Goal: Task Accomplishment & Management: Manage account settings

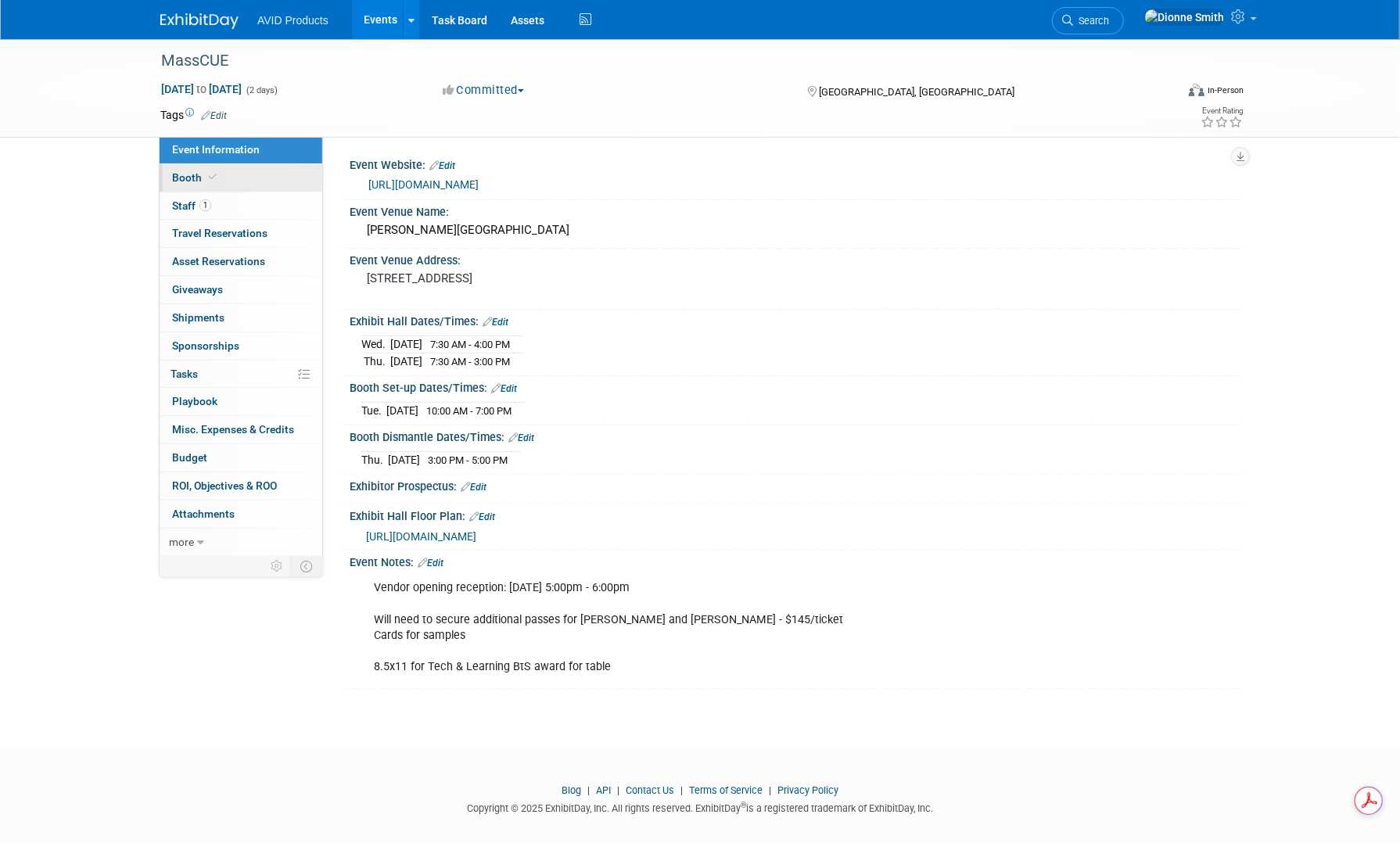
click at [209, 180] on icon at bounding box center [213, 177] width 8 height 9
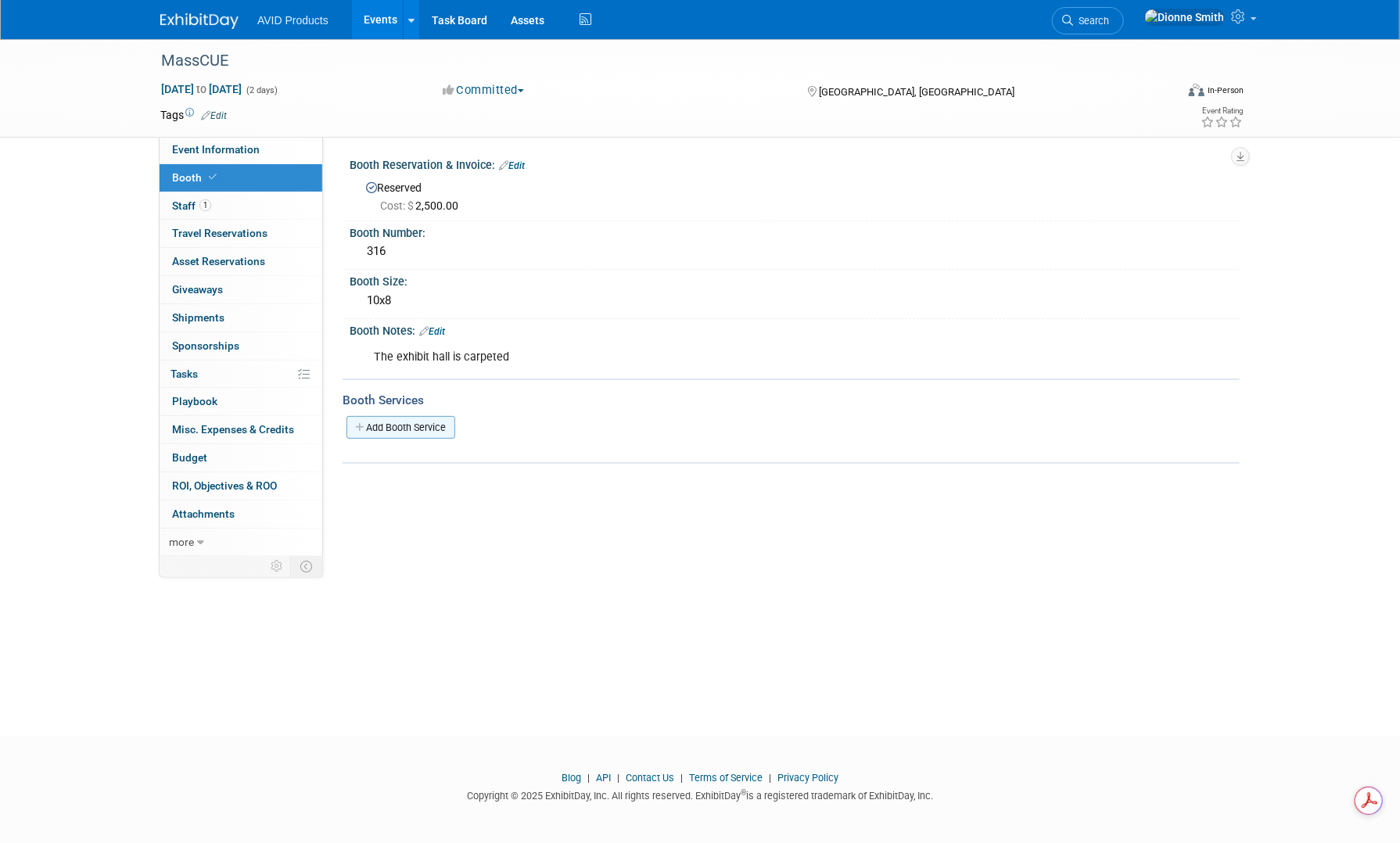
click at [400, 417] on link "Add Booth Service" at bounding box center [401, 427] width 109 height 23
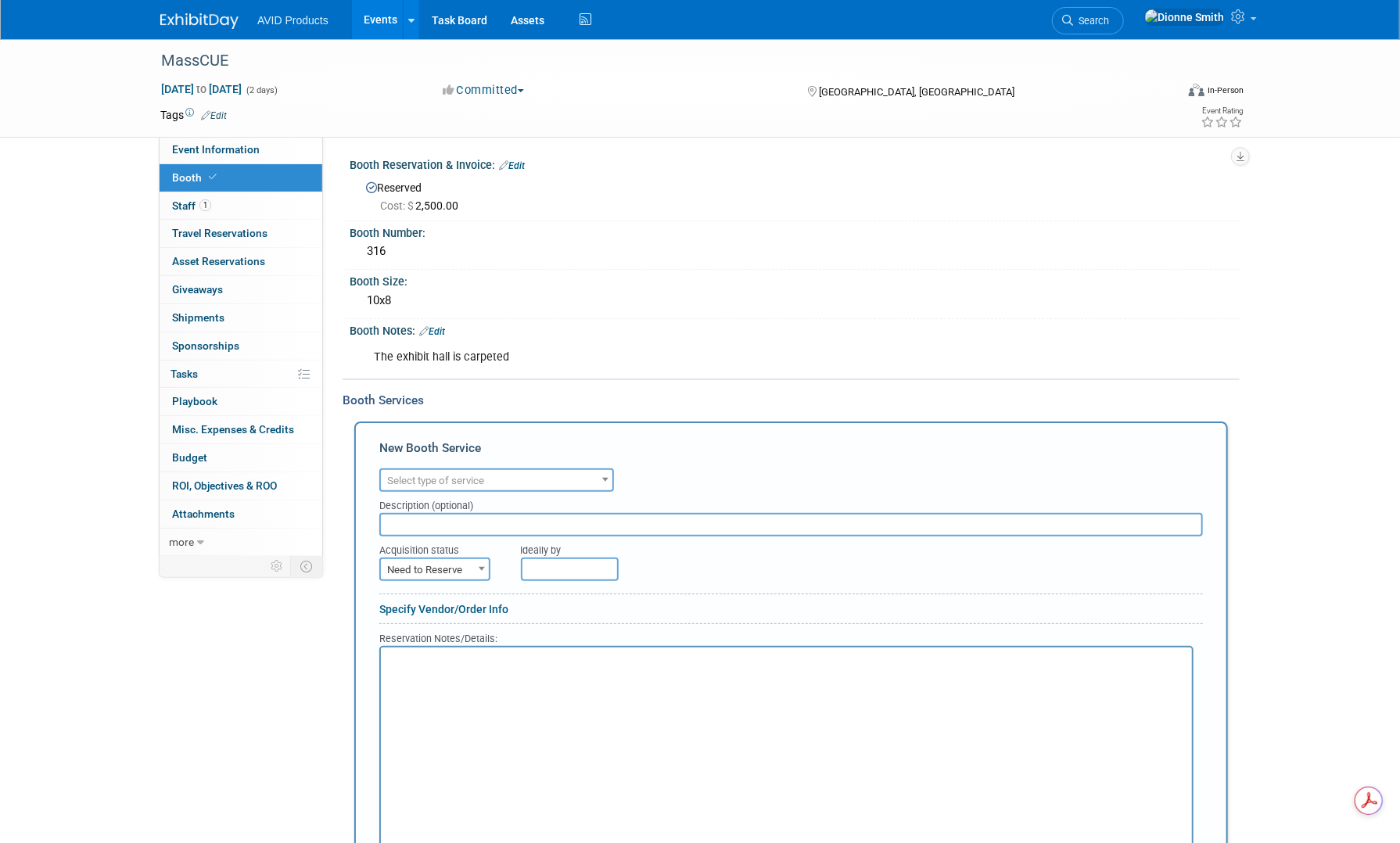
click at [448, 465] on span "Select type of service" at bounding box center [435, 480] width 97 height 12
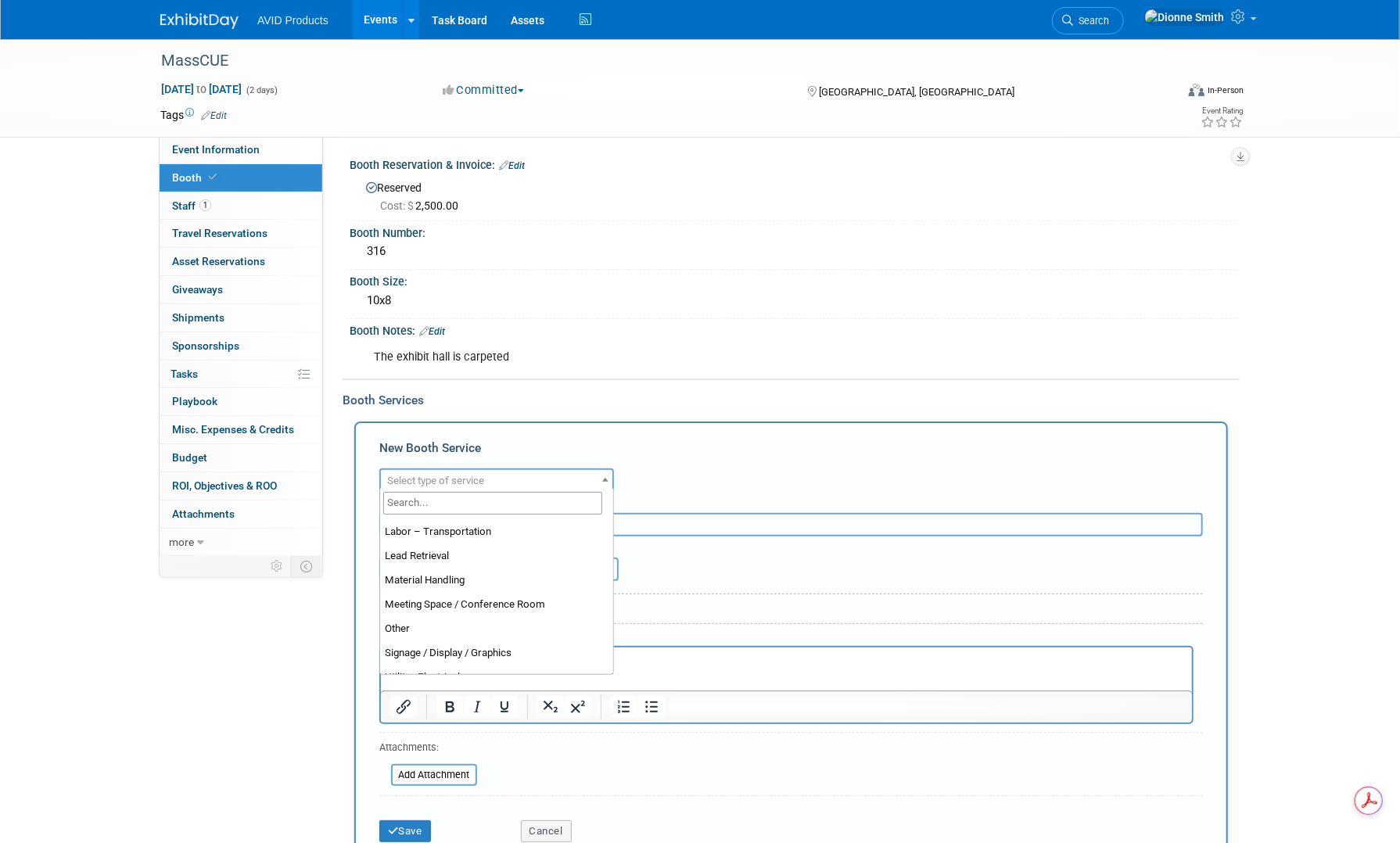
scroll to position [313, 0]
select select "7"
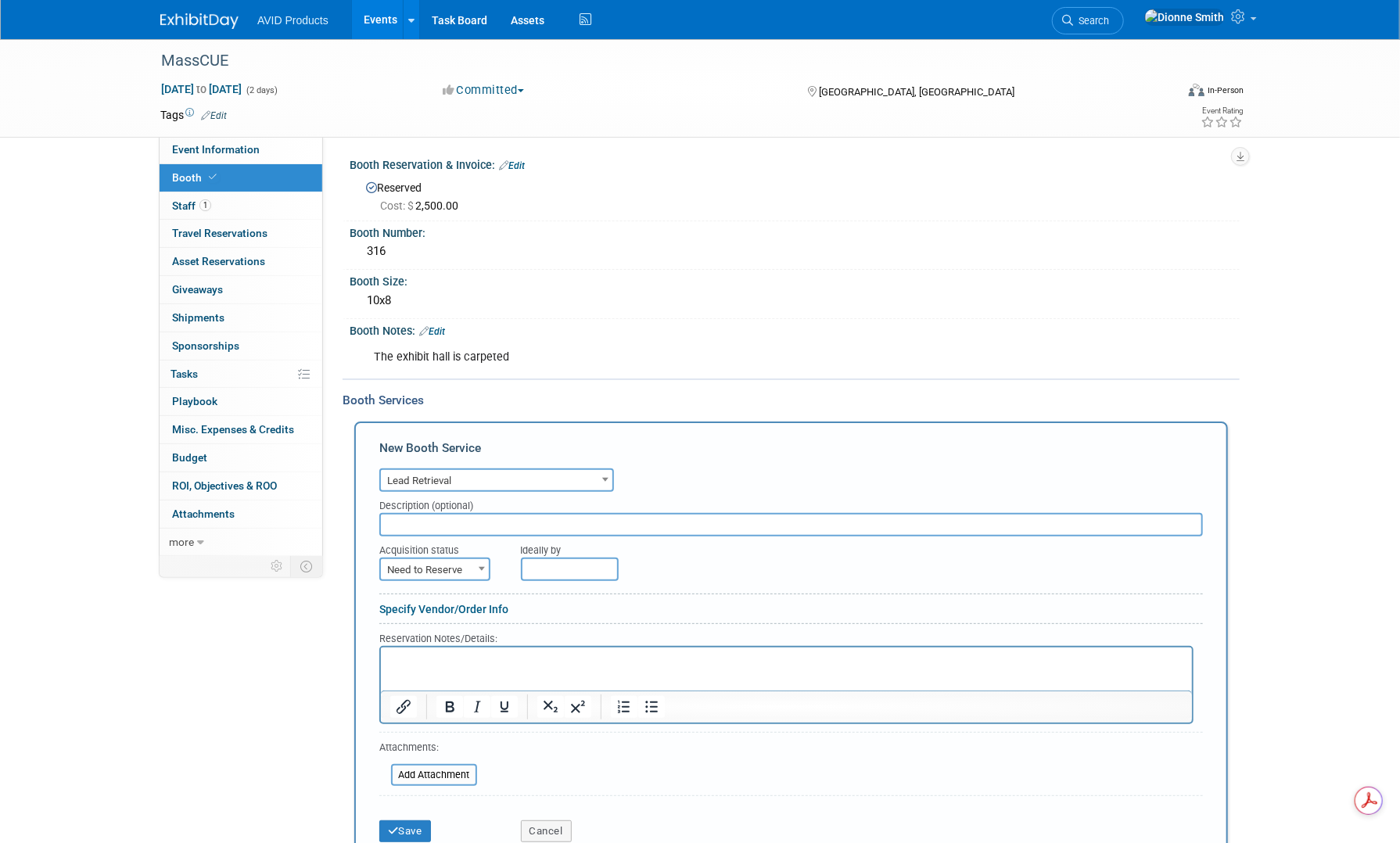
click at [466, 465] on div "Acquisition status" at bounding box center [438, 547] width 118 height 21
click at [466, 465] on span "Need to Reserve" at bounding box center [435, 570] width 108 height 22
select select "2"
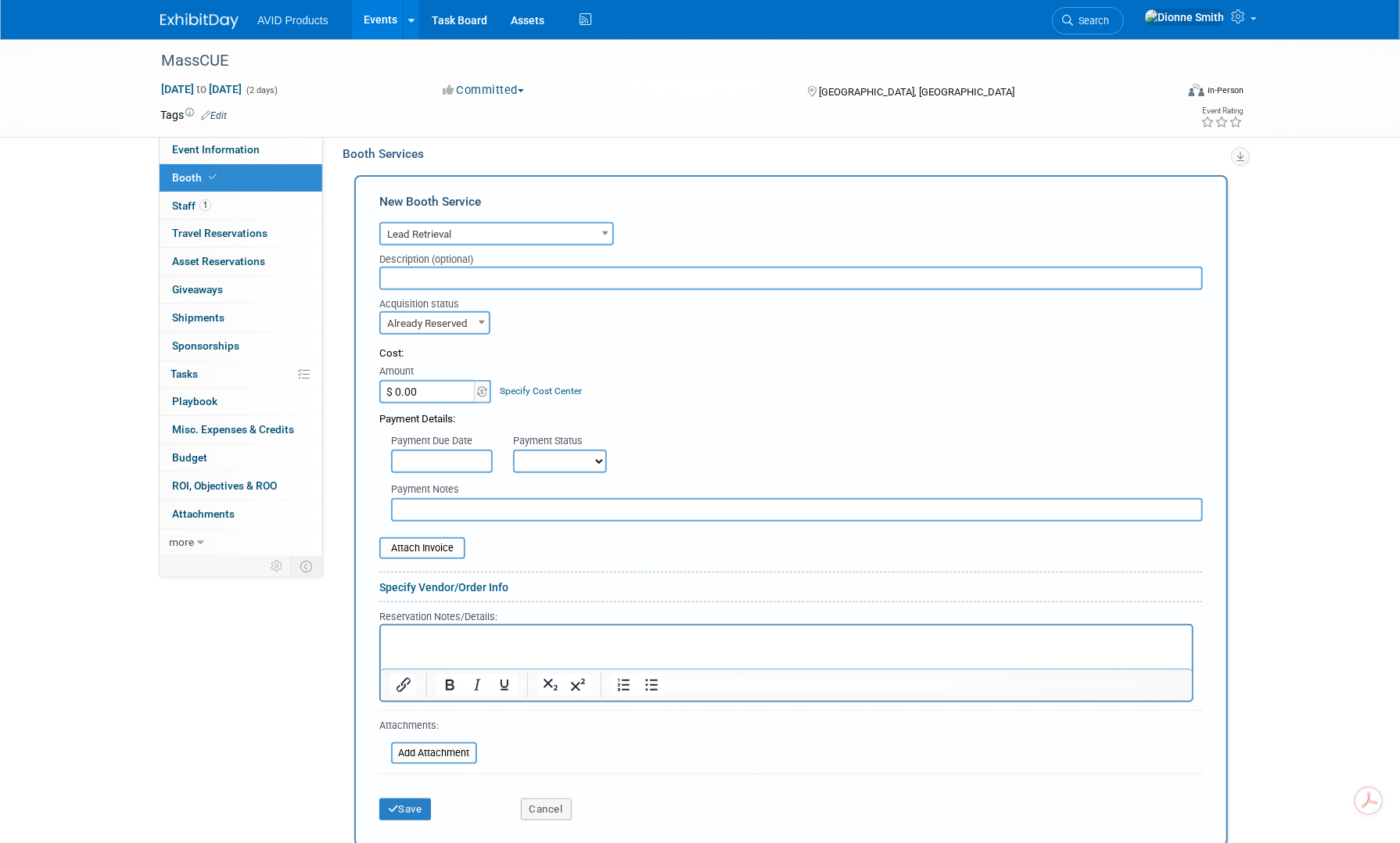
scroll to position [391, 0]
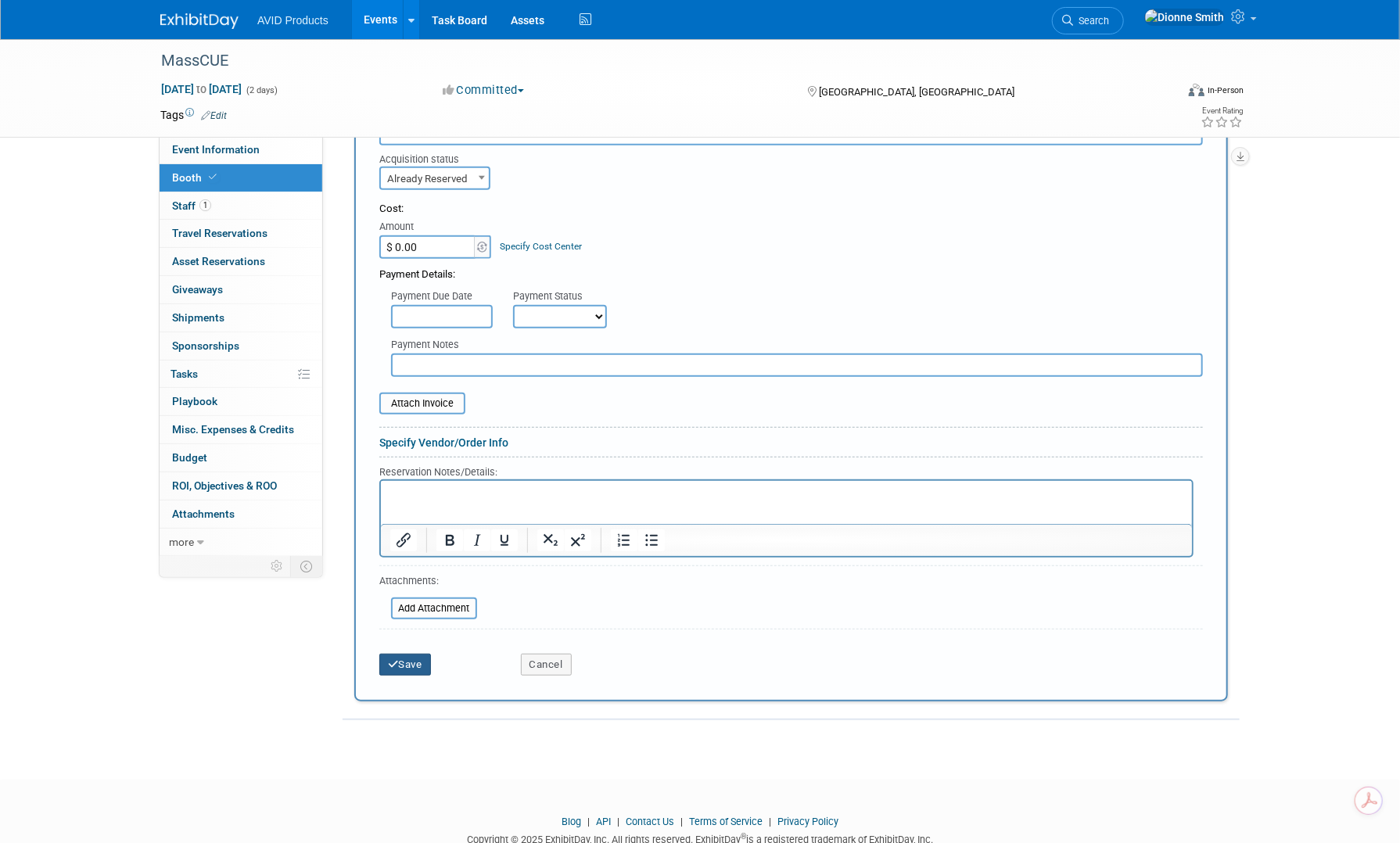
click at [423, 465] on button "Save" at bounding box center [405, 665] width 51 height 22
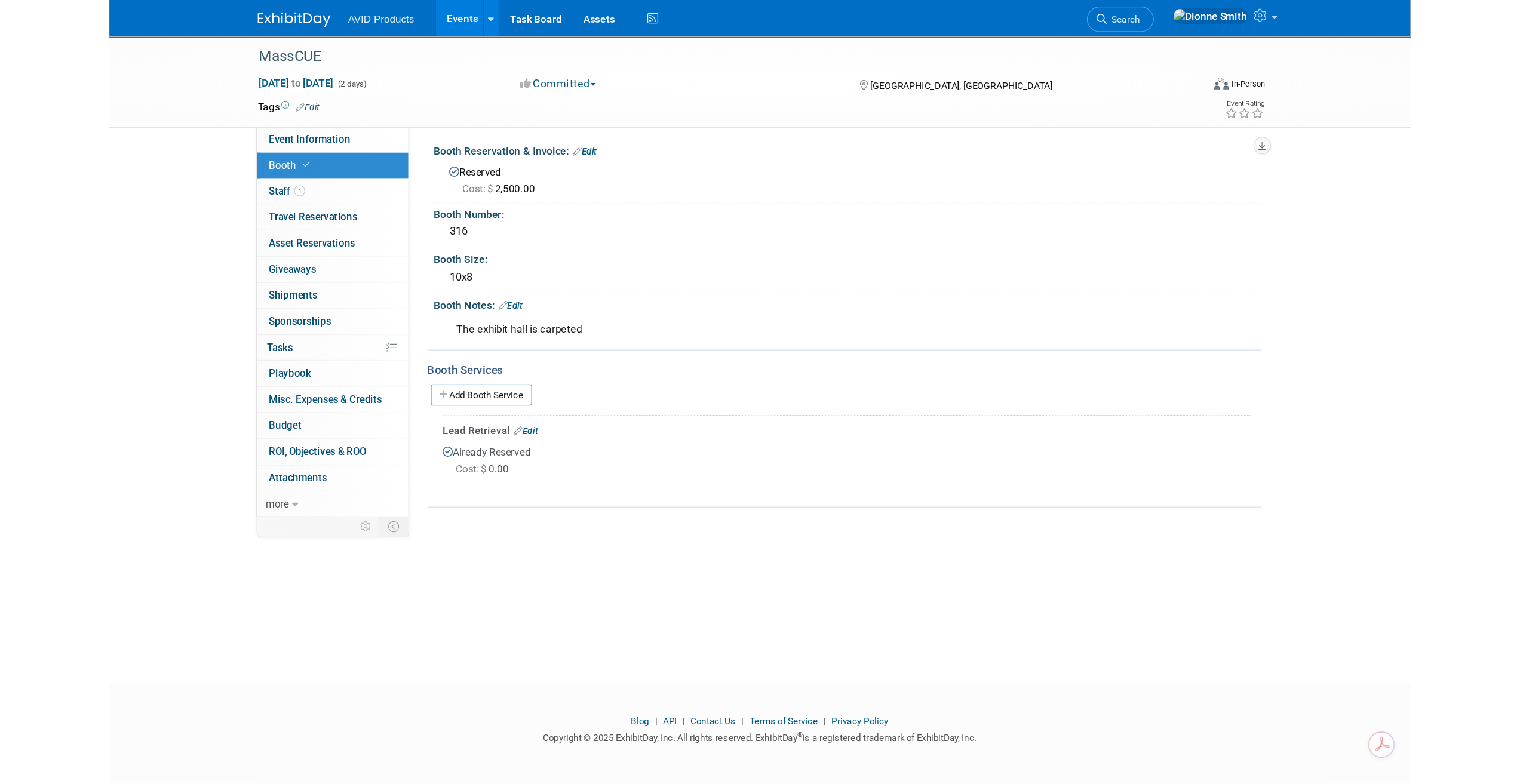
scroll to position [0, 0]
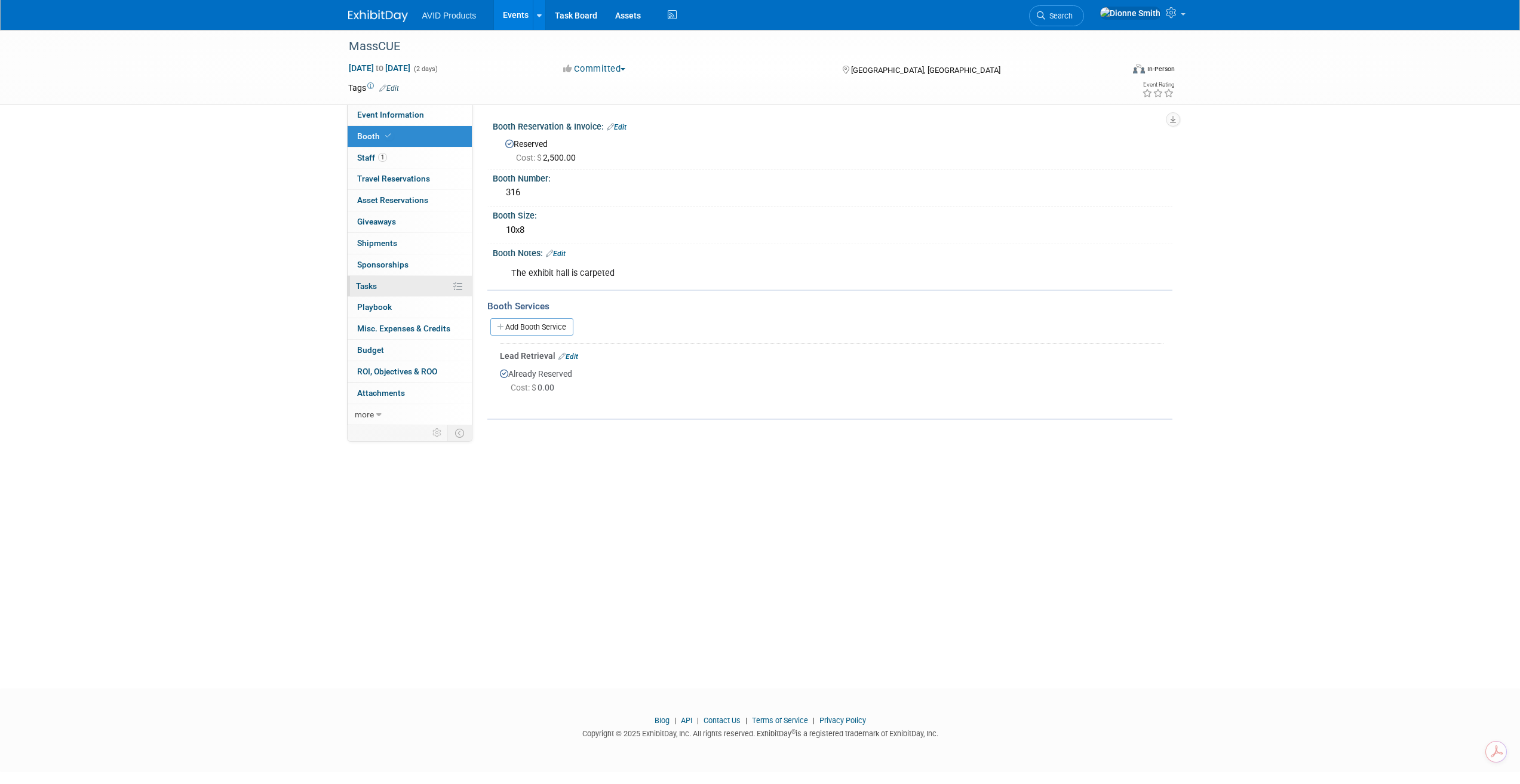
click at [390, 281] on link "0% Tasks 0%" at bounding box center [410, 286] width 125 height 21
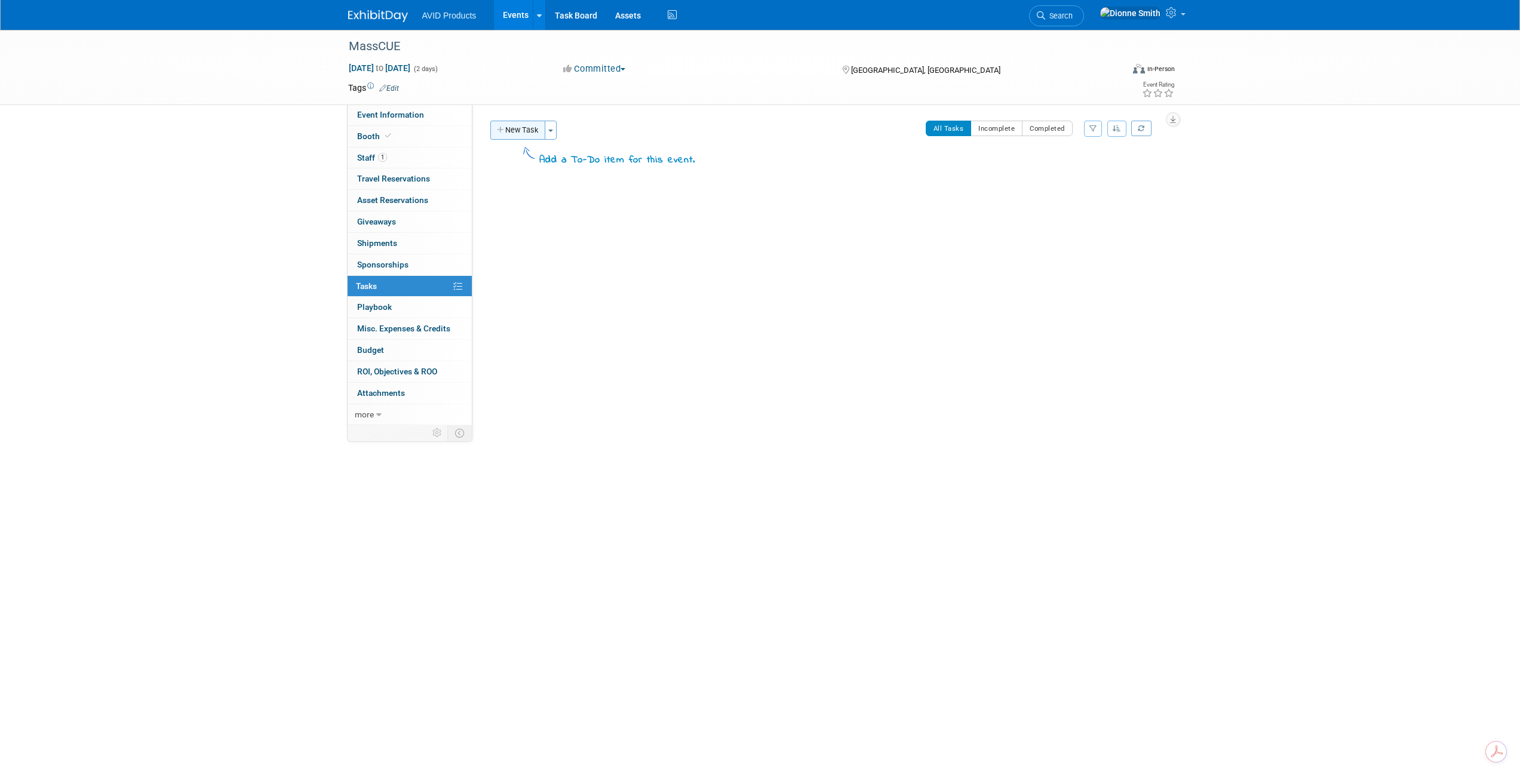
click at [515, 135] on button "New Task" at bounding box center [518, 130] width 55 height 19
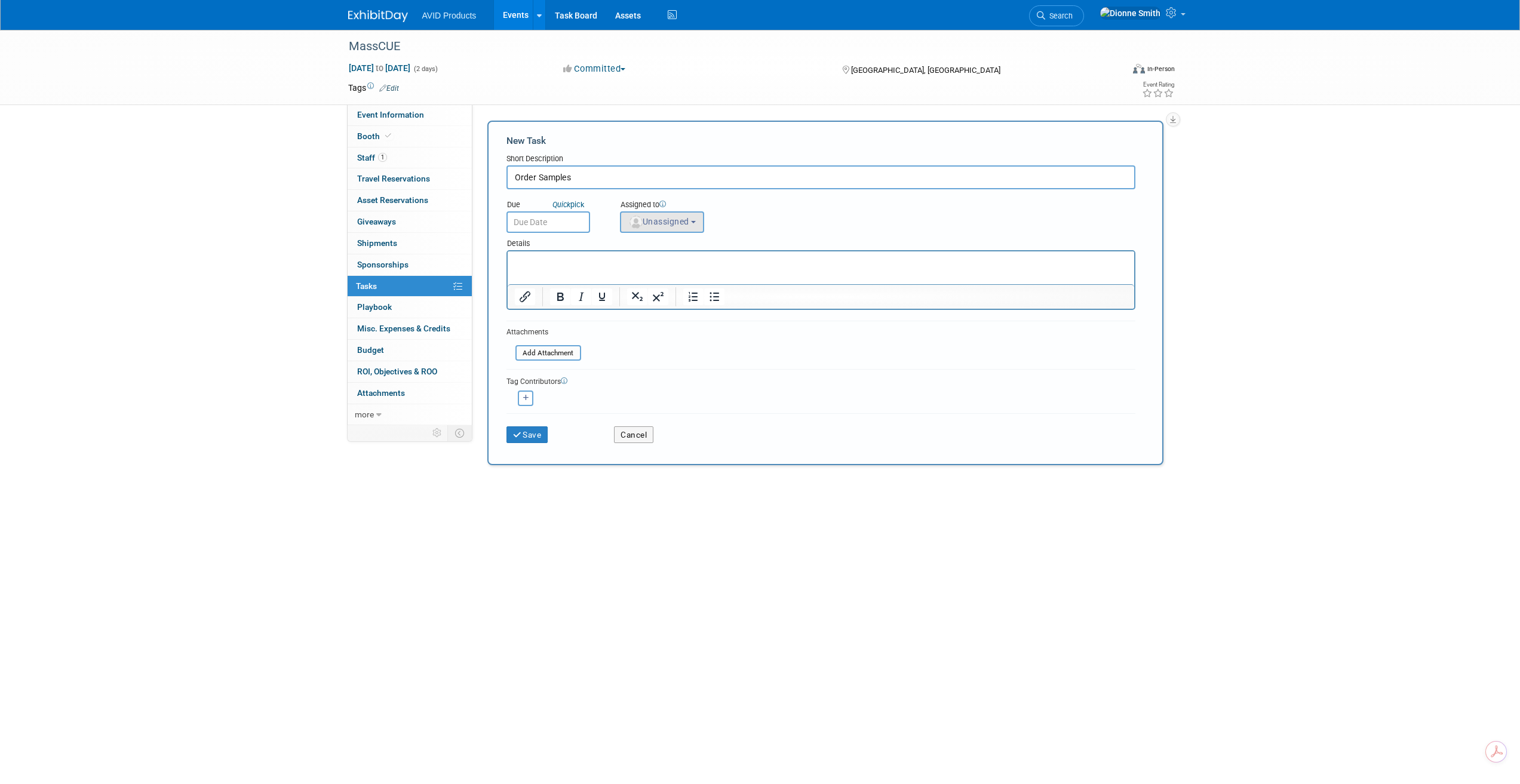
type input "Order Samples"
click at [537, 226] on span "Unassigned" at bounding box center [658, 221] width 61 height 9
click at [537, 300] on label "Dionne Smith (me)" at bounding box center [704, 297] width 155 height 19
click at [537, 300] on input "Dionne Smith (me)" at bounding box center [618, 296] width 7 height 7
select select "3cb36690-44df-496c-adaa-869a7a0e6f02"
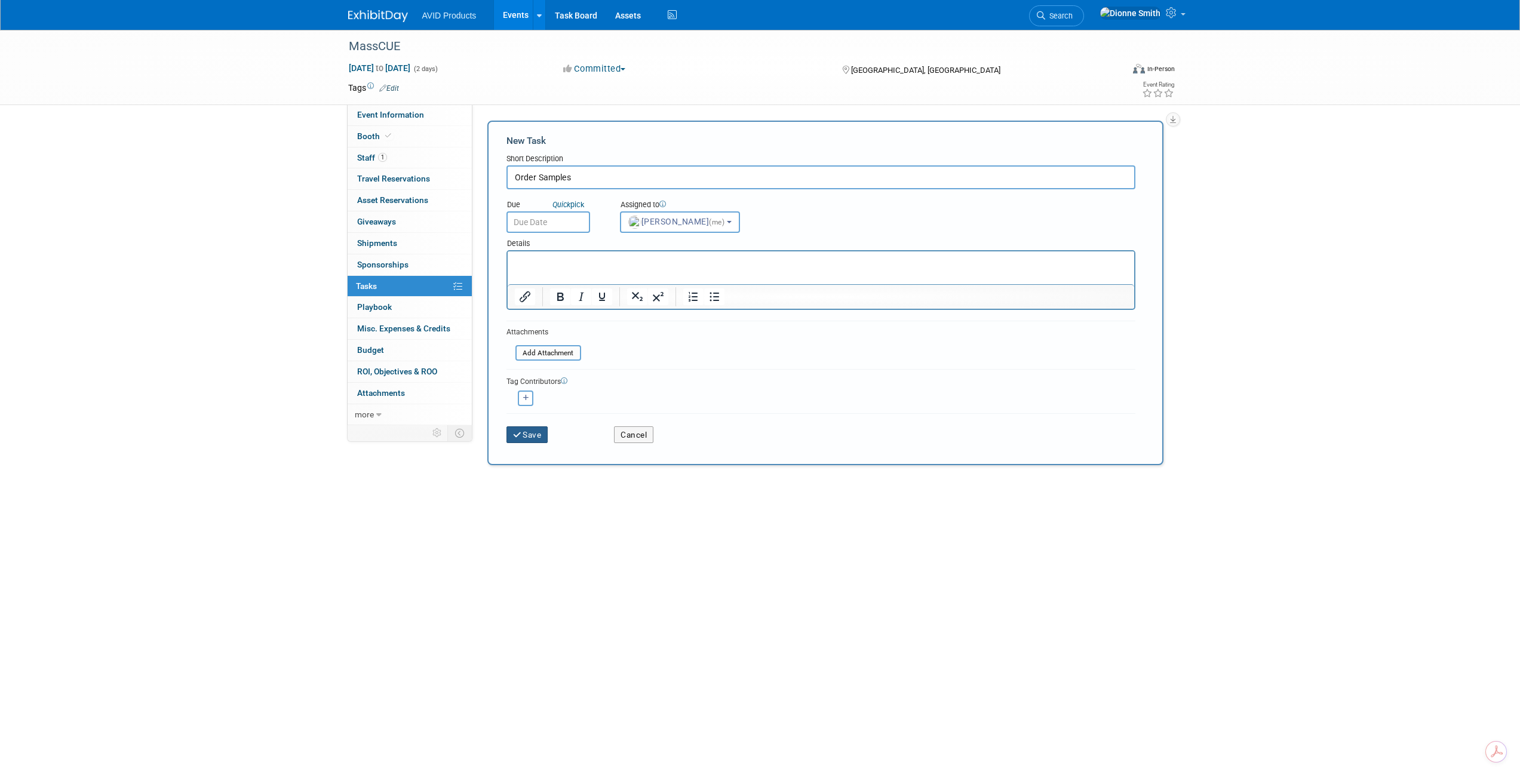
click at [531, 355] on button "Save" at bounding box center [527, 434] width 42 height 17
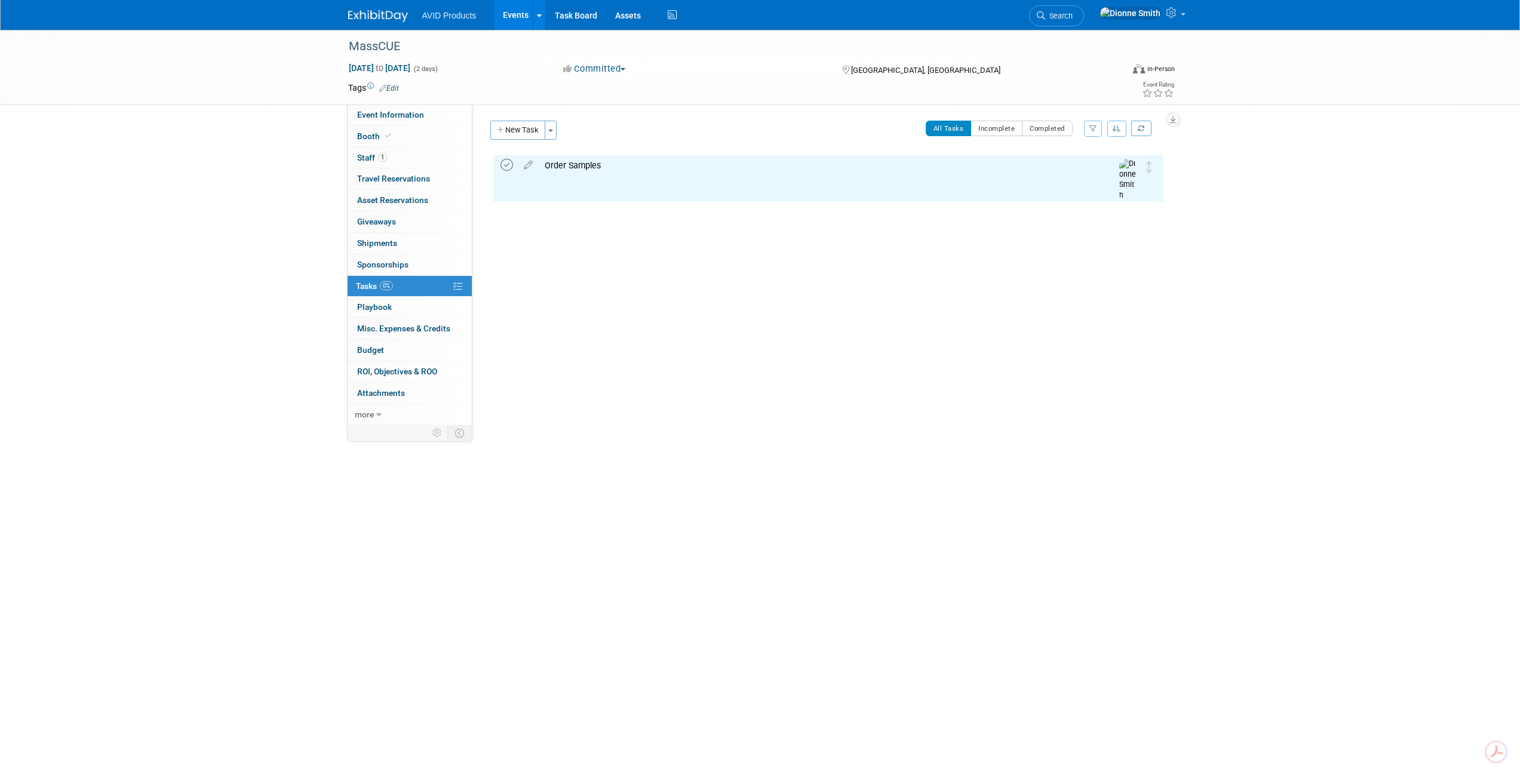
click at [504, 166] on icon at bounding box center [507, 165] width 13 height 13
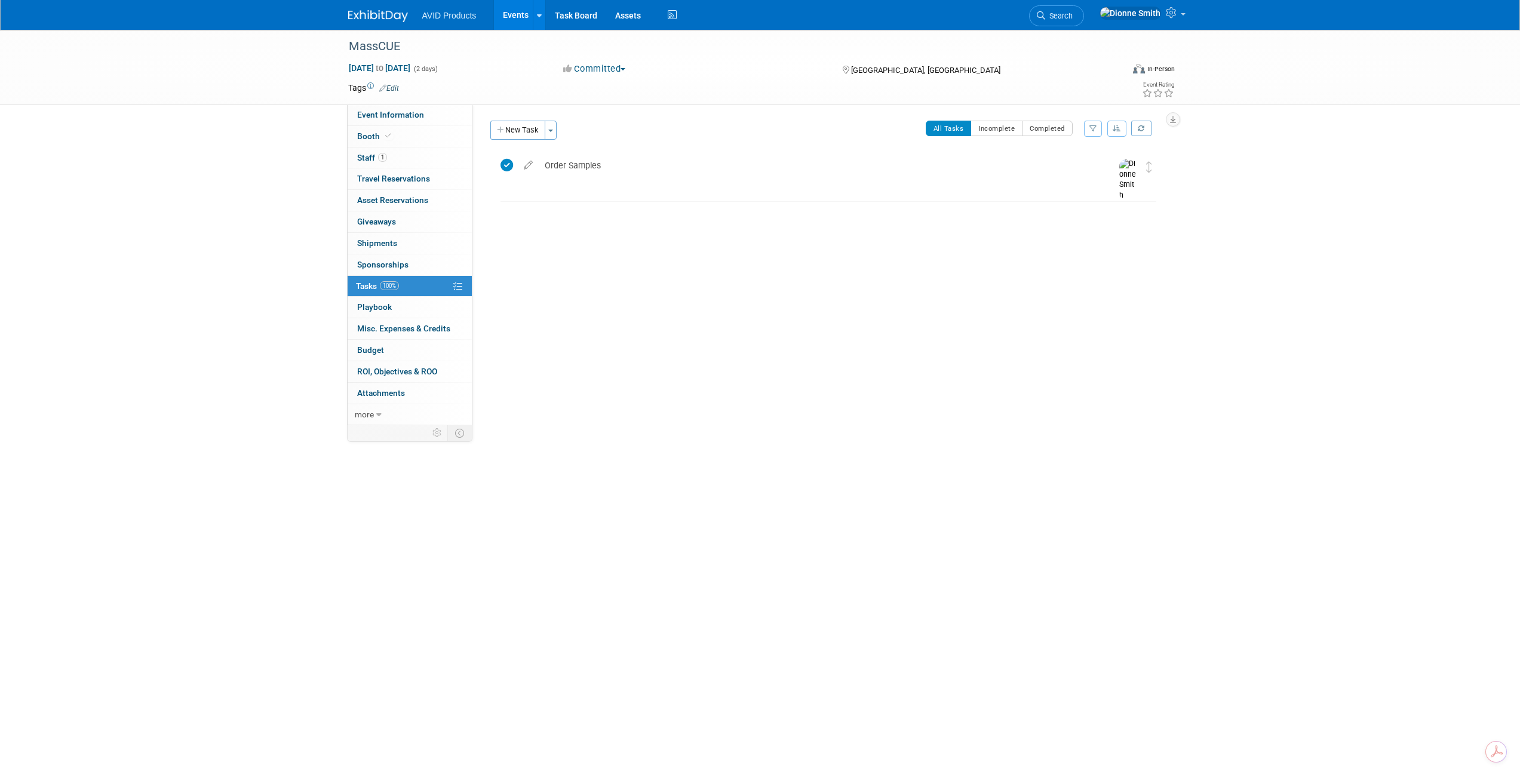
click at [372, 22] on img at bounding box center [378, 16] width 60 height 12
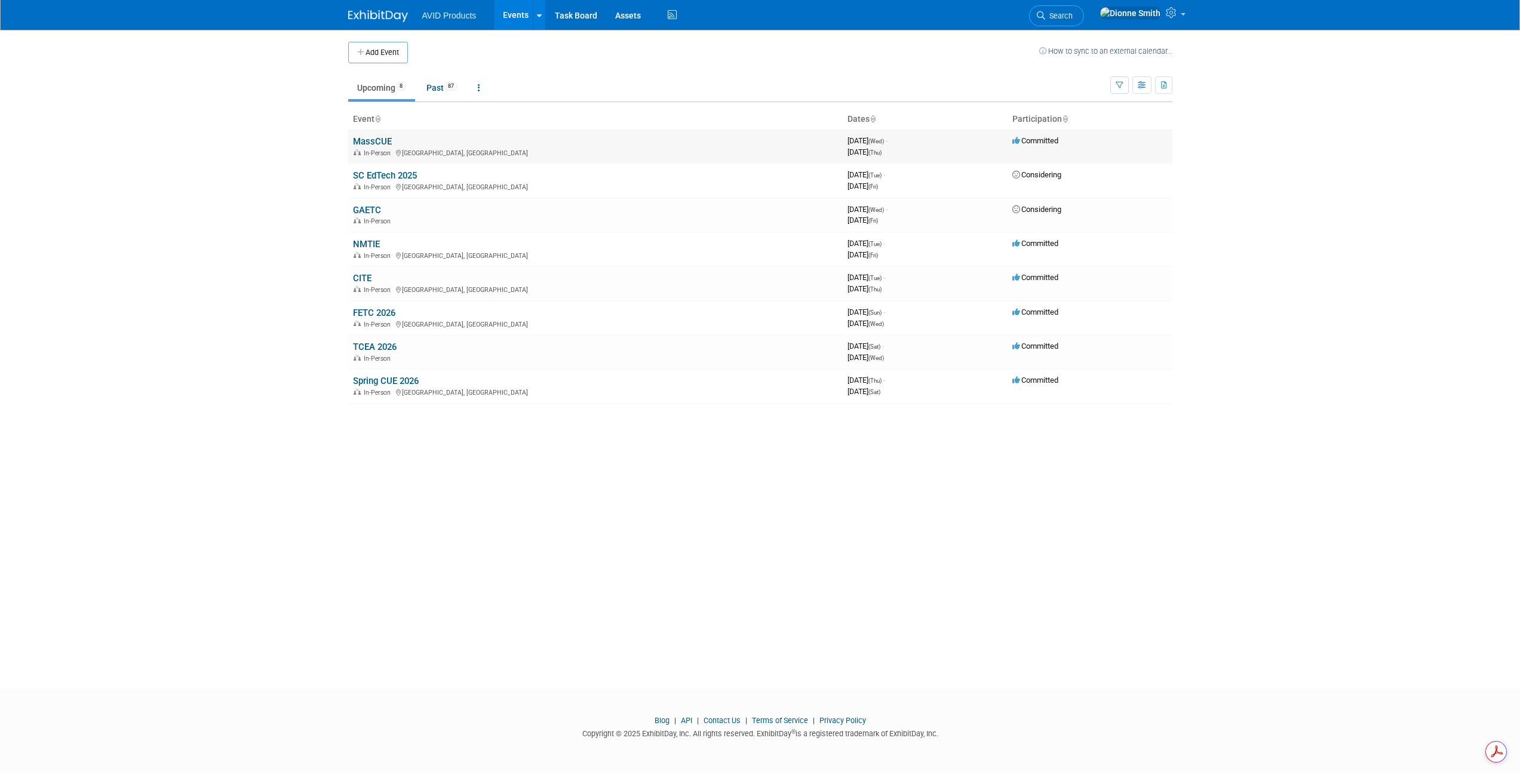
click at [374, 136] on link "MassCUE" at bounding box center [372, 141] width 39 height 11
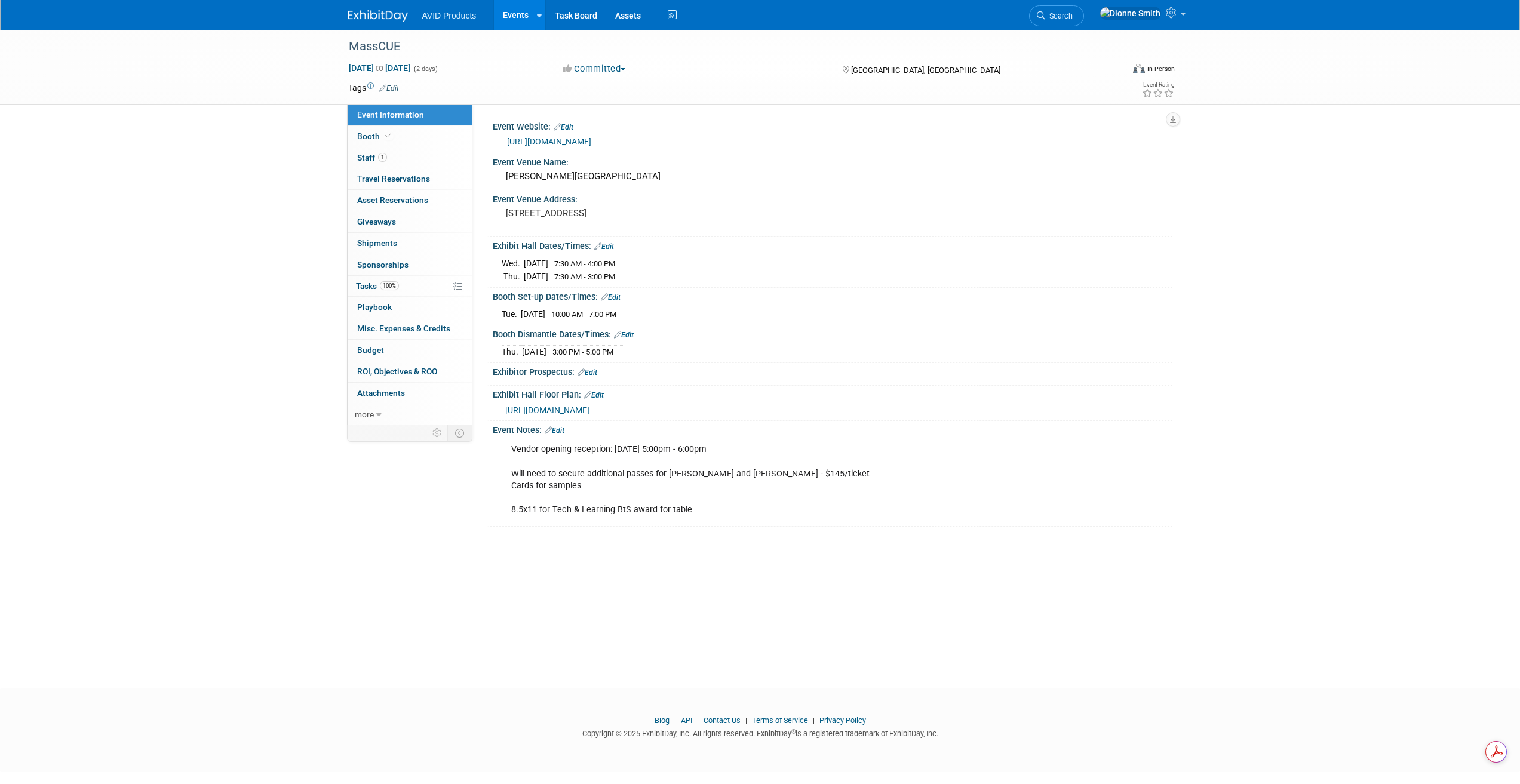
click at [556, 427] on link "Edit" at bounding box center [554, 430] width 20 height 8
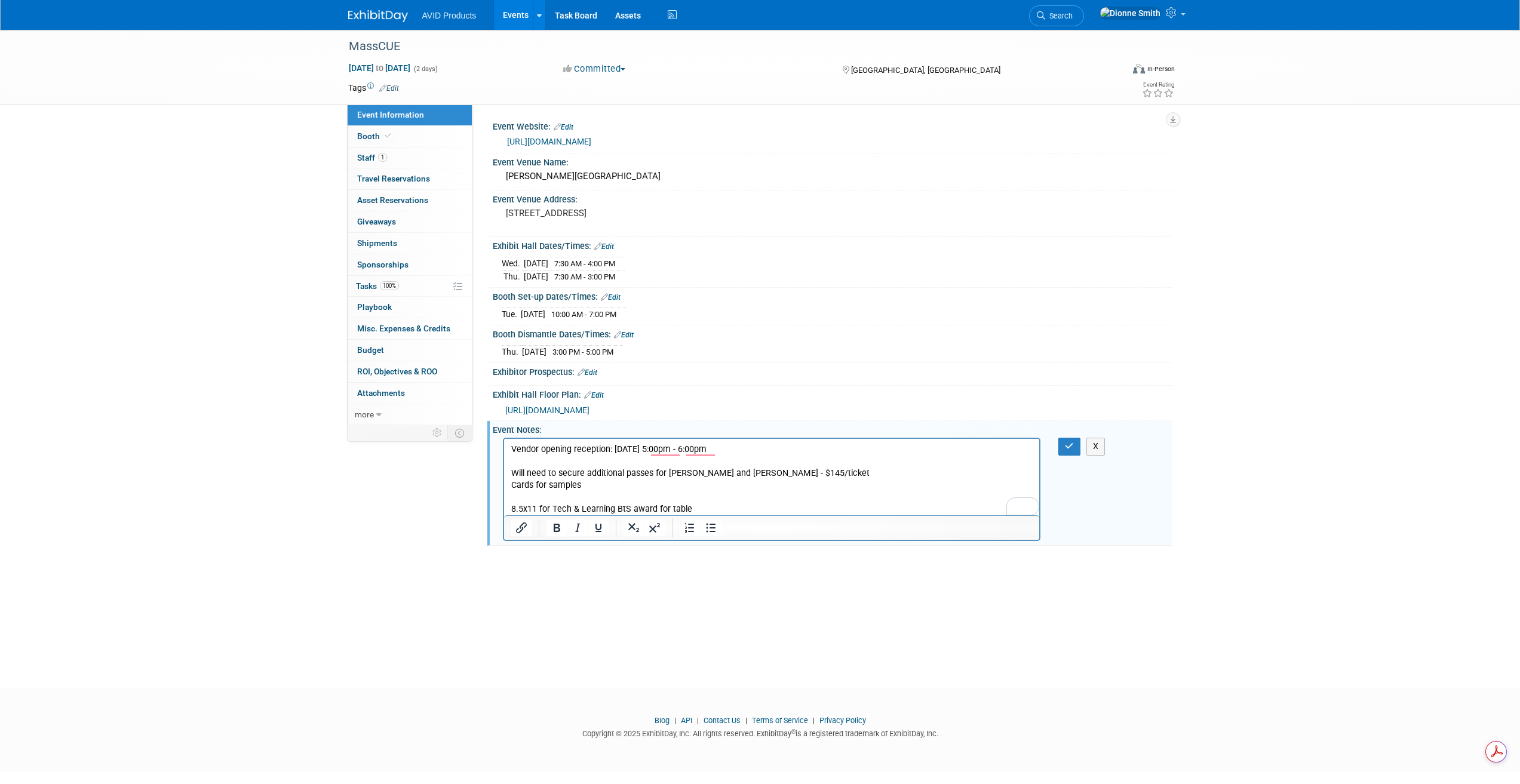
click at [510, 448] on body "Vendor opening reception: [DATE] 5:00pm - 6:00pm Will need to secure additional…" at bounding box center [772, 480] width 523 height 72
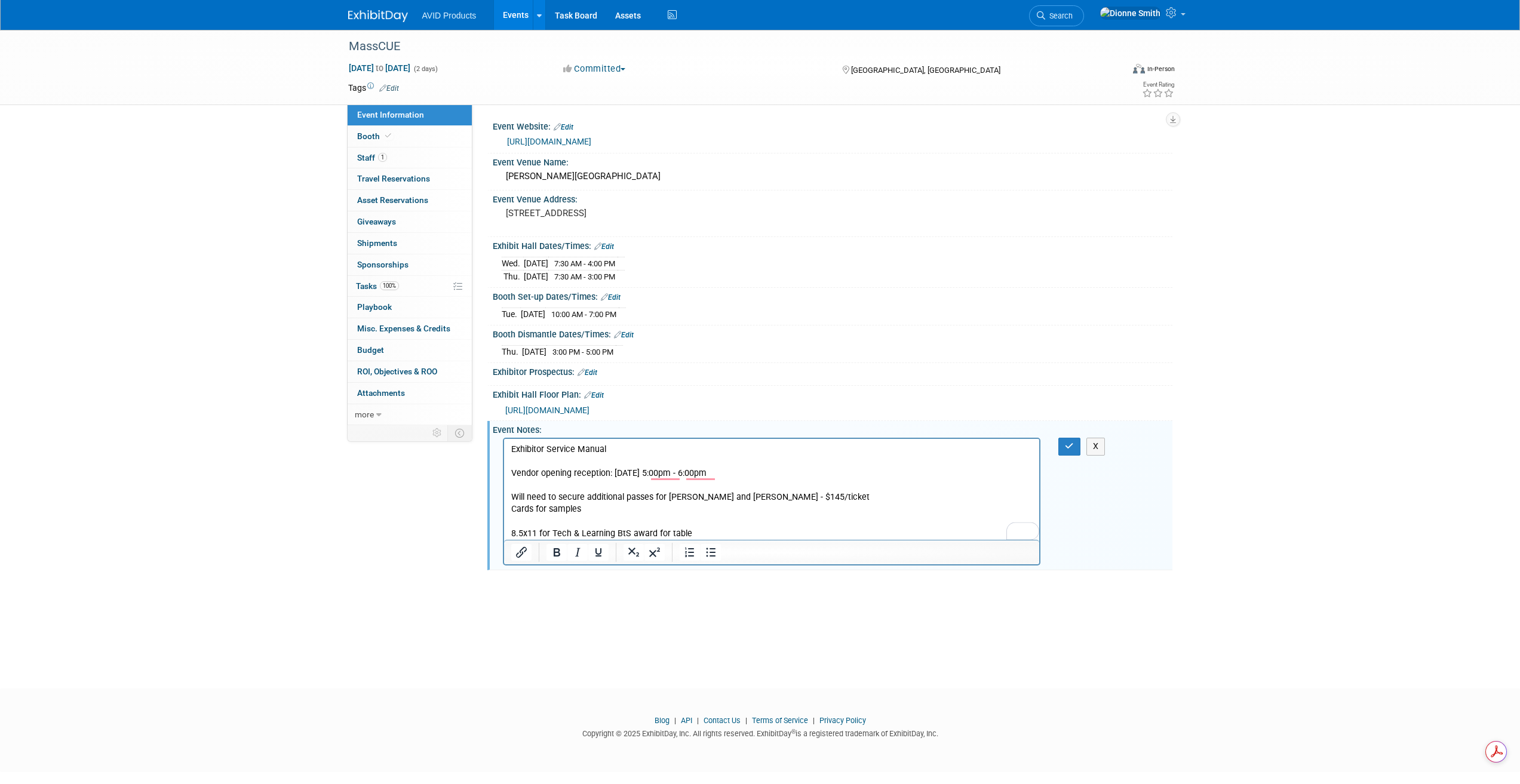
click at [605, 448] on p "Exhibitor Service Manual" at bounding box center [772, 450] width 522 height 12
drag, startPoint x: 602, startPoint y: 447, endPoint x: 976, endPoint y: 885, distance: 576.0
click at [504, 447] on html "Exhibitor Service Manual Vendor opening reception: 10/14/25 5:00pm - 6:00pm Wil…" at bounding box center [772, 489] width 536 height 101
click at [662, 451] on p "Exhibitor Service Manual" at bounding box center [772, 450] width 522 height 12
drag, startPoint x: 605, startPoint y: 450, endPoint x: 512, endPoint y: 446, distance: 93.1
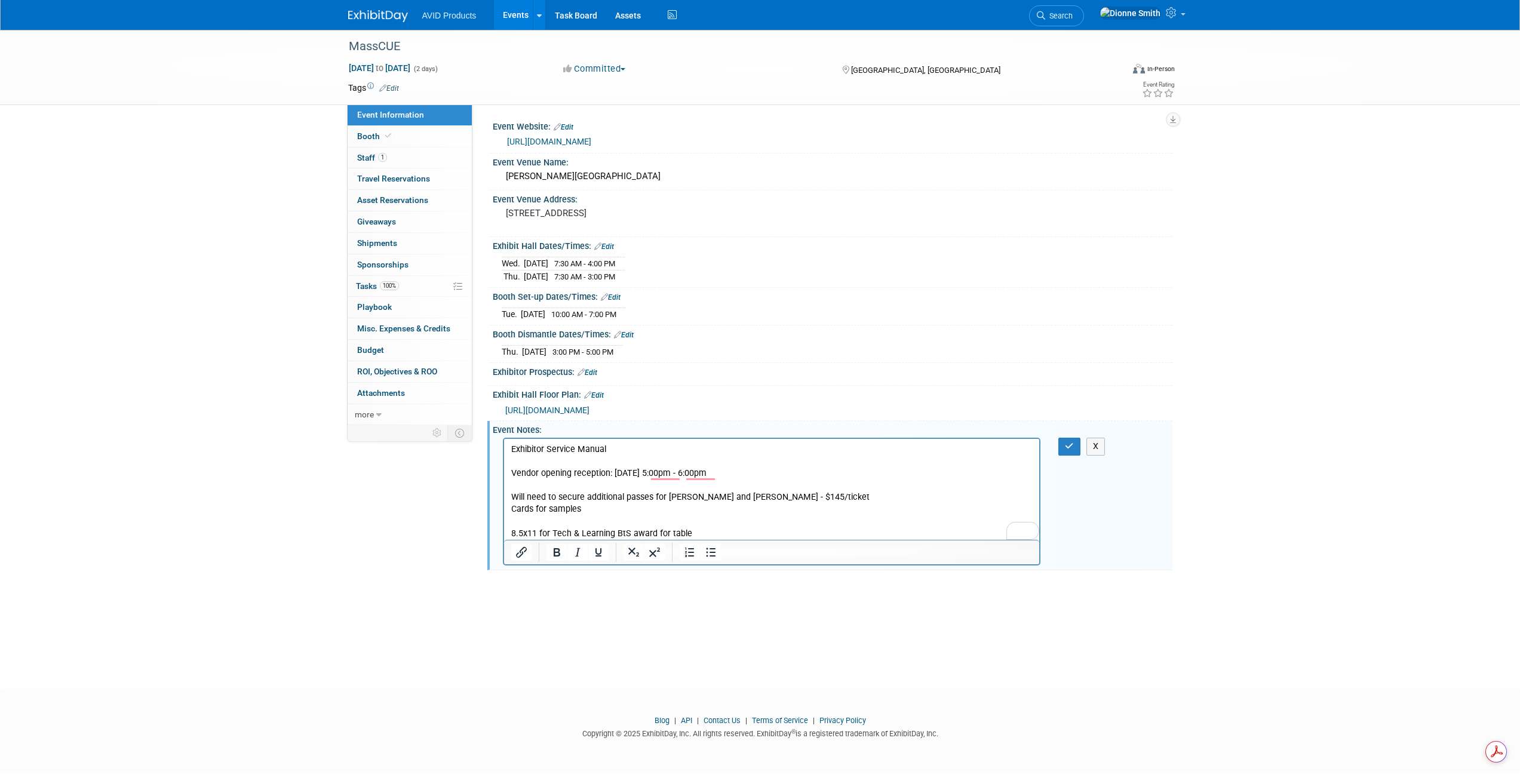
click at [504, 444] on html "Exhibitor Service Manual Vendor opening reception: 10/14/25 5:00pm - 6:00pm Wil…" at bounding box center [772, 489] width 536 height 101
click at [629, 450] on p "Exhibitor Service Manual" at bounding box center [772, 450] width 522 height 12
drag, startPoint x: 604, startPoint y: 451, endPoint x: 485, endPoint y: 445, distance: 119.2
click at [504, 445] on html "Exhibitor Service Manual Vendor opening reception: 10/14/25 5:00pm - 6:00pm Wil…" at bounding box center [772, 489] width 536 height 101
click at [514, 553] on button "Insert/edit link" at bounding box center [521, 552] width 20 height 17
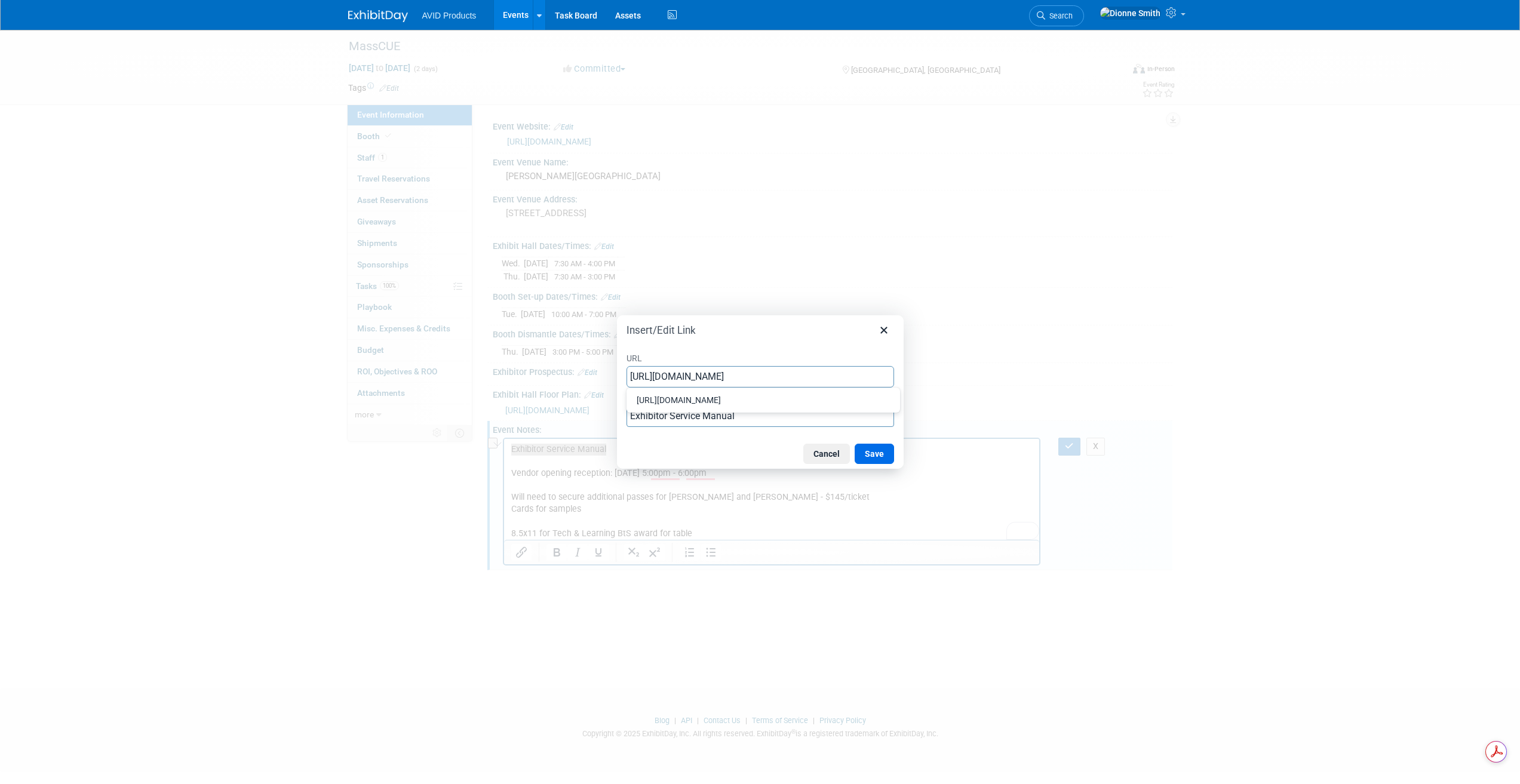
type input "https://acrobat.adobe.com/id/urn:aaid:sc:VA6C2:38b77591-61ac-4077-b1ab-ade07bab…"
click at [877, 464] on div "Cancel Save" at bounding box center [761, 454] width 287 height 30
drag, startPoint x: 870, startPoint y: 451, endPoint x: 387, endPoint y: 15, distance: 650.7
click at [870, 451] on button "Save" at bounding box center [874, 454] width 39 height 20
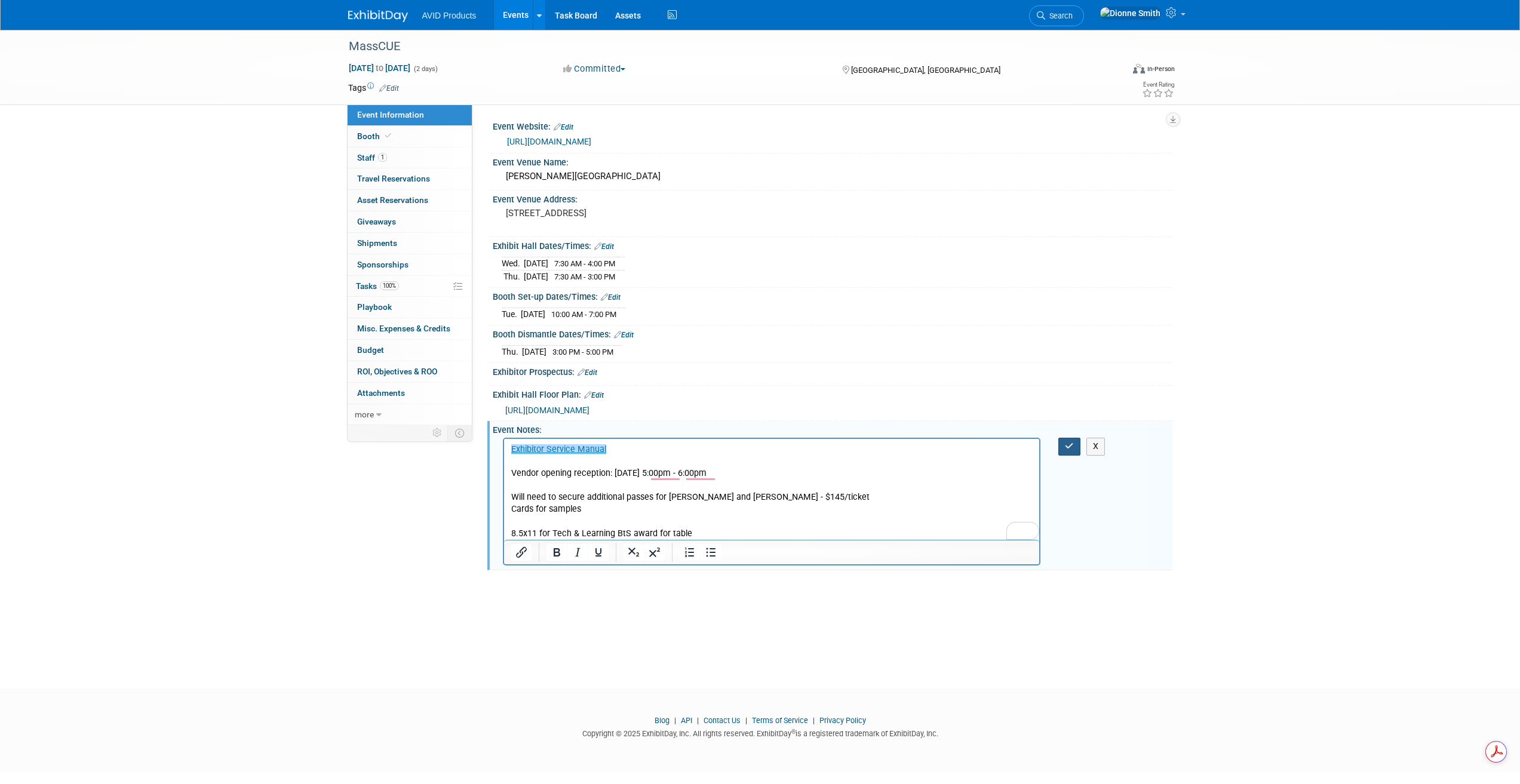
click at [1069, 445] on icon "button" at bounding box center [1069, 446] width 9 height 8
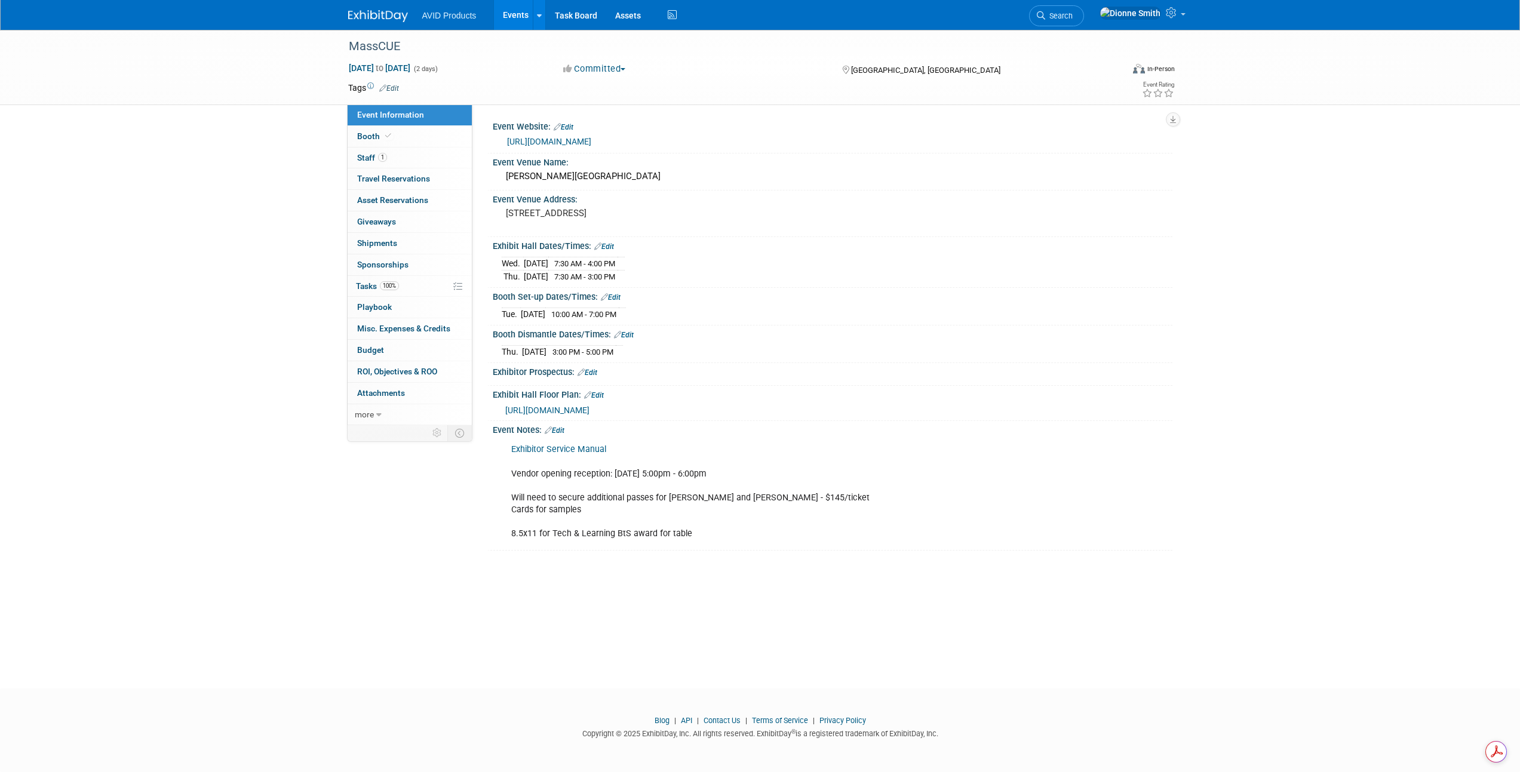
click at [562, 430] on link "Edit" at bounding box center [554, 430] width 20 height 8
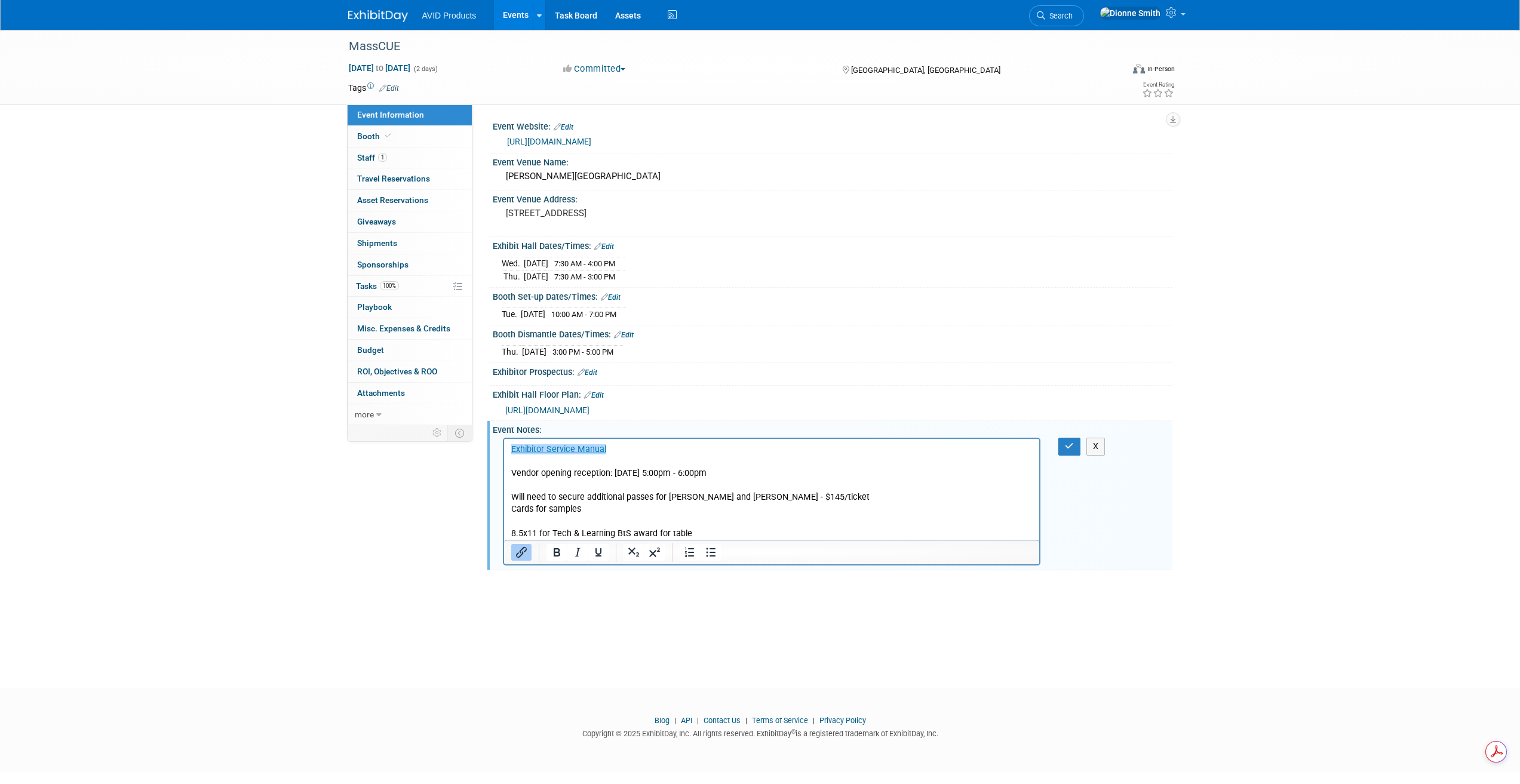
scroll to position [0, 0]
click at [663, 455] on p "Exhibitor Service Manual Vendor opening reception: 10/14/25 5:00pm - 6:00pm Wil…" at bounding box center [772, 492] width 522 height 96
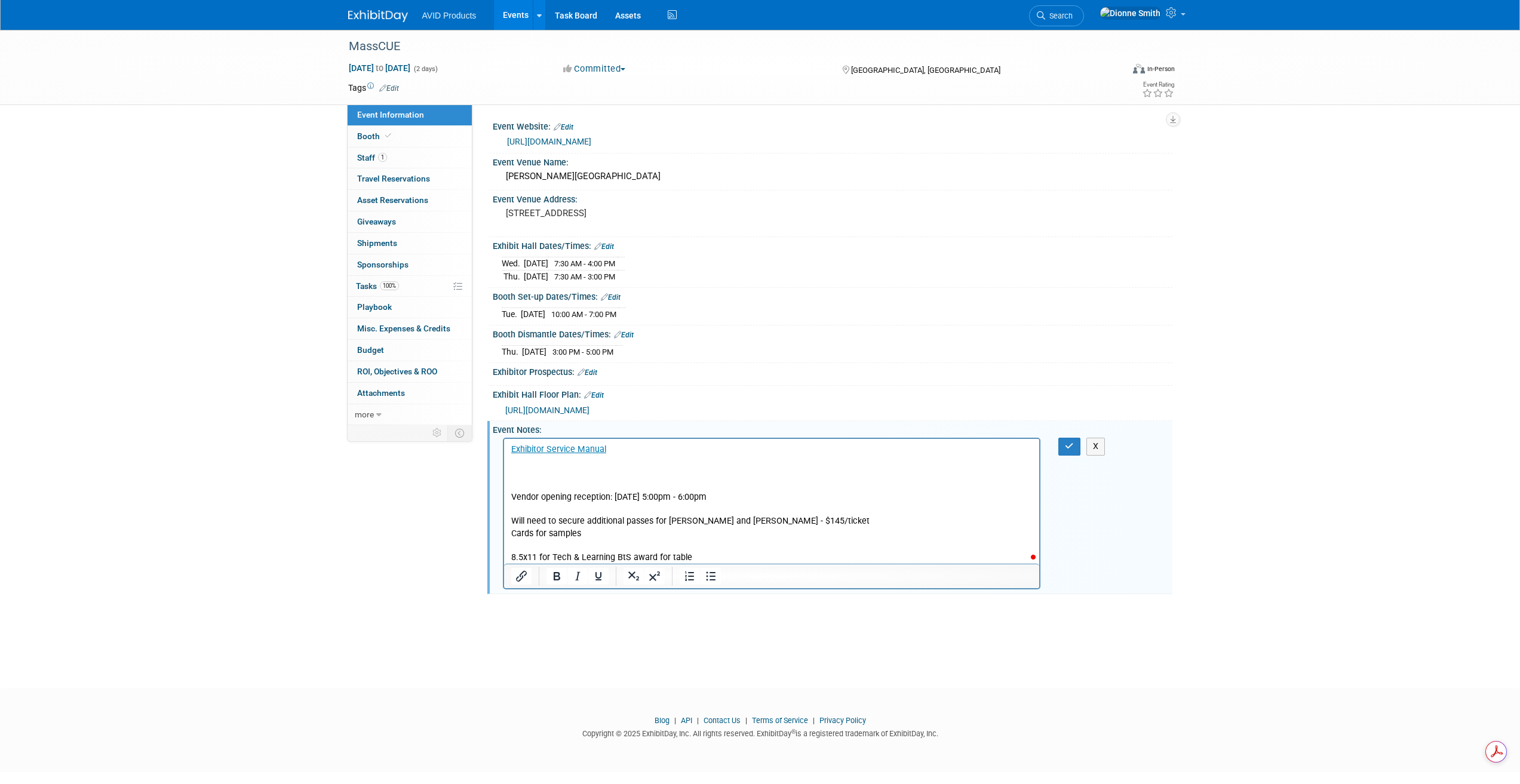
paste body "To enrich screen reader interactions, please activate Accessibility in Grammarl…"
click at [800, 492] on p "Vendor opening reception: 10/14/25 5:00pm - 6:00pm Will need to secure addition…" at bounding box center [772, 515] width 522 height 96
click at [648, 449] on p "Exhibitor Service Manual" at bounding box center [772, 450] width 522 height 12
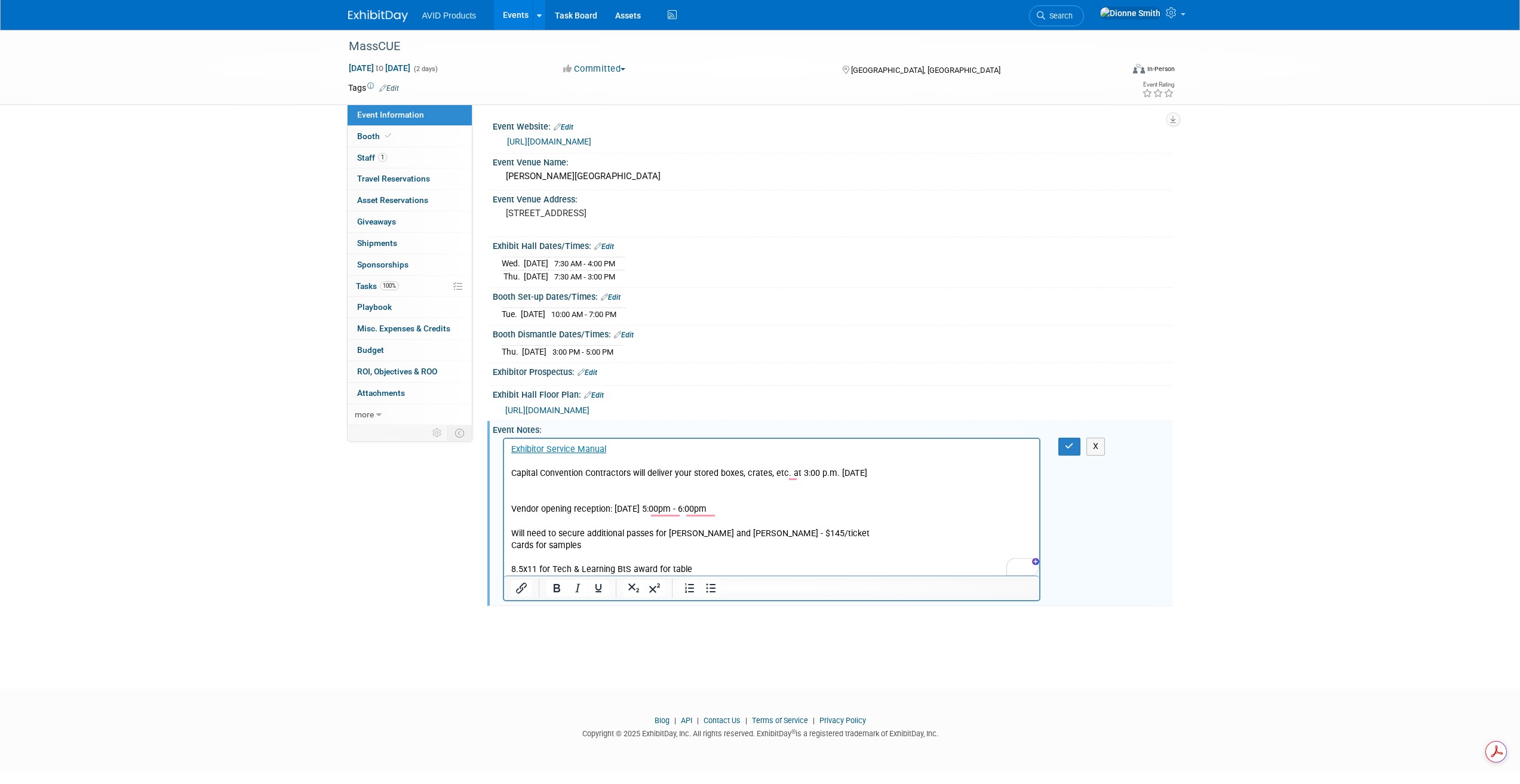
click at [511, 475] on p "Capital Convention Contractors will deliver your stored boxes, crates, etc. at …" at bounding box center [772, 474] width 522 height 12
click at [718, 592] on button "Bullet list" at bounding box center [711, 588] width 20 height 17
click at [919, 474] on li "Capital Convention Contractors will deliver your stored boxes, crates, etc. at …" at bounding box center [784, 474] width 498 height 12
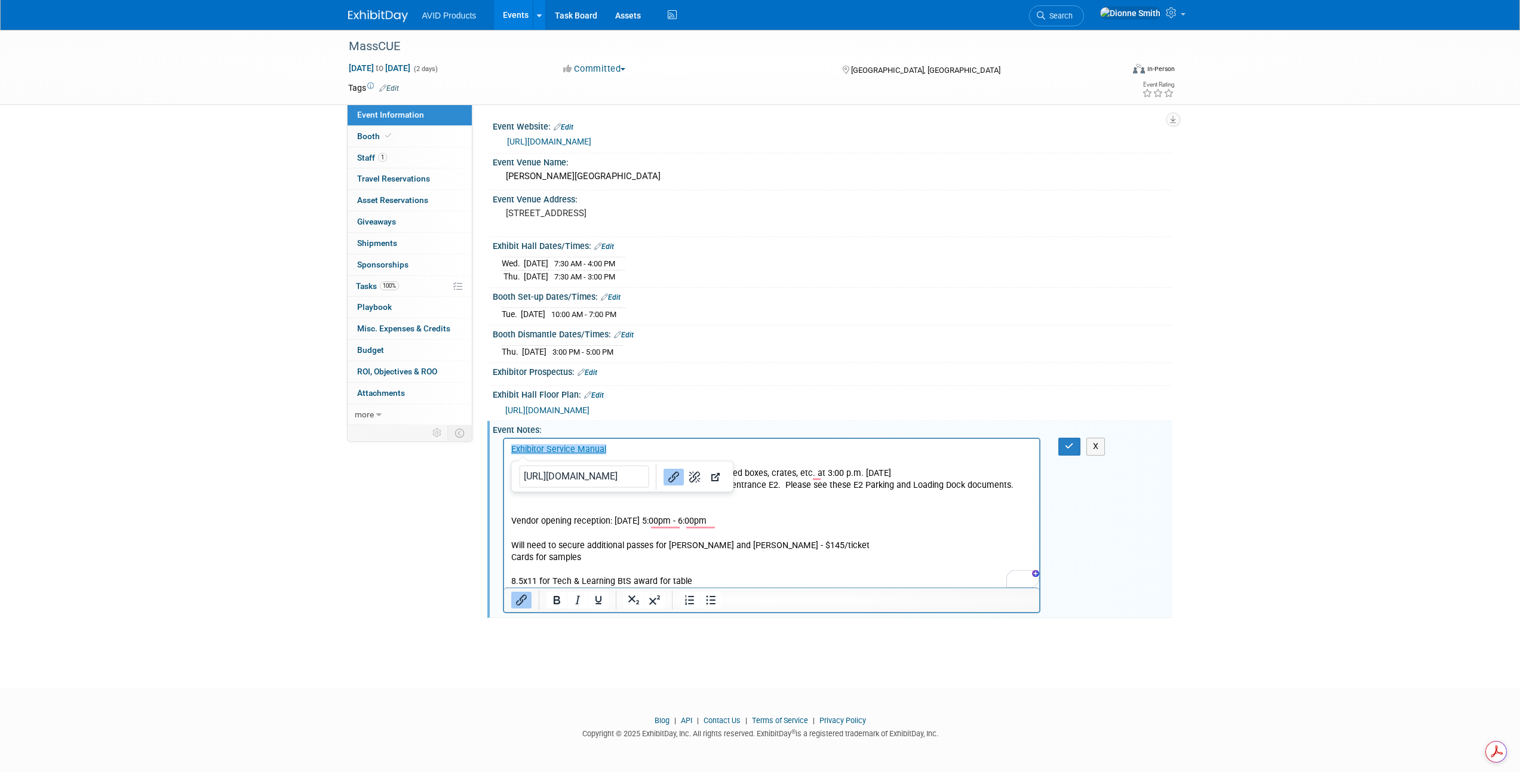
click at [897, 528] on p "Vendor opening reception: 10/14/25 5:00pm - 6:00pm Will need to secure addition…" at bounding box center [772, 539] width 522 height 96
click at [772, 490] on li "Unloading: Exhibitors can use the loading dock and entrance E2. Please see thes…" at bounding box center [784, 486] width 498 height 12
drag, startPoint x: 848, startPoint y: 485, endPoint x: 888, endPoint y: 485, distance: 40.0
click at [888, 485] on li "Unloading: Exhibitors can use the loading dock and entrance E2. Please see thes…" at bounding box center [784, 486] width 498 height 12
drag, startPoint x: 378, startPoint y: 47, endPoint x: 519, endPoint y: 597, distance: 567.8
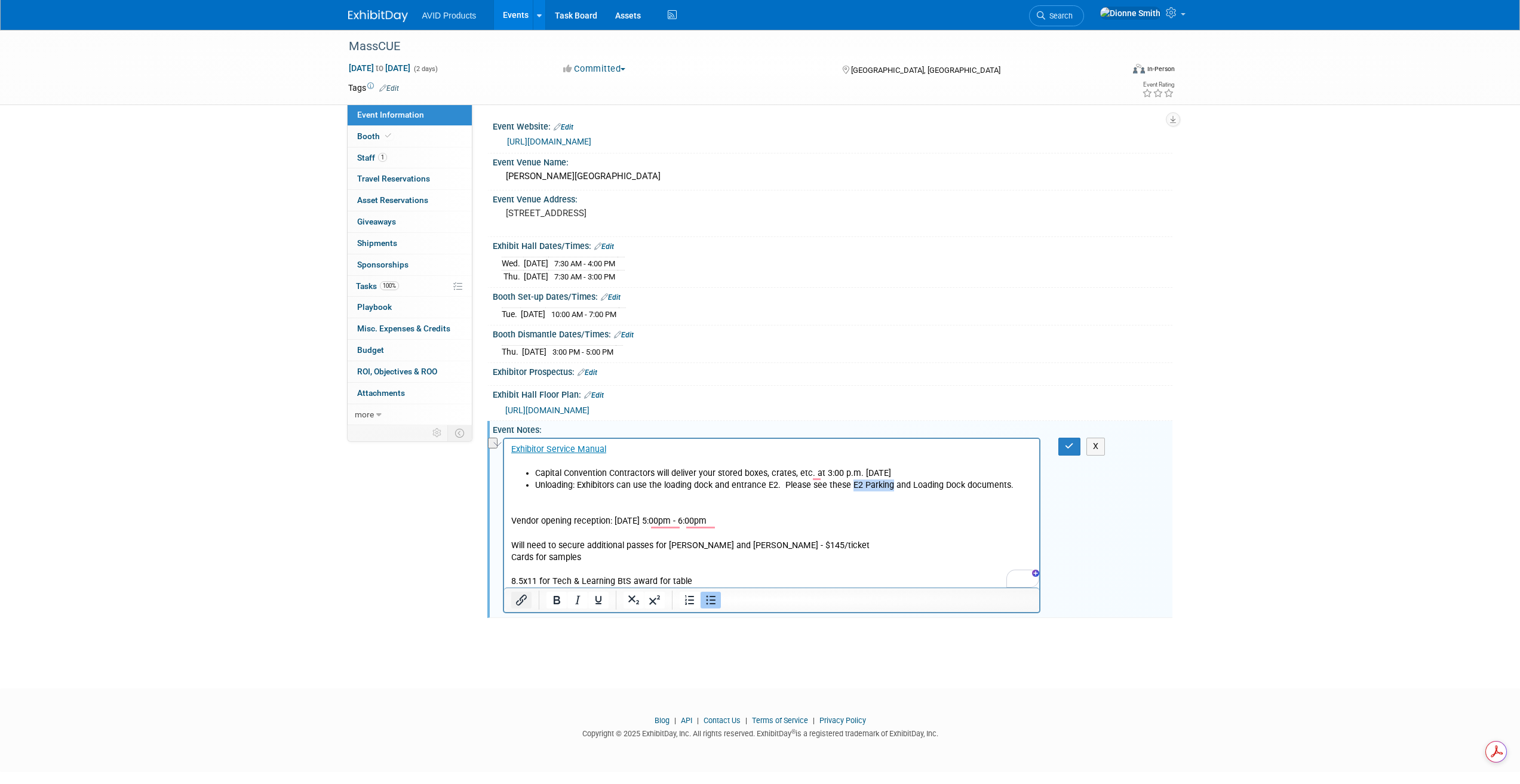
click at [519, 597] on icon "Insert/edit link" at bounding box center [521, 599] width 14 height 14
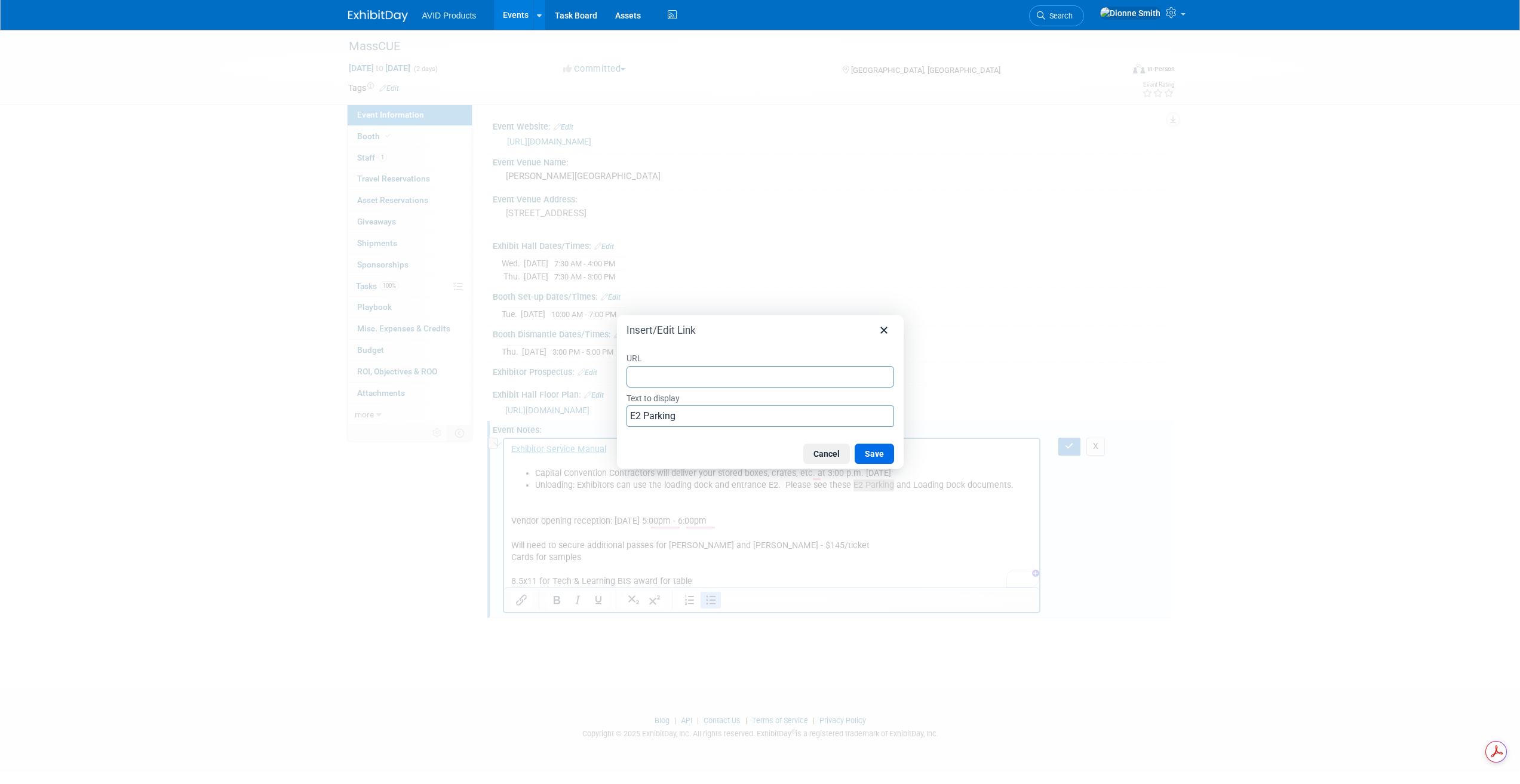
type input "https://acrobat.adobe.com/id/urn:aaid:sc:va6c2:6b795bdf-6024-4267-b9d8-5b6752e0…"
click at [872, 451] on button "Save" at bounding box center [874, 454] width 39 height 20
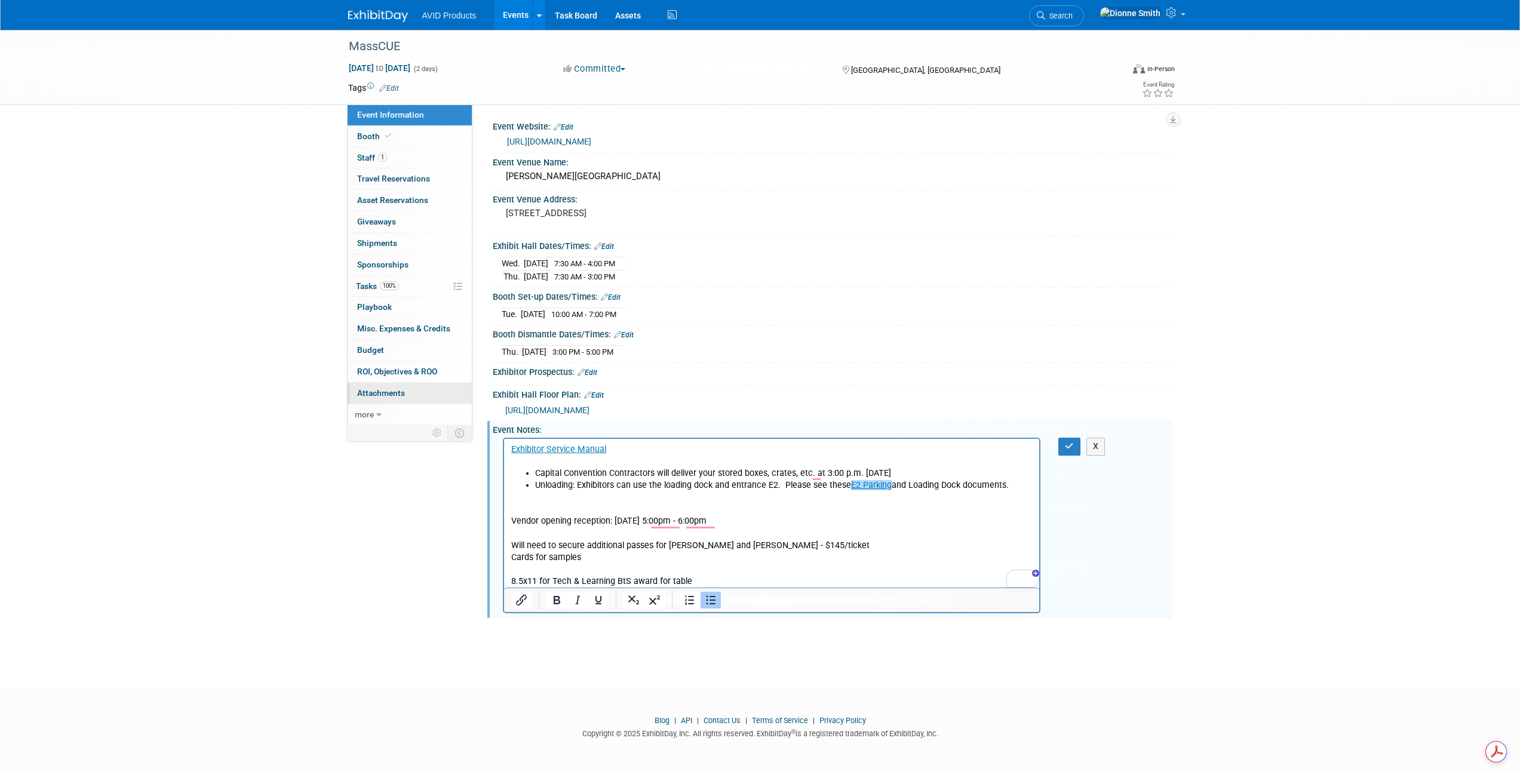
click at [388, 399] on link "0 Attachments 0" at bounding box center [410, 393] width 125 height 21
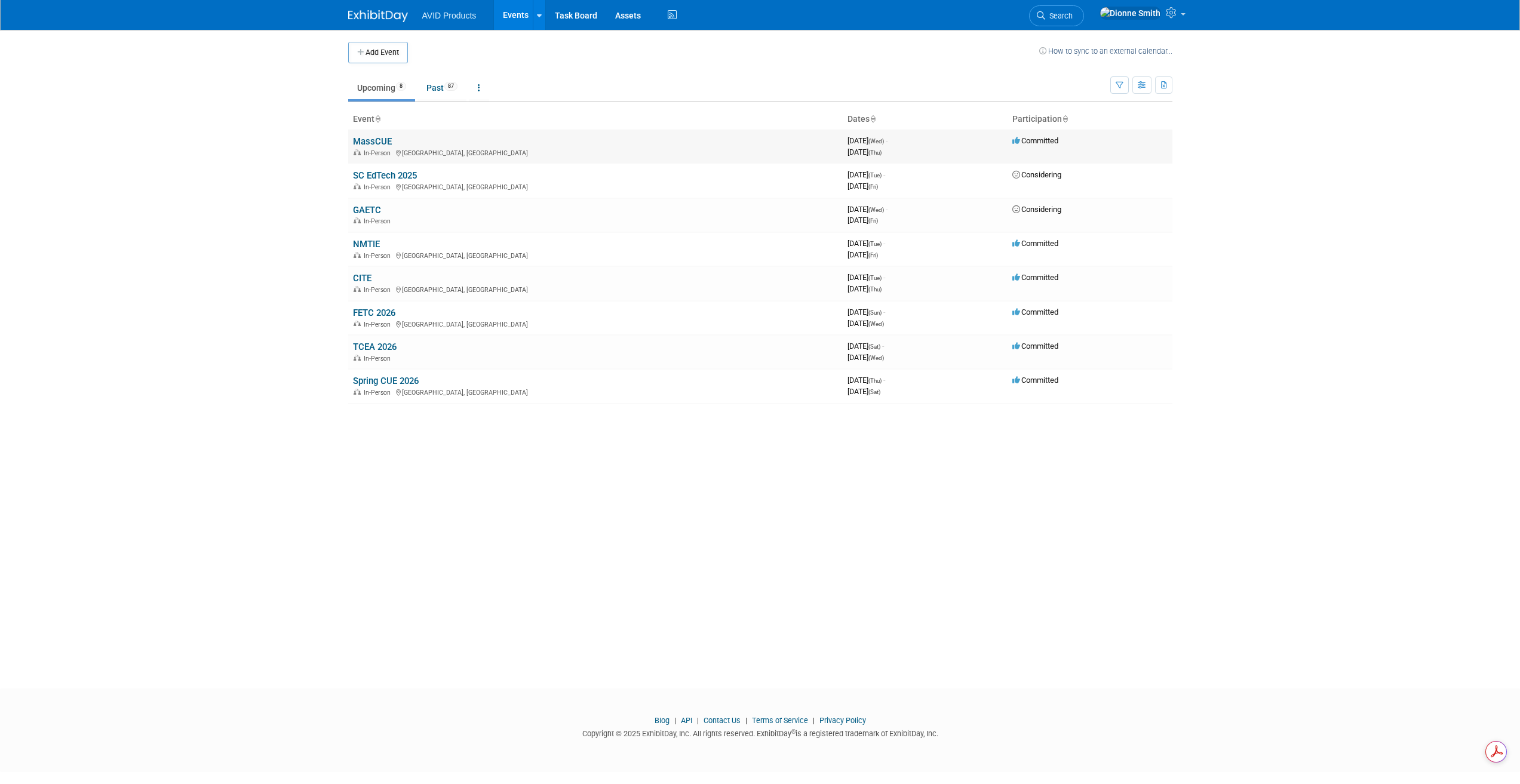
click at [372, 146] on link "MassCUE" at bounding box center [372, 141] width 39 height 11
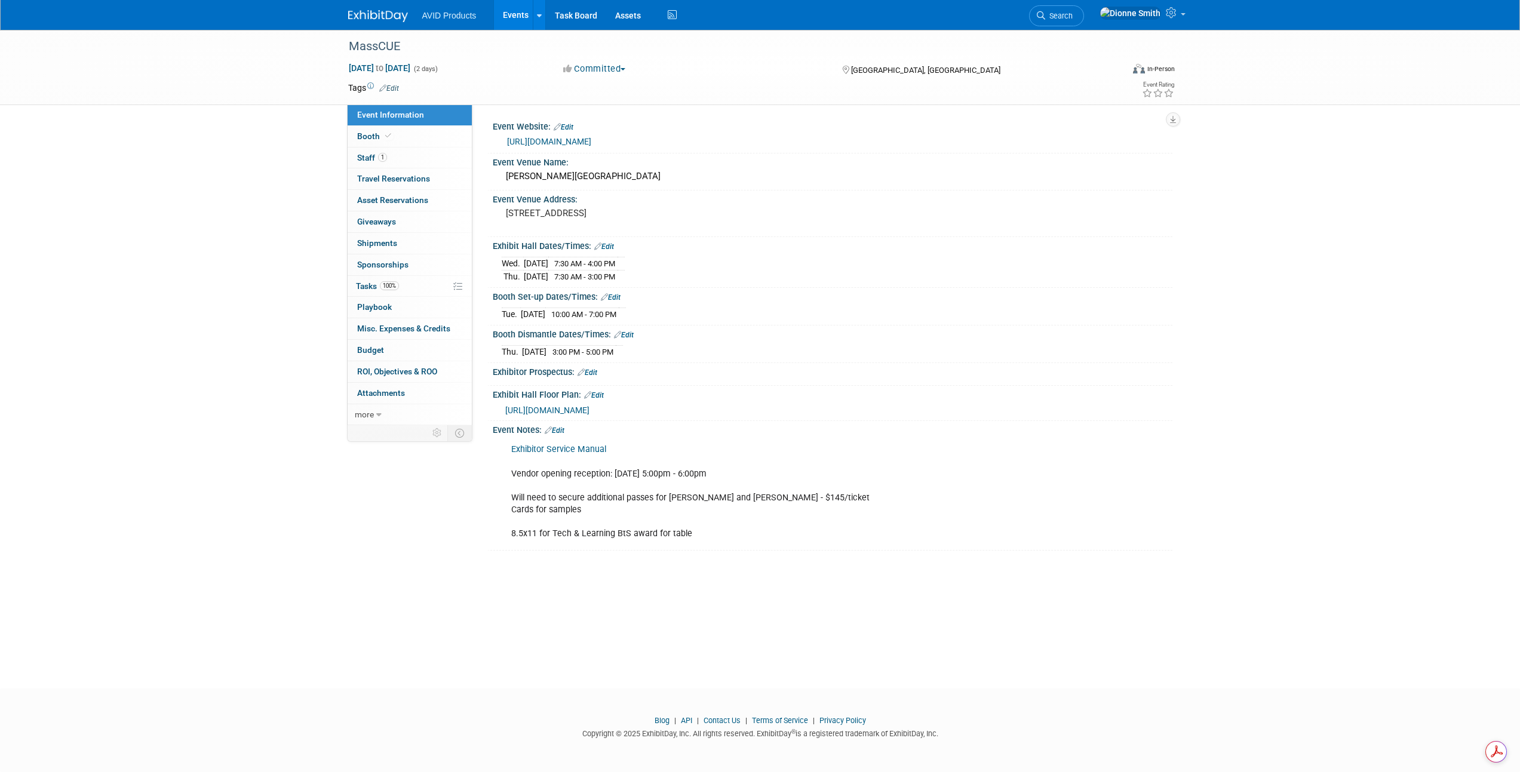
click at [563, 426] on link "Edit" at bounding box center [554, 430] width 20 height 8
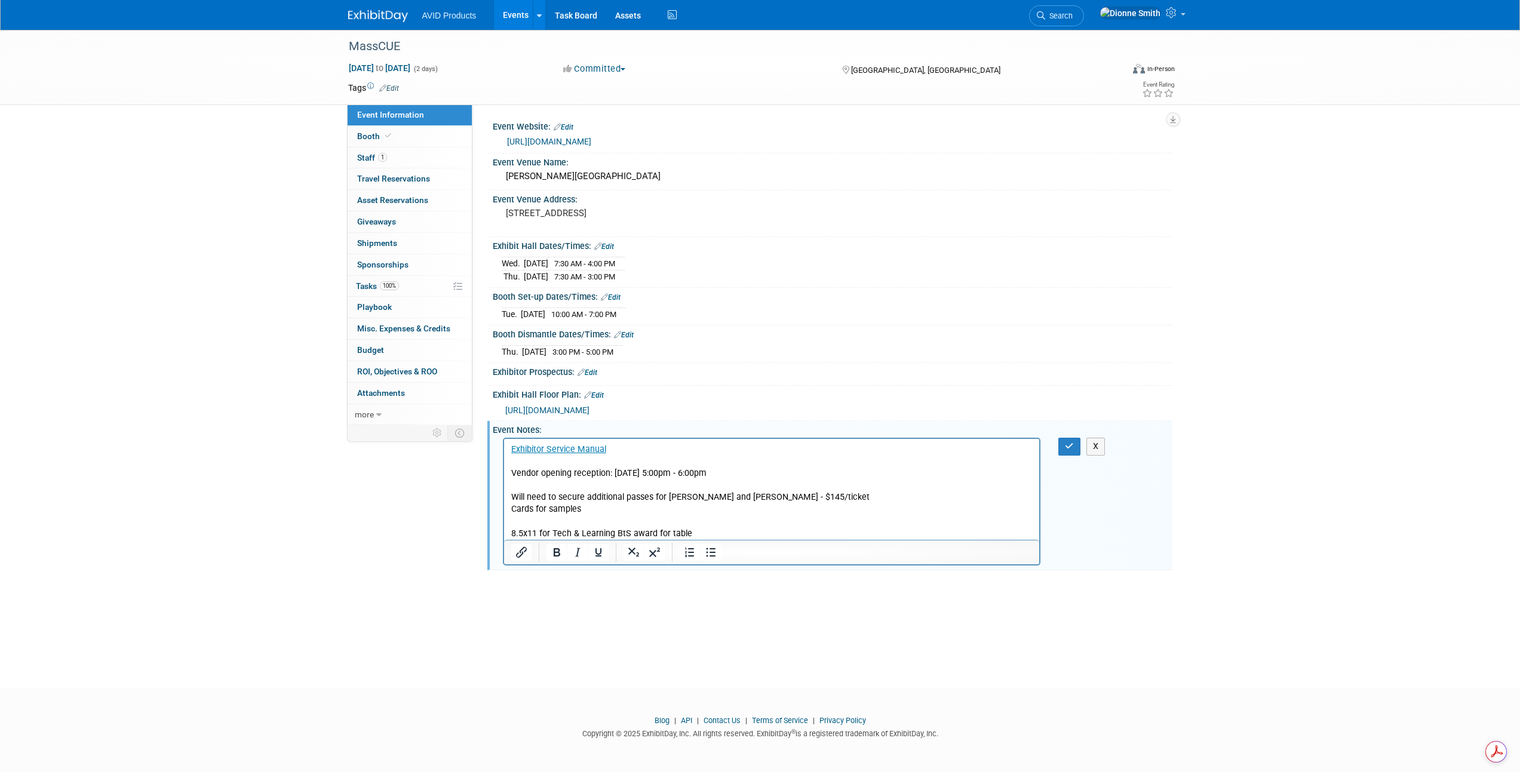
click at [607, 449] on p "Exhibitor Service Manual Vendor opening reception: 10/14/25 5:00pm - 6:00pm Wil…" at bounding box center [772, 492] width 522 height 96
click at [647, 453] on p "Exhibitor Service Manual Vendor opening reception: 10/14/25 5:00pm - 6:00pm Wil…" at bounding box center [772, 492] width 522 height 96
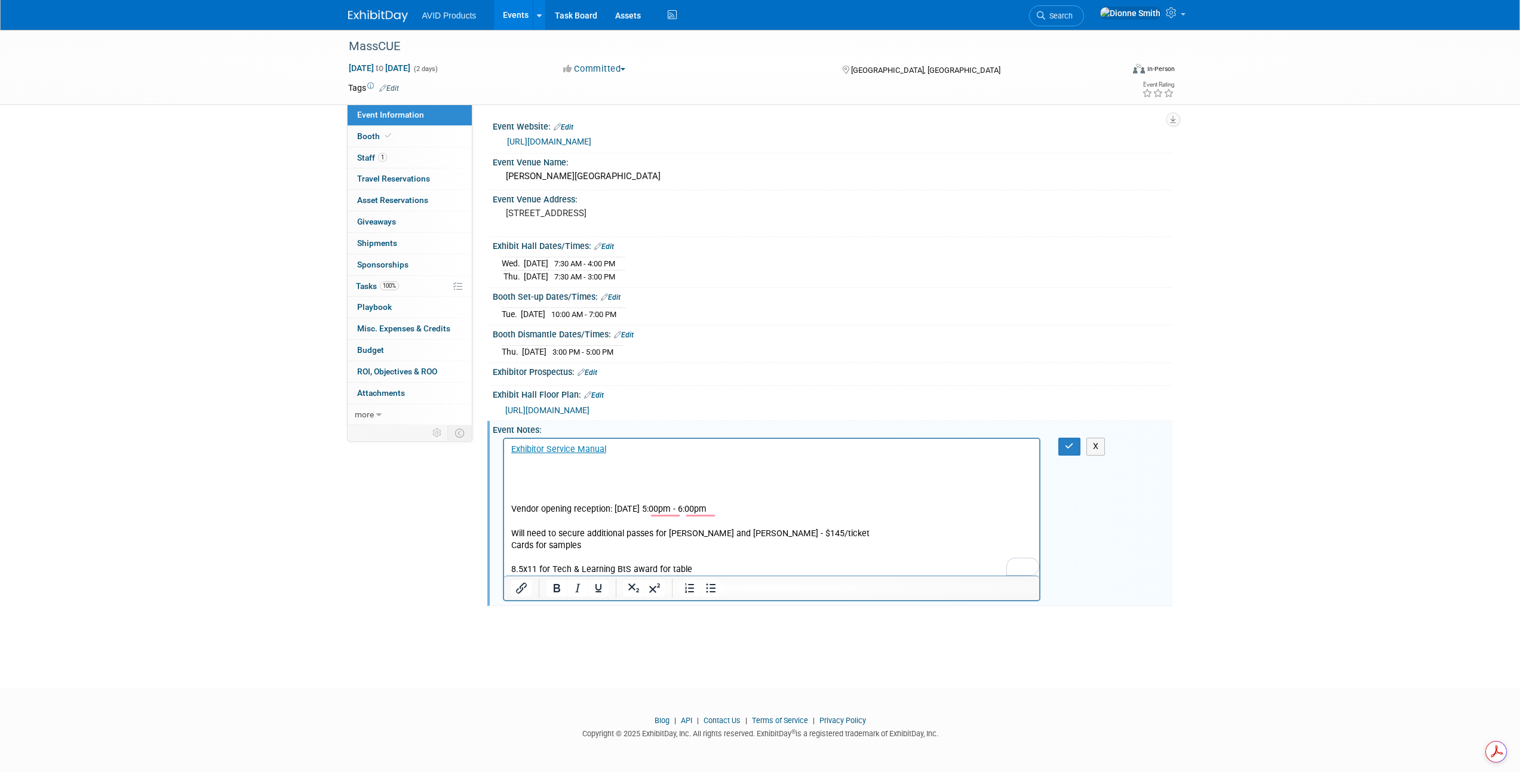
click at [620, 459] on p "To enrich screen reader interactions, please activate Accessibility in Grammarl…" at bounding box center [772, 461] width 522 height 12
click at [708, 599] on icon "Bullet list" at bounding box center [711, 600] width 9 height 9
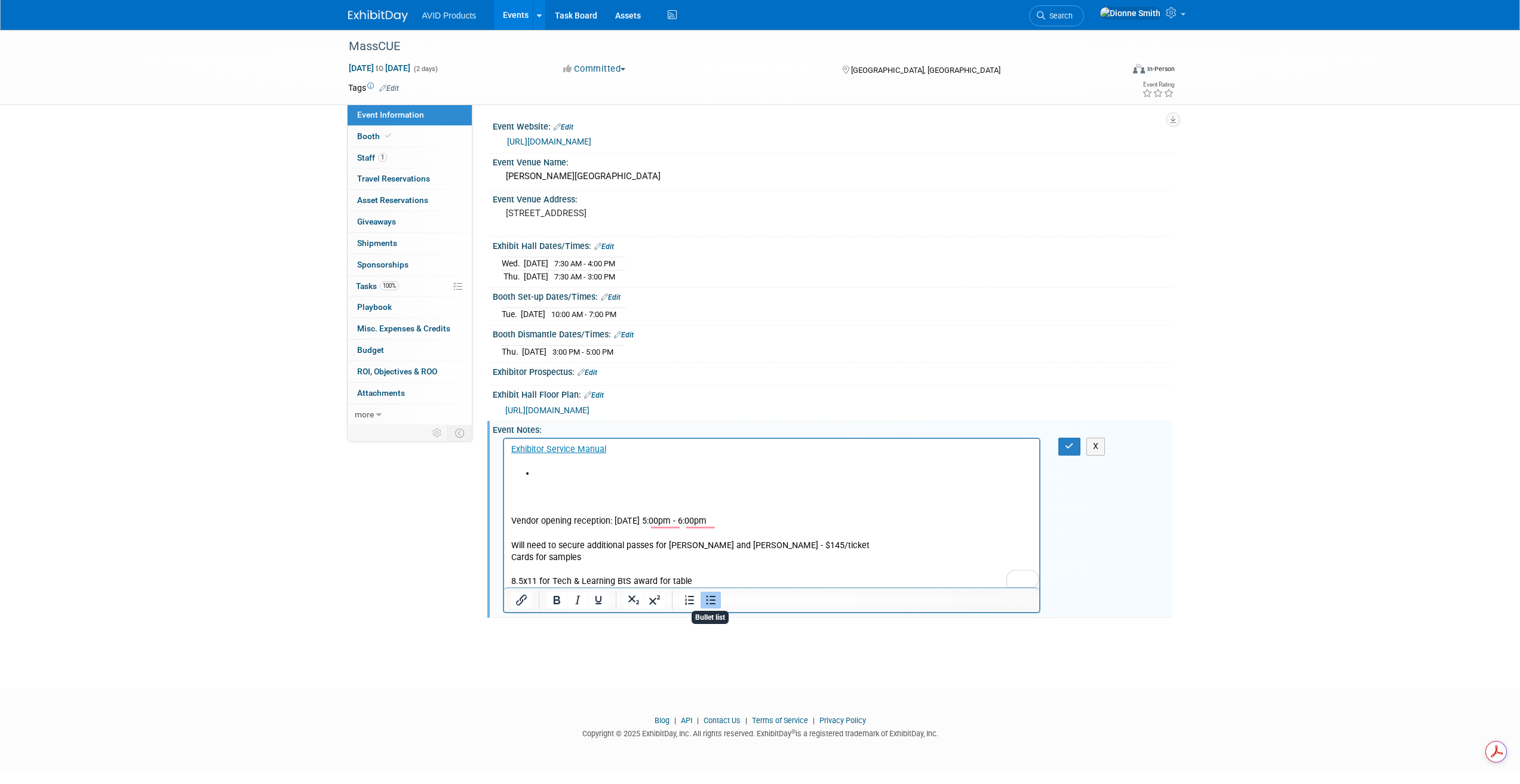
paste body "To enrich screen reader interactions, please activate Accessibility in Grammarl…"
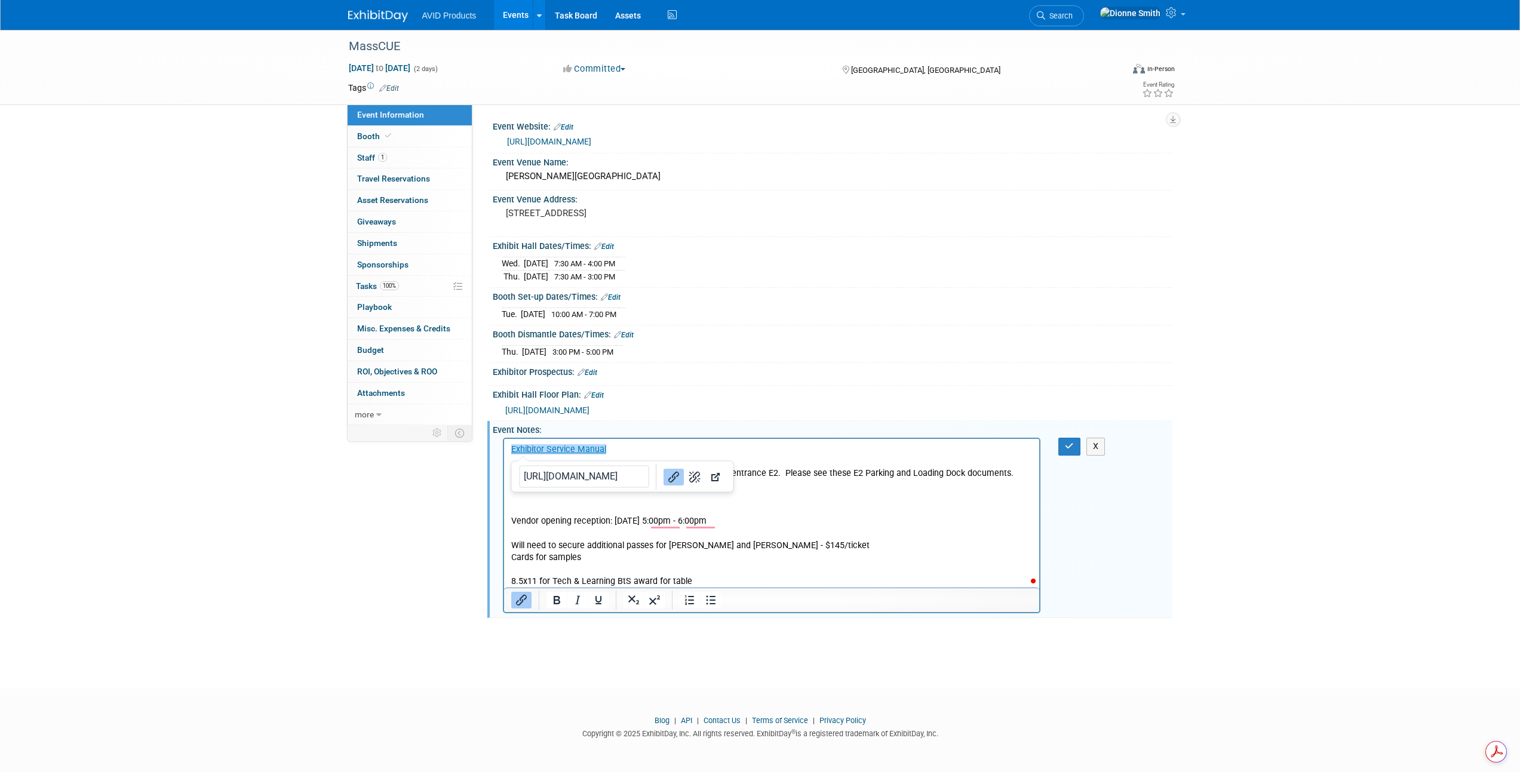
click at [852, 467] on li "Unloading: Exhibitors can use the loading dock and entrance E2. Please see thes…" at bounding box center [784, 474] width 498 height 12
drag, startPoint x: 848, startPoint y: 475, endPoint x: 890, endPoint y: 476, distance: 42.0
click at [890, 476] on li "Unloading: Exhibitors can use the loading dock and entrance E2. Please see thes…" at bounding box center [784, 474] width 498 height 12
click at [518, 599] on icon "Insert/edit link" at bounding box center [521, 600] width 11 height 11
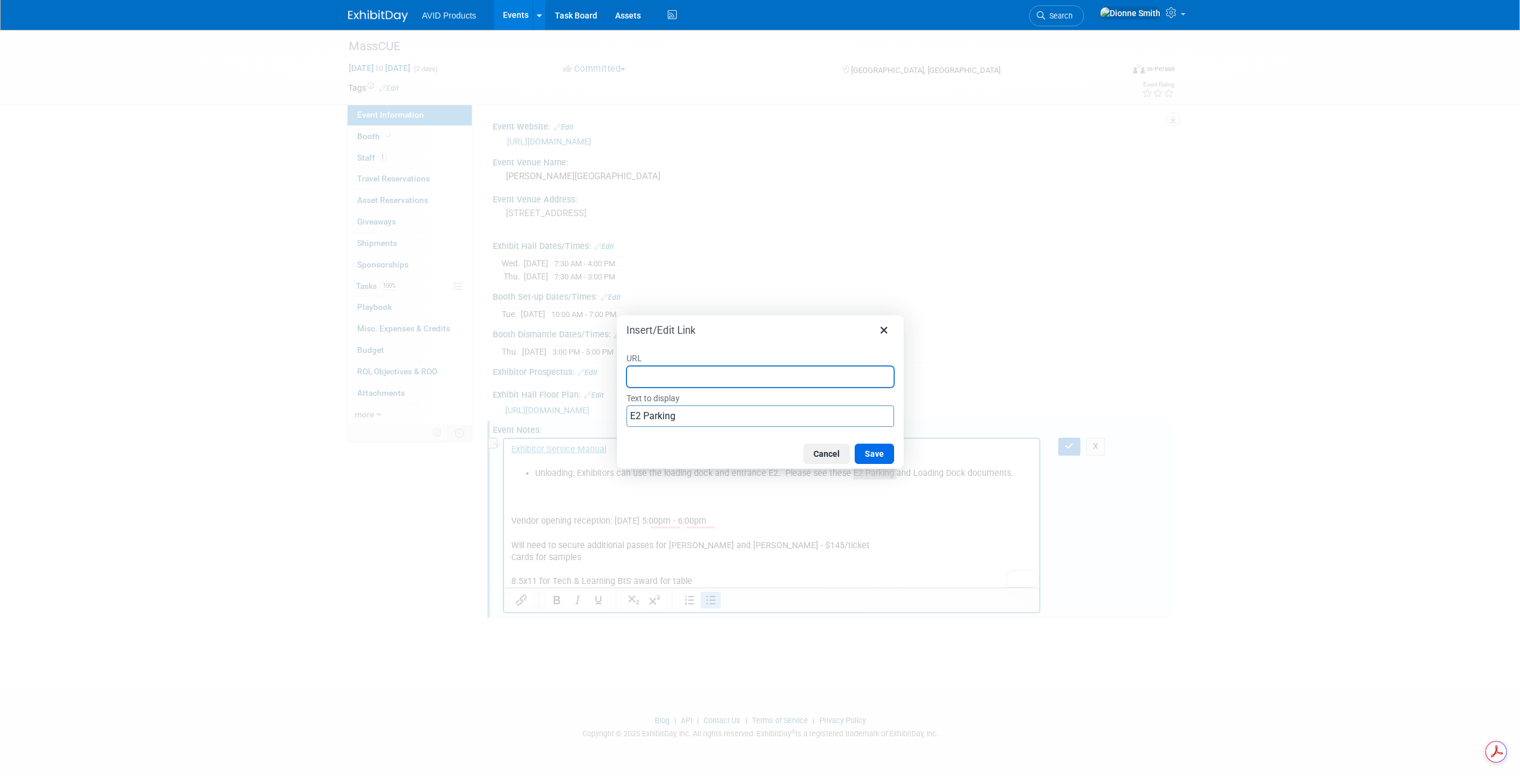
click at [720, 367] on input "URL" at bounding box center [760, 377] width 267 height 22
paste input "https://acrobat.adobe.com/id/urn:aaid:sc:va6c2:6b795bdf-6024-4267-b9d8-5b6752e0…"
type input "https://acrobat.adobe.com/id/urn:aaid:sc:va6c2:6b795bdf-6024-4267-b9d8-5b6752e0…"
click at [880, 450] on button "Save" at bounding box center [874, 454] width 39 height 20
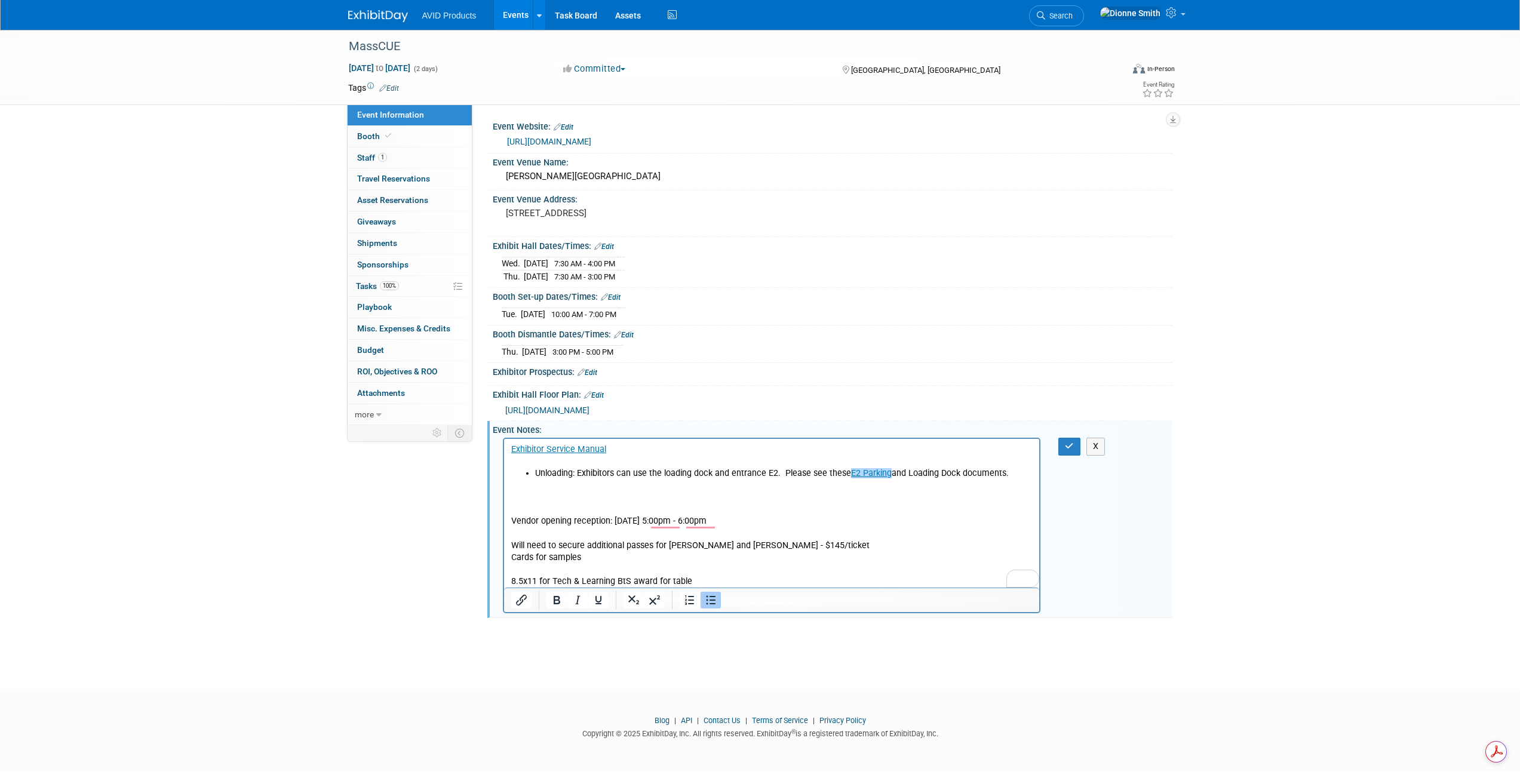
click at [924, 513] on p "Vendor opening reception: 10/14/25 5:00pm - 6:00pm Will need to secure addition…" at bounding box center [772, 539] width 522 height 96
drag, startPoint x: 959, startPoint y: 476, endPoint x: 908, endPoint y: 476, distance: 51.0
click at [908, 476] on li "Unloading: Exhibitors can use the loading dock and entrance E2. Please see thes…" at bounding box center [784, 474] width 498 height 12
click at [521, 605] on icon "Insert/edit link" at bounding box center [521, 599] width 14 height 14
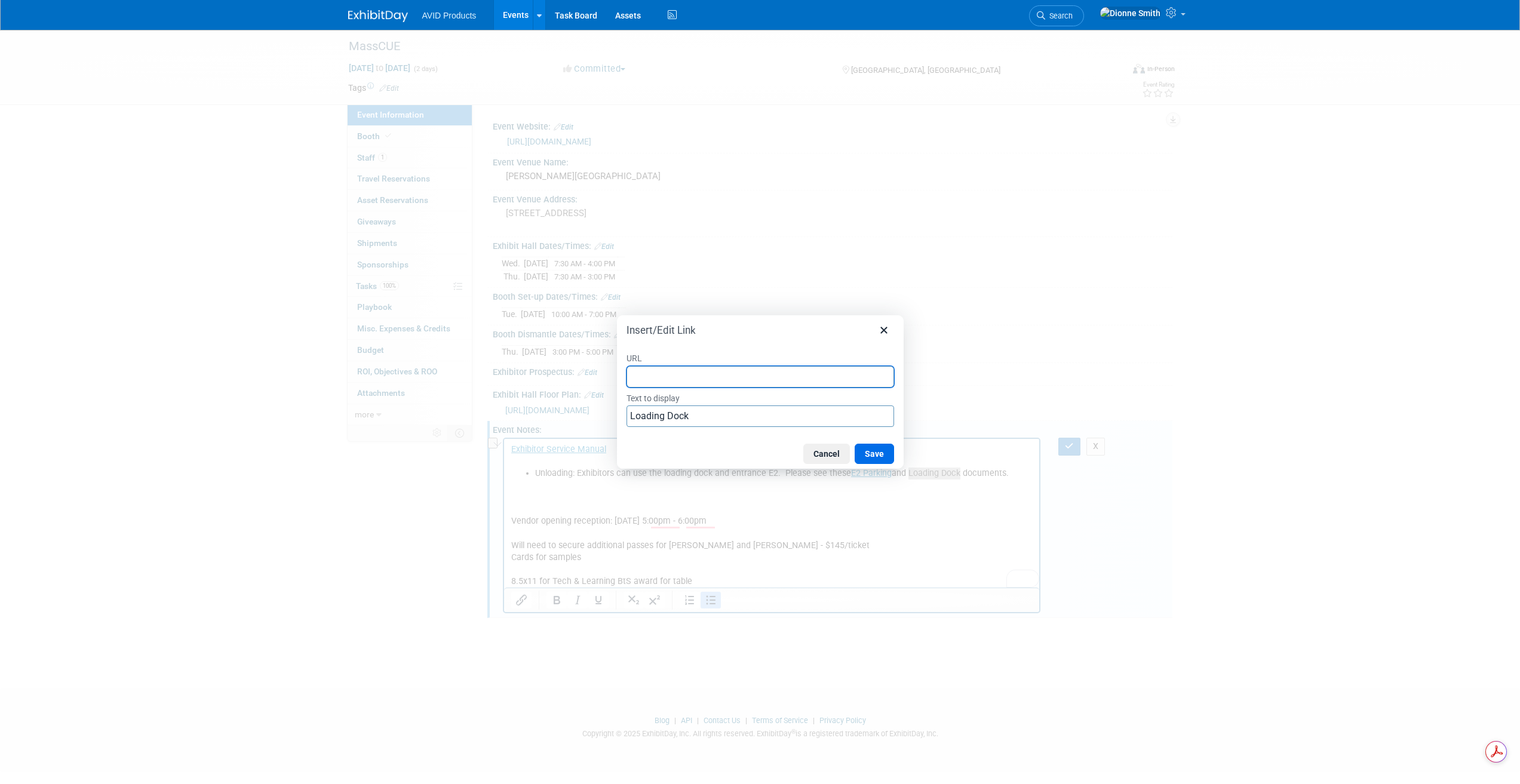
click at [797, 378] on input "URL" at bounding box center [760, 377] width 267 height 22
paste input "https://acrobat.adobe.com/id/urn:aaid:sc:VA6C2:c8d63e1f-9eb7-4f0a-ac4f-3205c910…"
type input "https://acrobat.adobe.com/id/urn:aaid:sc:VA6C2:c8d63e1f-9eb7-4f0a-ac4f-3205c910…"
click at [882, 455] on button "Save" at bounding box center [874, 454] width 39 height 20
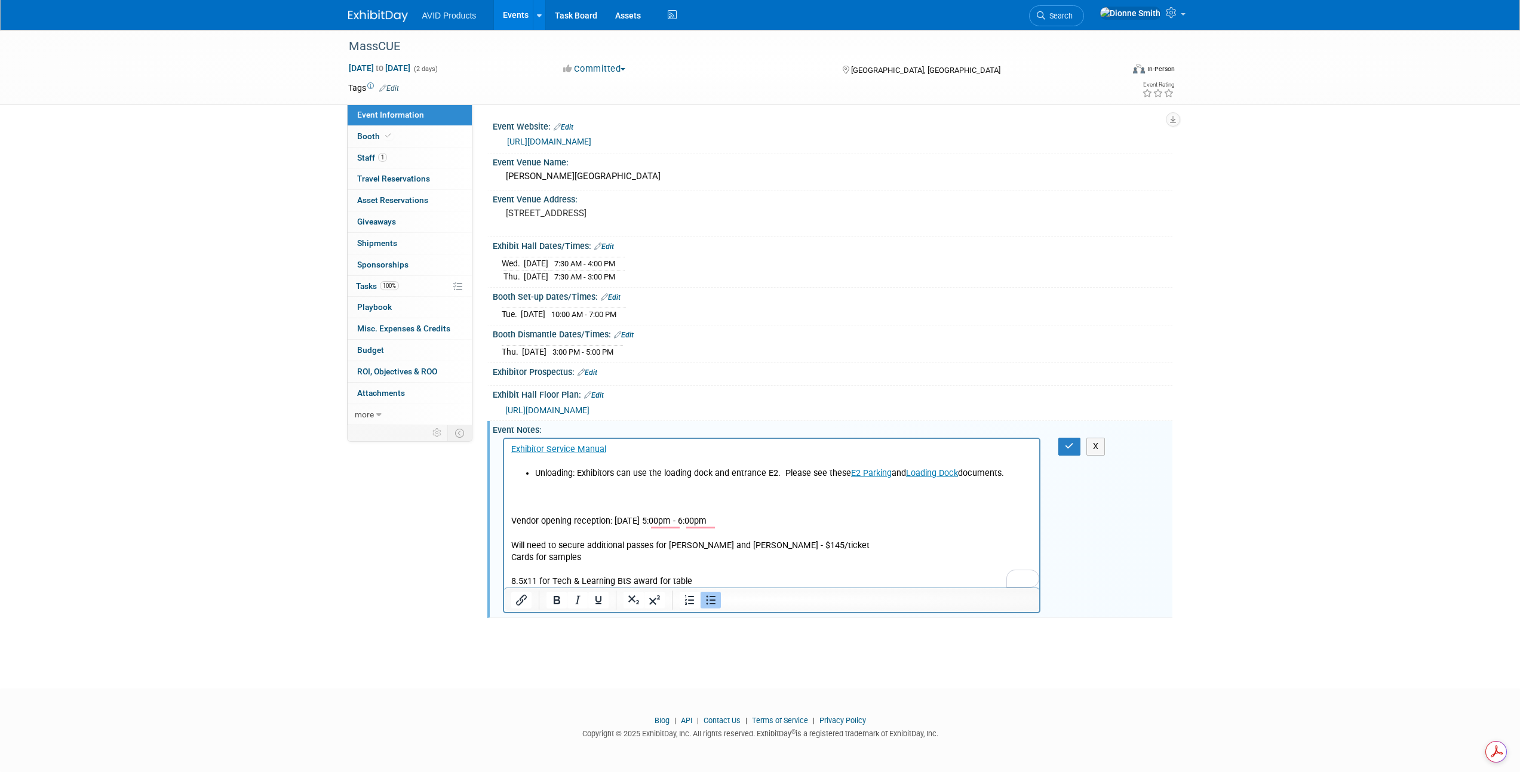
click at [637, 451] on p "Exhibitor Service Manual" at bounding box center [772, 450] width 522 height 12
click at [1066, 451] on button "button" at bounding box center [1069, 446] width 22 height 18
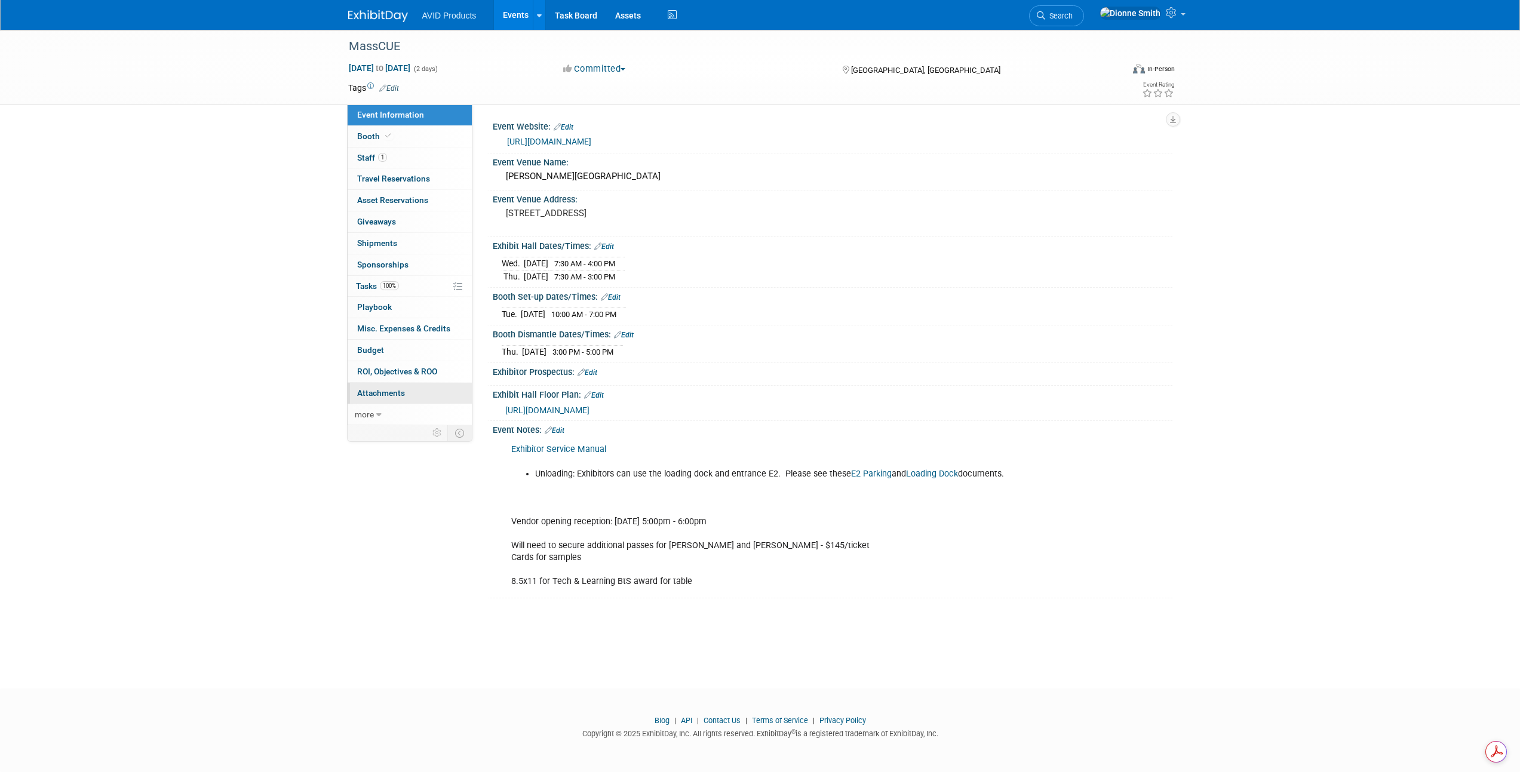
click at [390, 398] on link "0 Attachments 0" at bounding box center [410, 393] width 125 height 21
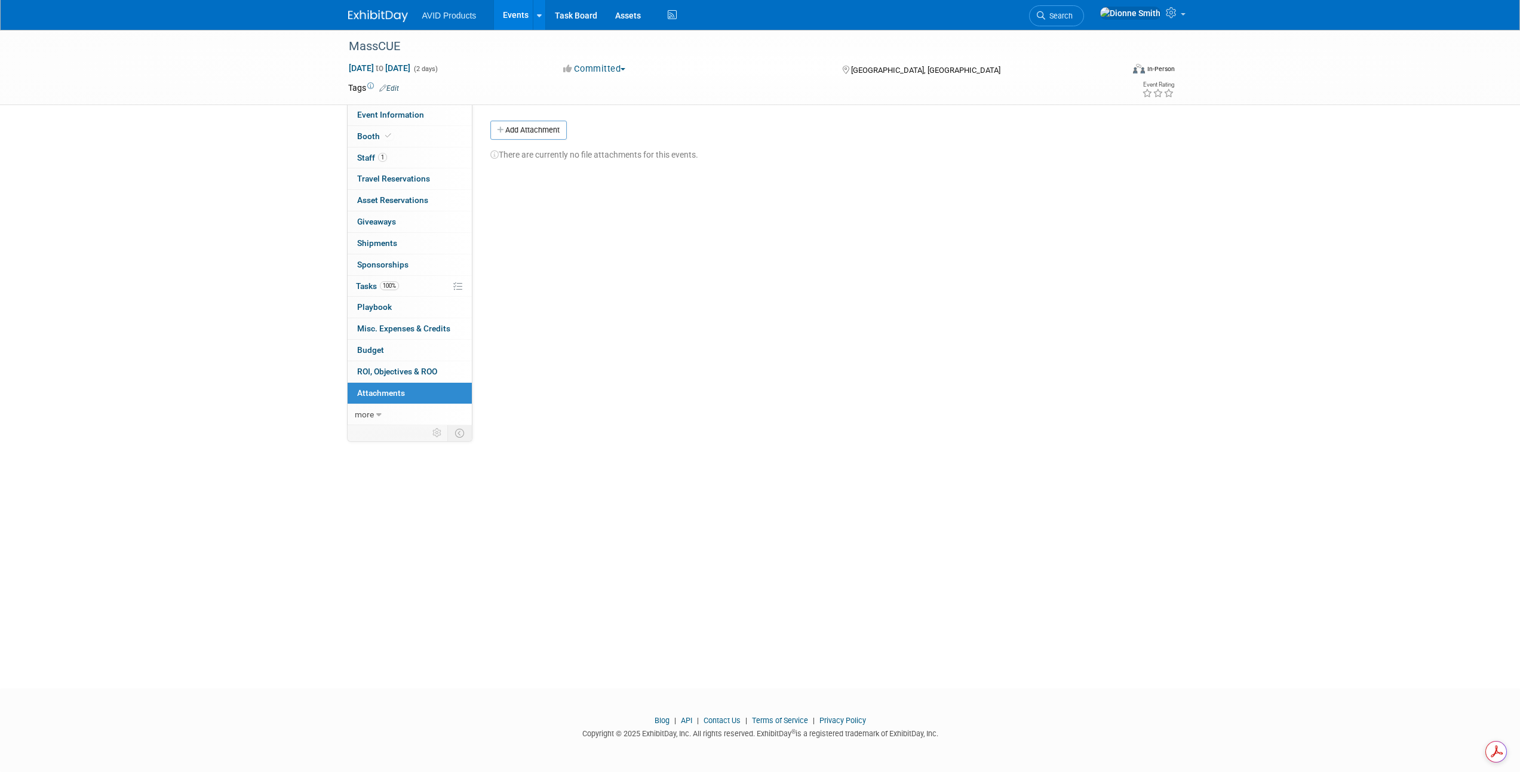
click at [554, 140] on div "There are currently no file attachments for this events." at bounding box center [827, 149] width 673 height 21
click at [553, 133] on button "Add Attachment" at bounding box center [529, 130] width 76 height 19
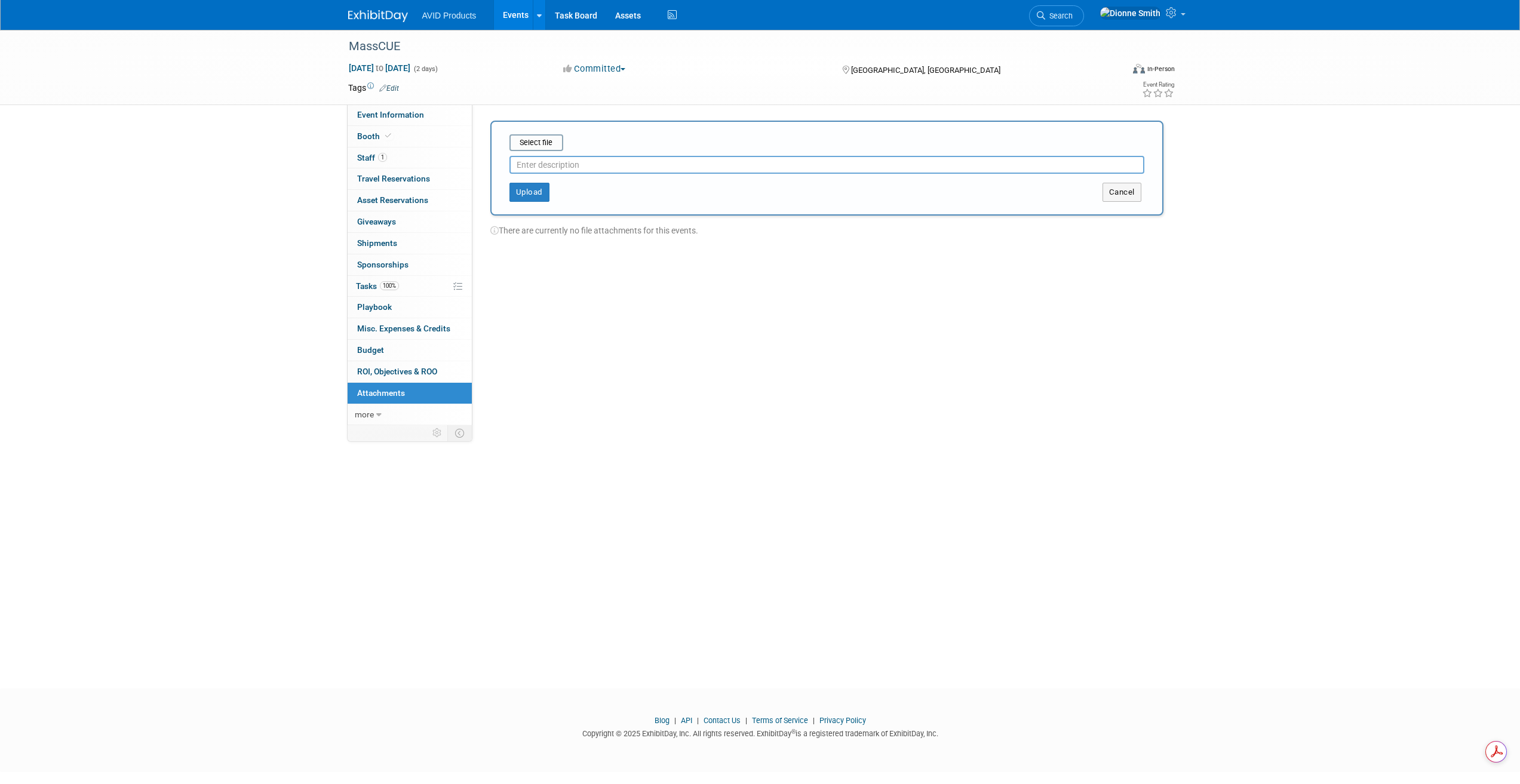
click at [554, 166] on input "text" at bounding box center [827, 164] width 635 height 18
click at [549, 152] on div "Where to park?" at bounding box center [827, 162] width 635 height 23
click at [549, 147] on input "file" at bounding box center [491, 142] width 142 height 14
click at [591, 160] on input "Where to park?" at bounding box center [827, 160] width 635 height 18
type input "Where do I park at the stadium?"
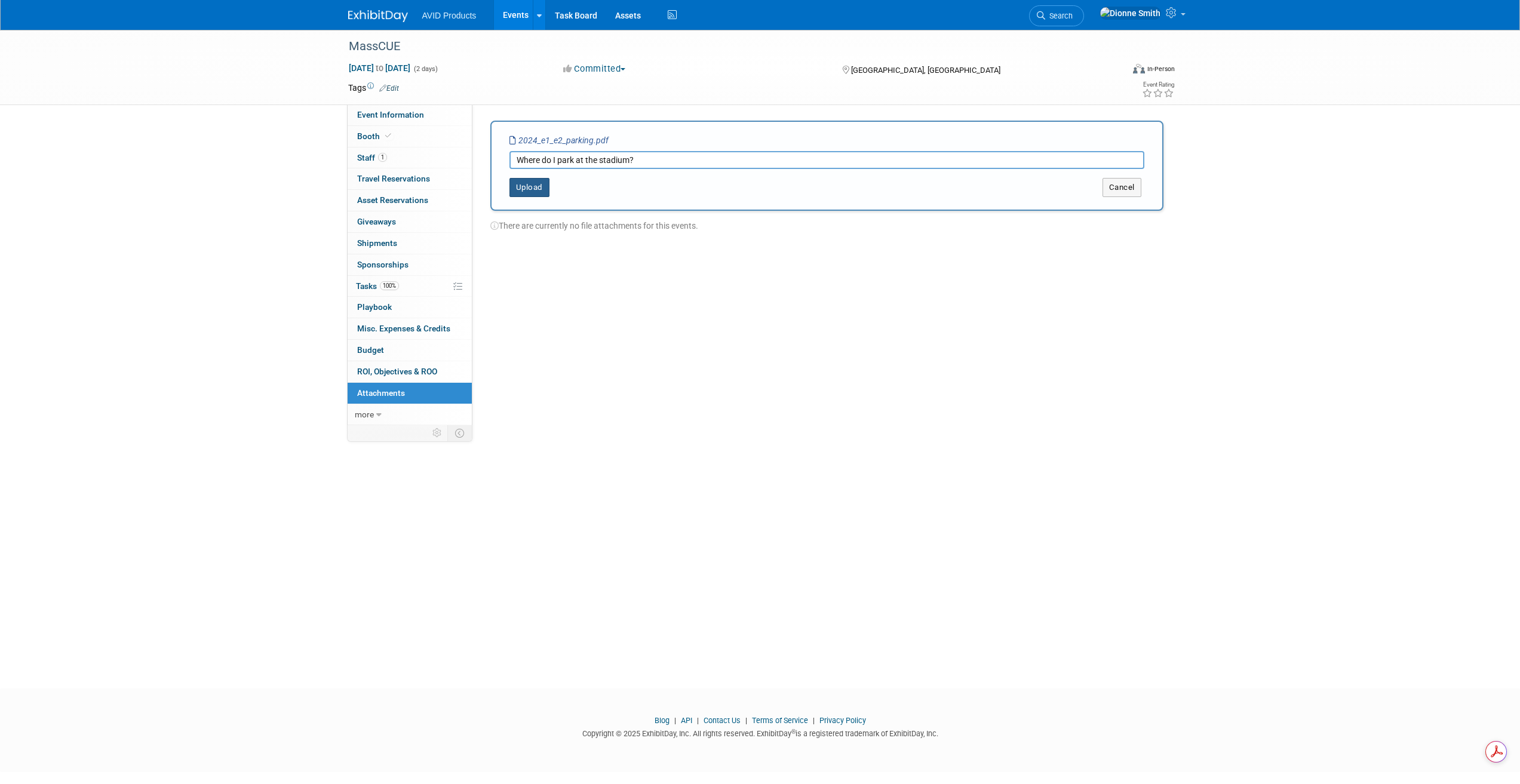
click at [535, 191] on button "Upload" at bounding box center [529, 187] width 40 height 19
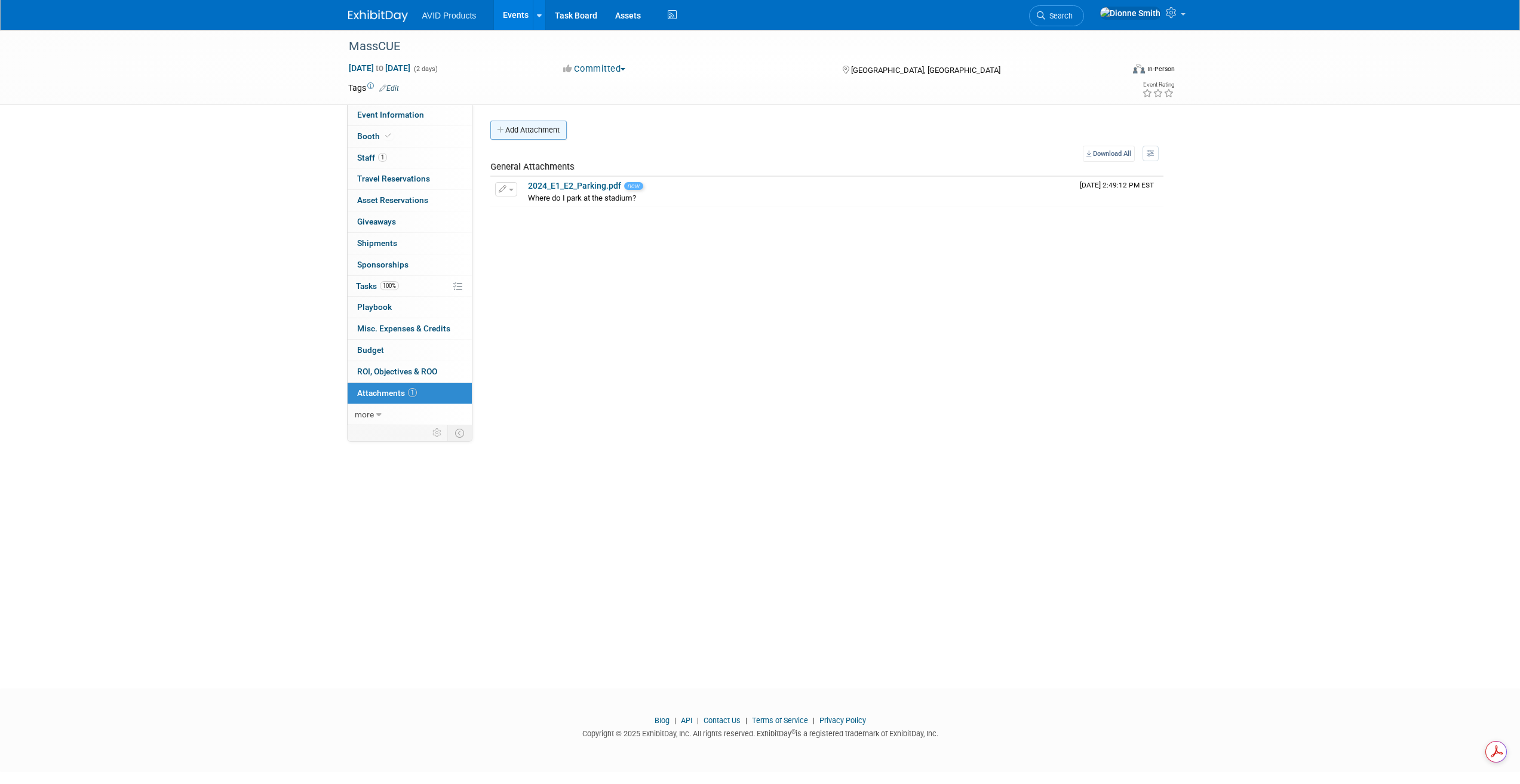
click at [534, 133] on button "Add Attachment" at bounding box center [529, 130] width 76 height 19
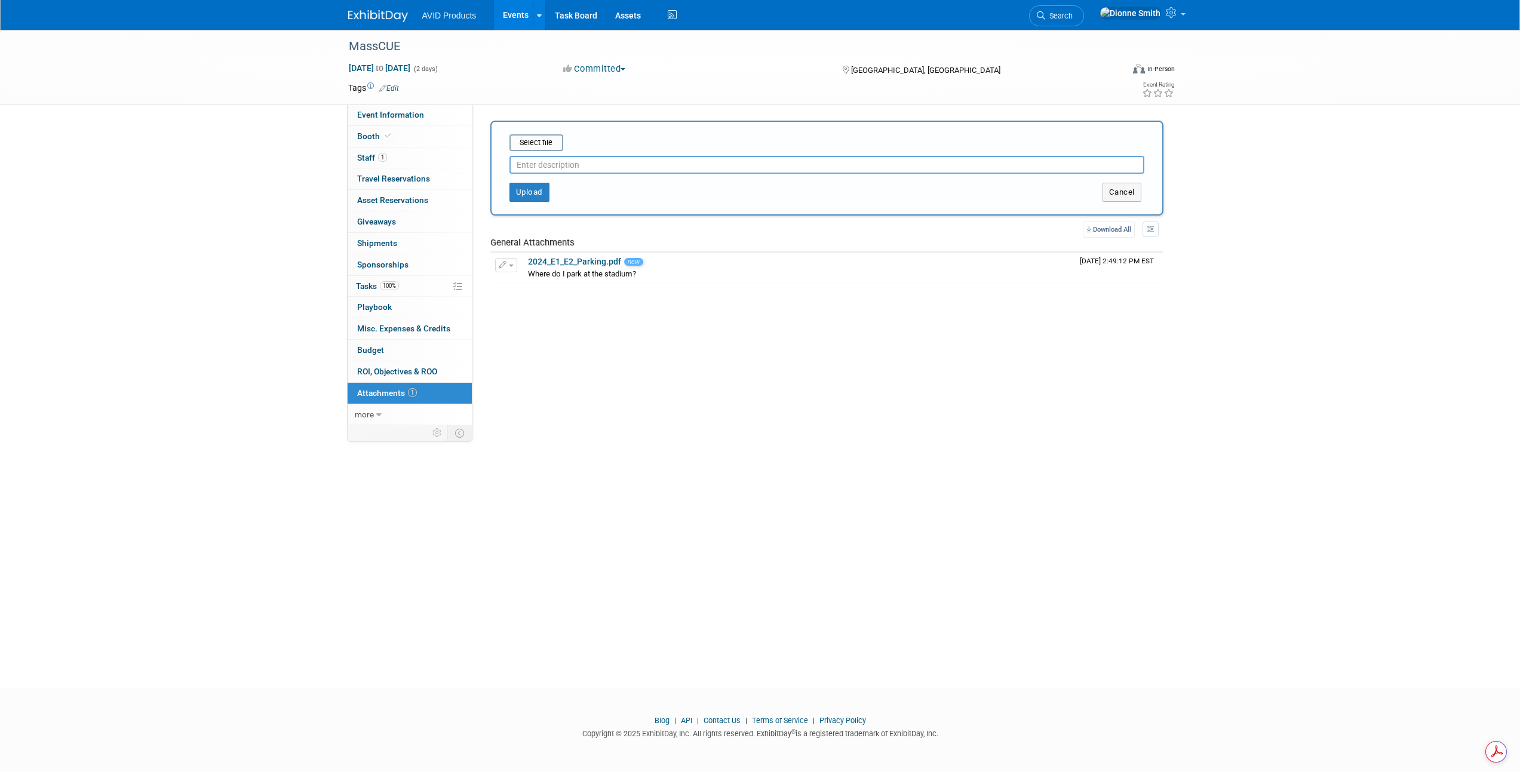
click at [621, 156] on input "text" at bounding box center [827, 164] width 635 height 18
type input "How do I get to the loading?"
click at [526, 142] on input "file" at bounding box center [491, 142] width 142 height 14
click at [529, 191] on button "Upload" at bounding box center [529, 192] width 40 height 19
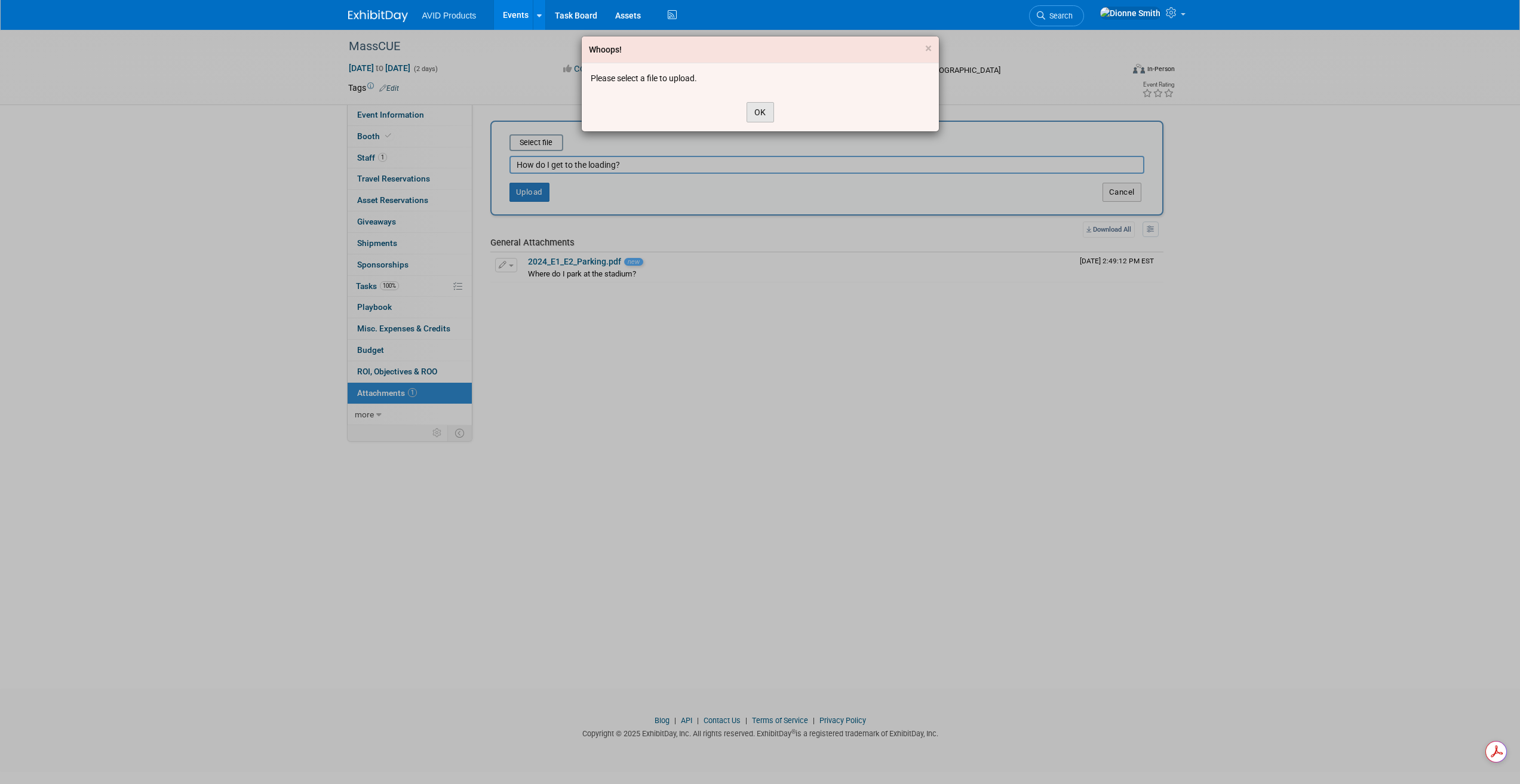
click at [770, 116] on button "OK" at bounding box center [760, 112] width 28 height 20
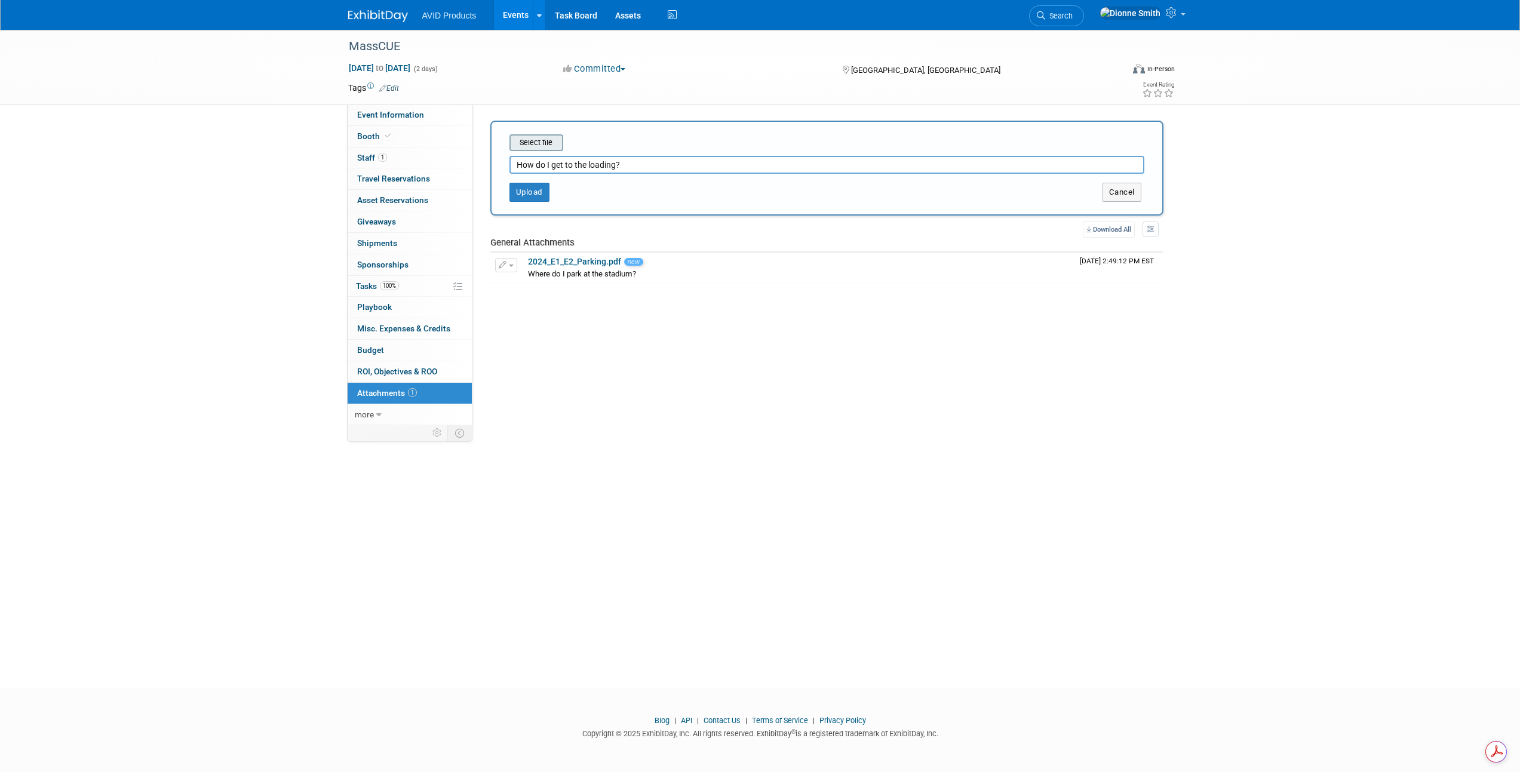
click at [535, 142] on input "file" at bounding box center [491, 142] width 142 height 14
click at [539, 181] on button "Upload" at bounding box center [529, 187] width 40 height 19
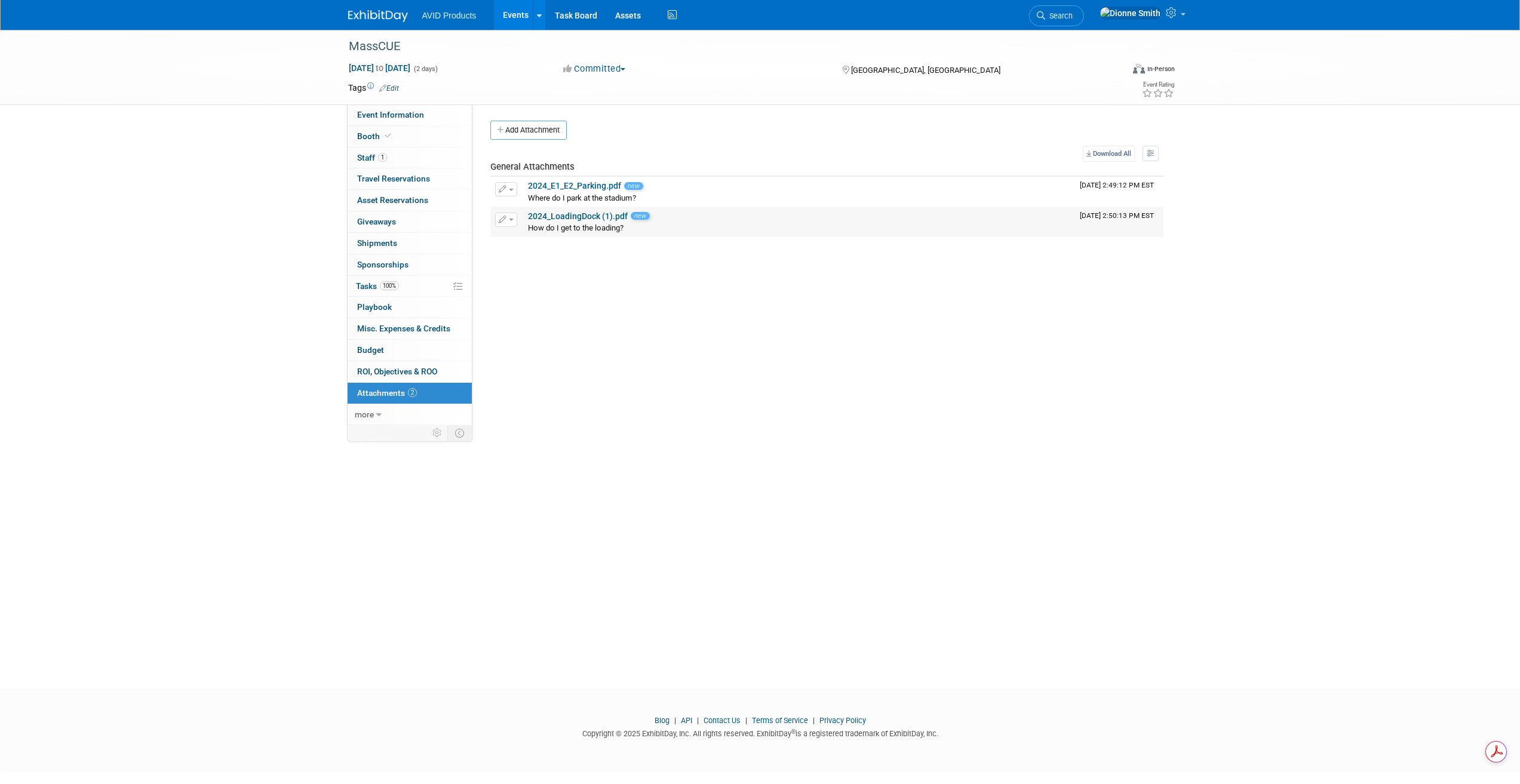
click at [506, 223] on icon "button" at bounding box center [503, 219] width 8 height 7
click at [545, 261] on link "Change Description" at bounding box center [547, 254] width 105 height 17
click at [631, 235] on input "How do I get to the loading?" at bounding box center [751, 232] width 449 height 18
type input "How do I get to the loading dock at [PERSON_NAME][GEOGRAPHIC_DATA]?"
click at [506, 189] on button "button" at bounding box center [506, 189] width 22 height 14
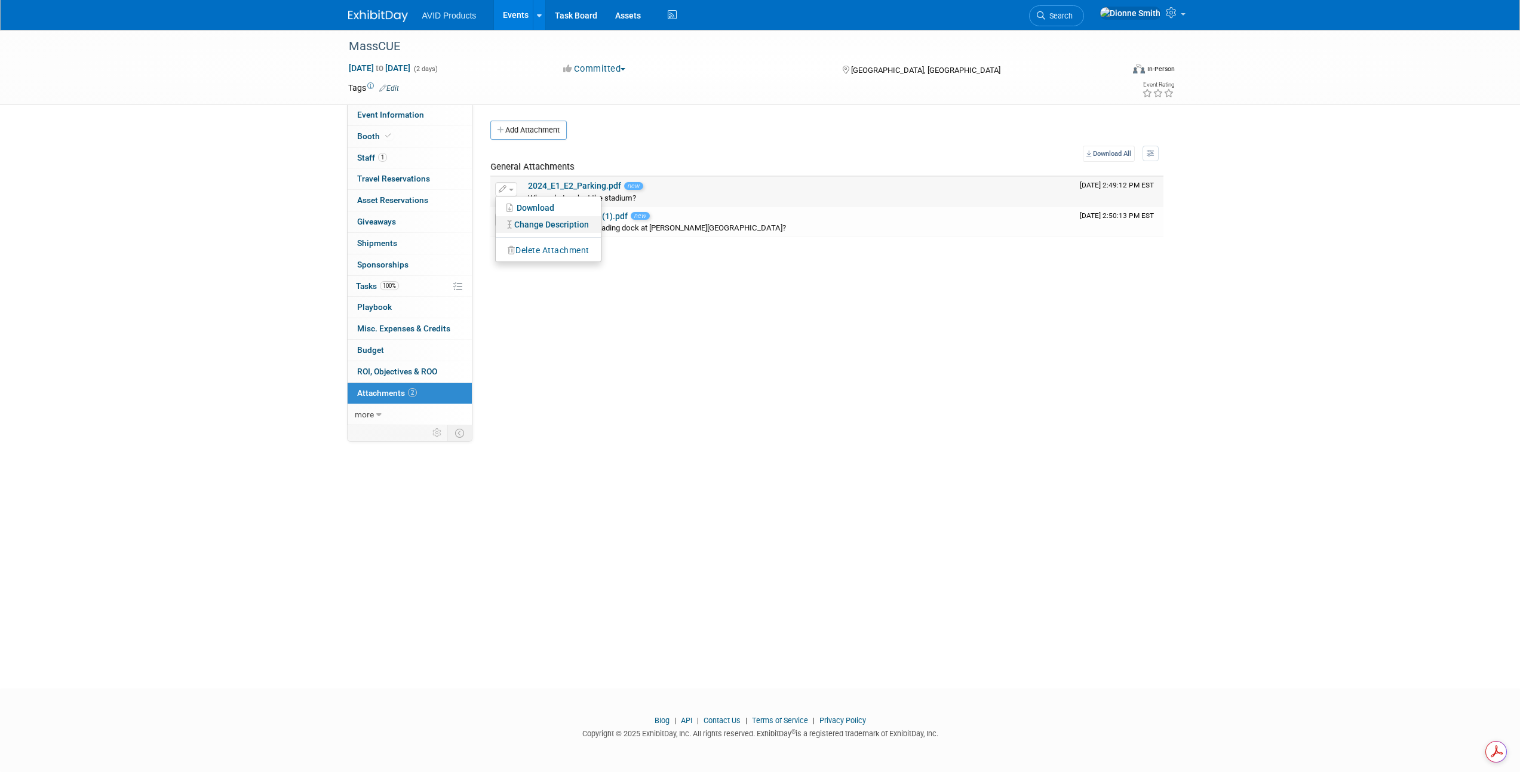
click at [556, 225] on link "Change Description" at bounding box center [547, 224] width 105 height 17
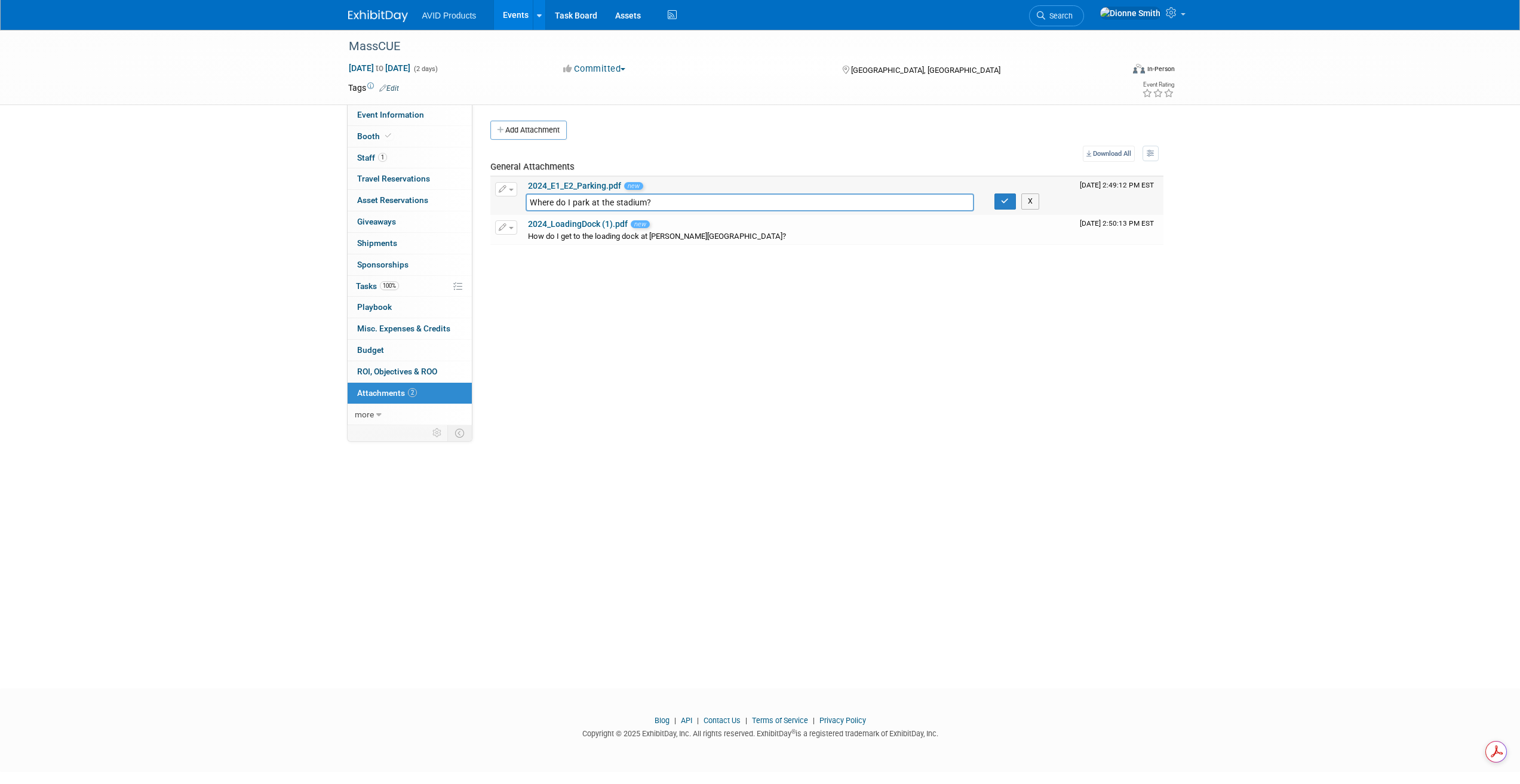
click at [612, 202] on input "Where do I park at the stadium?" at bounding box center [751, 202] width 449 height 18
type input "Where do I park at [PERSON_NAME][GEOGRAPHIC_DATA]?"
click at [1001, 200] on icon "button" at bounding box center [1005, 201] width 8 height 7
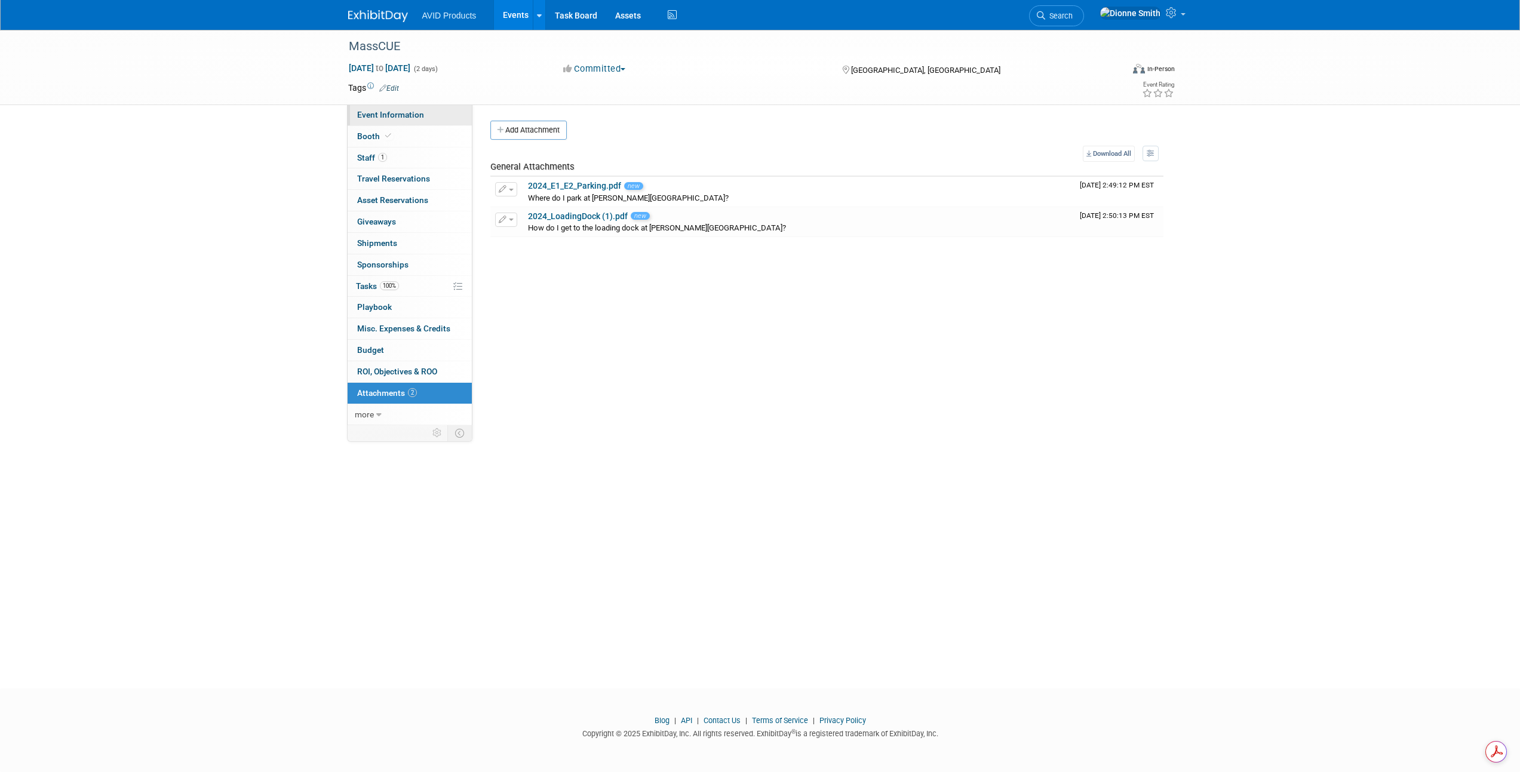
click at [364, 118] on span "Event Information" at bounding box center [390, 114] width 67 height 9
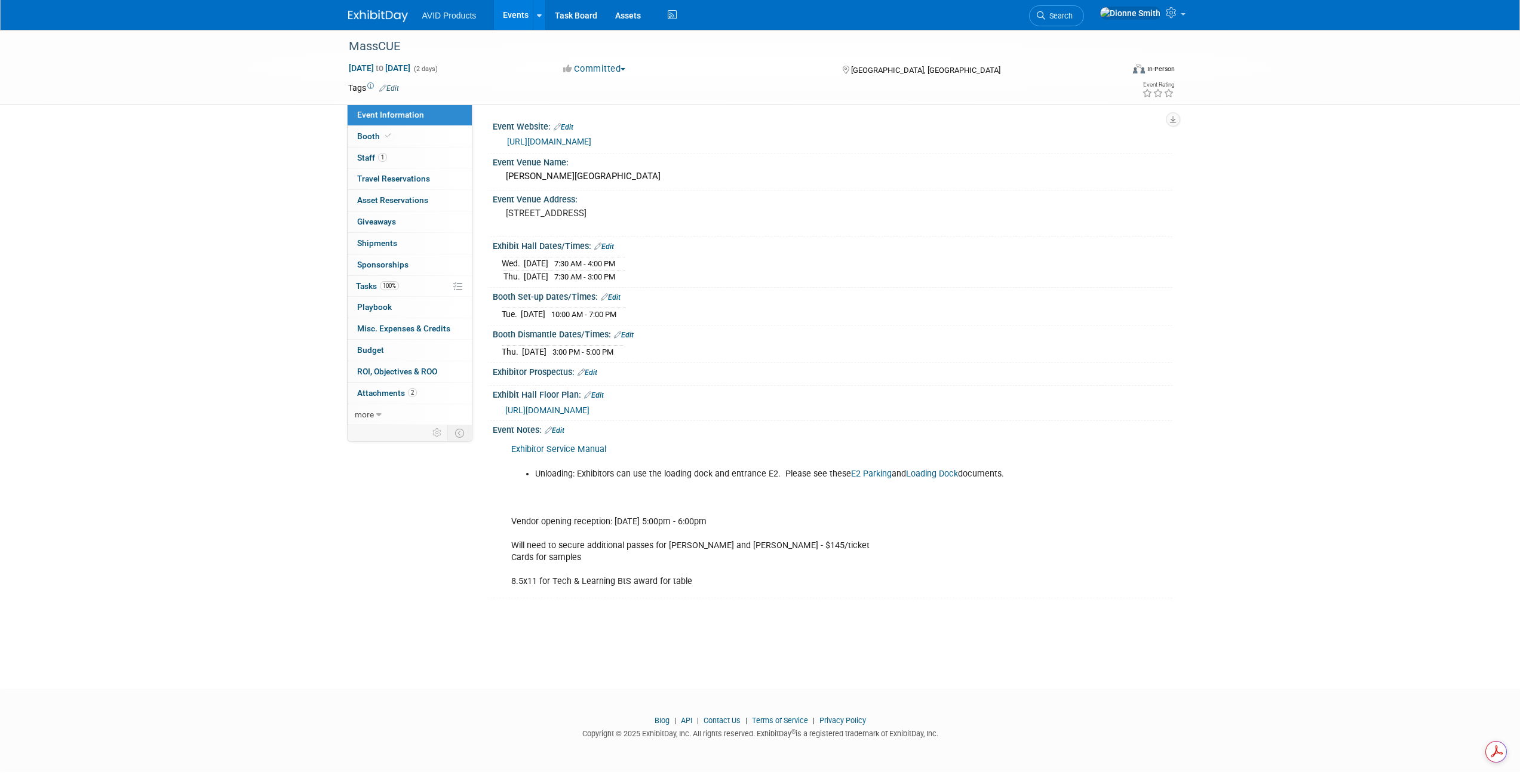
click at [564, 428] on link "Edit" at bounding box center [554, 430] width 20 height 8
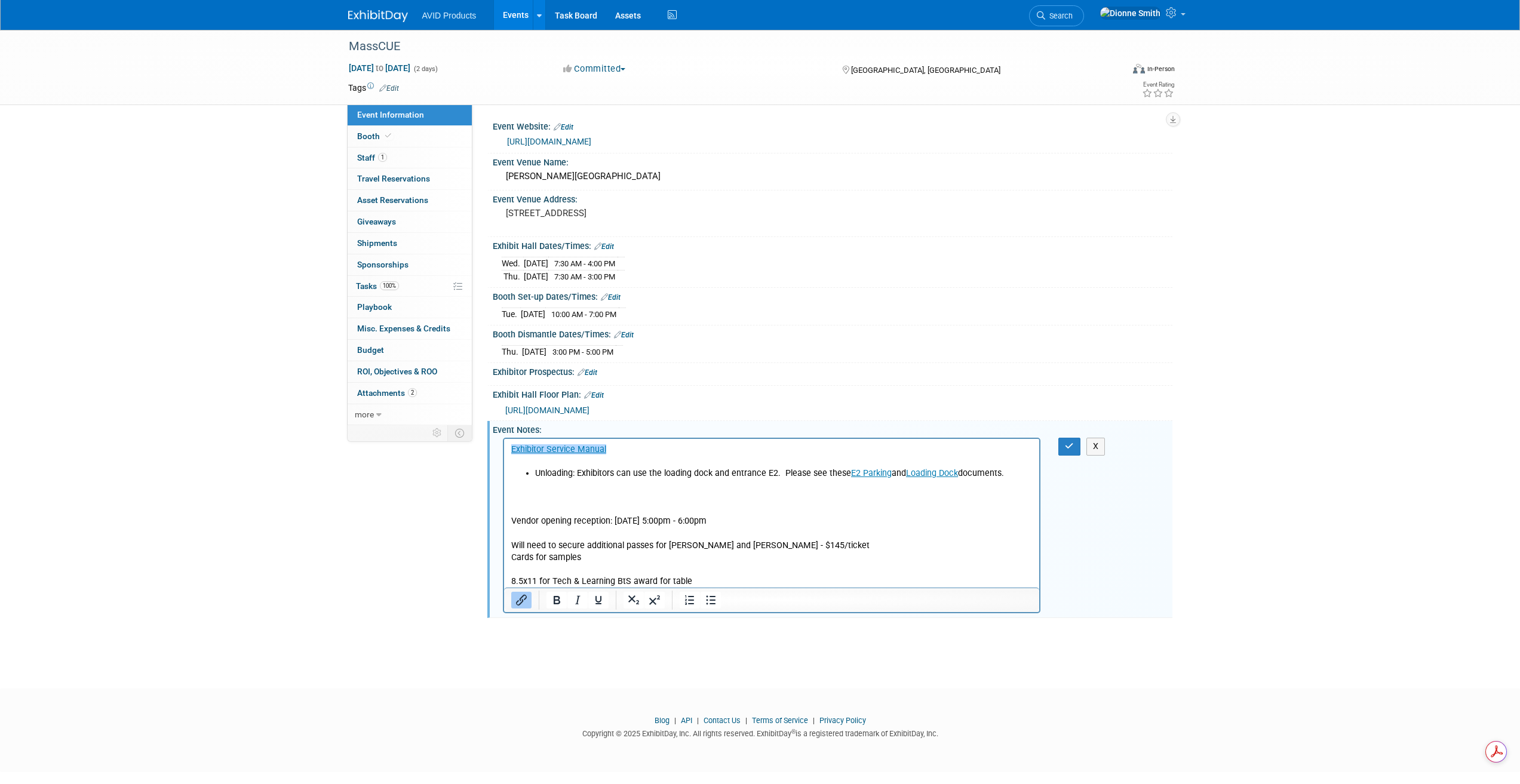
scroll to position [0, 0]
click at [1015, 474] on li "Unloading: Exhibitors can use the loading dock and entrance E2. Please see thes…" at bounding box center [784, 474] width 498 height 12
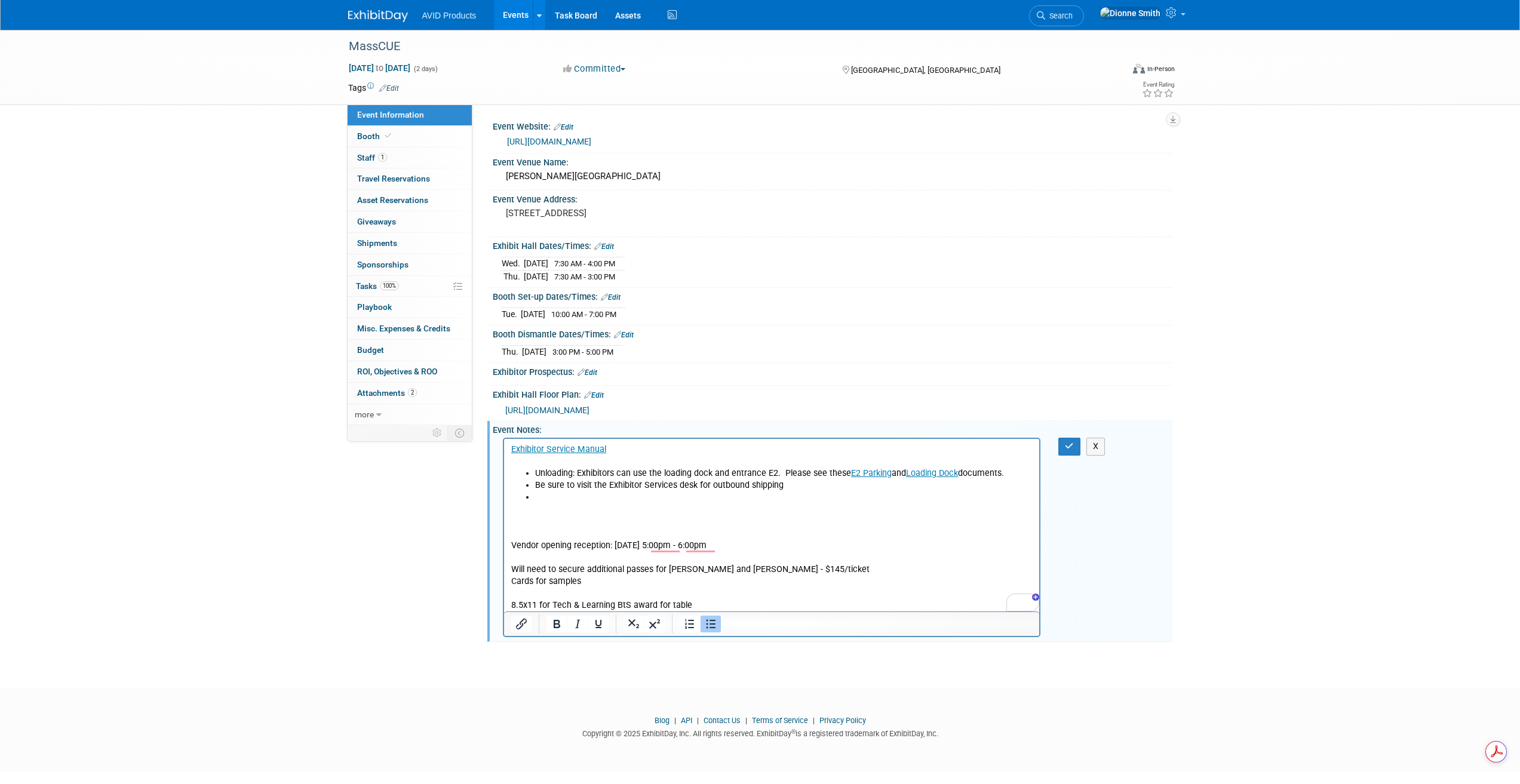
click at [550, 499] on li "To enrich screen reader interactions, please activate Accessibility in Grammarl…" at bounding box center [784, 497] width 498 height 12
click at [1068, 445] on icon "button" at bounding box center [1069, 446] width 9 height 8
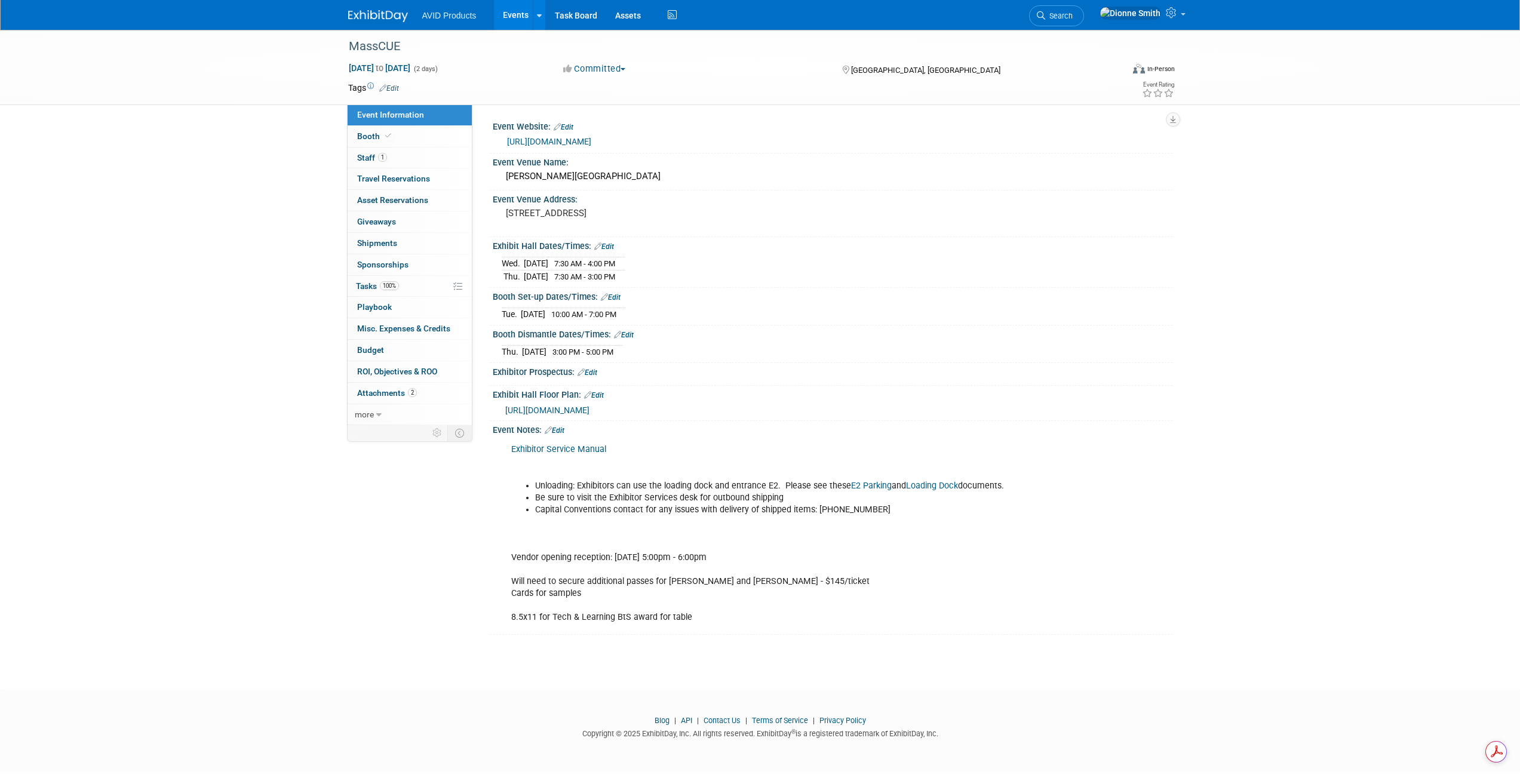
click at [558, 428] on link "Edit" at bounding box center [554, 430] width 20 height 8
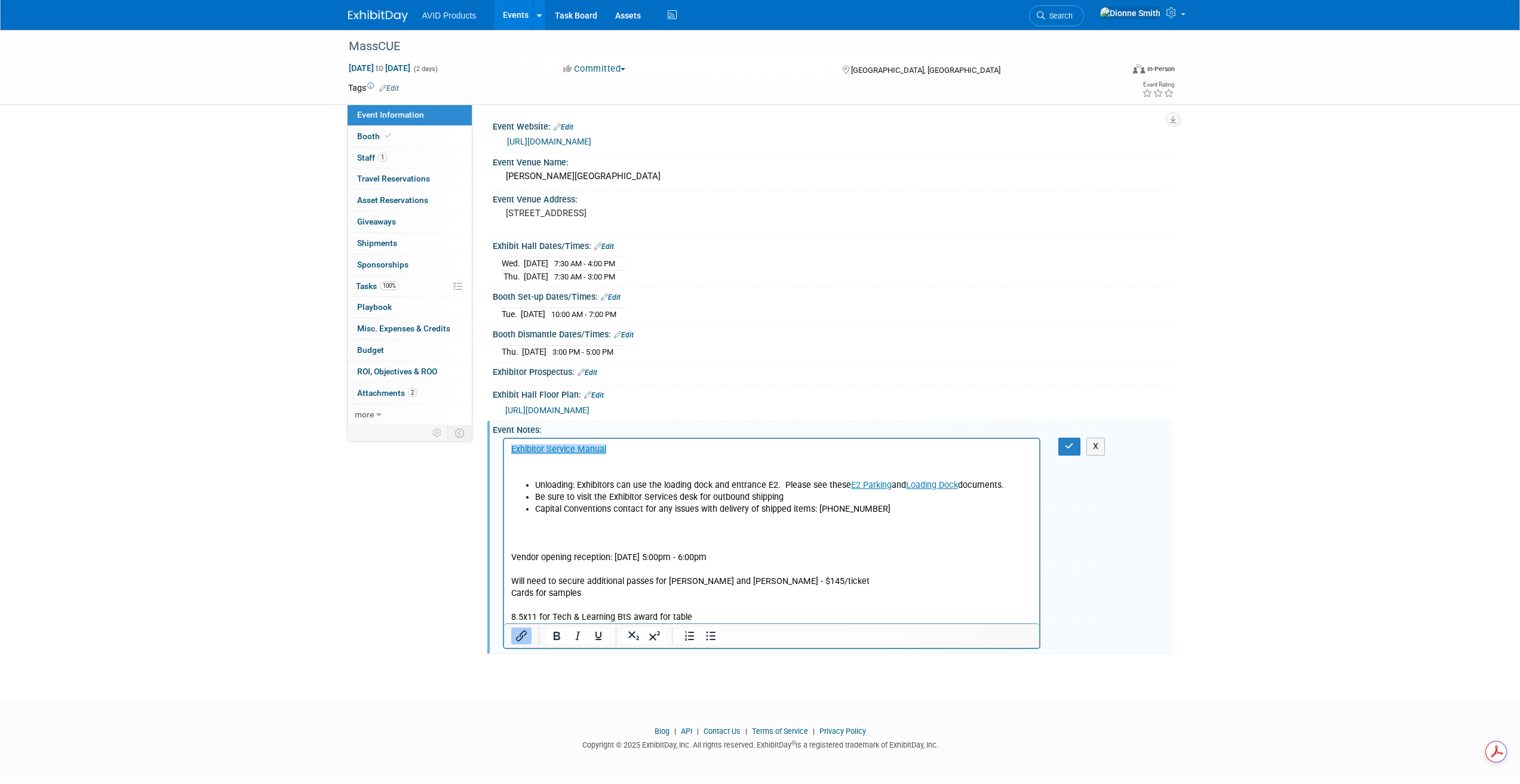
click at [1008, 488] on li "Unloading: Exhibitors can use the loading dock and entrance E2. Please see thes…" at bounding box center [784, 486] width 498 height 12
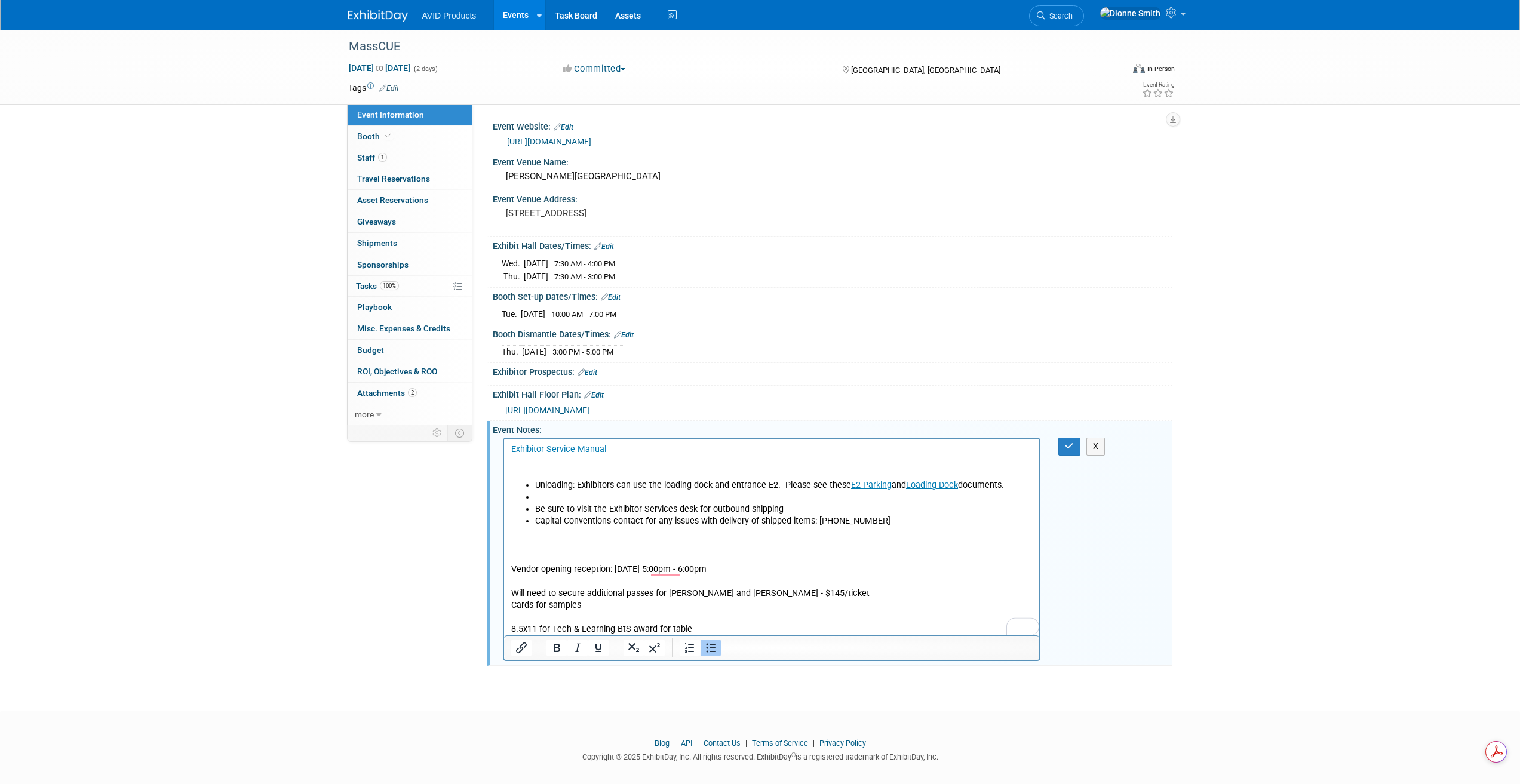
paste body "To enrich screen reader interactions, please activate Accessibility in Grammarl…"
click at [1067, 445] on icon "button" at bounding box center [1069, 446] width 9 height 8
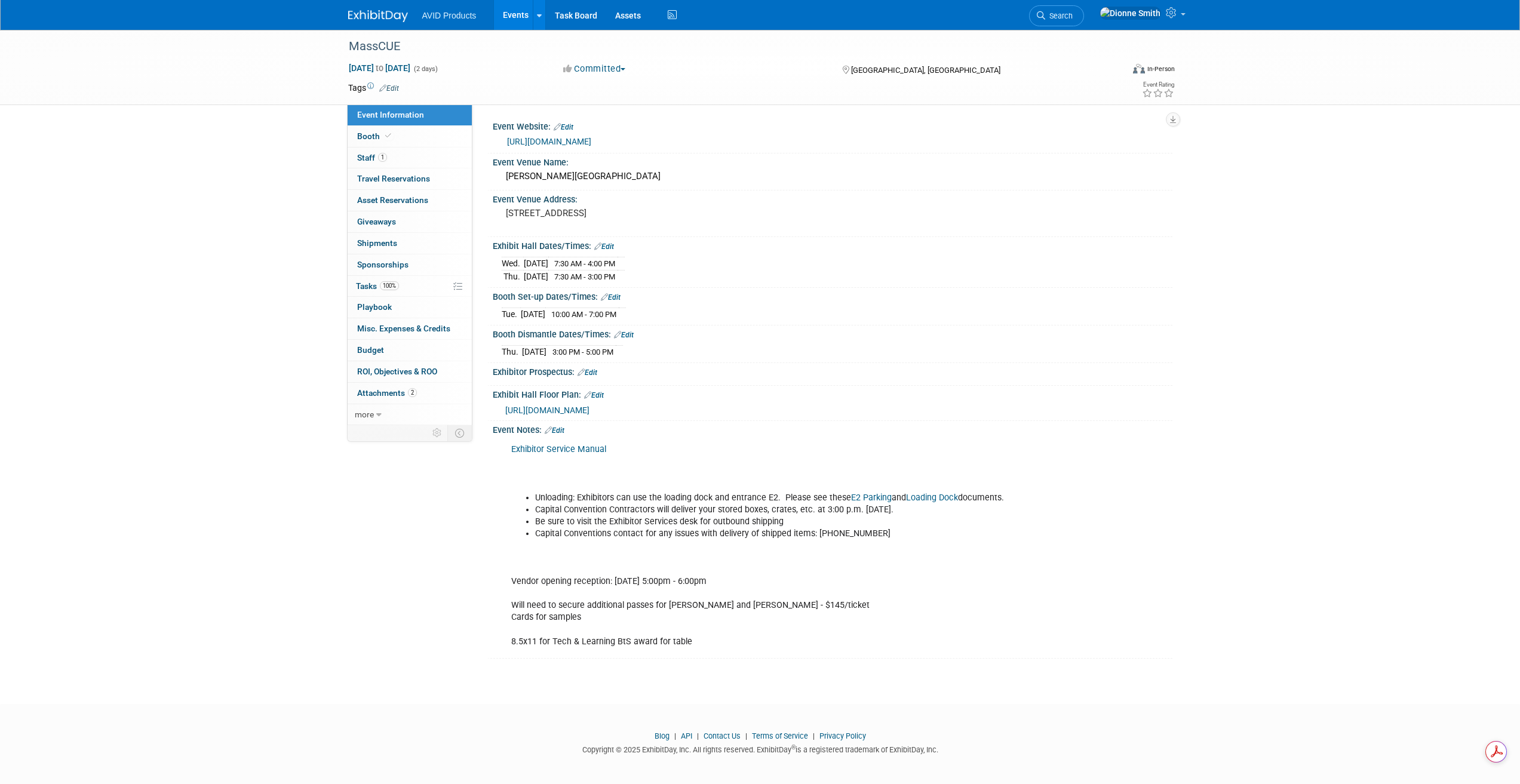
click at [562, 426] on link "Edit" at bounding box center [554, 430] width 20 height 8
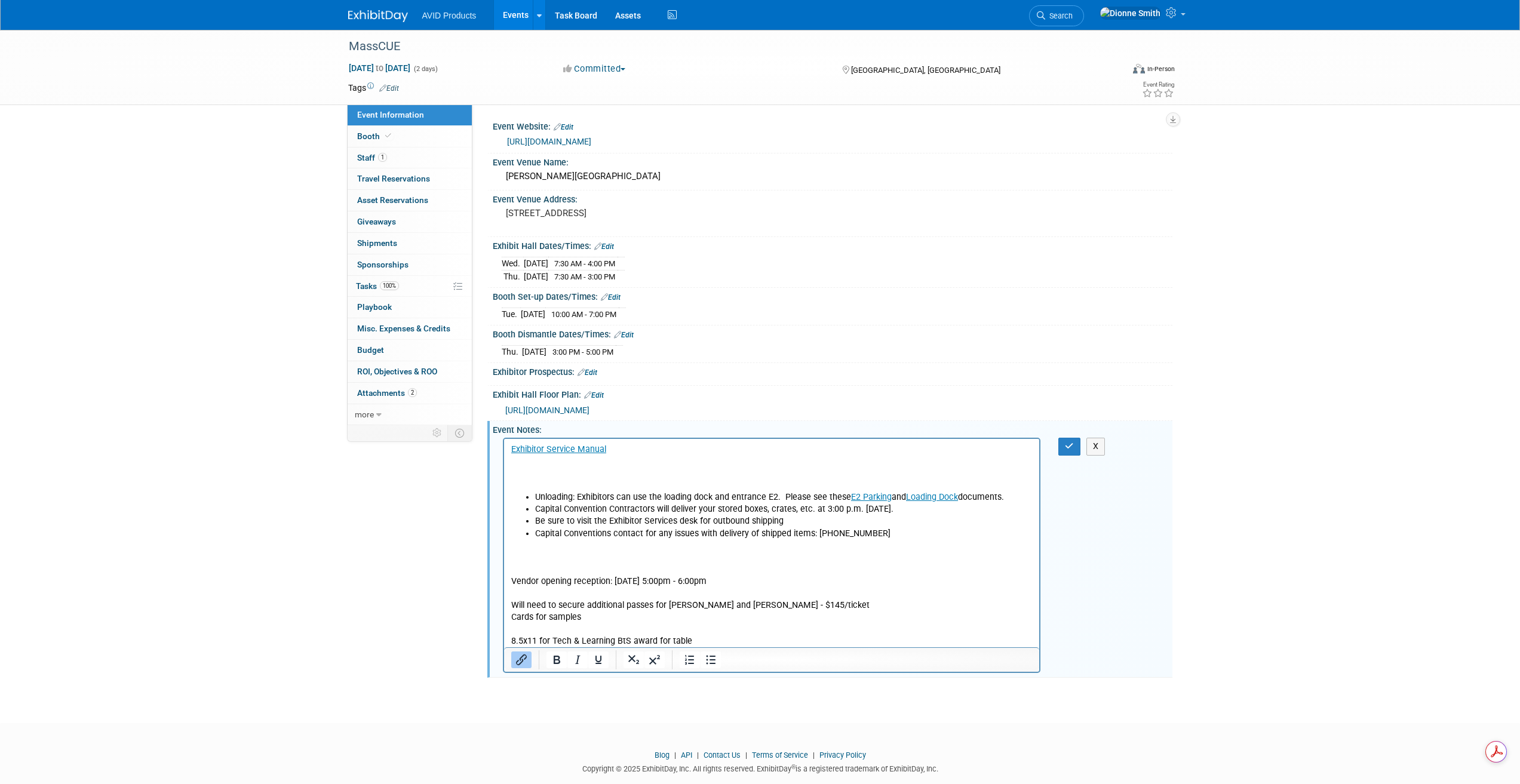
click at [537, 490] on p "﻿Exhibitor Service Manual" at bounding box center [772, 467] width 522 height 48
click at [707, 662] on icon "Bullet list" at bounding box center [711, 660] width 9 height 9
click at [707, 661] on icon "Bullet list" at bounding box center [711, 660] width 14 height 14
click at [1010, 495] on li "Unloading: Exhibitors can use the loading dock and entrance E2. Please see thes…" at bounding box center [784, 497] width 498 height 12
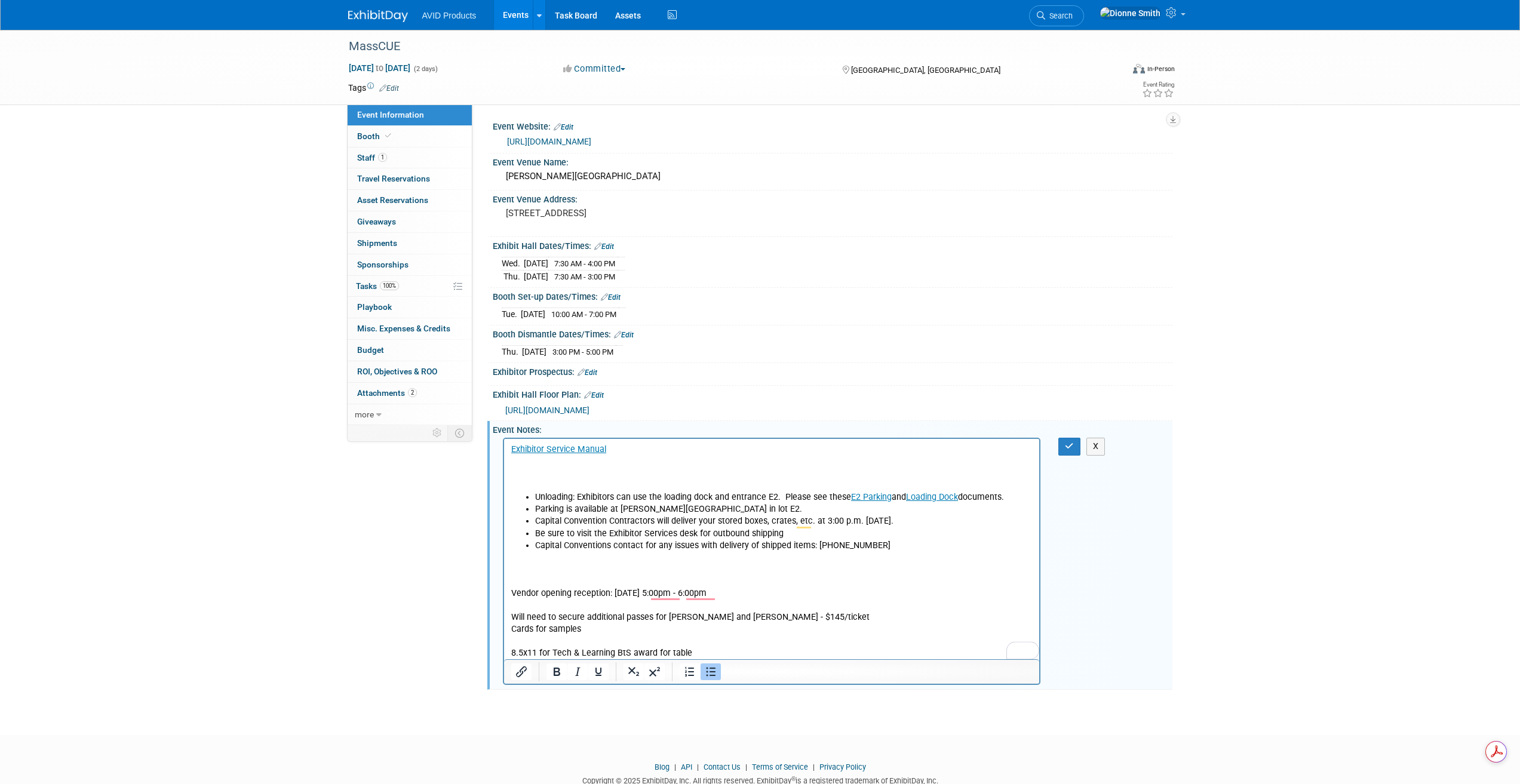
click at [897, 546] on li "Capital Conventions contact for any issues with delivery of shipped items: [PHO…" at bounding box center [784, 546] width 498 height 12
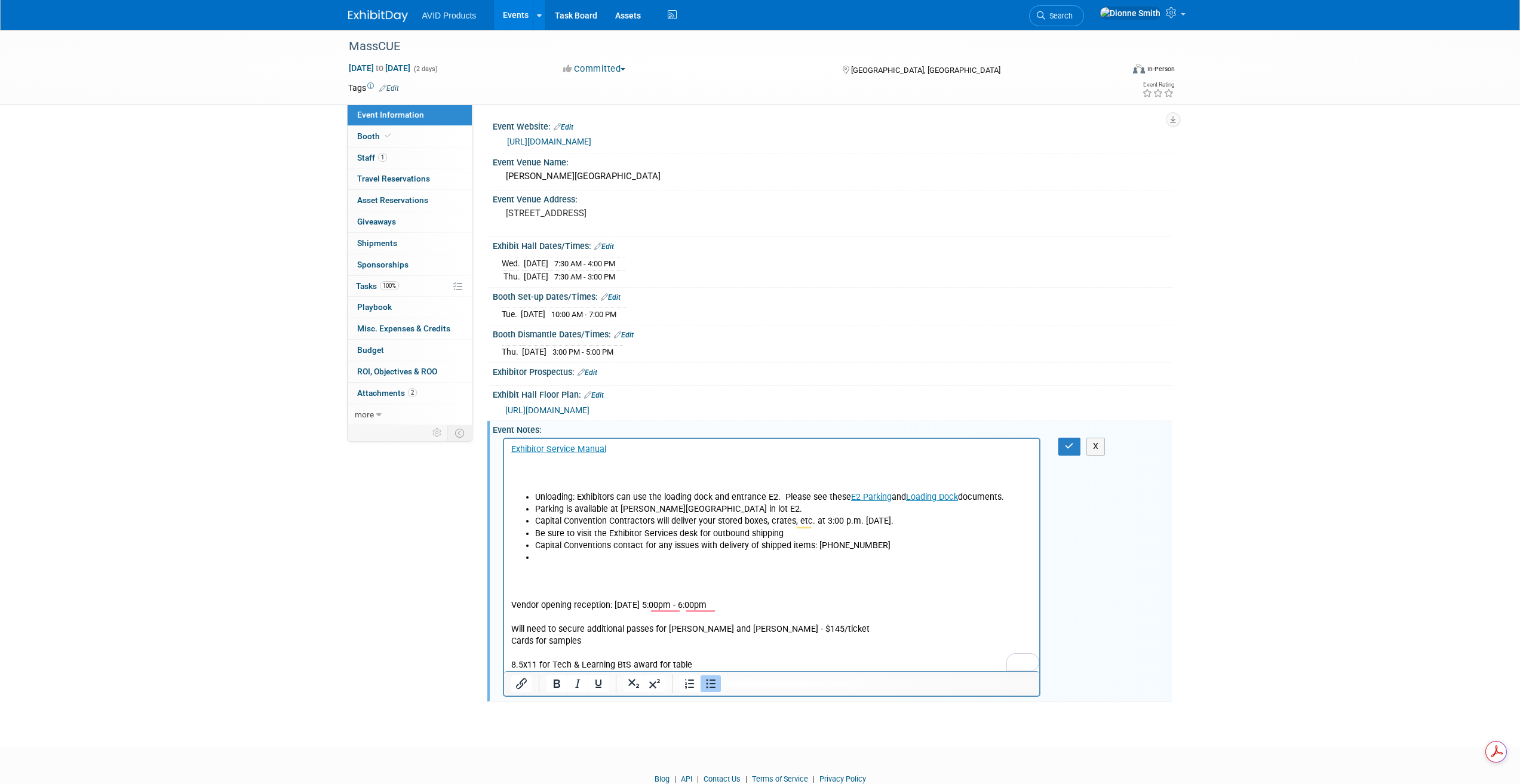
click at [547, 563] on p "Vendor opening reception: 10/14/25 5:00pm - 6:00pm Will need to secure addition…" at bounding box center [772, 618] width 522 height 108
click at [556, 557] on li "To enrich screen reader interactions, please activate Accessibility in Grammarl…" at bounding box center [784, 557] width 498 height 12
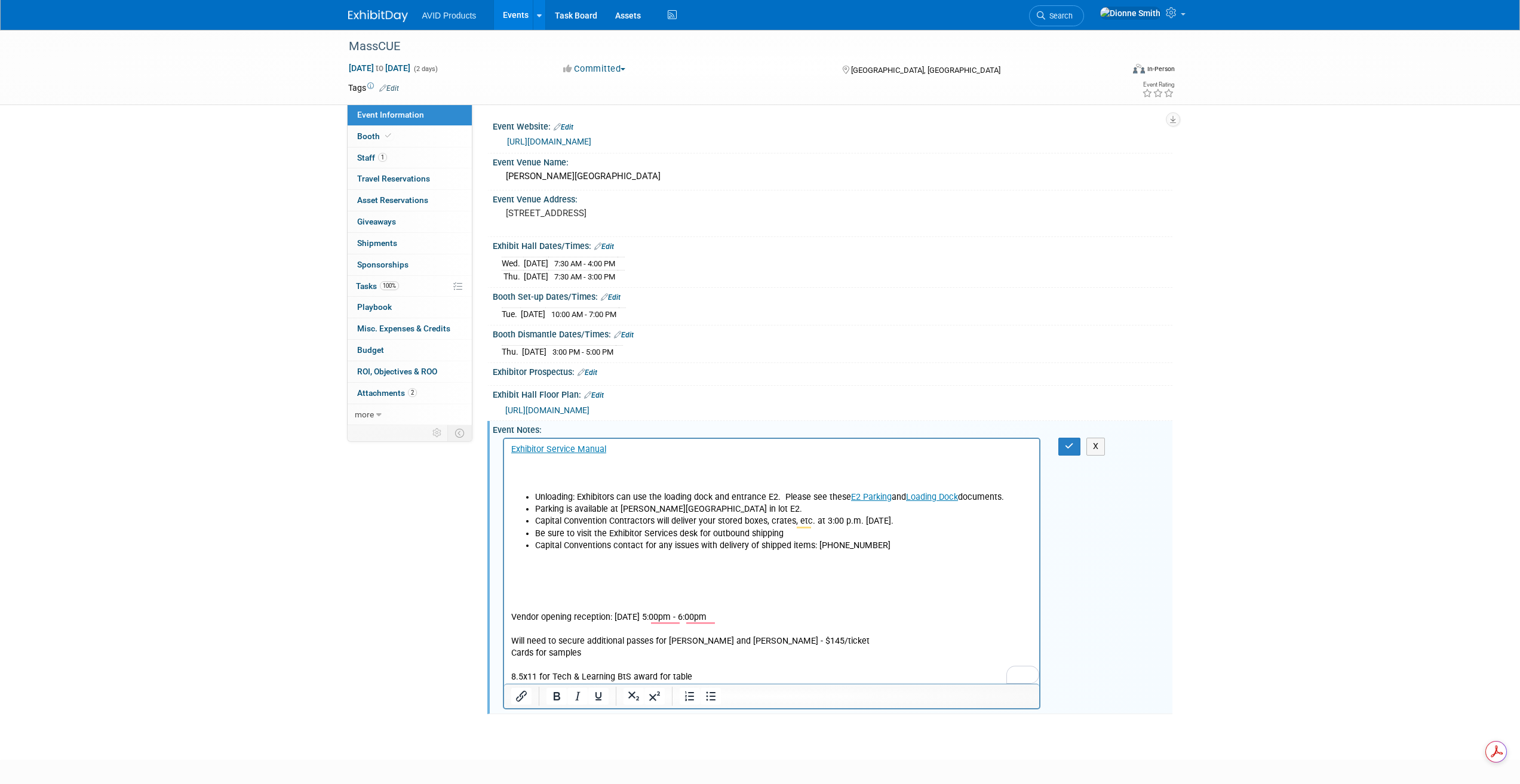
click at [536, 555] on p "To enrich screen reader interactions, please activate Accessibility in Grammarl…" at bounding box center [772, 557] width 522 height 12
click at [530, 573] on p "To enrich screen reader interactions, please activate Accessibility in Grammarl…" at bounding box center [772, 570] width 522 height 12
drag, startPoint x: 545, startPoint y: 575, endPoint x: 506, endPoint y: 572, distance: 39.1
click at [506, 572] on html "﻿Exhibitor Service Manual Unloading: Exhibitors can use the loading dock and en…" at bounding box center [772, 567] width 536 height 256
click at [556, 708] on icon "Bold" at bounding box center [556, 708] width 14 height 14
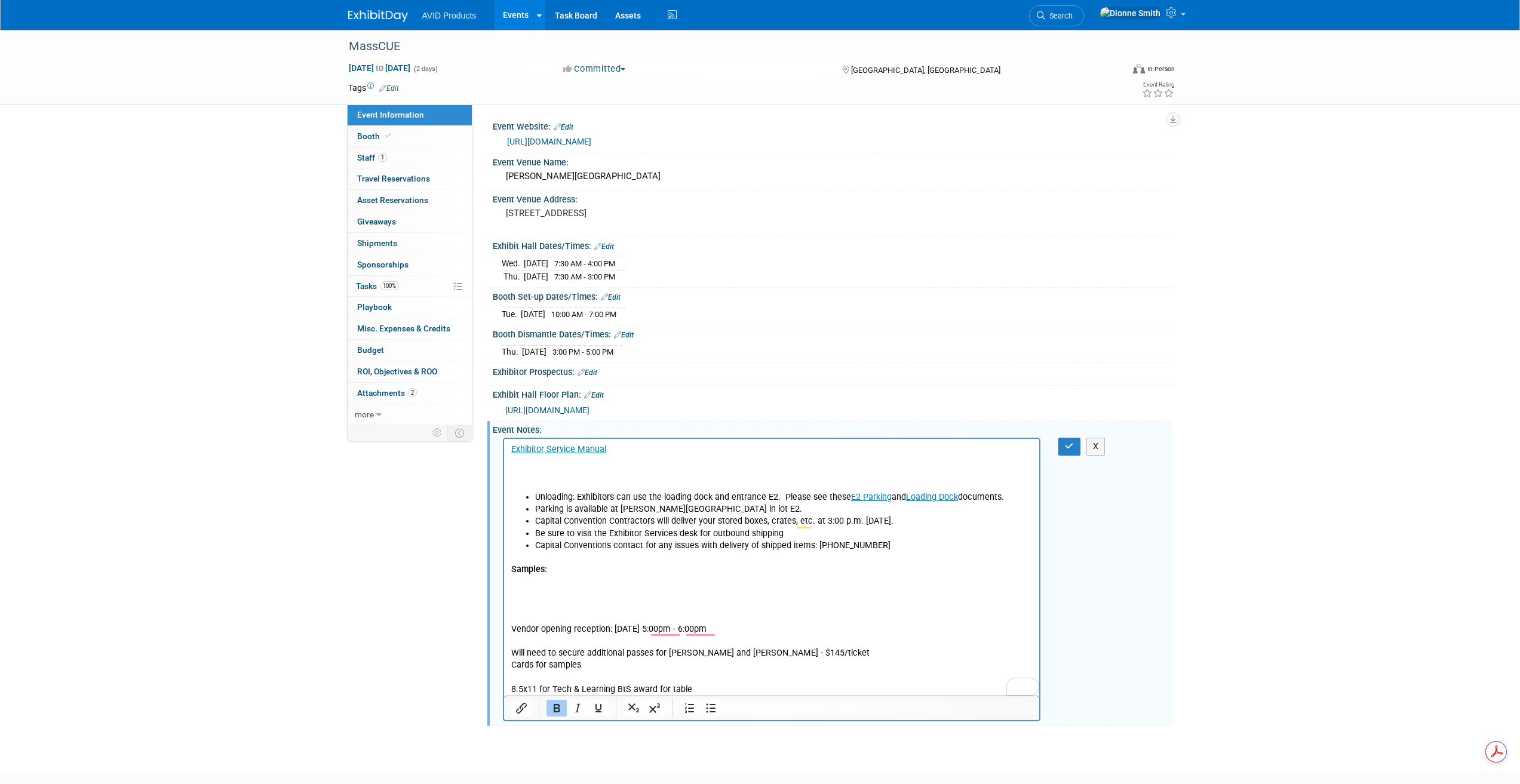
click at [574, 566] on p "Samples:" at bounding box center [772, 570] width 522 height 12
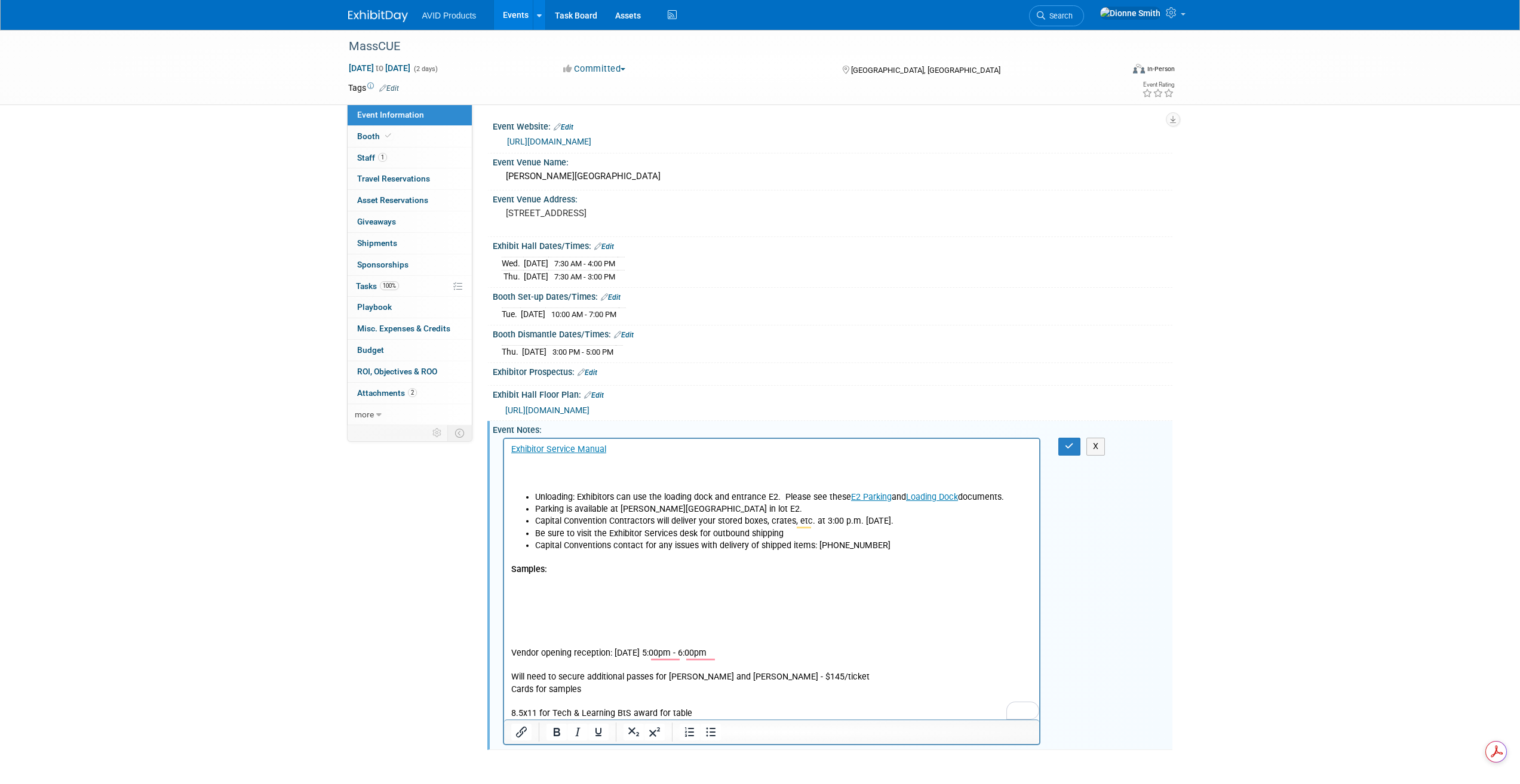
click at [556, 601] on p "To enrich screen reader interactions, please activate Accessibility in Grammarl…" at bounding box center [772, 605] width 522 height 12
click at [528, 593] on p "To enrich screen reader interactions, please activate Accessibility in Grammarl…" at bounding box center [772, 593] width 522 height 12
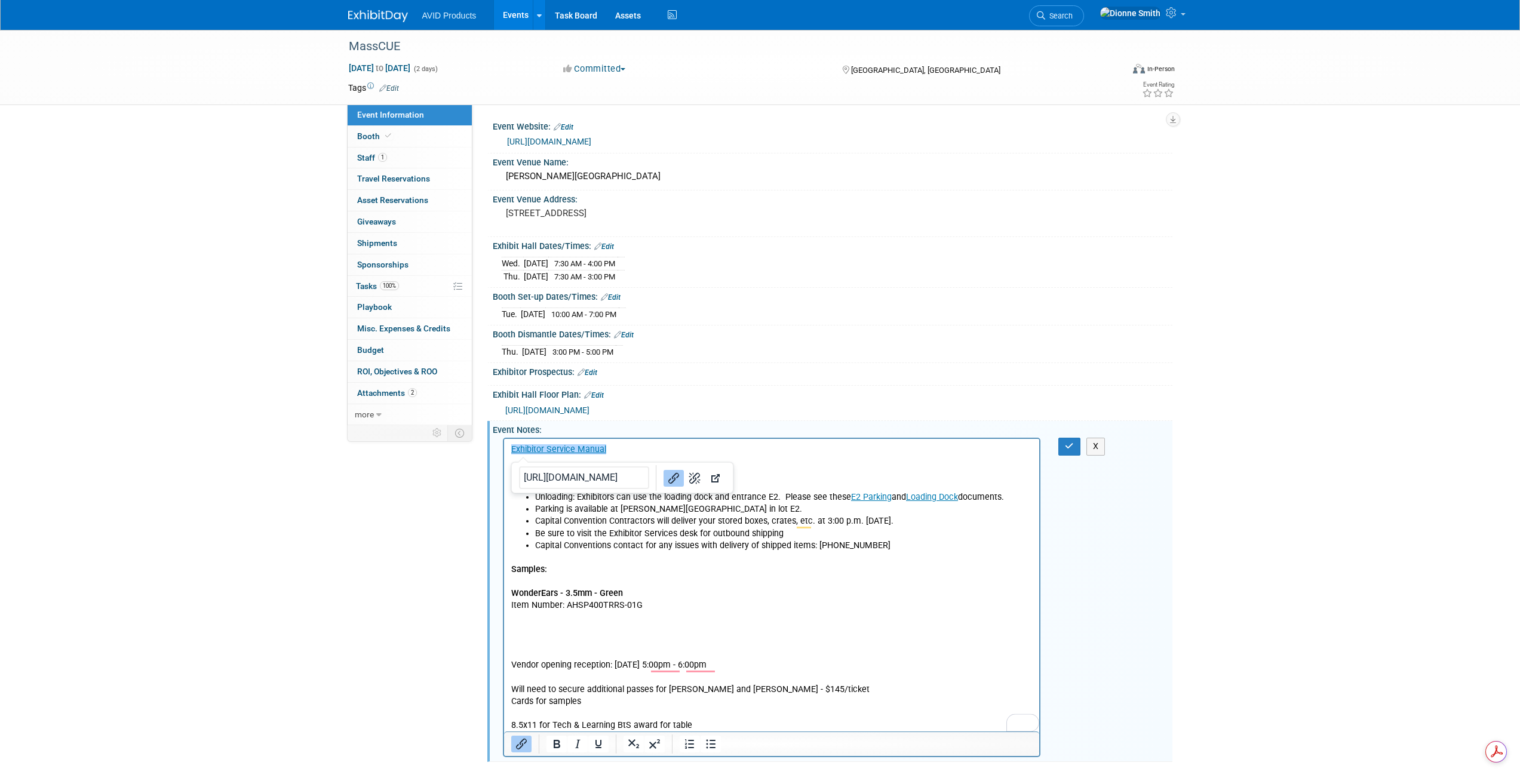
click at [659, 601] on p "WonderEars - 3.5mm - Green Item Number: AHSP400TRRS-01G" at bounding box center [772, 599] width 522 height 24
drag, startPoint x: 661, startPoint y: 601, endPoint x: 1006, endPoint y: 1038, distance: 556.8
click at [504, 601] on html "Exhibitor Service Manual Unloading: Exhibitors can use the loading dock and ent…" at bounding box center [772, 585] width 536 height 292
click at [678, 599] on p "WonderEars - 3.5mm - Green" at bounding box center [772, 599] width 522 height 24
click at [653, 590] on p "WonderEars - 3.5mm - Green - 5" at bounding box center [772, 599] width 522 height 24
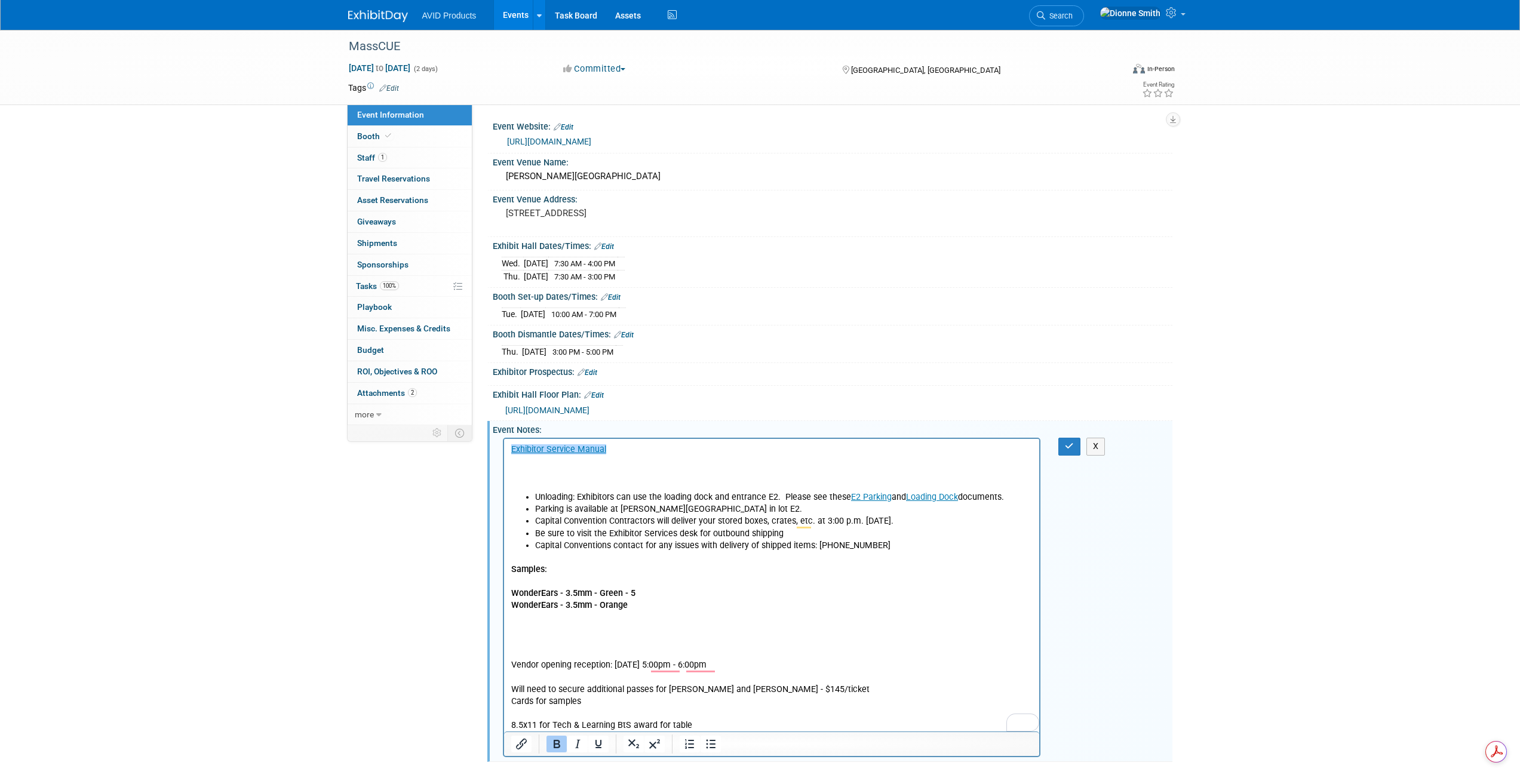
click at [638, 608] on p "WonderEars - 3.5mm - Orange" at bounding box center [772, 605] width 522 height 12
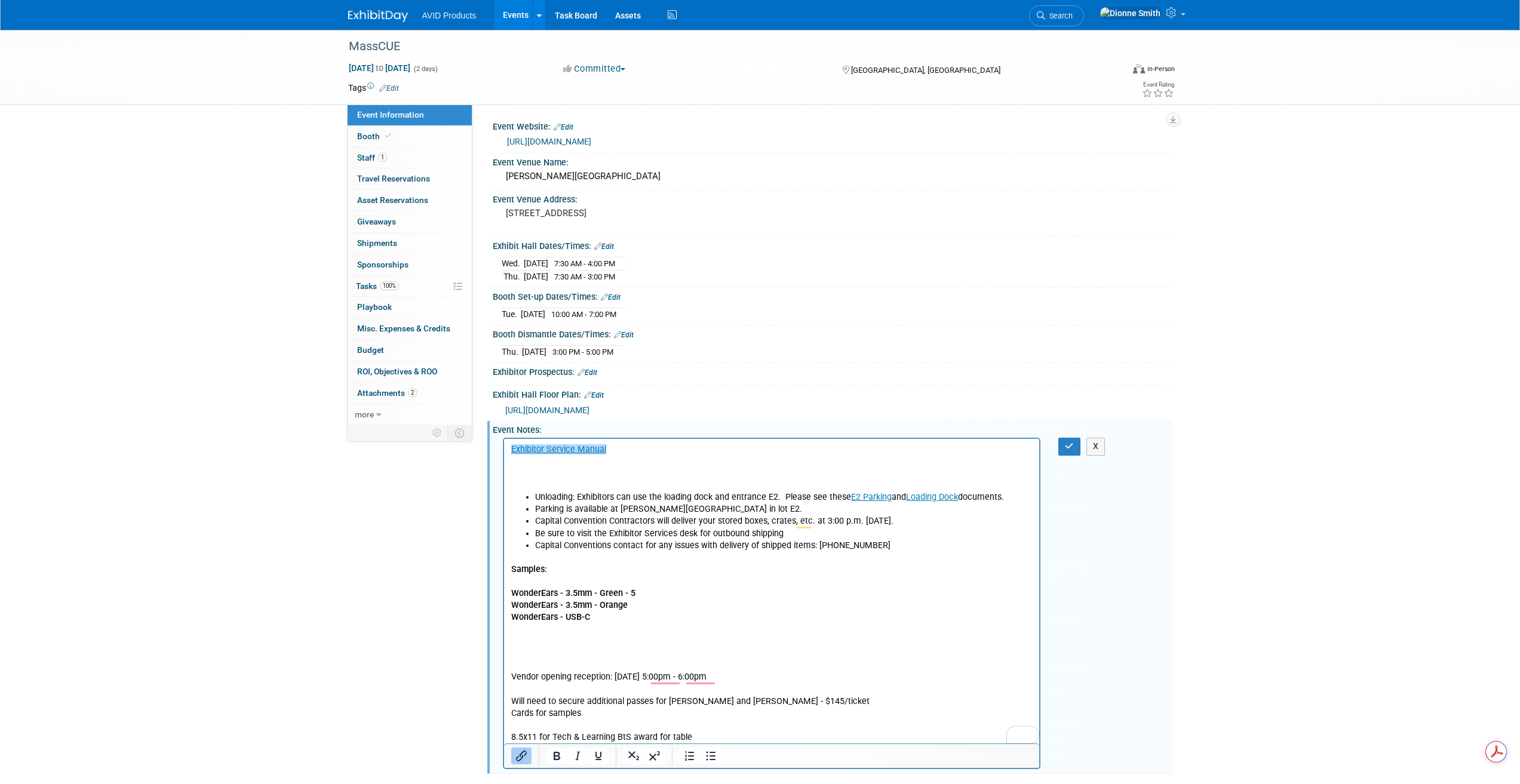
click at [612, 619] on p "WonderEars - USB-C" at bounding box center [772, 618] width 522 height 12
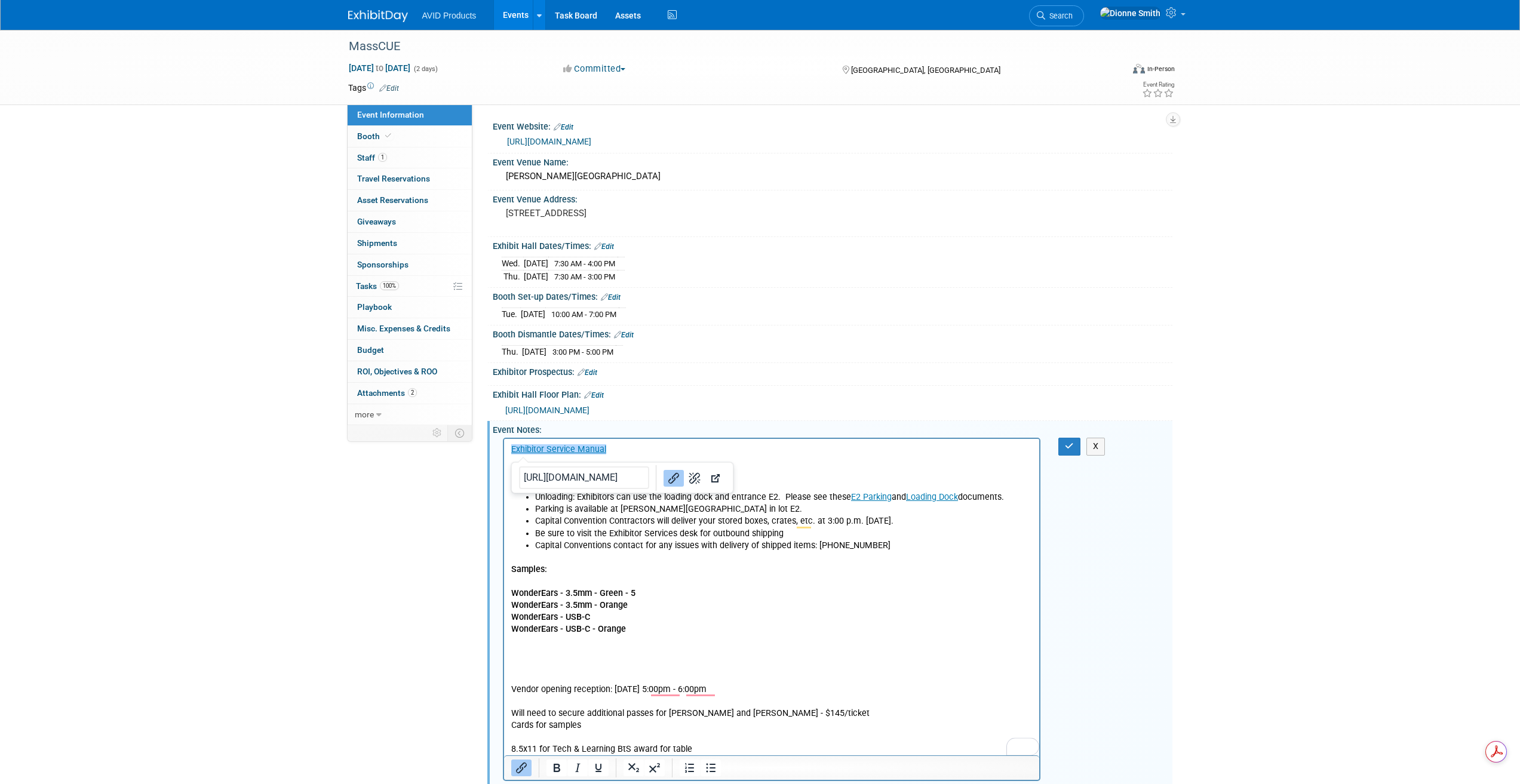
click at [610, 617] on p "WonderEars - USB-C" at bounding box center [772, 618] width 522 height 12
click at [625, 630] on p "WonderEars - USB-C - Orange" at bounding box center [772, 629] width 522 height 12
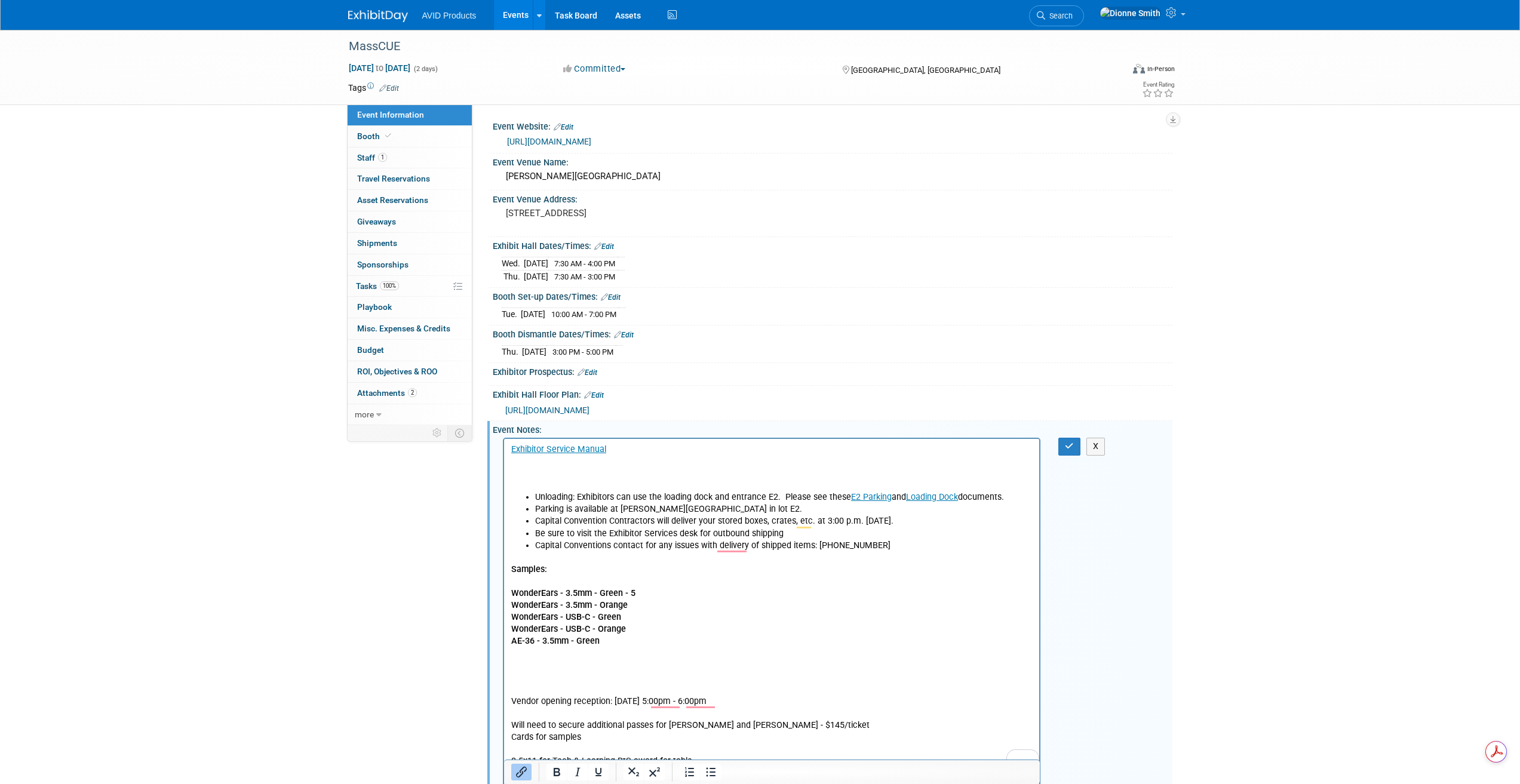
click at [612, 645] on p "AE-36 - 3.5mm - Green" at bounding box center [772, 641] width 522 height 12
click at [596, 661] on p "To enrich screen reader interactions, please activate Accessibility in Grammarl…" at bounding box center [772, 665] width 522 height 12
click at [623, 668] on p "AE-55 - 3.5mm - Blue" at bounding box center [772, 665] width 522 height 12
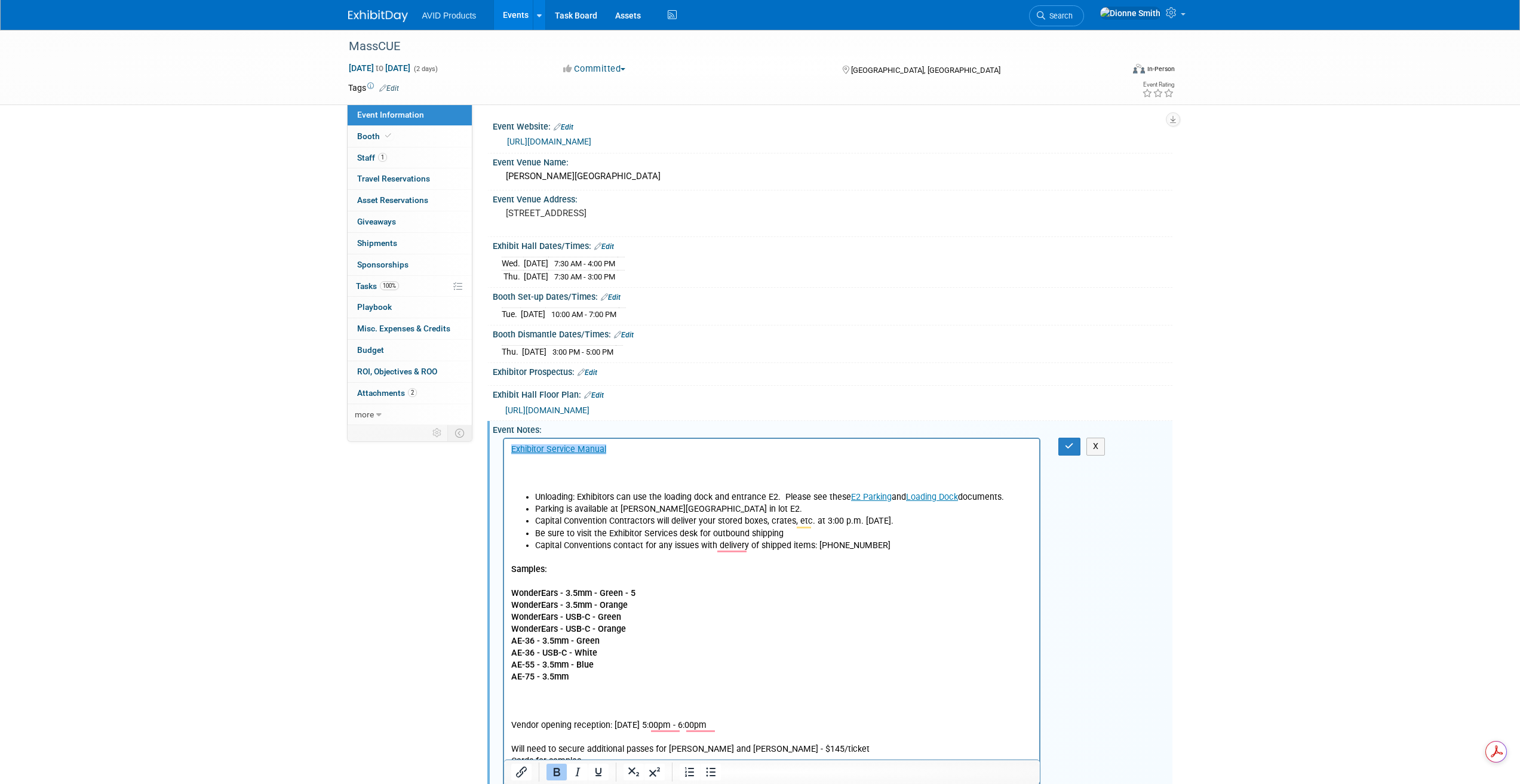
click at [575, 676] on p "AE-75 - 3.5mm" at bounding box center [772, 677] width 522 height 12
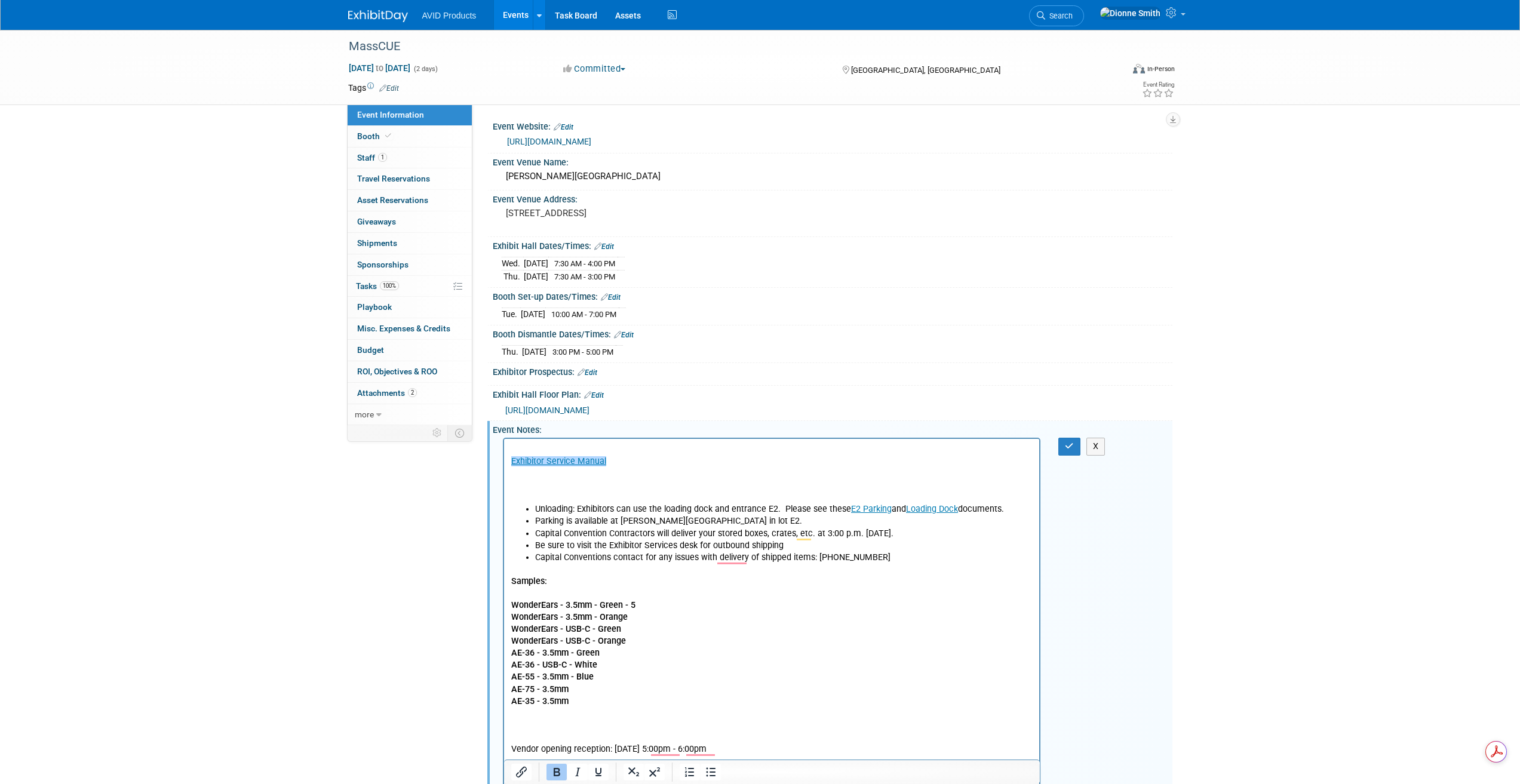
click at [581, 704] on p "AE-35 - 3.5mm" at bounding box center [772, 701] width 522 height 12
click at [591, 721] on p "Vendor opening reception: 10/14/25 5:00pm - 6:00pm Will need to secure addition…" at bounding box center [772, 773] width 522 height 108
click at [587, 722] on p "AE-08 - 3.5mm Vendor opening reception: 10/14/25 5:00pm - 6:00pm Will need to s…" at bounding box center [772, 773] width 522 height 108
click at [573, 743] on p "AE-711 - 3.5mm Vendor opening reception: 10/14/25 5:00pm - 6:00pm Will need to …" at bounding box center [772, 785] width 522 height 108
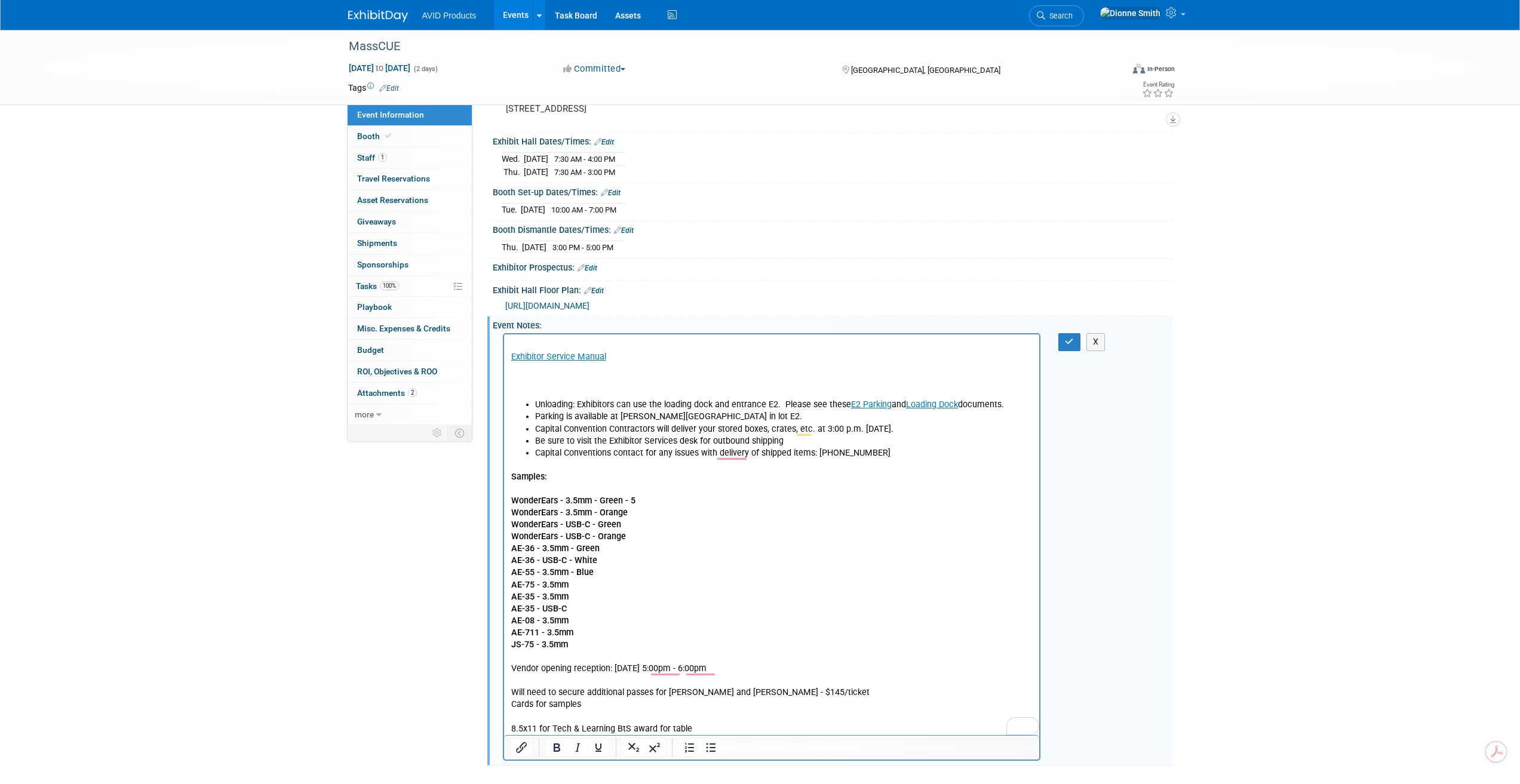
scroll to position [119, 0]
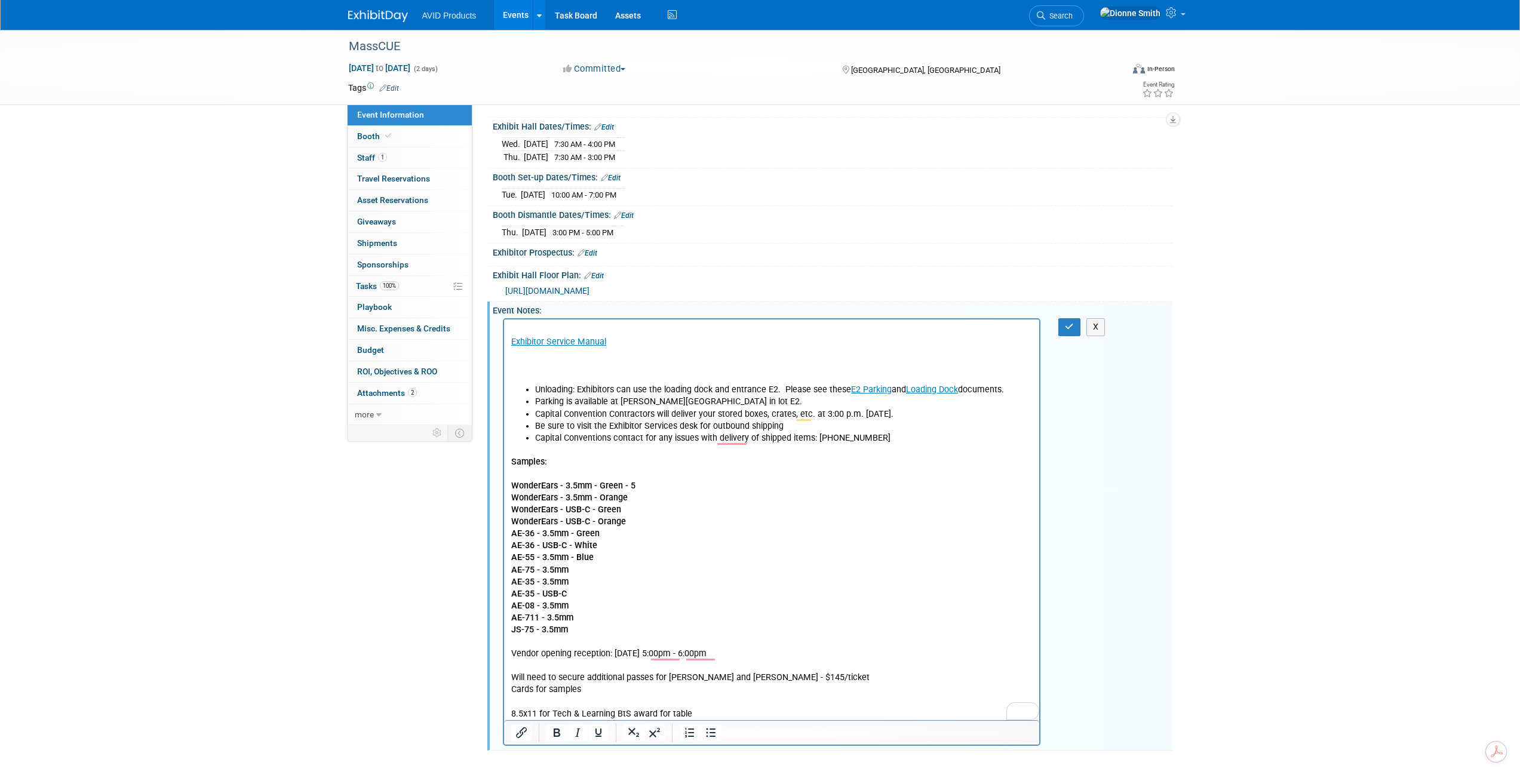
click at [583, 630] on p "AE-711 - 3.5mm JS-75 - 3.5mm Vendor opening reception: 10/14/25 5:00pm - 6:00pm…" at bounding box center [772, 666] width 522 height 108
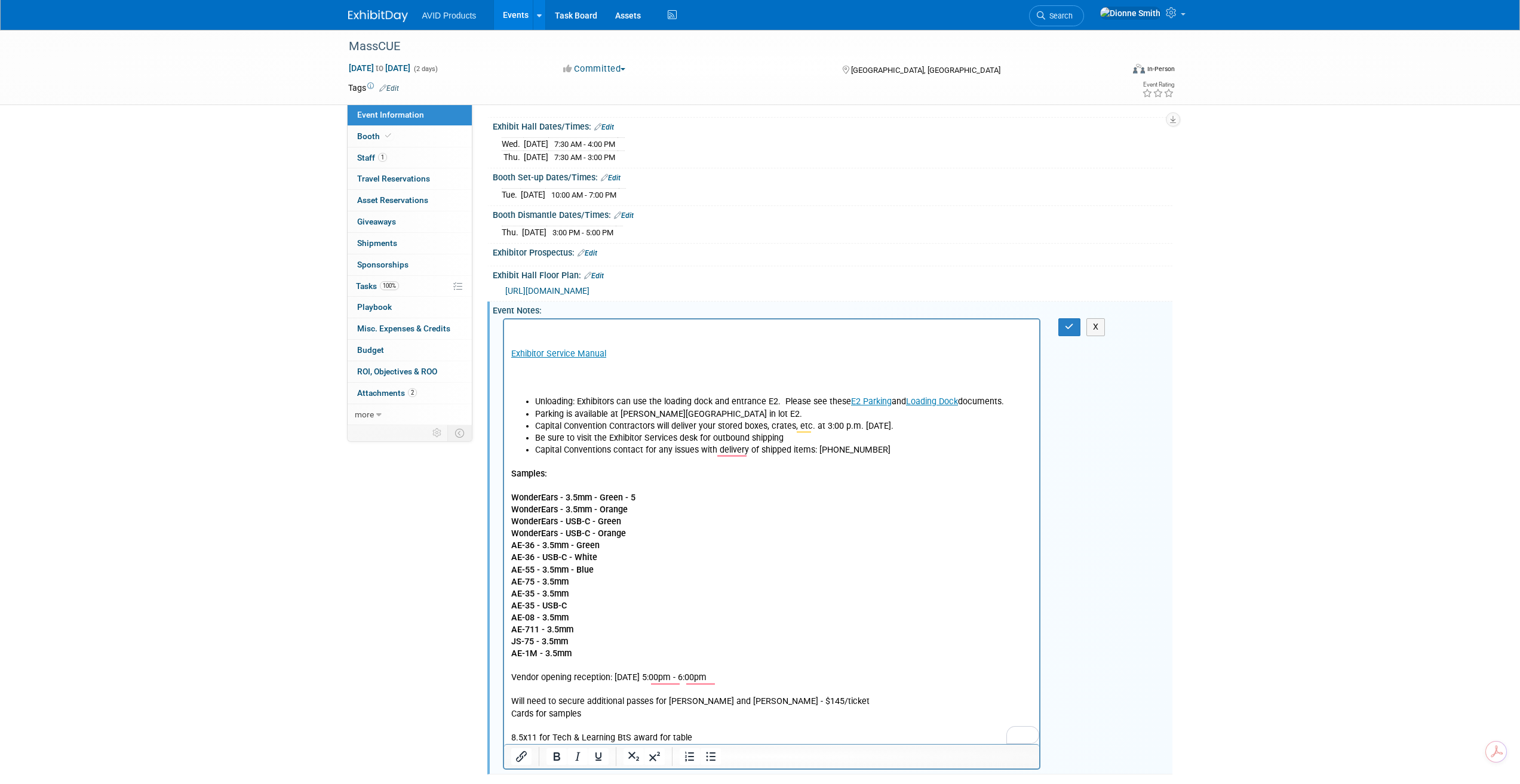
click at [589, 651] on p "AE-1M - 3.5mm Vendor opening reception: 10/14/25 5:00pm - 6:00pm Will need to s…" at bounding box center [772, 695] width 522 height 96
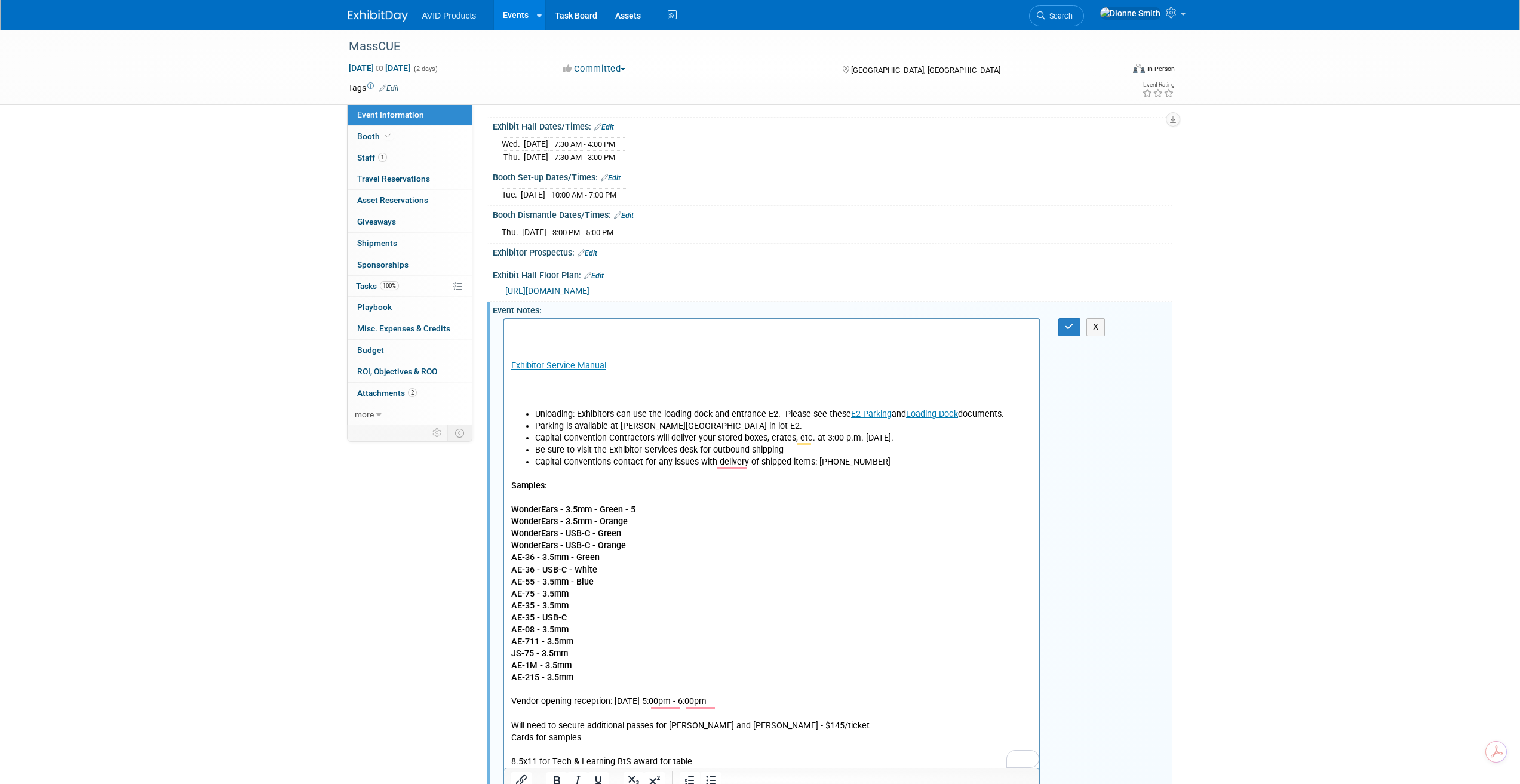
click at [592, 673] on p "AE-215 - 3.5mm Vendor opening reception: 10/14/25 5:00pm - 6:00pm Will need to …" at bounding box center [772, 720] width 522 height 96
click at [615, 701] on p "Fishbone 3.5mm Adapter Vendor opening reception: 10/14/25 5:00pm - 6:00pm Will …" at bounding box center [772, 731] width 522 height 96
click at [617, 691] on p "Fishbone 3.5mm Adapter Vendor opening reception: 10/14/25 5:00pm - 6:00pm Will …" at bounding box center [772, 731] width 522 height 96
drag, startPoint x: 633, startPoint y: 688, endPoint x: 612, endPoint y: 687, distance: 21.0
click at [612, 687] on p "Fishbone 3.5mm Adapter - 150 Vendor opening reception: 10/14/25 5:00pm - 6:00pm…" at bounding box center [772, 731] width 522 height 96
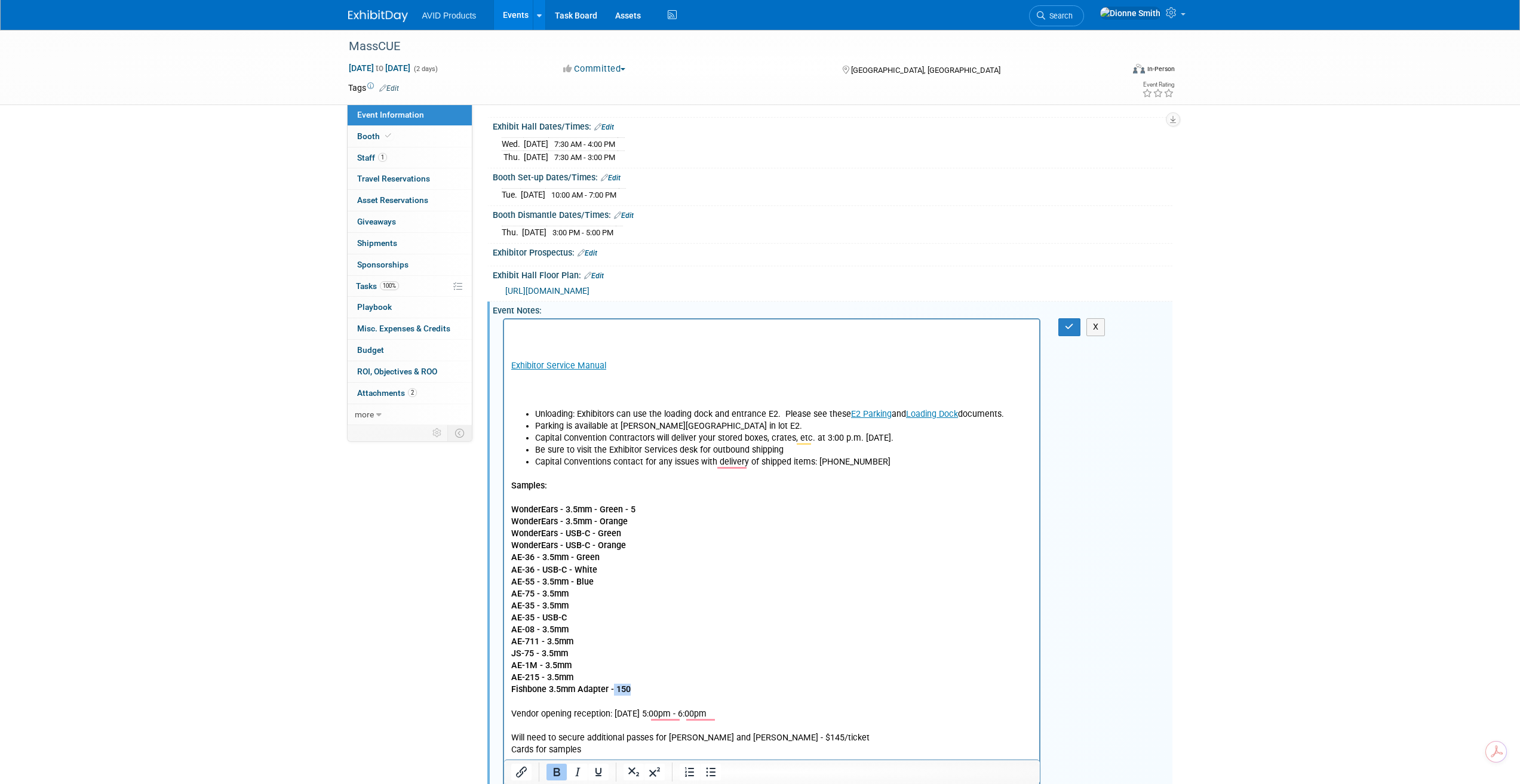
click at [635, 692] on p "Fishbone 3.5mm Adapter - 150 Vendor opening reception: 10/14/25 5:00pm - 6:00pm…" at bounding box center [772, 731] width 522 height 96
drag, startPoint x: 634, startPoint y: 692, endPoint x: 617, endPoint y: 691, distance: 17.0
click at [617, 691] on p "Fishbone 3.5mm Adapter - 150 Vendor opening reception: 10/14/25 5:00pm - 6:00pm…" at bounding box center [772, 731] width 522 height 96
click at [553, 773] on icon "Bold" at bounding box center [556, 771] width 14 height 14
click at [586, 674] on p "AE-215 - 3.5mm" at bounding box center [772, 678] width 522 height 12
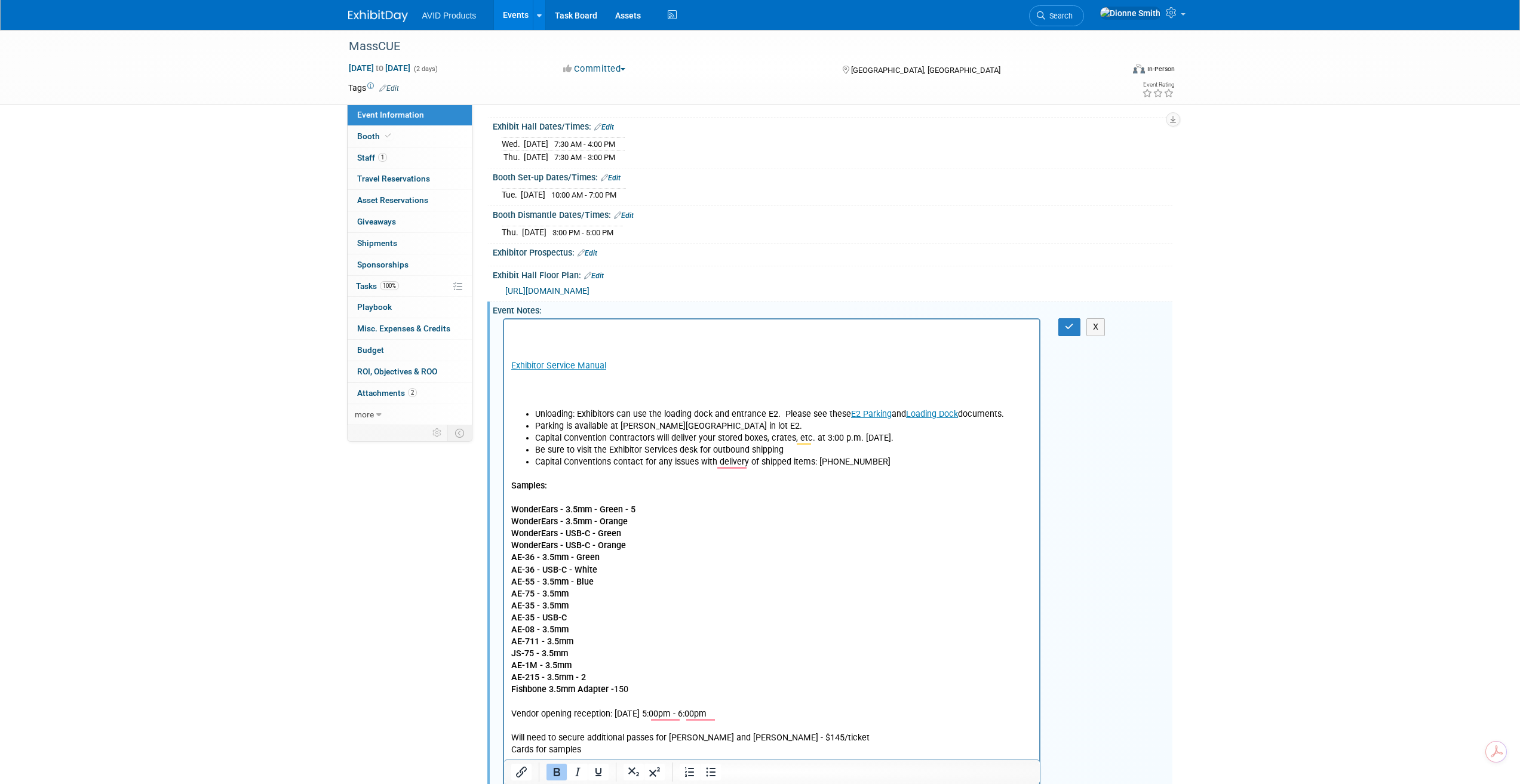
click at [584, 669] on p "AE-1M - 3.5mm" at bounding box center [772, 666] width 522 height 12
click at [584, 680] on b "AE-215 - 3.5mm - 2" at bounding box center [548, 677] width 74 height 10
click at [557, 770] on icon "Bold" at bounding box center [556, 771] width 14 height 14
click at [577, 665] on p "AE-1M - 3.5mm" at bounding box center [772, 666] width 522 height 12
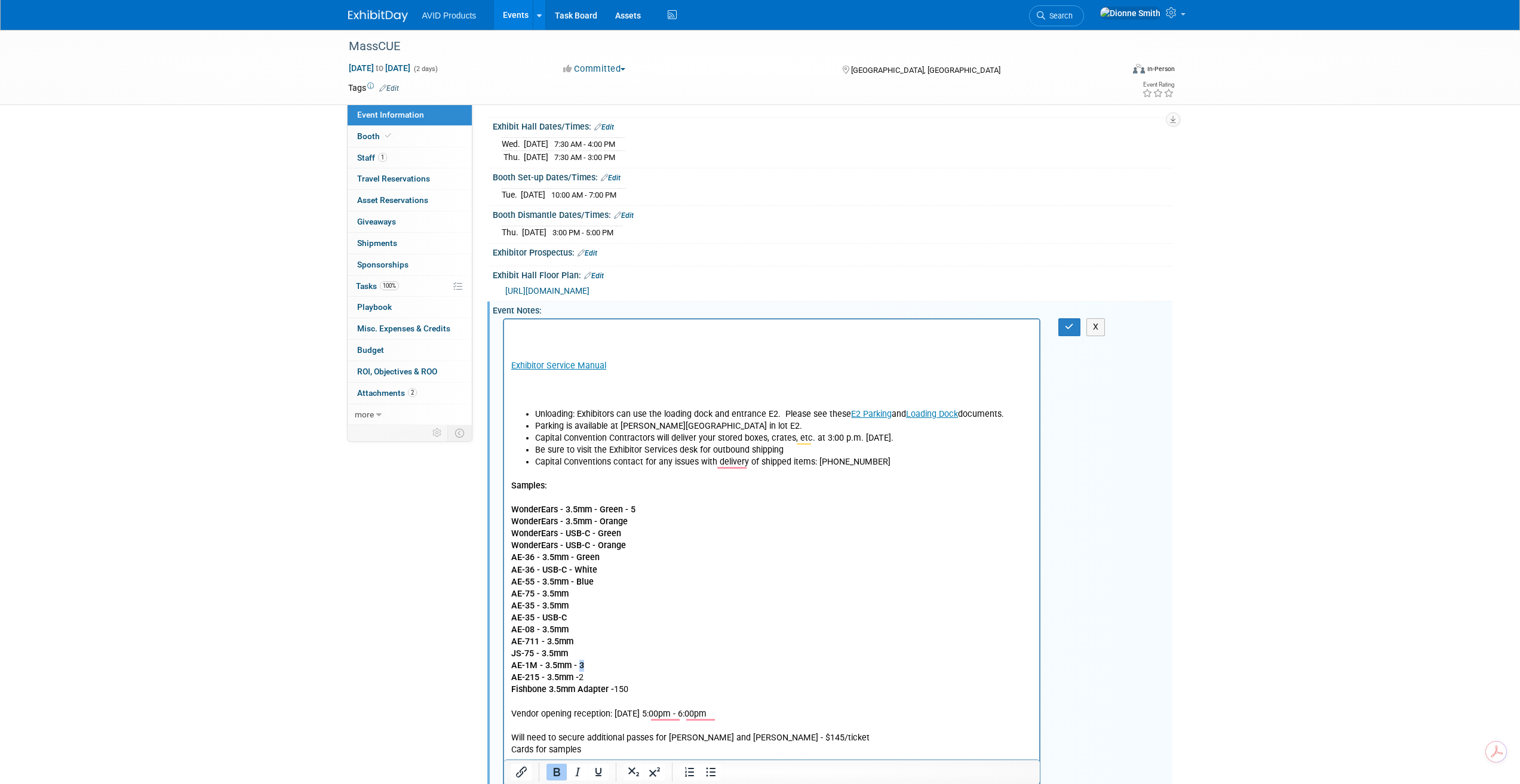
click at [578, 664] on b "AE-1M - 3.5mm - 3" at bounding box center [547, 665] width 73 height 10
click at [554, 775] on icon "Bold" at bounding box center [556, 771] width 14 height 14
click at [577, 653] on p "AE-711 - 3.5mm JS-75 - 3.5mm" at bounding box center [772, 647] width 522 height 24
drag, startPoint x: 575, startPoint y: 653, endPoint x: 580, endPoint y: 656, distance: 5.8
click at [580, 656] on p "AE-711 - 3.5mm JS-75 - 3.5mm - 2" at bounding box center [772, 647] width 522 height 24
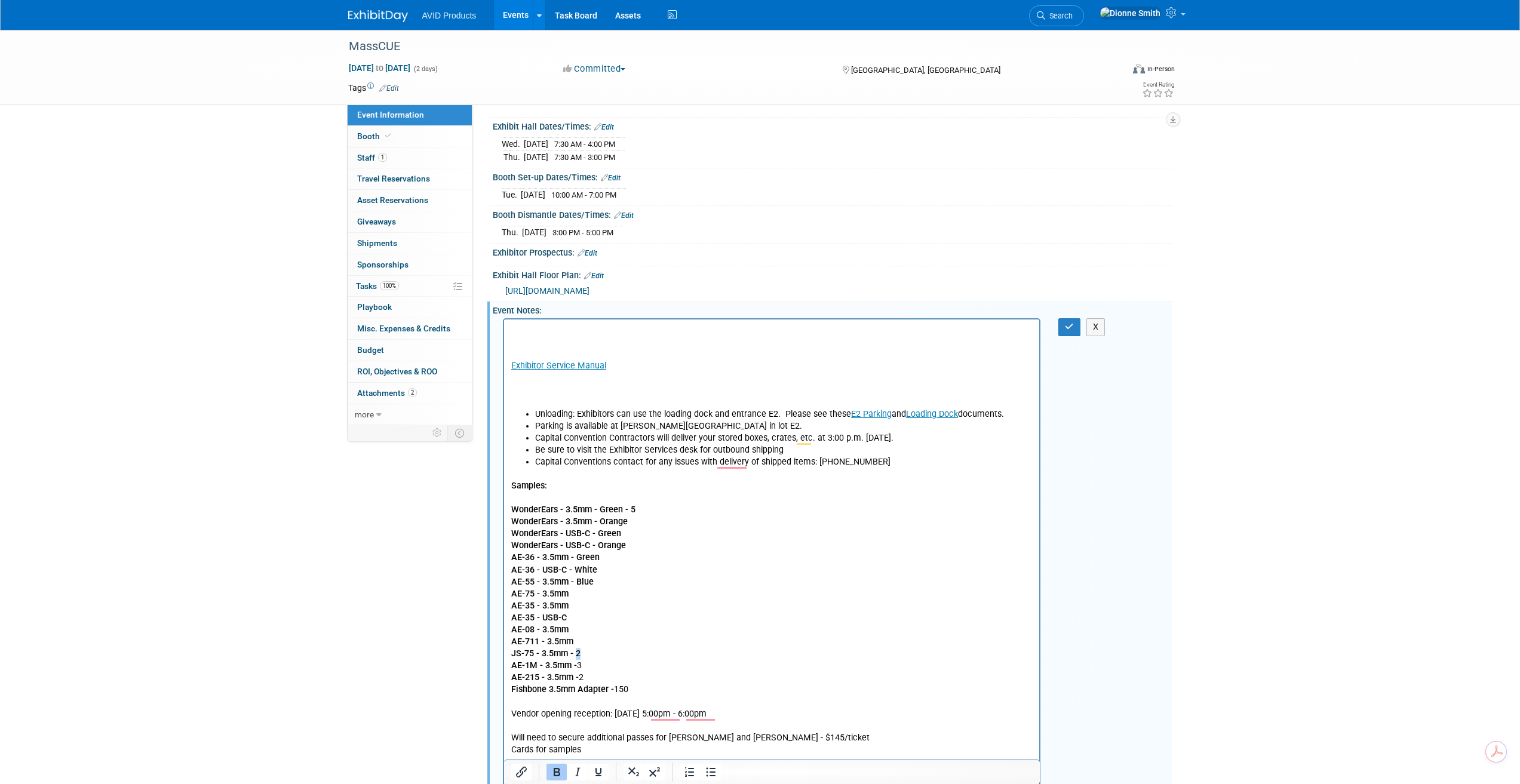
click at [554, 771] on icon "Bold" at bounding box center [557, 772] width 7 height 8
click at [580, 636] on p "AE-711 - 3.5mm JS-75 - 3.5mm - 2" at bounding box center [772, 647] width 522 height 24
click at [583, 644] on b "AE-711 - 3.5mm - 2" at bounding box center [548, 641] width 74 height 10
click at [562, 775] on icon "Bold" at bounding box center [556, 771] width 14 height 14
click at [598, 624] on p "AE-08 - 3.5mm" at bounding box center [772, 630] width 522 height 12
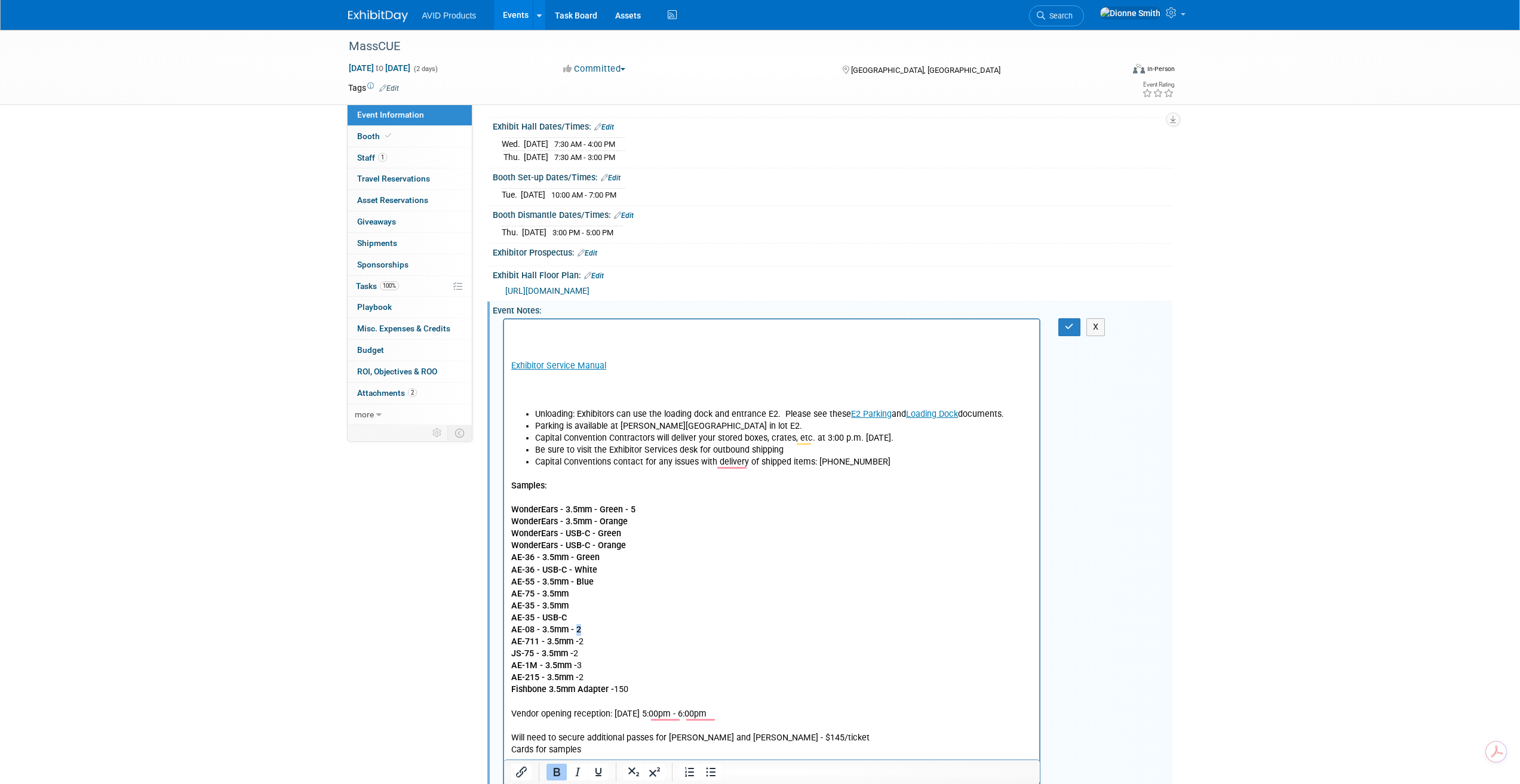
click at [579, 628] on b "AE-08 - 3.5mm - 2" at bounding box center [545, 629] width 70 height 10
drag, startPoint x: 560, startPoint y: 774, endPoint x: 58, endPoint y: 439, distance: 603.5
click at [560, 774] on icon "Bold" at bounding box center [556, 771] width 14 height 14
click at [571, 616] on p "AE-35 - USB-C" at bounding box center [772, 618] width 522 height 12
click at [577, 622] on b "AE-35 - USB-C - 3" at bounding box center [545, 617] width 68 height 10
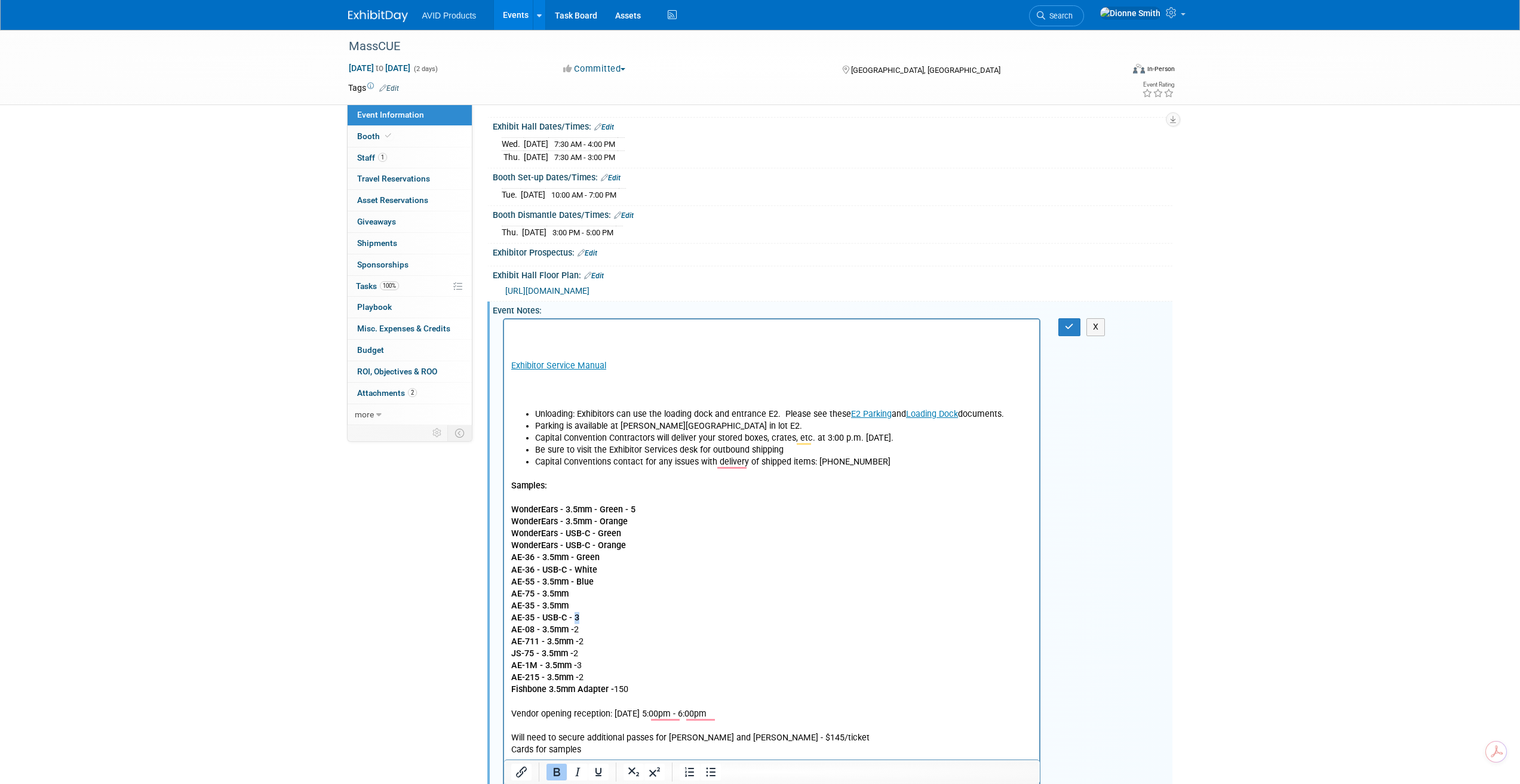
click at [550, 775] on icon "Bold" at bounding box center [556, 771] width 14 height 14
click at [582, 606] on p "AE-35 - 3.5mm" at bounding box center [772, 606] width 522 height 12
drag, startPoint x: 575, startPoint y: 605, endPoint x: 582, endPoint y: 607, distance: 7.3
click at [582, 607] on p "AE-35 - 3.5mm - 3" at bounding box center [772, 606] width 522 height 12
click at [558, 770] on icon "Bold" at bounding box center [557, 772] width 7 height 8
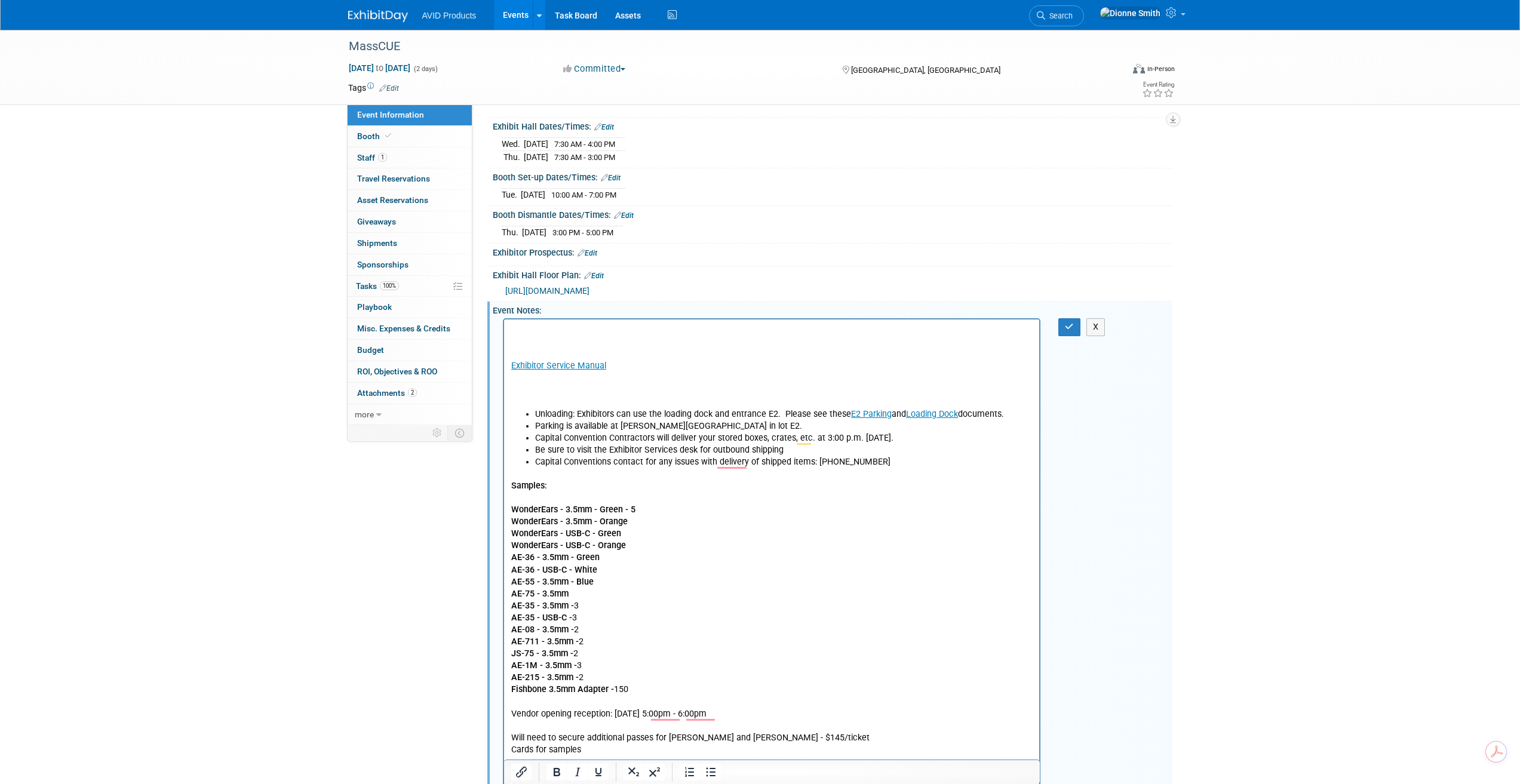
click at [578, 591] on p "AE-75 - 3.5mm" at bounding box center [772, 594] width 522 height 12
drag, startPoint x: 575, startPoint y: 596, endPoint x: 587, endPoint y: 595, distance: 12.0
click at [587, 595] on p "AE-75 - 3.5mm - 5" at bounding box center [772, 594] width 522 height 12
click at [554, 773] on icon "Bold" at bounding box center [557, 772] width 7 height 8
click at [606, 586] on p "AE-55 - 3.5mm - Blue" at bounding box center [772, 582] width 522 height 12
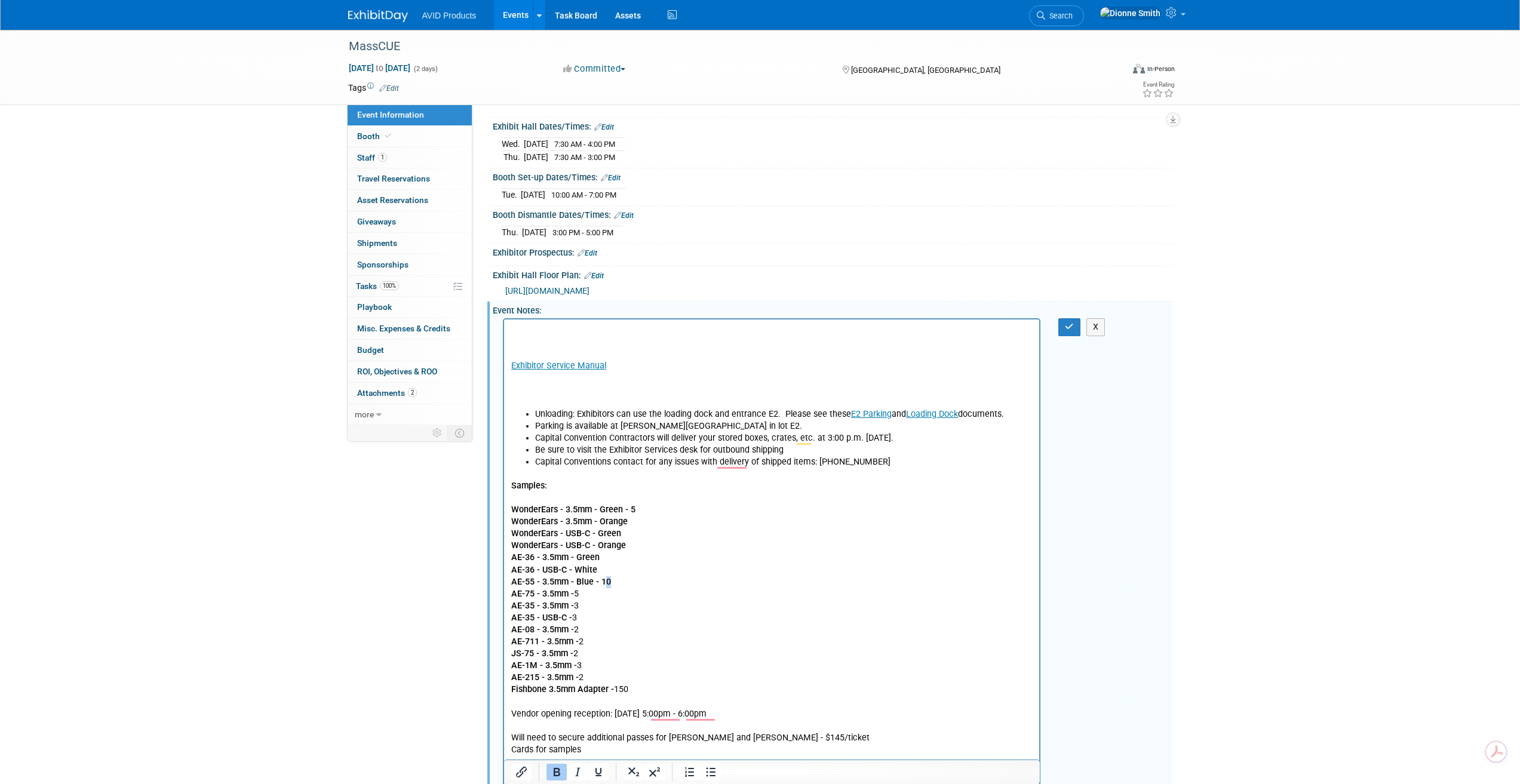
drag, startPoint x: 602, startPoint y: 580, endPoint x: 612, endPoint y: 585, distance: 11.2
click at [612, 585] on p "AE-55 - 3.5mm - Blue - 10" at bounding box center [772, 582] width 522 height 12
click at [602, 583] on b "AE-55 - 3.5mm - Blue - 10" at bounding box center [560, 581] width 99 height 10
drag, startPoint x: 602, startPoint y: 583, endPoint x: 610, endPoint y: 586, distance: 8.5
click at [610, 586] on p "AE-55 - 3.5mm - Blue - 10" at bounding box center [772, 582] width 522 height 12
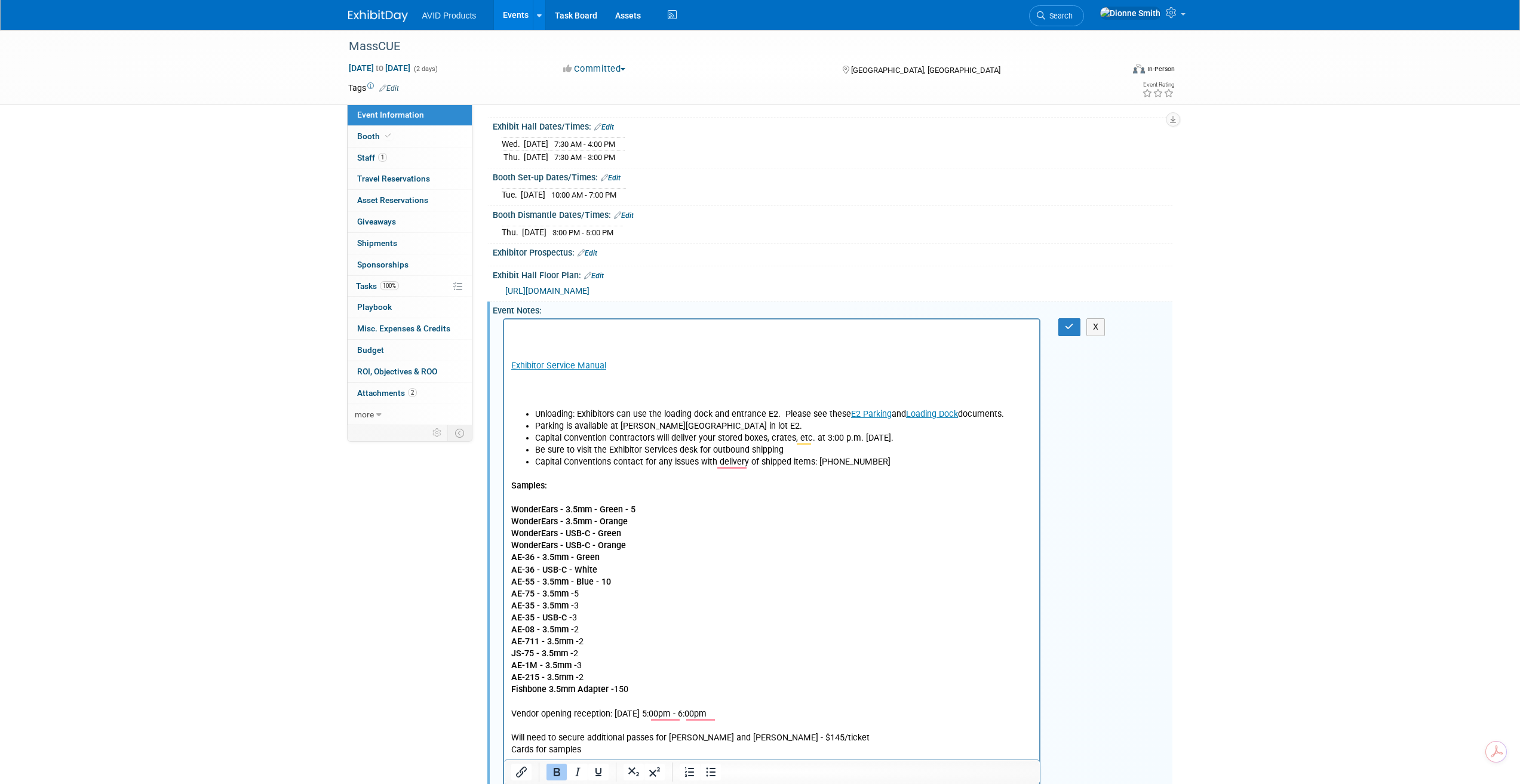
click at [596, 587] on p "AE-55 - 3.5mm - Blue - 10" at bounding box center [772, 582] width 522 height 12
drag, startPoint x: 600, startPoint y: 582, endPoint x: 612, endPoint y: 586, distance: 12.6
click at [612, 586] on p "AE-55 - 3.5mm - Blue - 10" at bounding box center [772, 582] width 522 height 12
click at [560, 771] on icon "Bold" at bounding box center [556, 771] width 14 height 14
click at [604, 563] on body "Exhibitor Service Manual Unloading: Exhibitors can use the loading dock and ent…" at bounding box center [772, 551] width 523 height 455
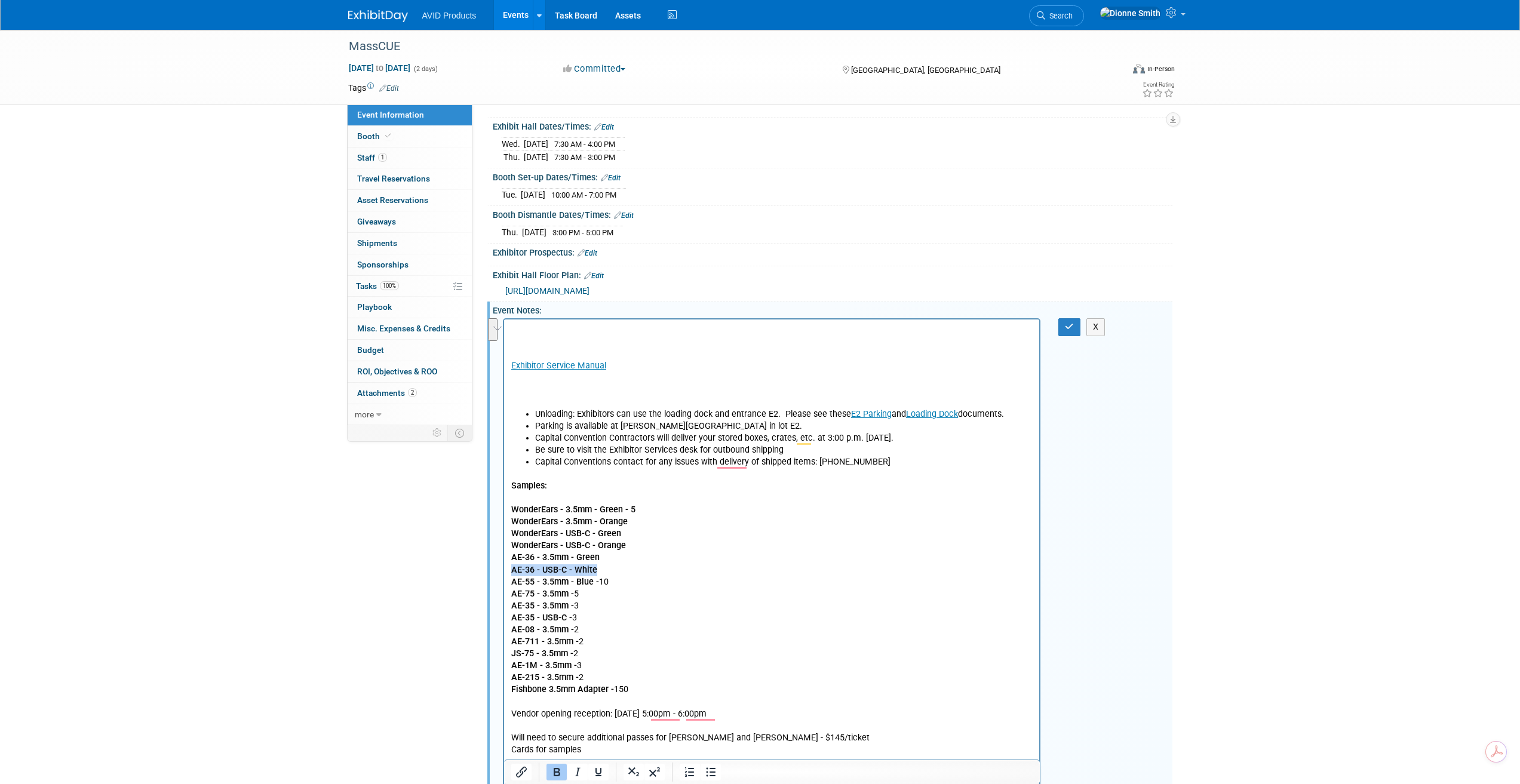
click at [610, 574] on p "AE-36 - USB-C - White" at bounding box center [772, 570] width 522 height 12
click at [604, 568] on b "AE-36 - USB-C - White - 5" at bounding box center [560, 570] width 99 height 10
click at [558, 771] on icon "Bold" at bounding box center [557, 772] width 7 height 8
click at [602, 552] on p "AE-36 - 3.5mm - Green" at bounding box center [772, 557] width 522 height 12
drag, startPoint x: 607, startPoint y: 557, endPoint x: 614, endPoint y: 559, distance: 7.3
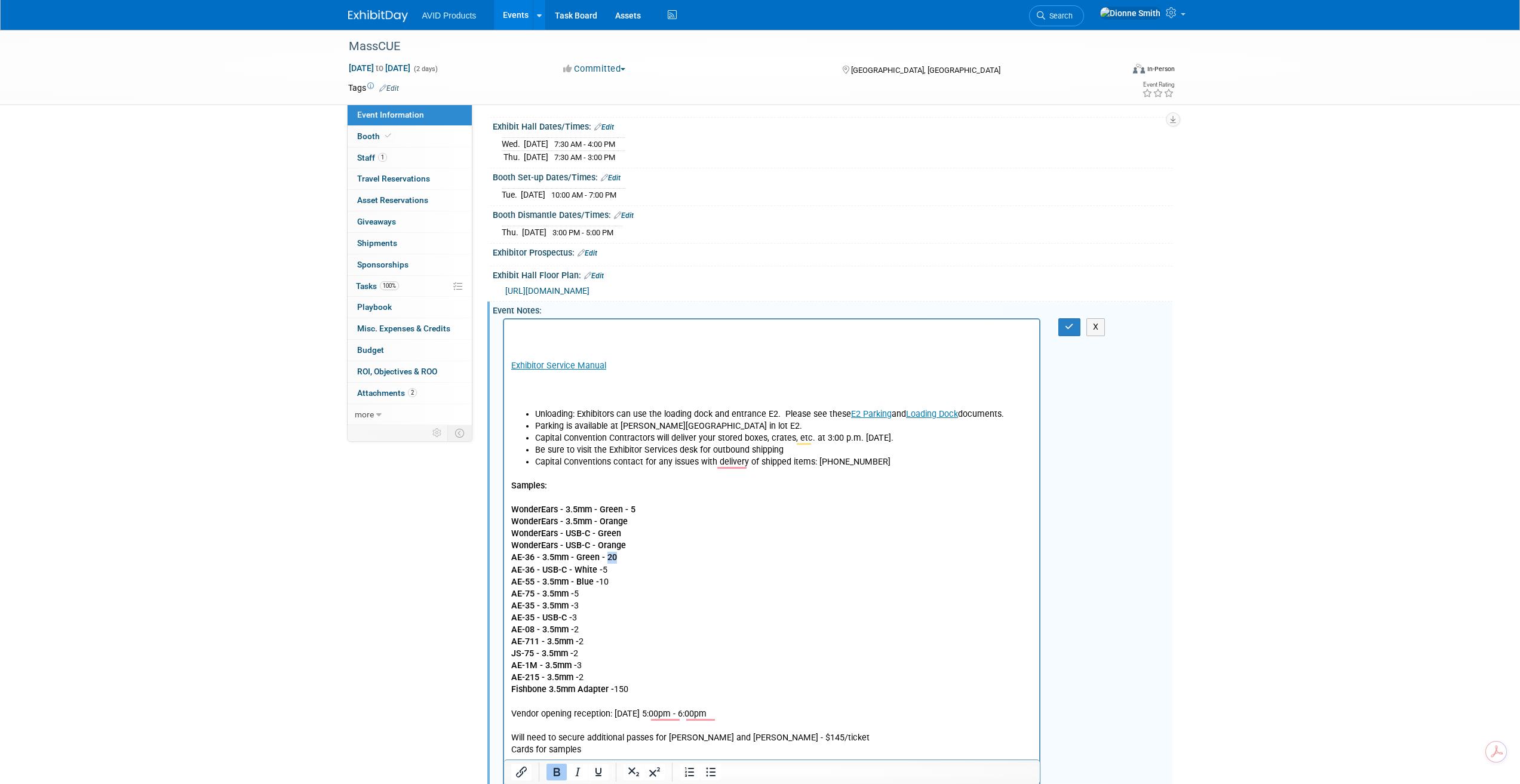
click at [614, 559] on b "AE-36 - 3.5mm - Green - 20" at bounding box center [564, 557] width 106 height 10
click at [557, 772] on icon "Bold" at bounding box center [557, 772] width 7 height 8
click at [629, 537] on p "WonderEars - USB-C - Green" at bounding box center [772, 534] width 522 height 12
click at [630, 545] on p "WonderEars - USB-C - Orange" at bounding box center [772, 546] width 522 height 12
drag, startPoint x: 631, startPoint y: 551, endPoint x: 639, endPoint y: 551, distance: 8.0
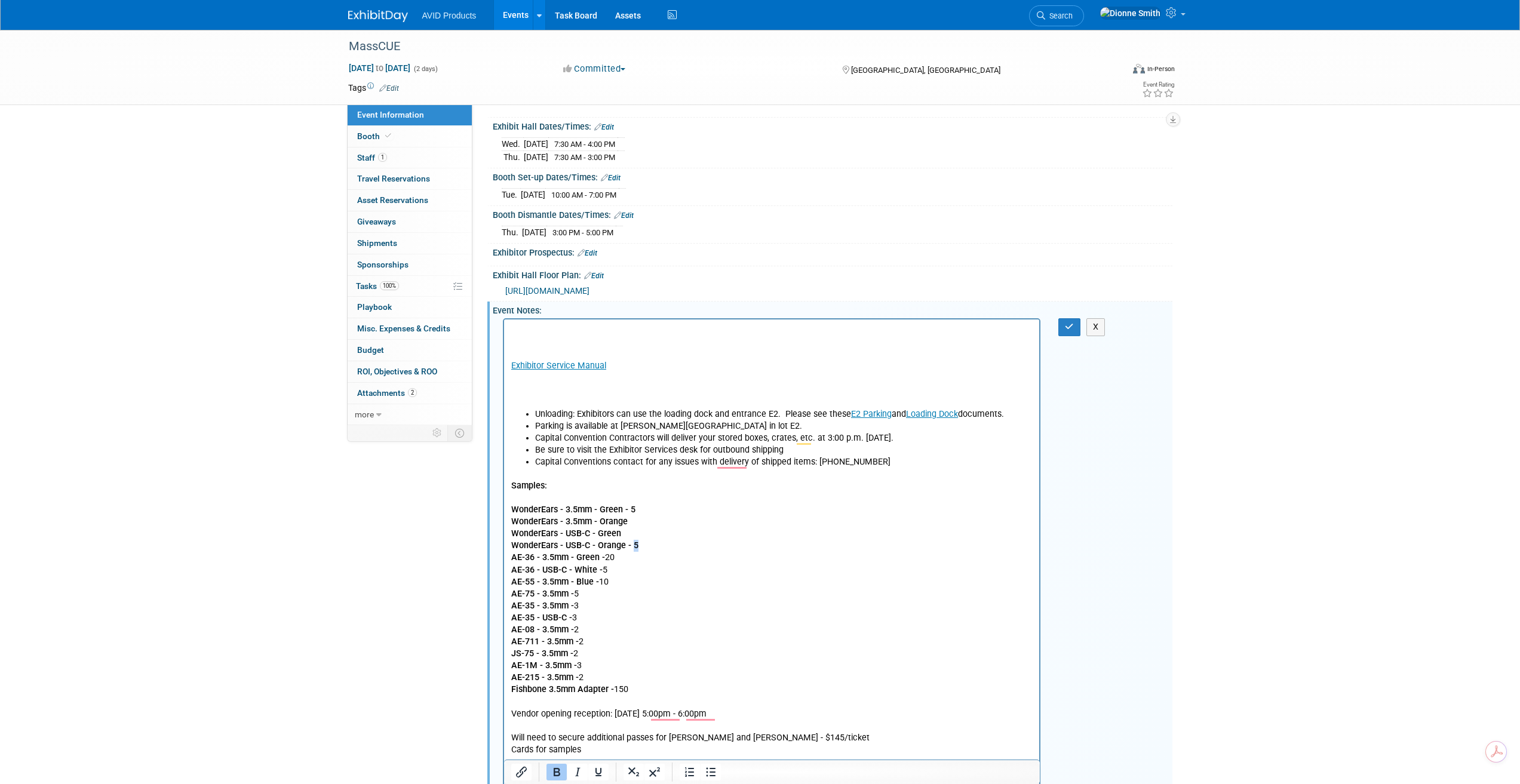
click at [639, 551] on p "WonderEars - USB-C - Orange - 5" at bounding box center [772, 546] width 522 height 12
click at [555, 771] on icon "Bold" at bounding box center [557, 772] width 7 height 8
click at [627, 538] on p "WonderEars - USB-C - Green" at bounding box center [772, 534] width 522 height 12
click at [631, 533] on p "WonderEars - USB-C - Green - 5" at bounding box center [772, 534] width 522 height 12
click at [556, 779] on icon "Bold" at bounding box center [556, 771] width 14 height 14
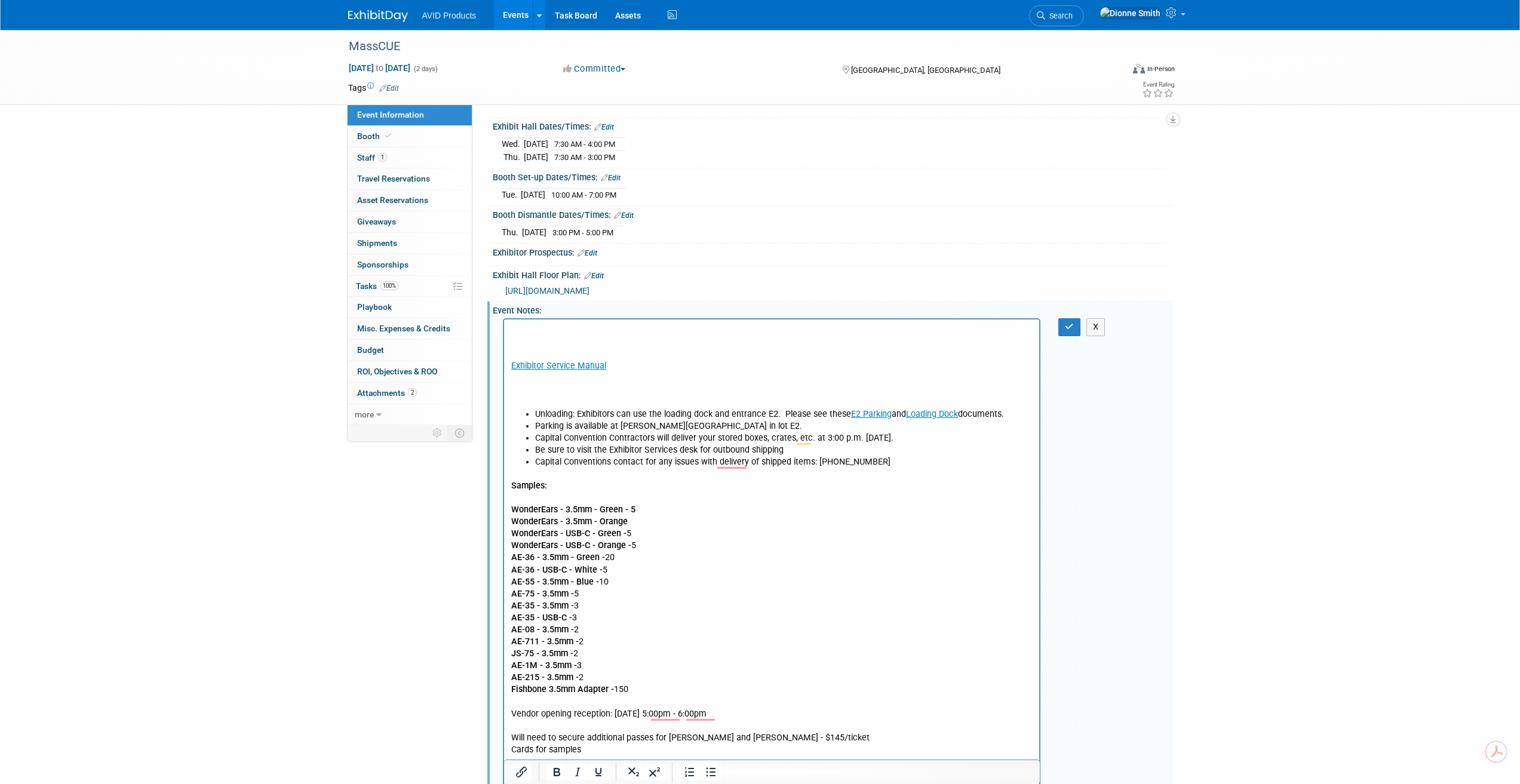
click at [636, 521] on p "WonderEars - 3.5mm - Orange" at bounding box center [772, 522] width 522 height 12
click at [636, 524] on b "WonderEars - 3.5mm - Orange - 5" at bounding box center [575, 521] width 129 height 10
click at [562, 779] on icon "Bold" at bounding box center [556, 771] width 14 height 14
drag, startPoint x: 628, startPoint y: 509, endPoint x: 635, endPoint y: 509, distance: 7.0
click at [635, 509] on p "WonderEars - 3.5mm - Green - 5" at bounding box center [772, 510] width 522 height 12
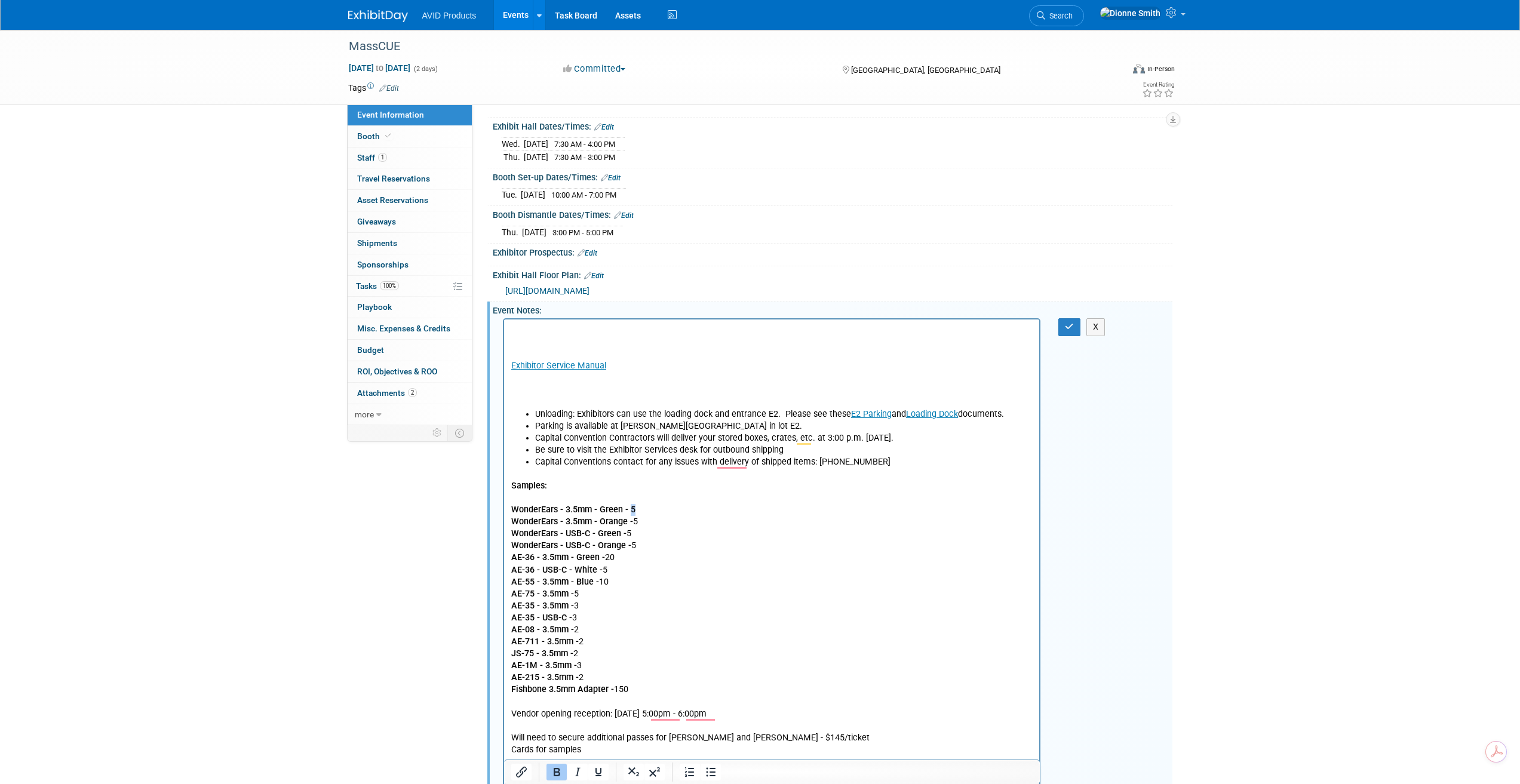
click at [556, 777] on icon "Bold" at bounding box center [556, 771] width 14 height 14
click at [754, 571] on p "AE-36 - USB-C - White - 5" at bounding box center [772, 570] width 522 height 12
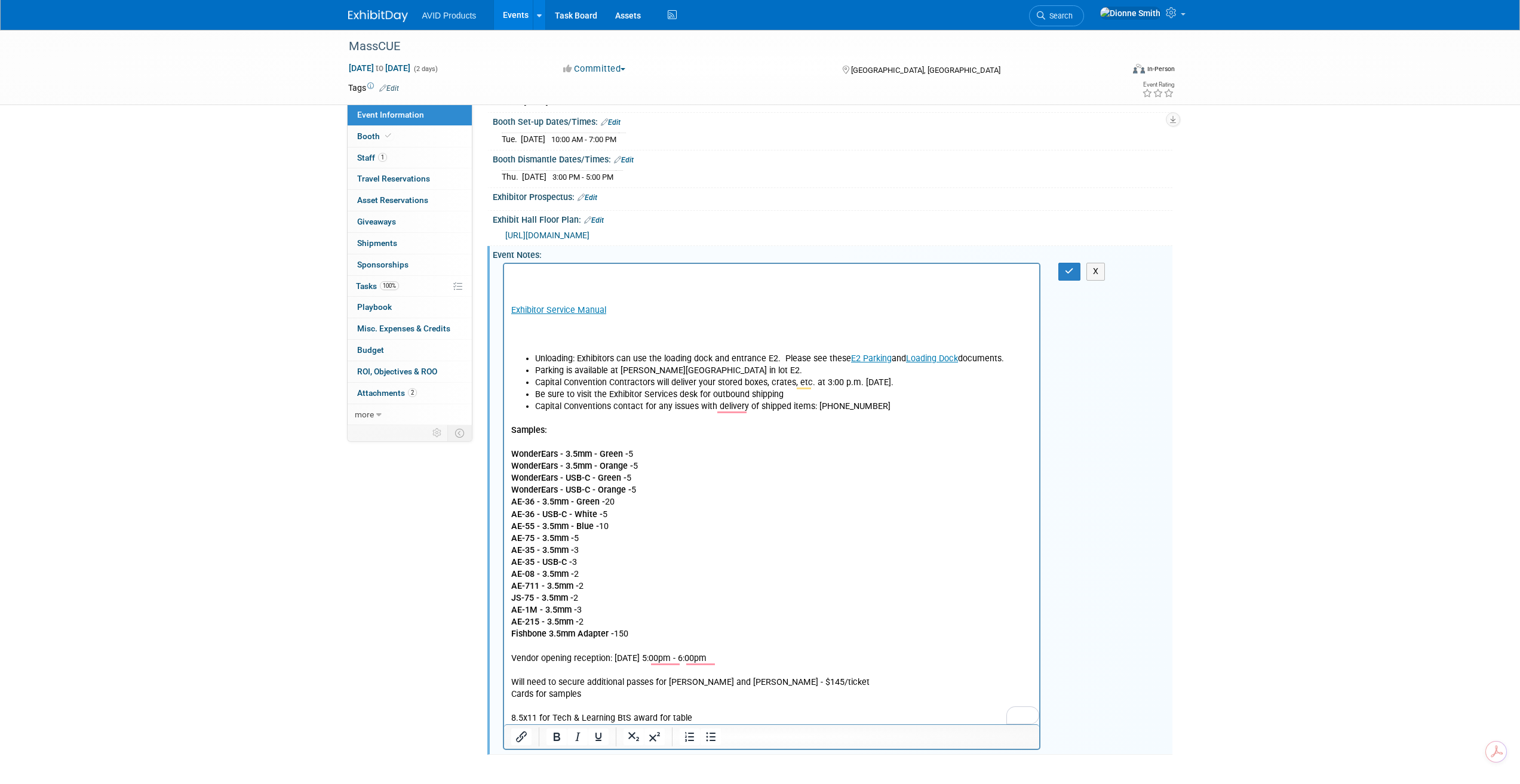
scroll to position [239, 0]
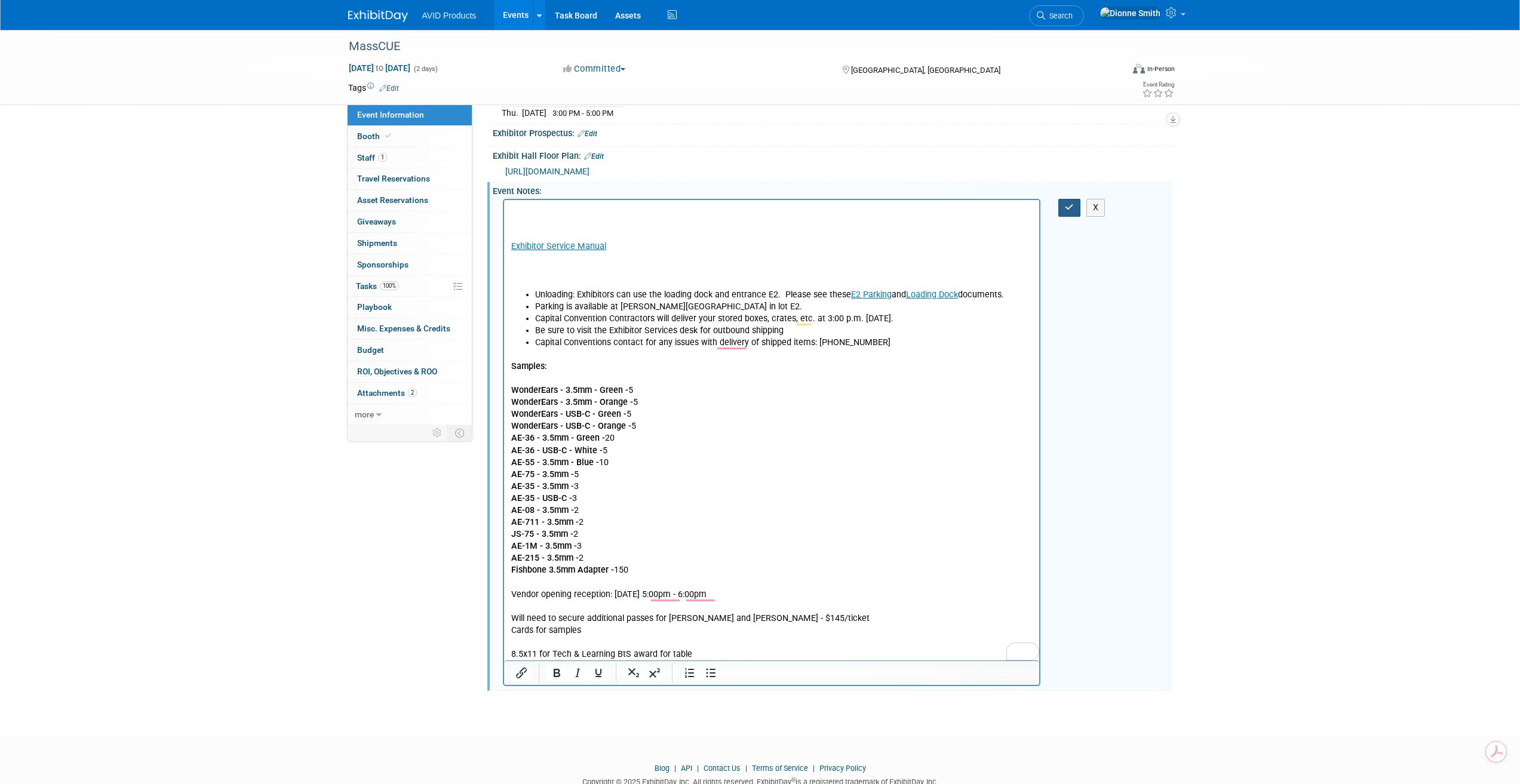
click at [1066, 210] on icon "button" at bounding box center [1069, 207] width 9 height 8
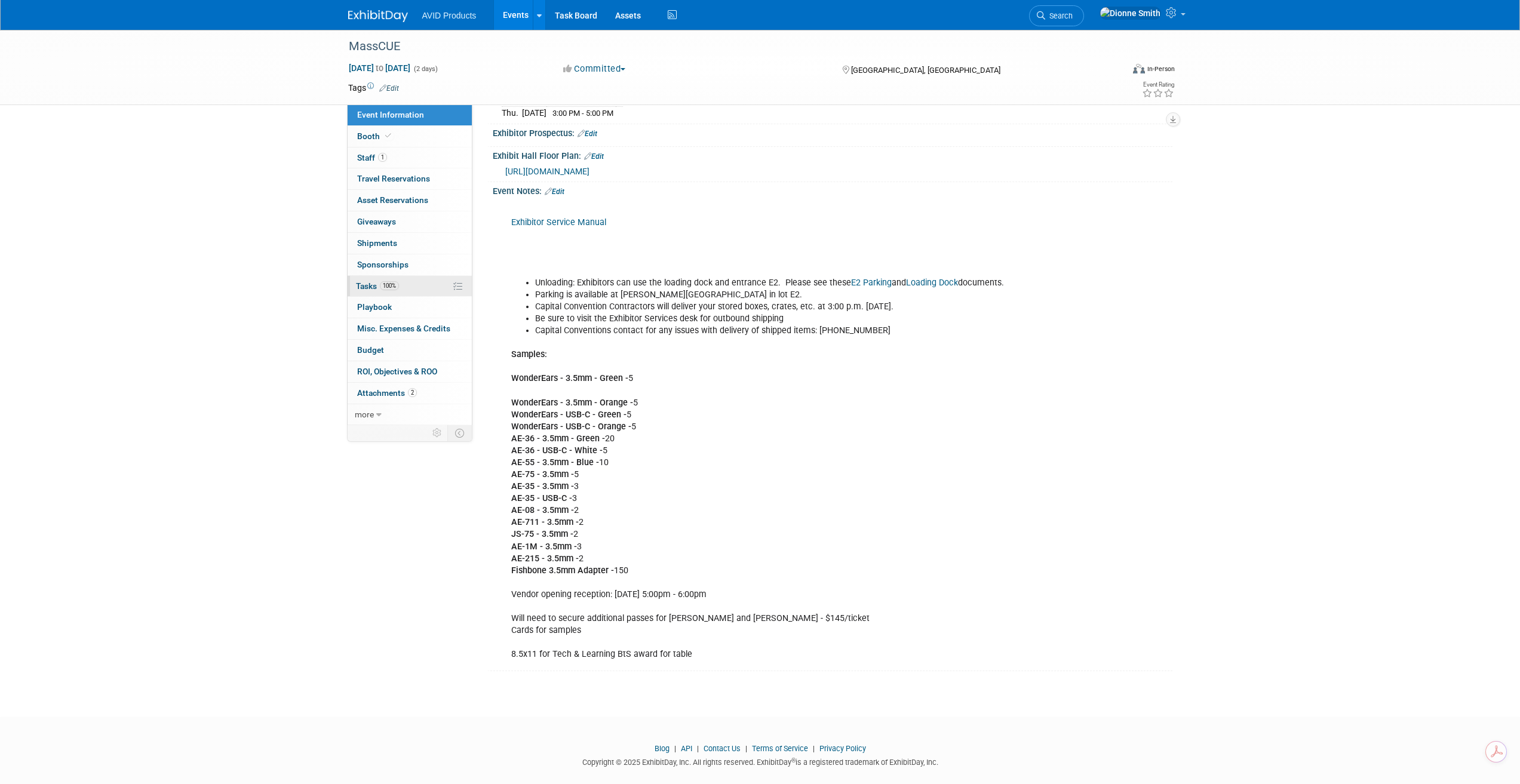
click at [371, 285] on span "Tasks 100%" at bounding box center [378, 286] width 43 height 9
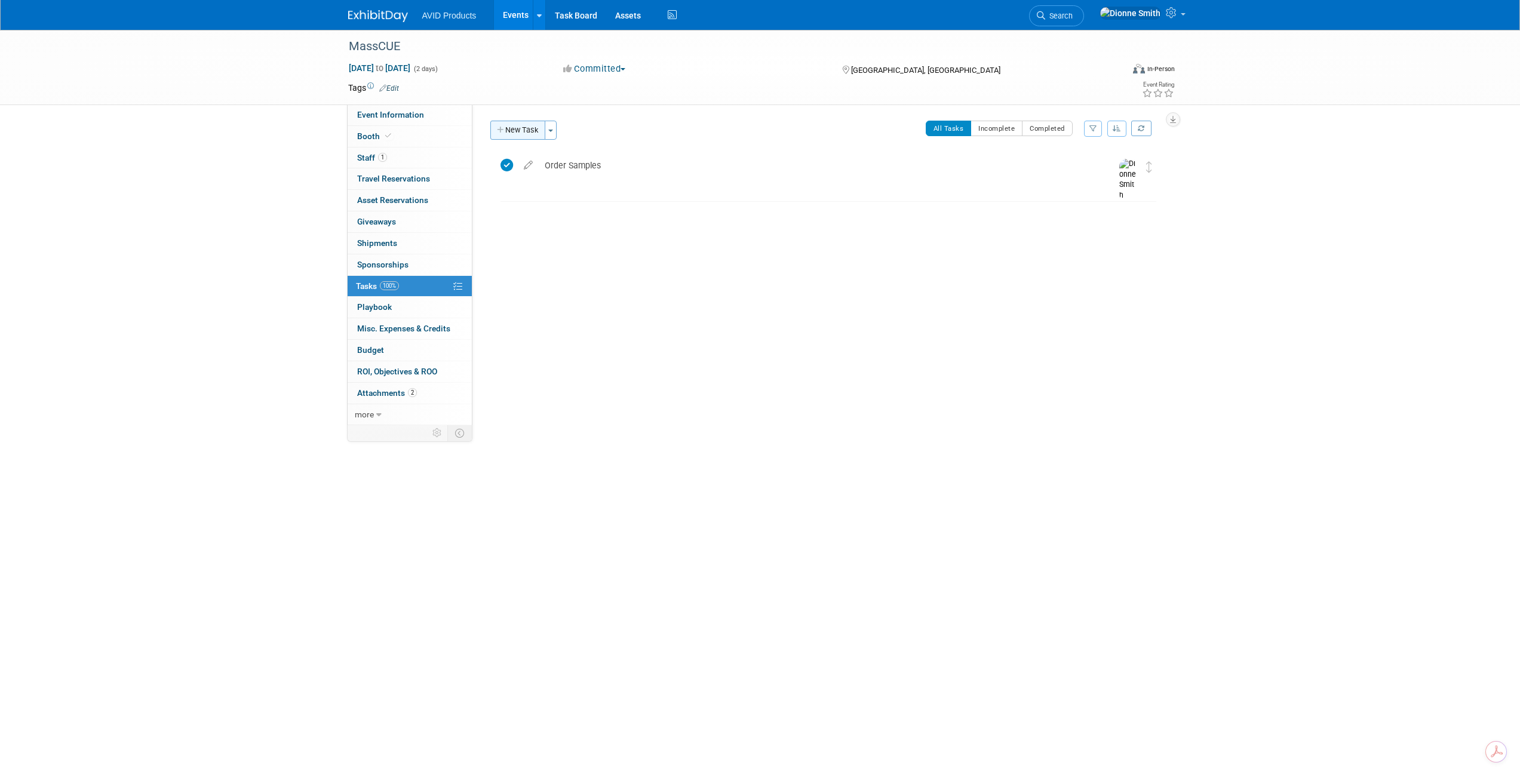
click at [513, 131] on button "New Task" at bounding box center [518, 130] width 55 height 19
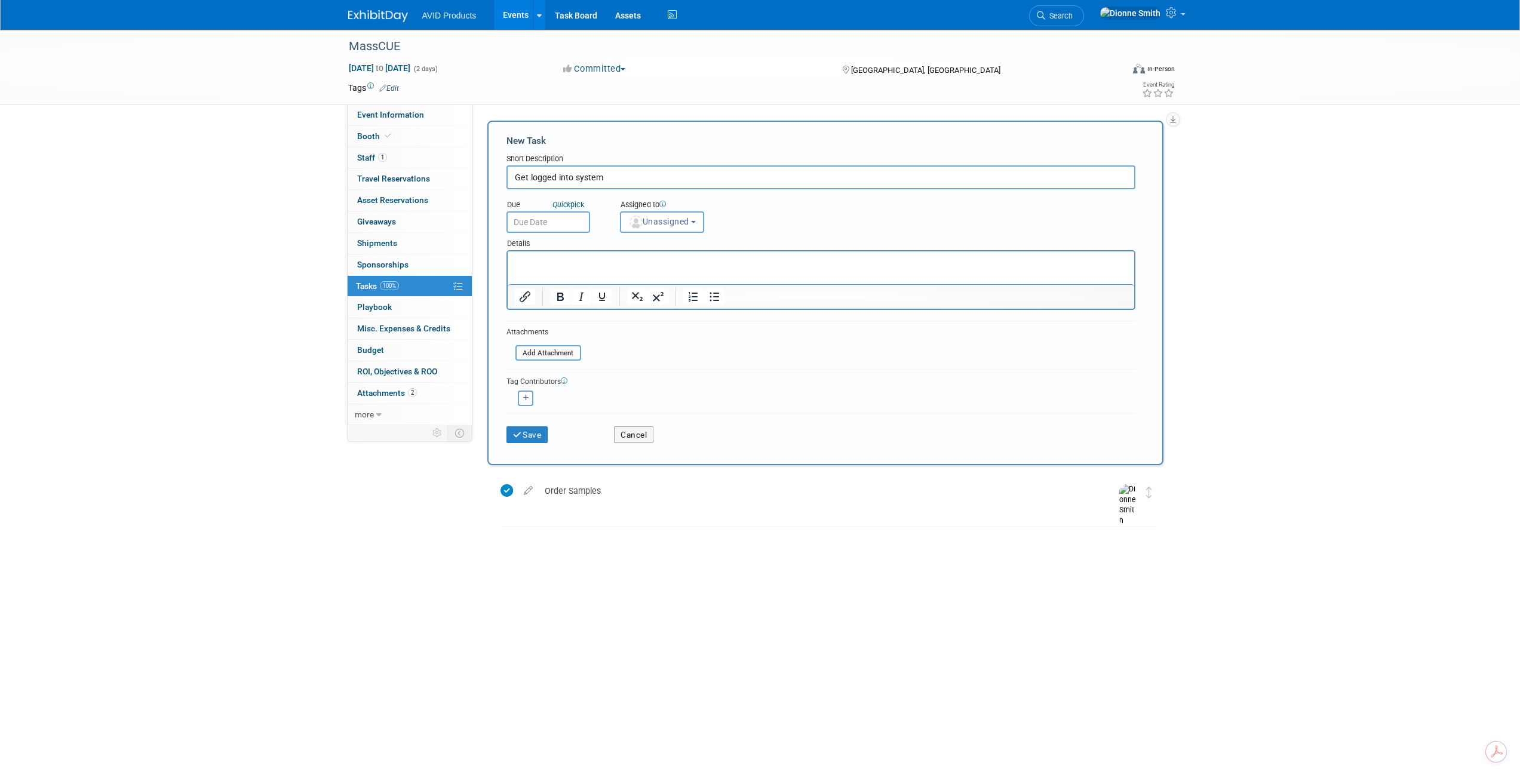
type input "Get logged into system"
click at [581, 218] on input "text" at bounding box center [548, 222] width 84 height 22
click at [601, 382] on span "1" at bounding box center [598, 378] width 23 height 23
type input "Oct 1, 2025"
click at [702, 218] on button "Unassigned" at bounding box center [662, 222] width 85 height 22
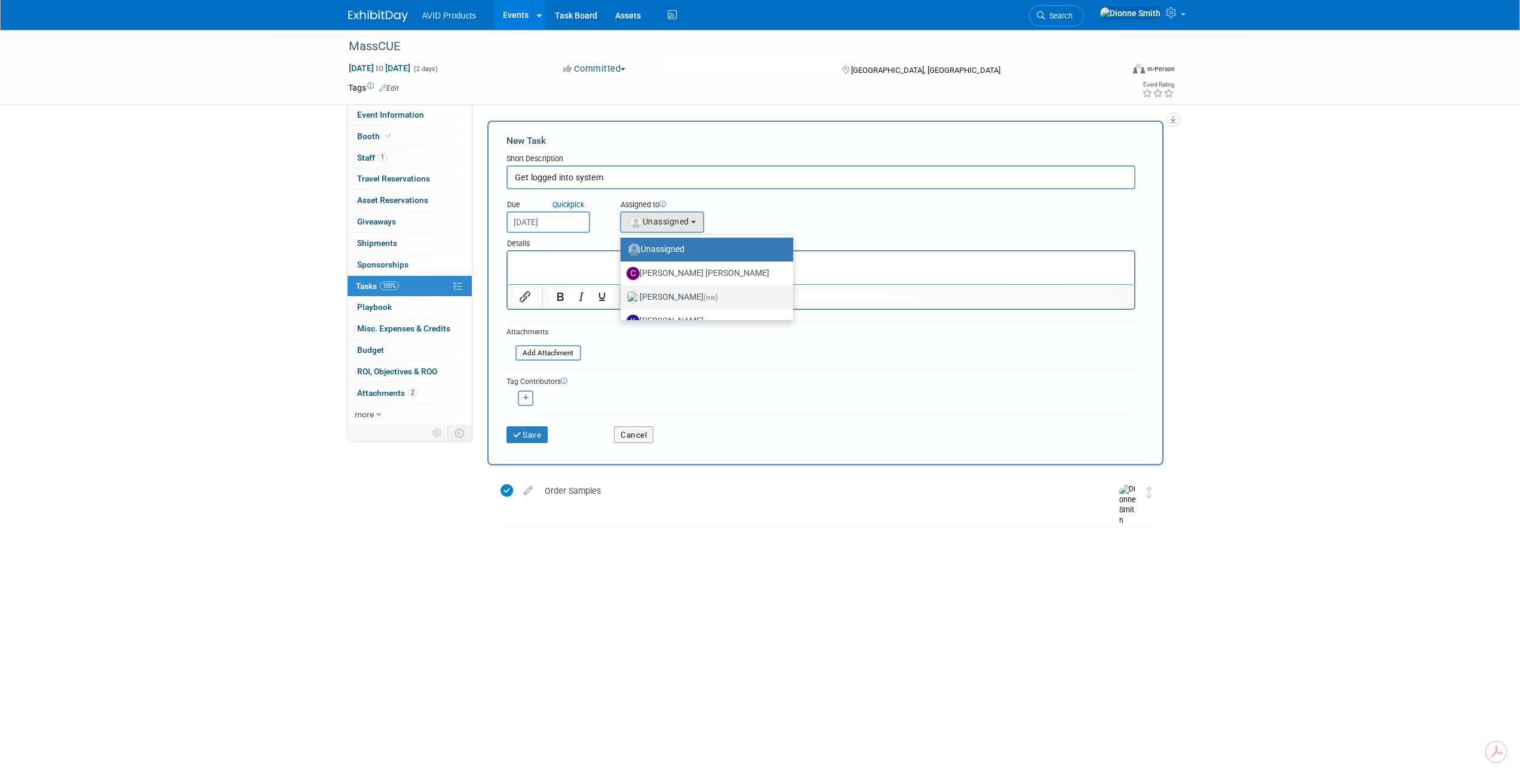
click at [665, 297] on label "[PERSON_NAME] (me)" at bounding box center [704, 297] width 155 height 19
click at [623, 297] on input "[PERSON_NAME] (me)" at bounding box center [618, 296] width 7 height 7
select select "3cb36690-44df-496c-adaa-869a7a0e6f02"
click at [531, 436] on button "Save" at bounding box center [527, 434] width 42 height 17
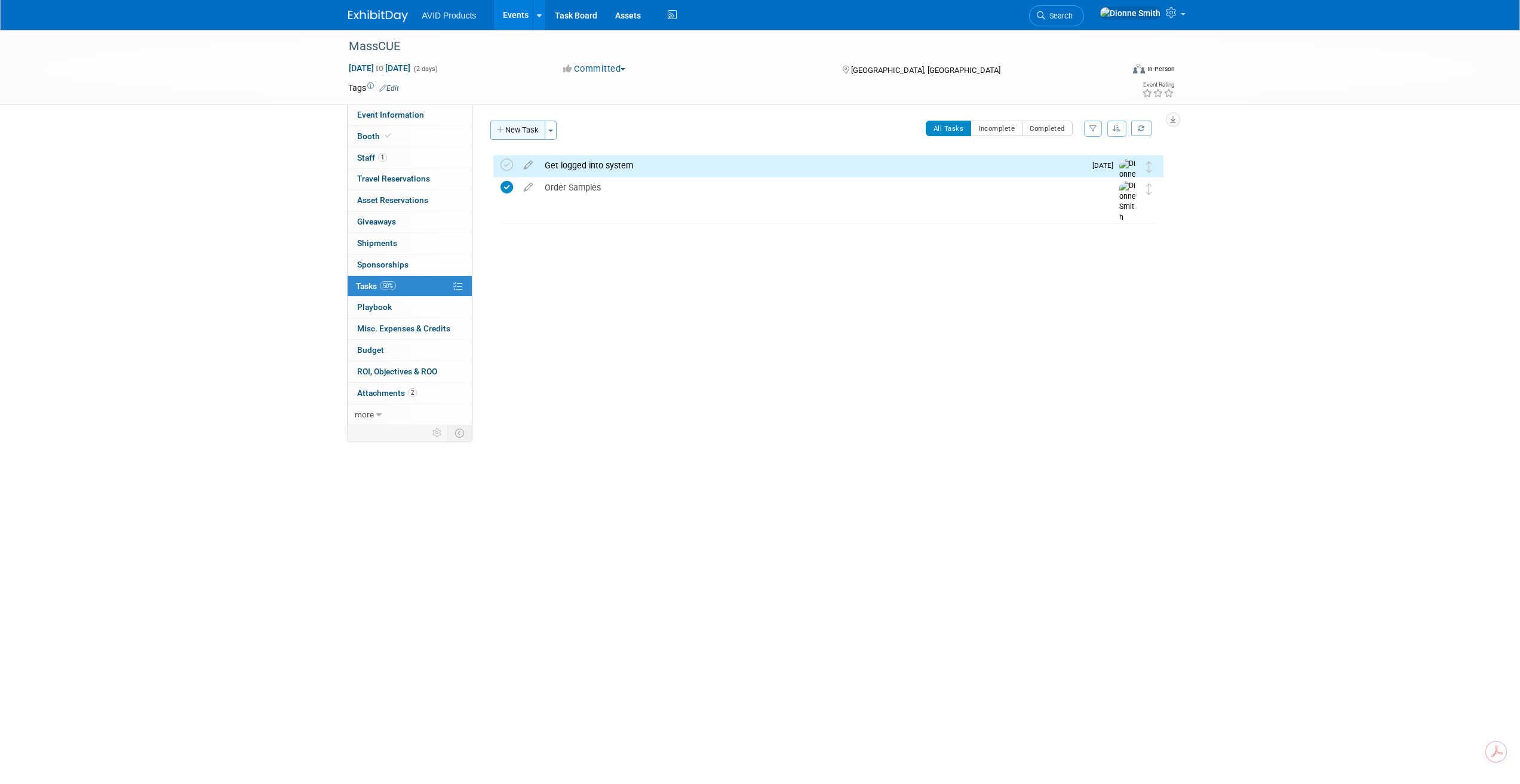
click at [532, 135] on button "New Task" at bounding box center [518, 130] width 55 height 19
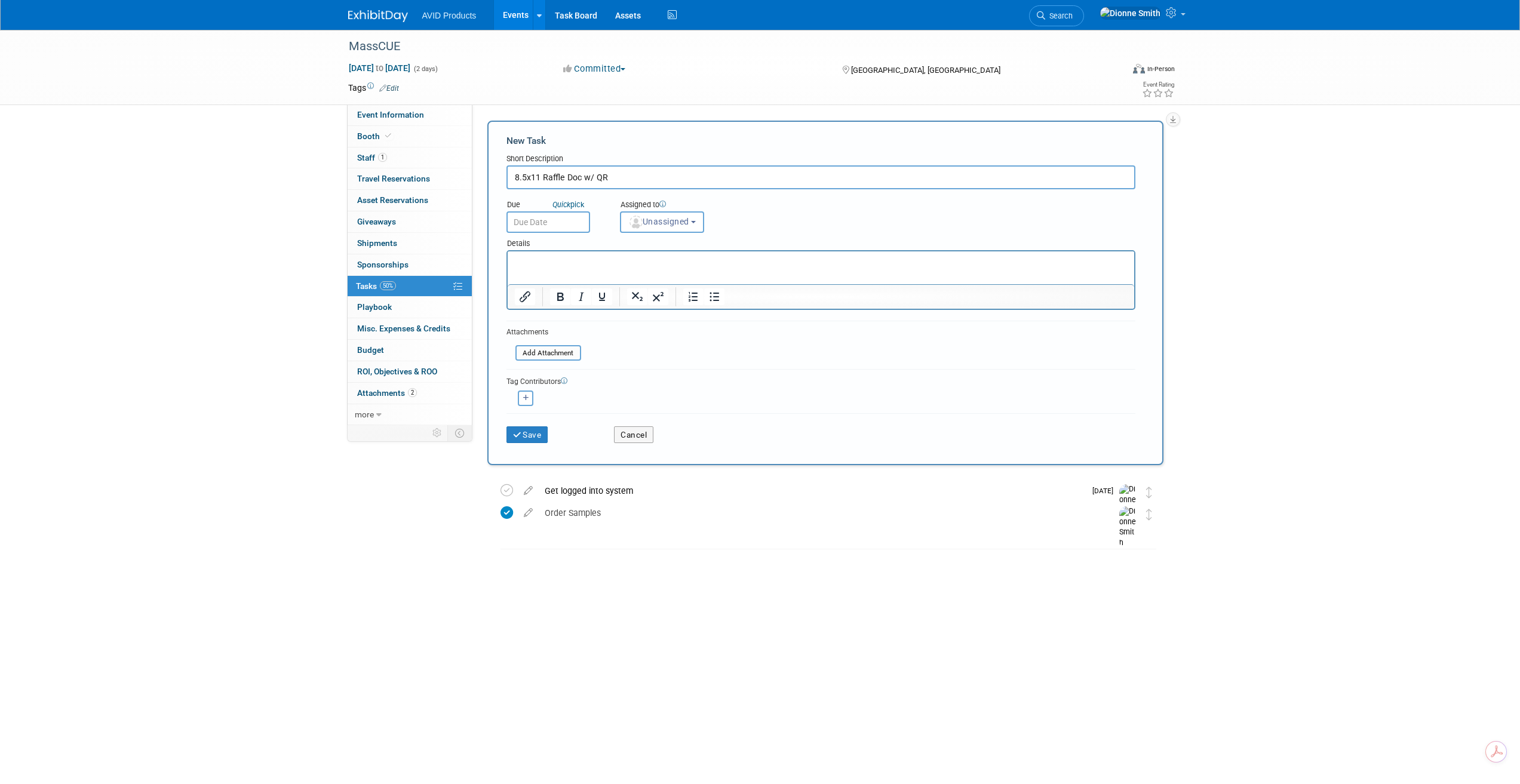
type input "8.5x11 Raffle Doc w/ QR"
click at [553, 223] on input "text" at bounding box center [548, 222] width 84 height 22
click at [648, 378] on span "3" at bounding box center [650, 378] width 23 height 23
type input "Oct 3, 2025"
click at [678, 221] on span "Unassigned" at bounding box center [658, 221] width 61 height 9
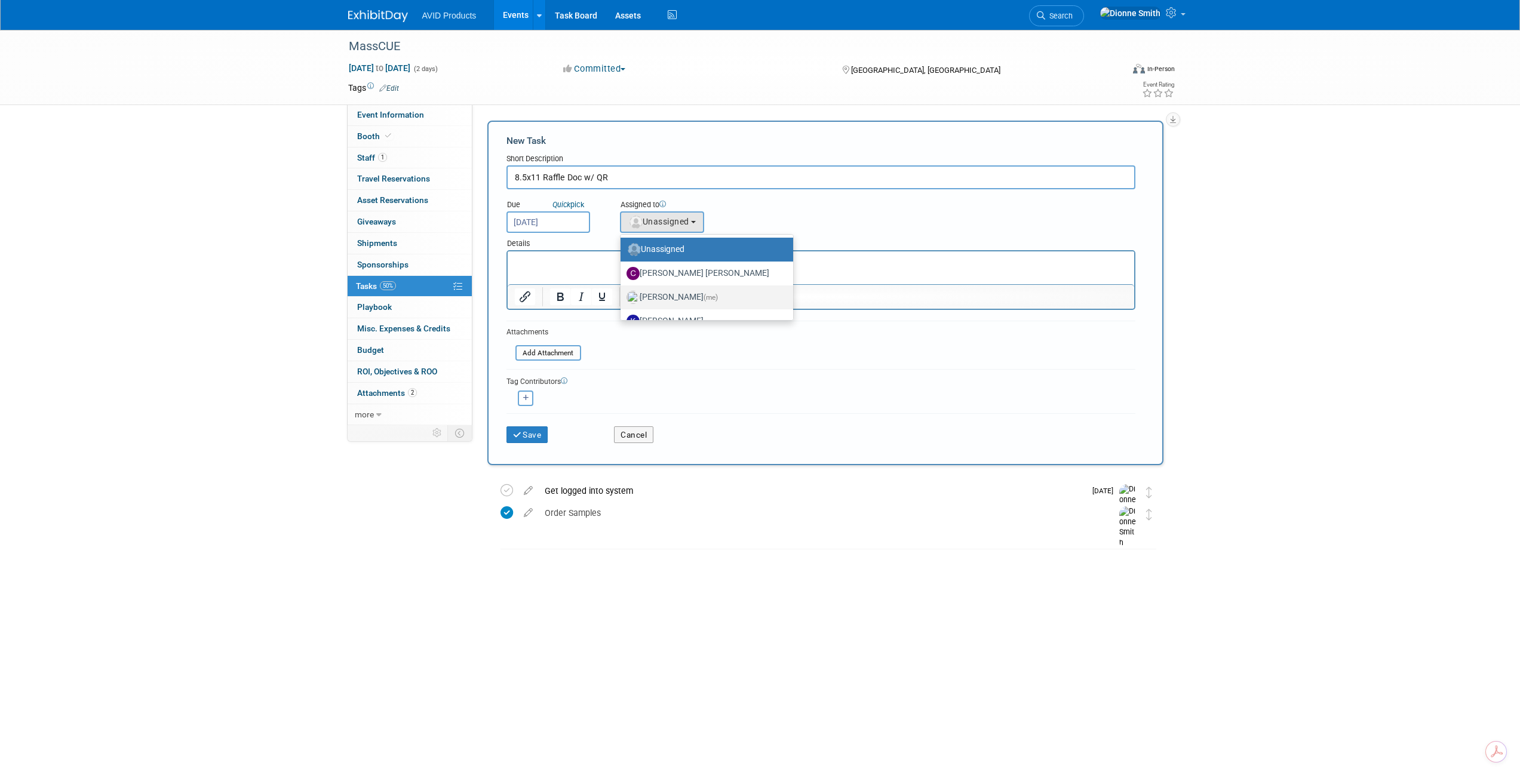
click at [667, 294] on label "[PERSON_NAME] (me)" at bounding box center [704, 297] width 155 height 19
click at [623, 294] on input "[PERSON_NAME] (me)" at bounding box center [618, 296] width 7 height 7
radio input "true"
select select "3cb36690-44df-496c-adaa-869a7a0e6f02"
radio input "false"
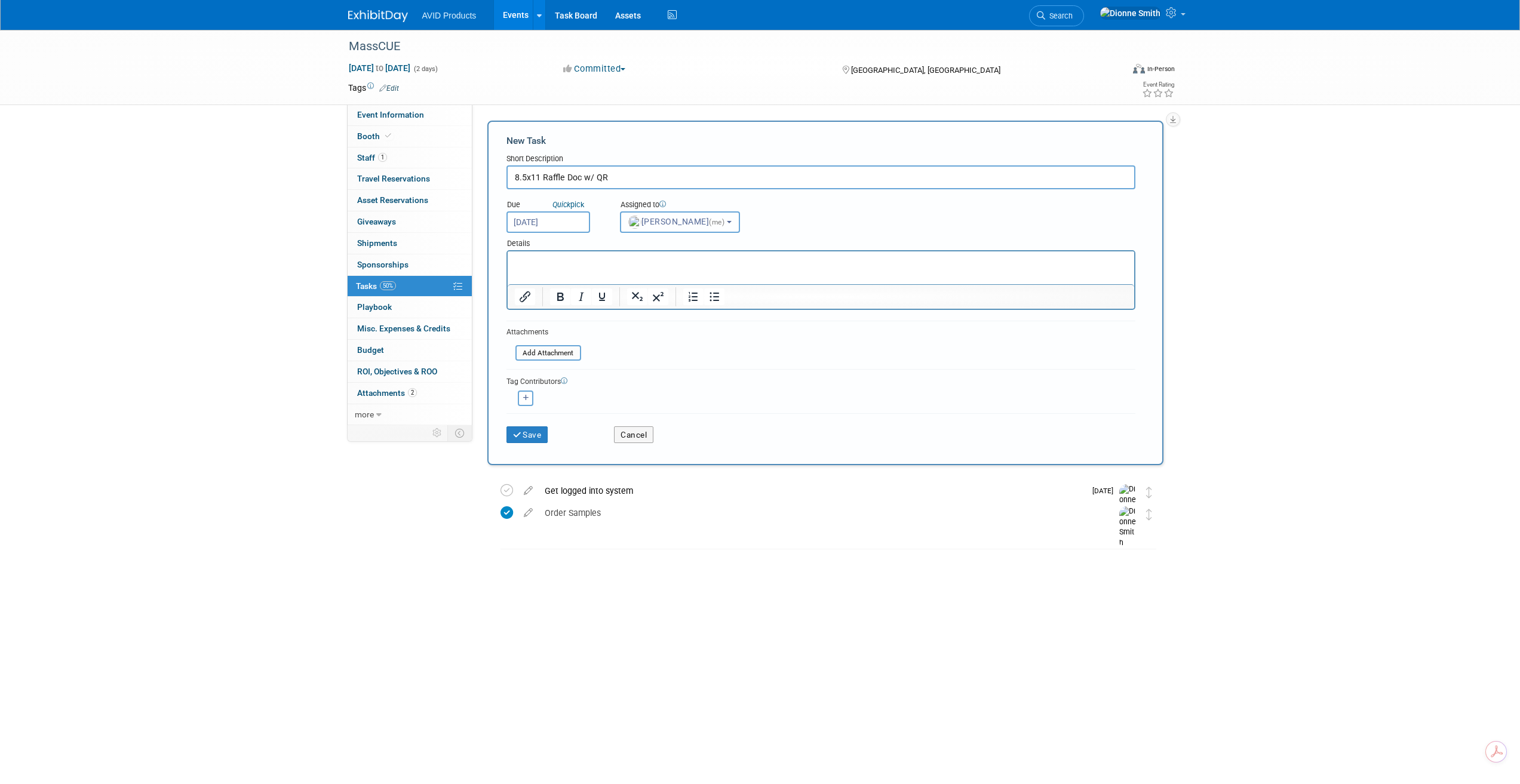
click at [663, 221] on span "[PERSON_NAME] (me)" at bounding box center [677, 221] width 99 height 9
click at [674, 256] on label "[PERSON_NAME]" at bounding box center [704, 257] width 155 height 19
click at [623, 256] on input "[PERSON_NAME]" at bounding box center [618, 255] width 7 height 7
select select "46734358-9a69-468b-bcb0-1b2034ffd720"
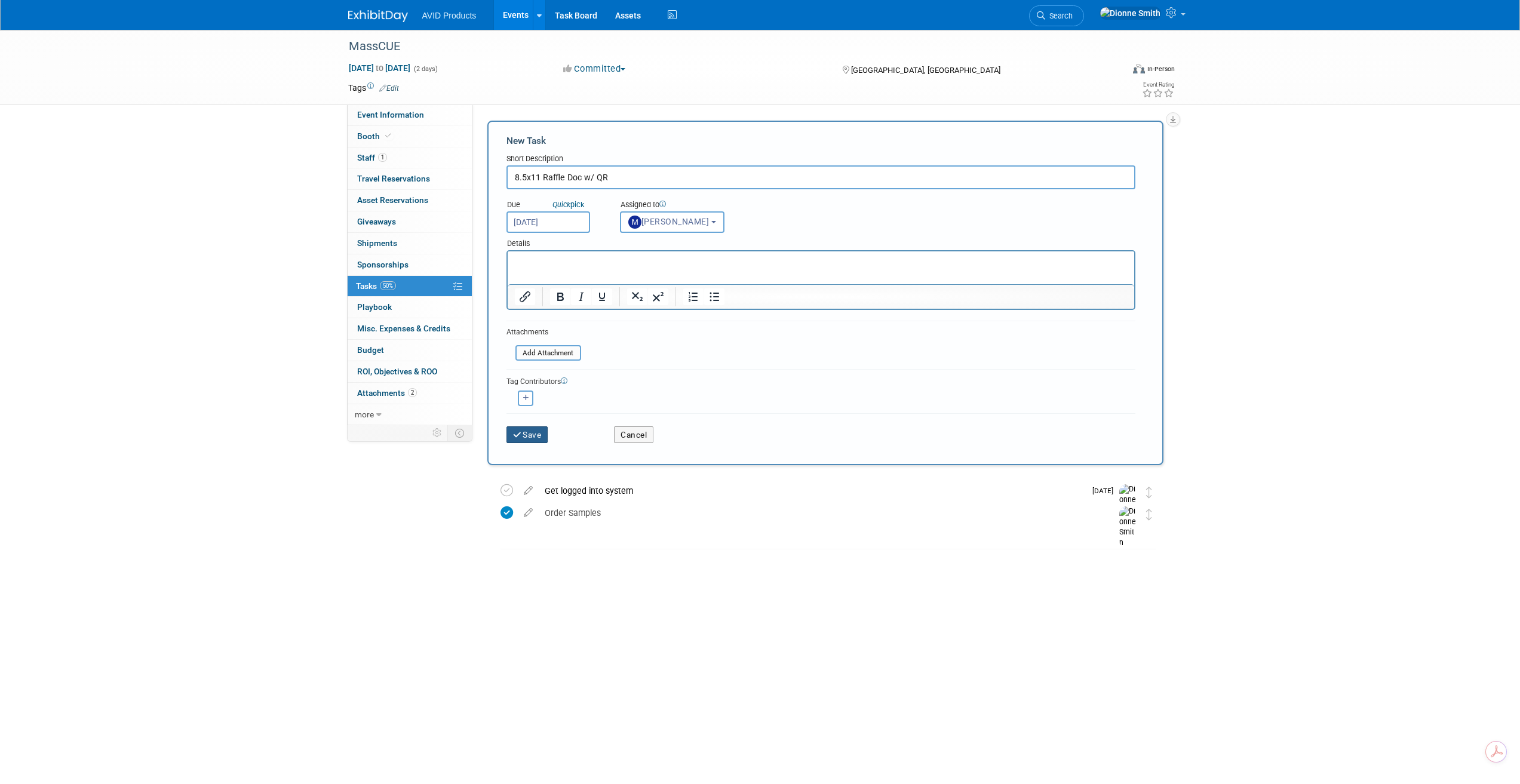
click at [536, 436] on button "Save" at bounding box center [527, 434] width 42 height 17
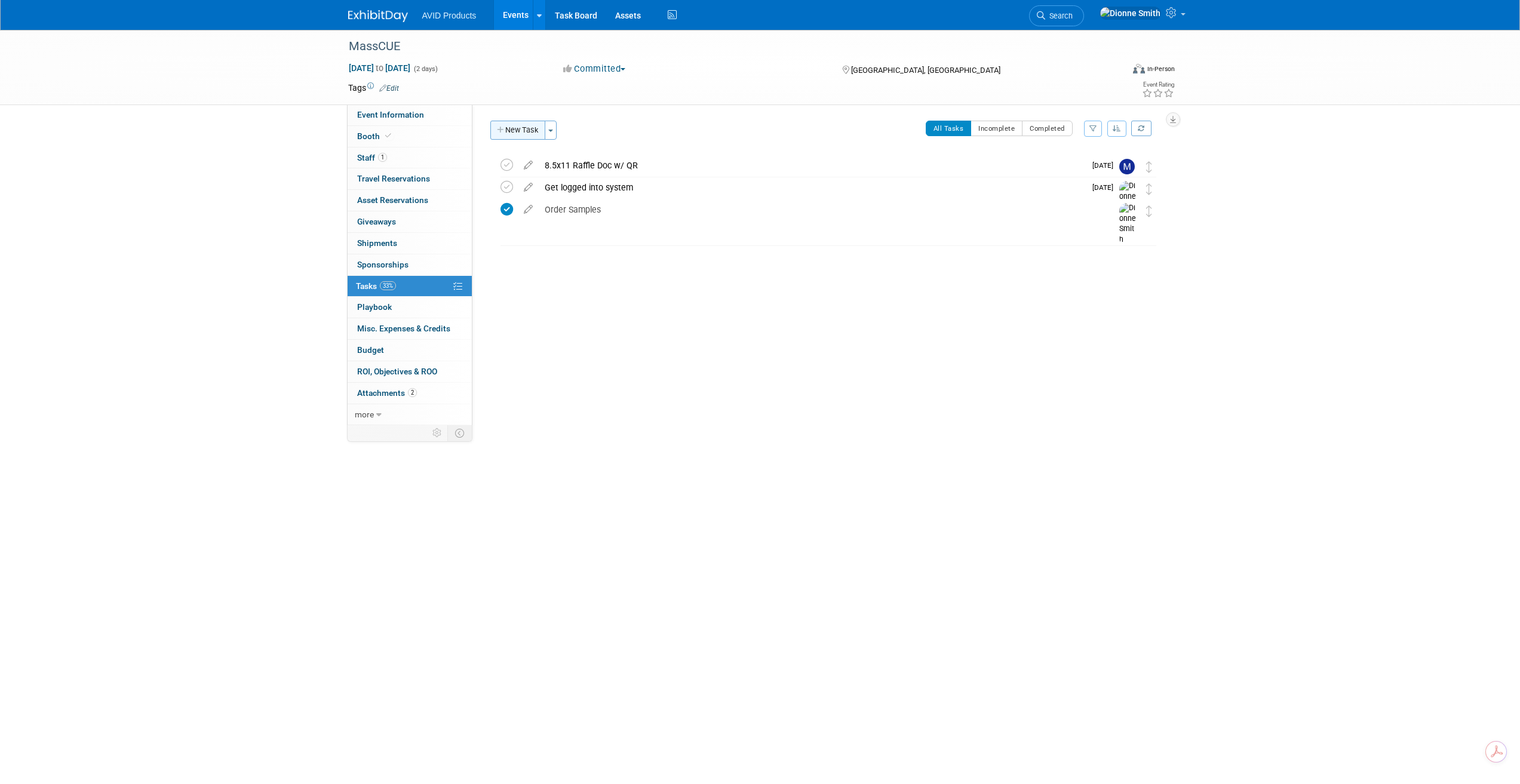
click at [520, 126] on button "New Task" at bounding box center [518, 130] width 55 height 19
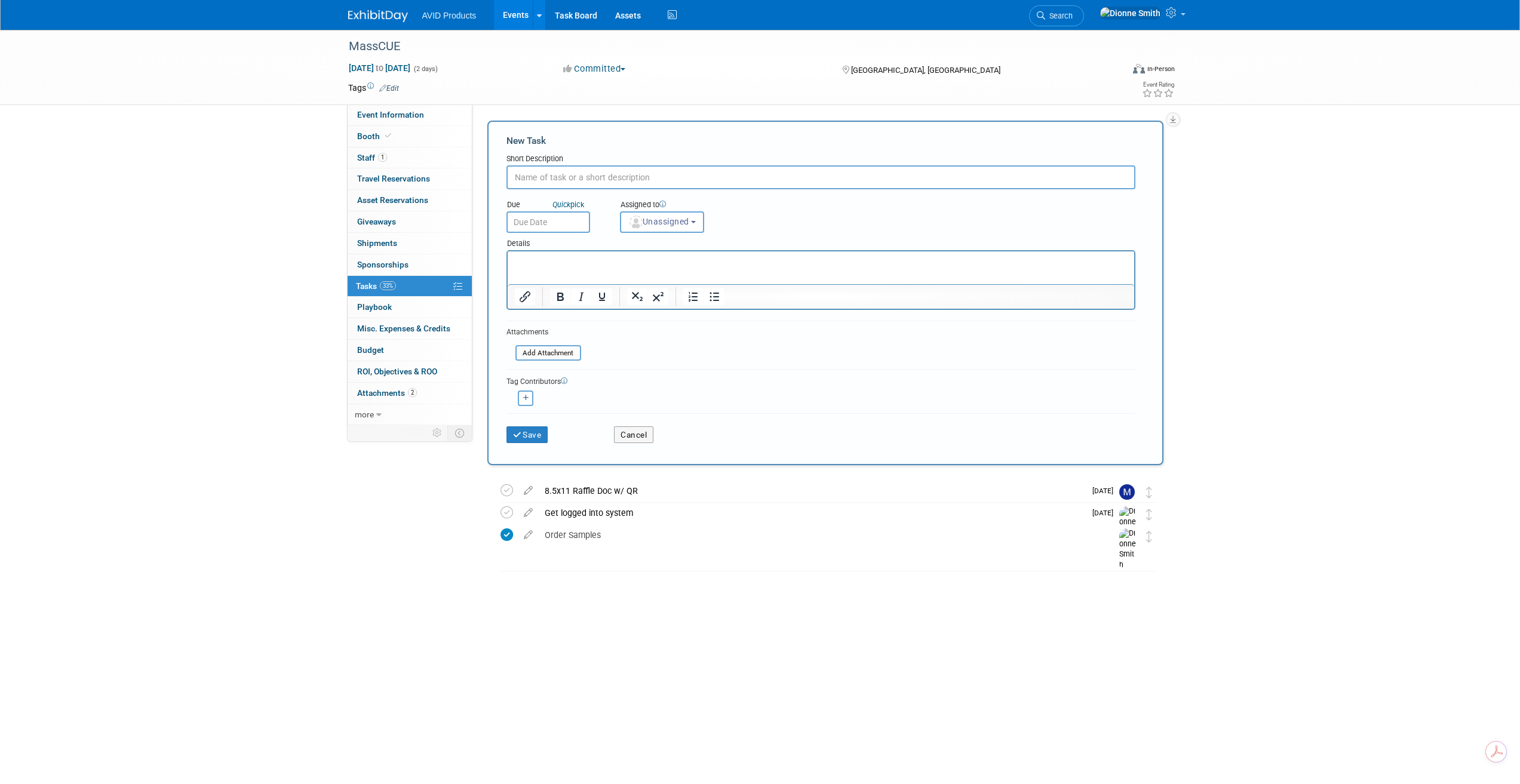
scroll to position [0, 0]
click at [577, 177] on input "text" at bounding box center [820, 177] width 629 height 24
type input "Sample order"
click at [561, 213] on input "text" at bounding box center [548, 222] width 84 height 22
click at [550, 368] on span "29" at bounding box center [545, 378] width 23 height 23
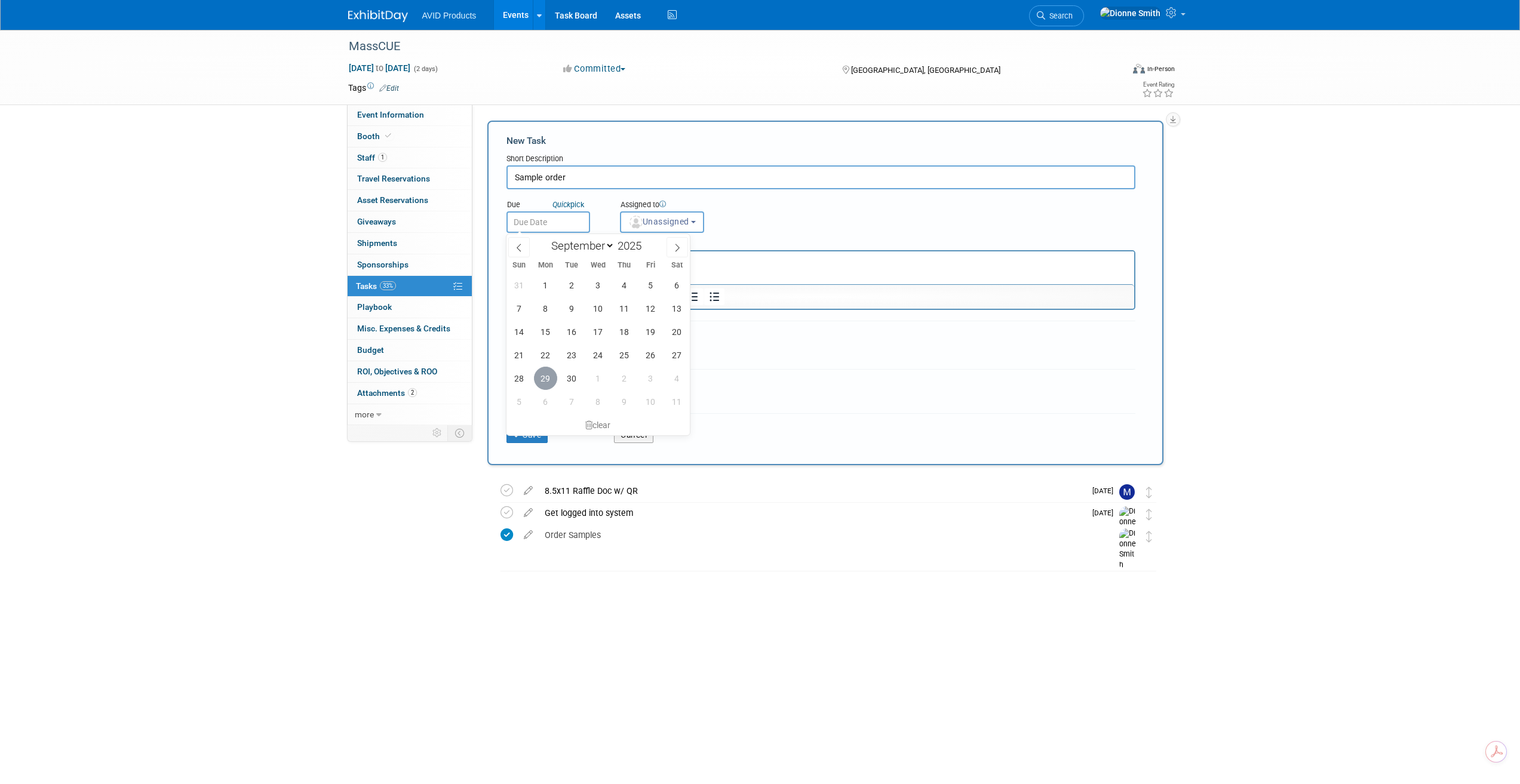
type input "Sep 29, 2025"
click at [666, 207] on icon at bounding box center [663, 204] width 7 height 7
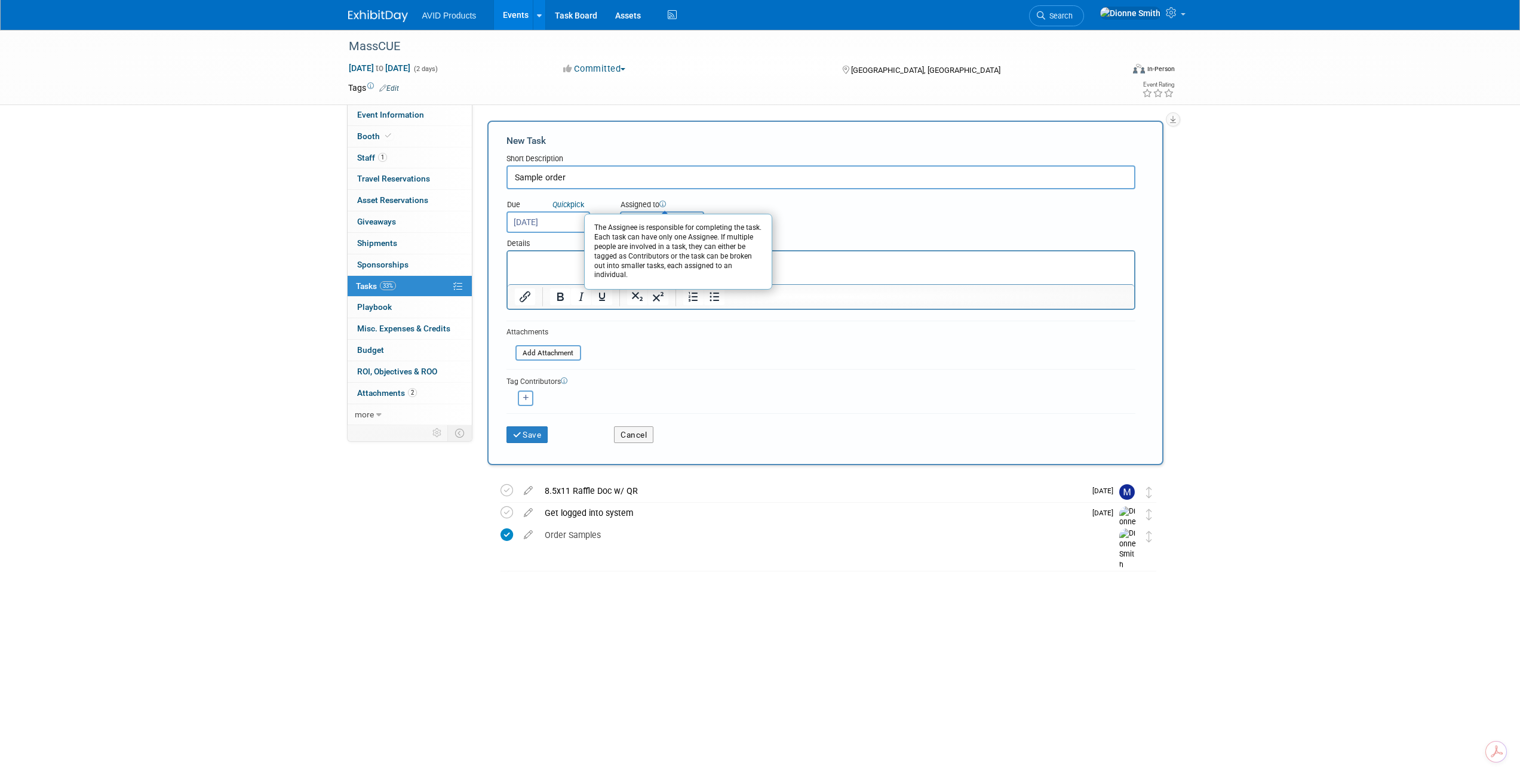
click at [671, 208] on div "Assigned to The Assignee is responsible for completing the task. Each task can …" at bounding box center [692, 206] width 144 height 12
click at [688, 226] on span "Unassigned" at bounding box center [658, 221] width 61 height 9
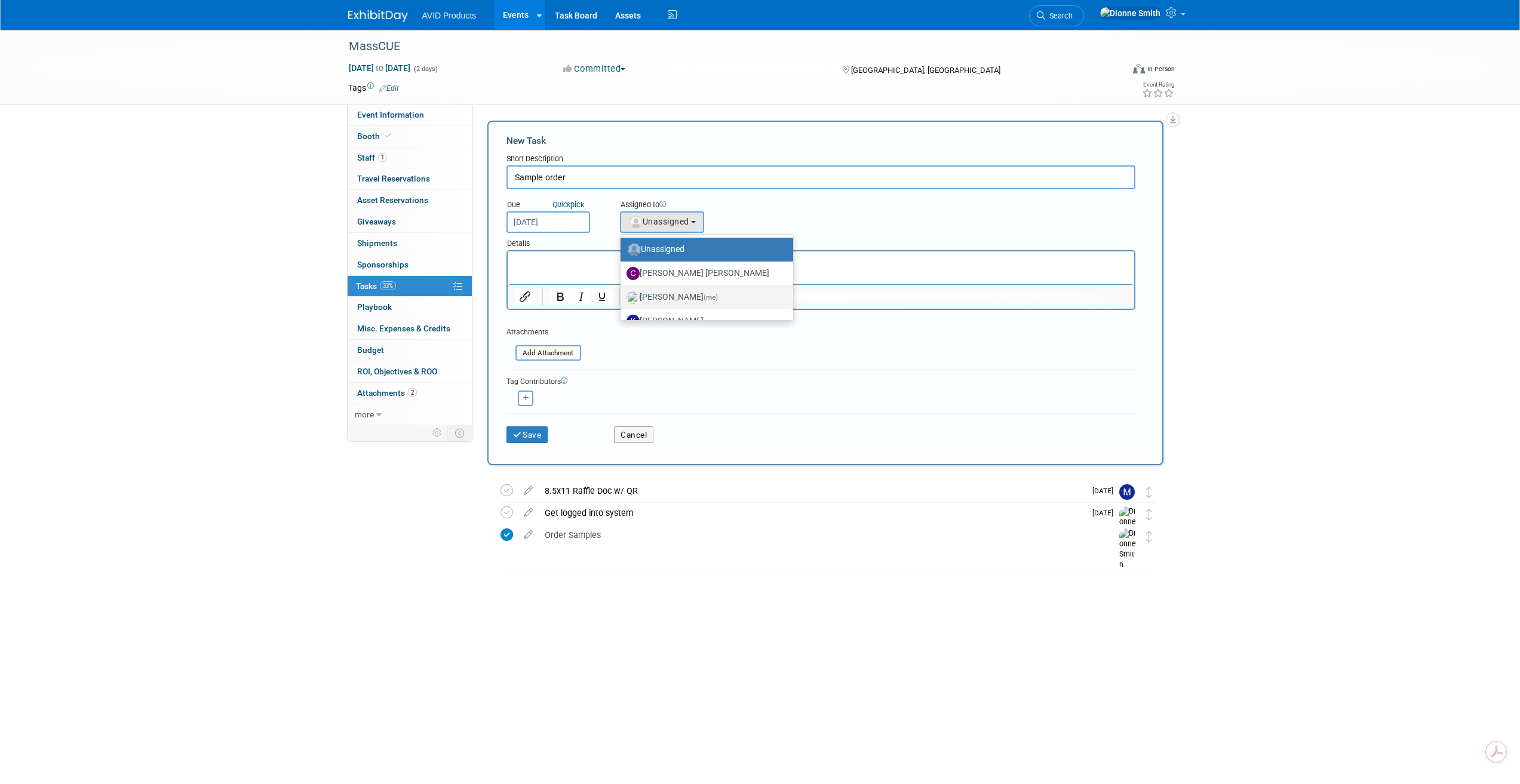
click at [682, 299] on label "Dionne Smith (me)" at bounding box center [704, 297] width 155 height 19
click at [623, 299] on input "Dionne Smith (me)" at bounding box center [618, 296] width 7 height 7
select select "3cb36690-44df-496c-adaa-869a7a0e6f02"
click at [536, 437] on button "Save" at bounding box center [527, 434] width 42 height 17
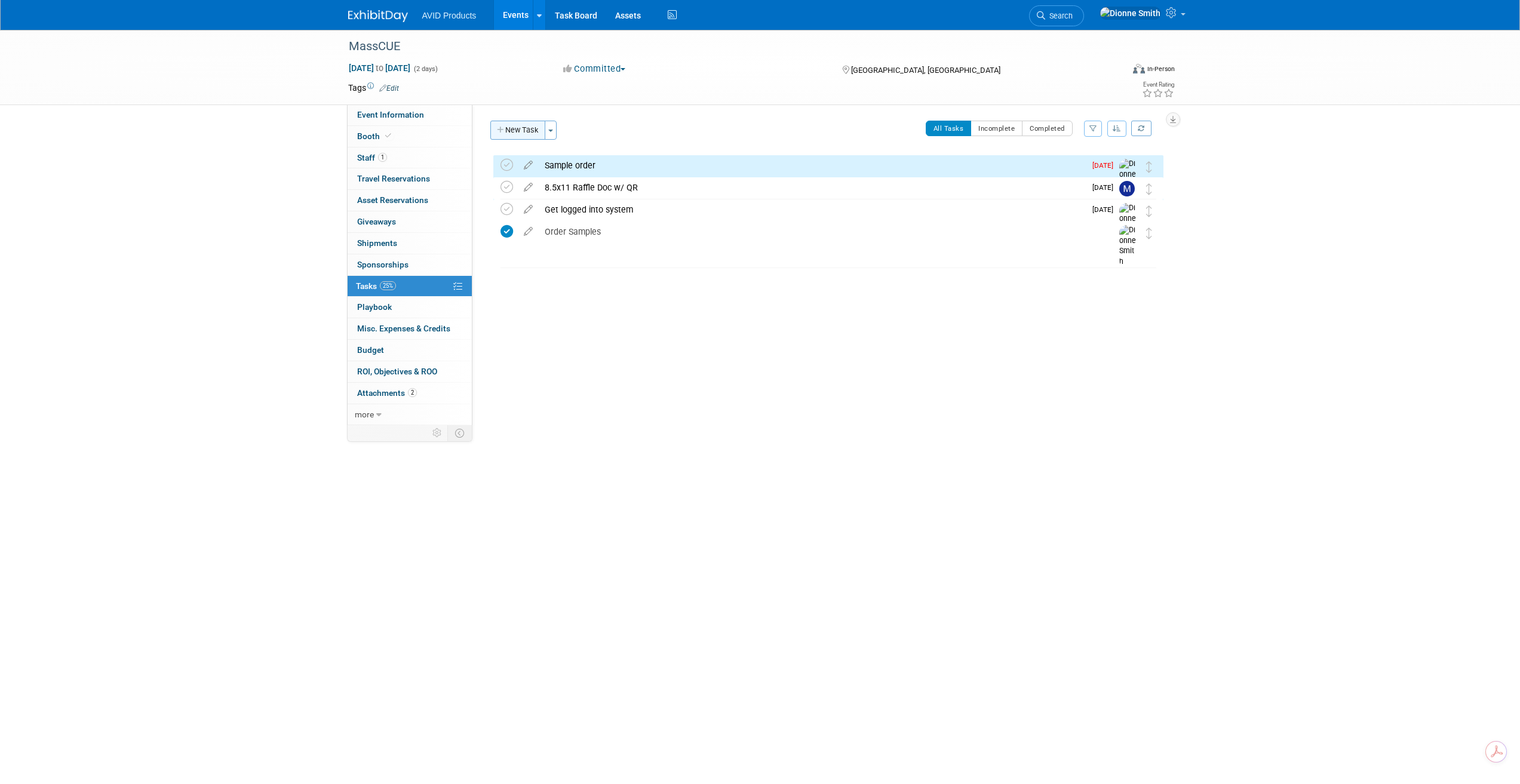
click at [522, 129] on button "New Task" at bounding box center [518, 130] width 55 height 19
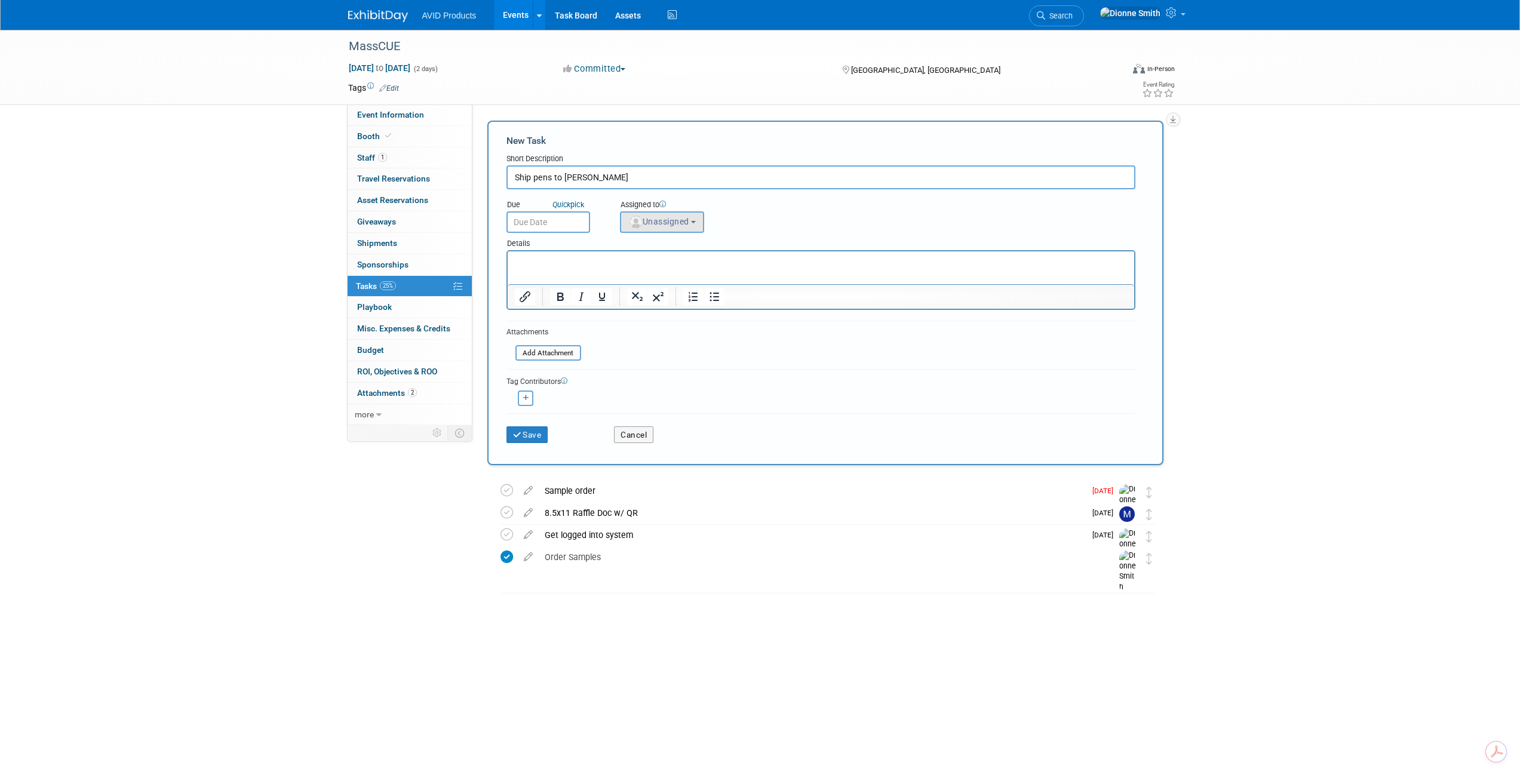
type input "Ship pens to [PERSON_NAME]"
click at [635, 221] on img "button" at bounding box center [635, 222] width 13 height 13
click at [659, 298] on label "Dionne Smith (me)" at bounding box center [704, 297] width 155 height 19
click at [623, 298] on input "Dionne Smith (me)" at bounding box center [618, 296] width 7 height 7
select select "3cb36690-44df-496c-adaa-869a7a0e6f02"
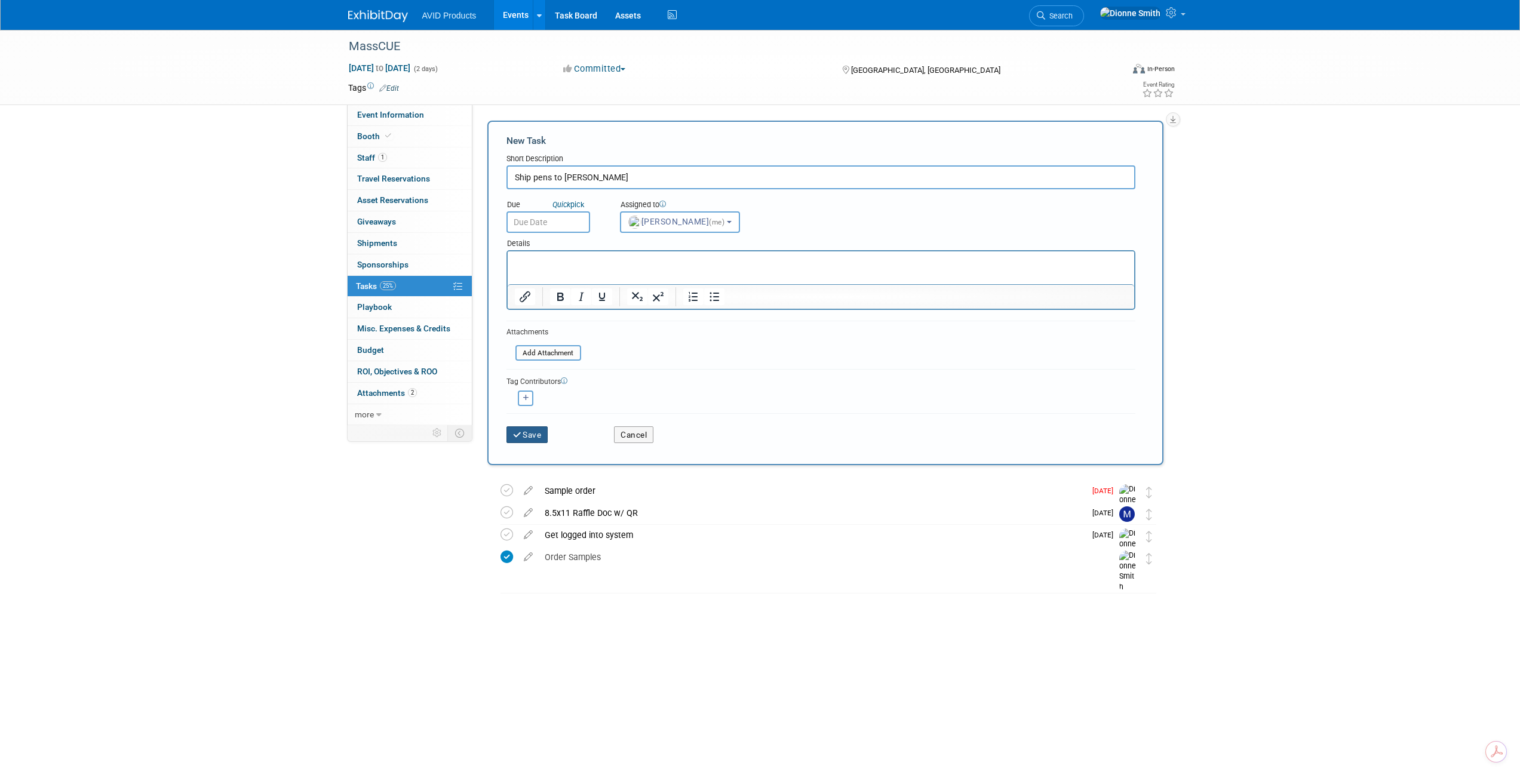
click at [535, 431] on button "Save" at bounding box center [527, 434] width 42 height 17
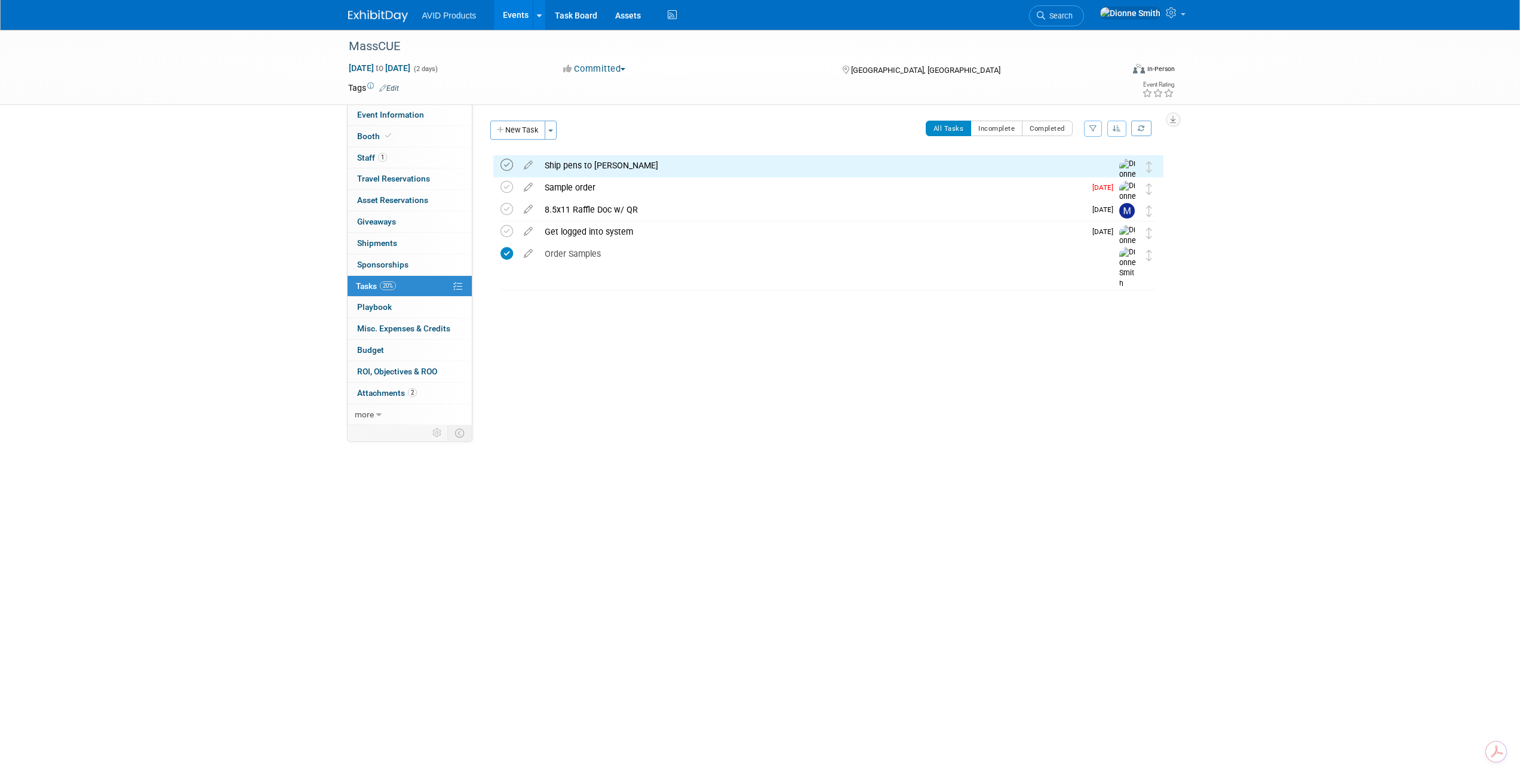
click at [503, 165] on icon at bounding box center [507, 165] width 13 height 13
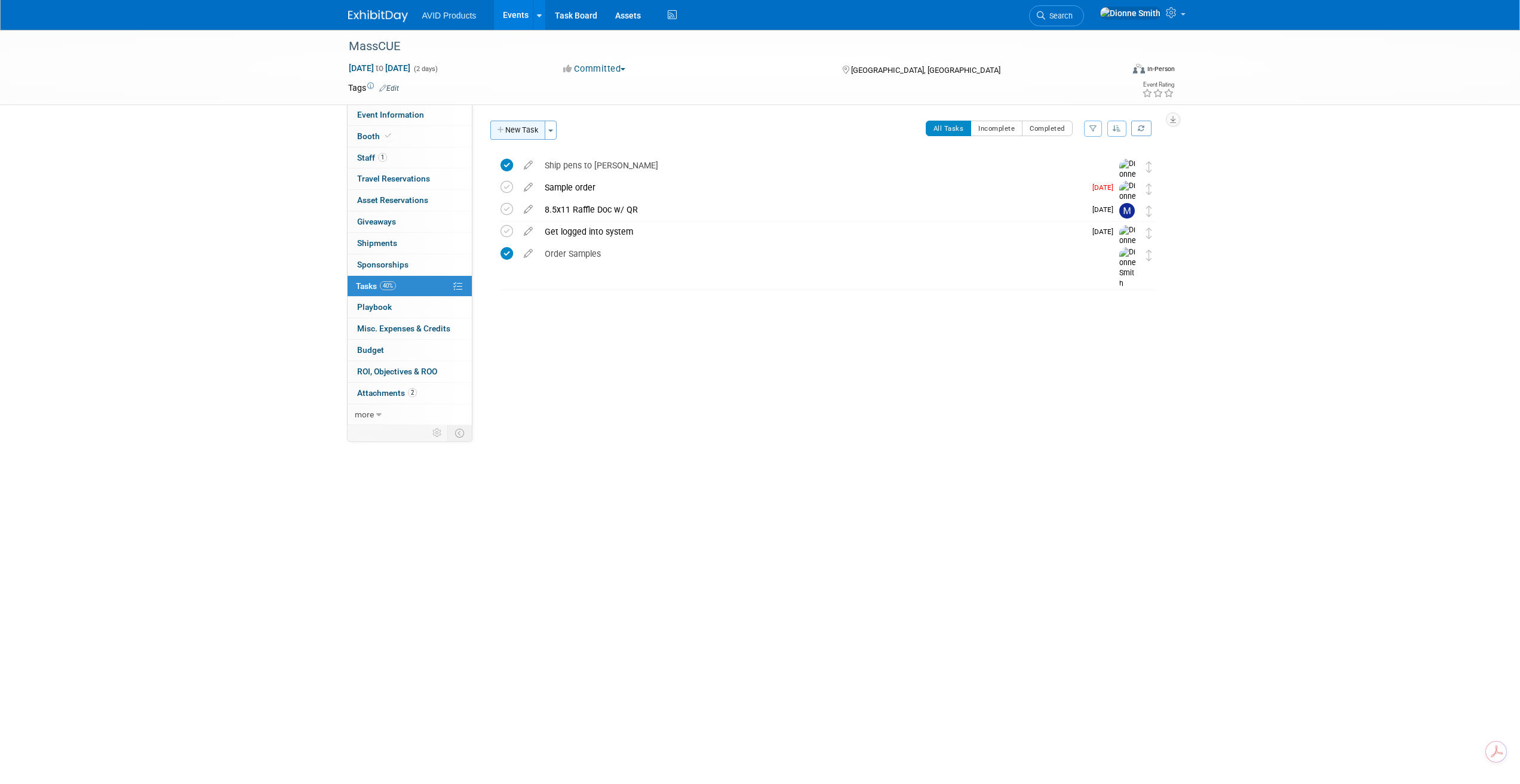
click at [536, 127] on button "New Task" at bounding box center [518, 130] width 55 height 19
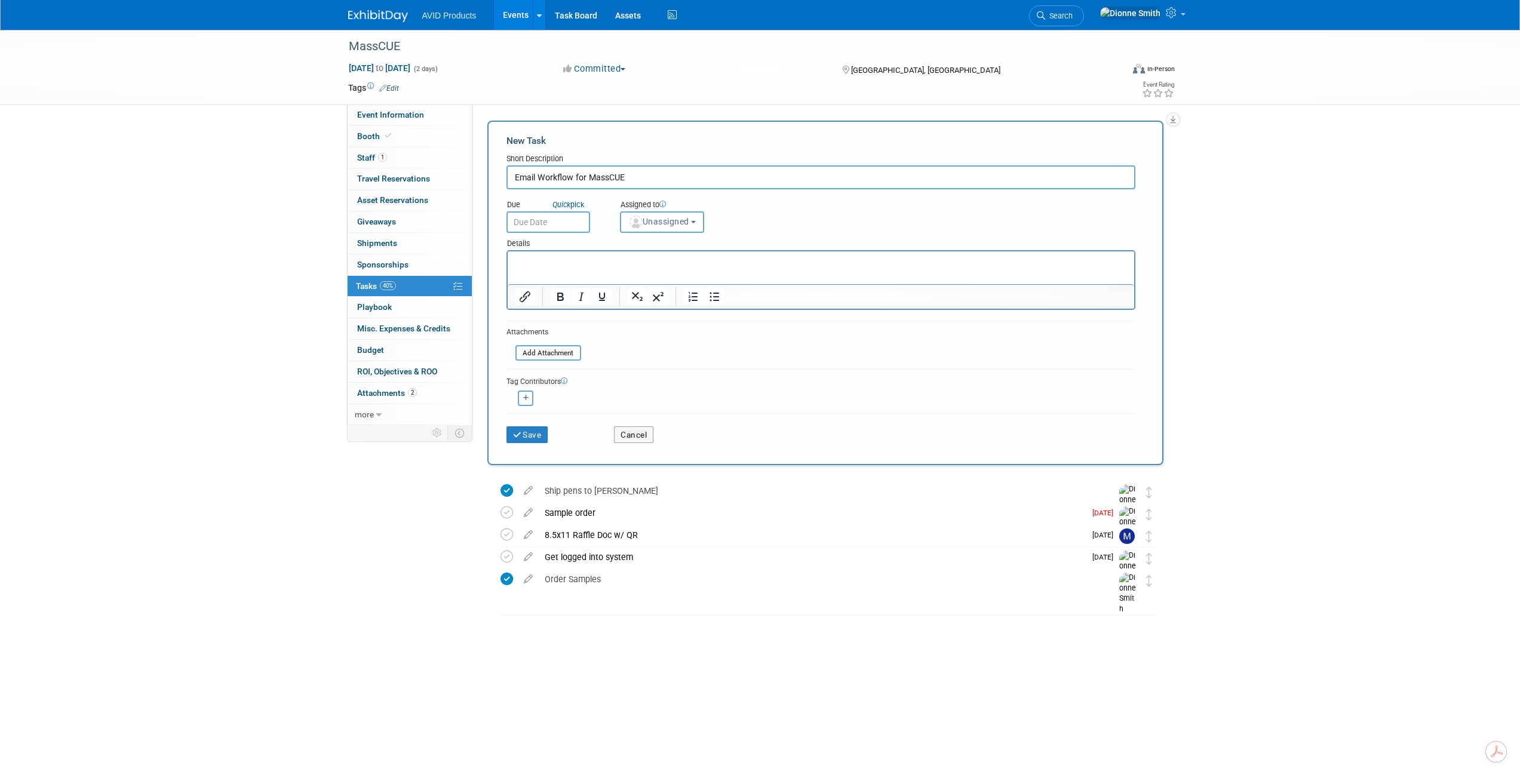
type input "Email Workflow for MassCUE"
click at [555, 216] on input "text" at bounding box center [548, 222] width 84 height 22
click at [653, 376] on span "3" at bounding box center [650, 378] width 23 height 23
type input "Oct 3, 2025"
click at [688, 226] on span "Unassigned" at bounding box center [658, 221] width 61 height 9
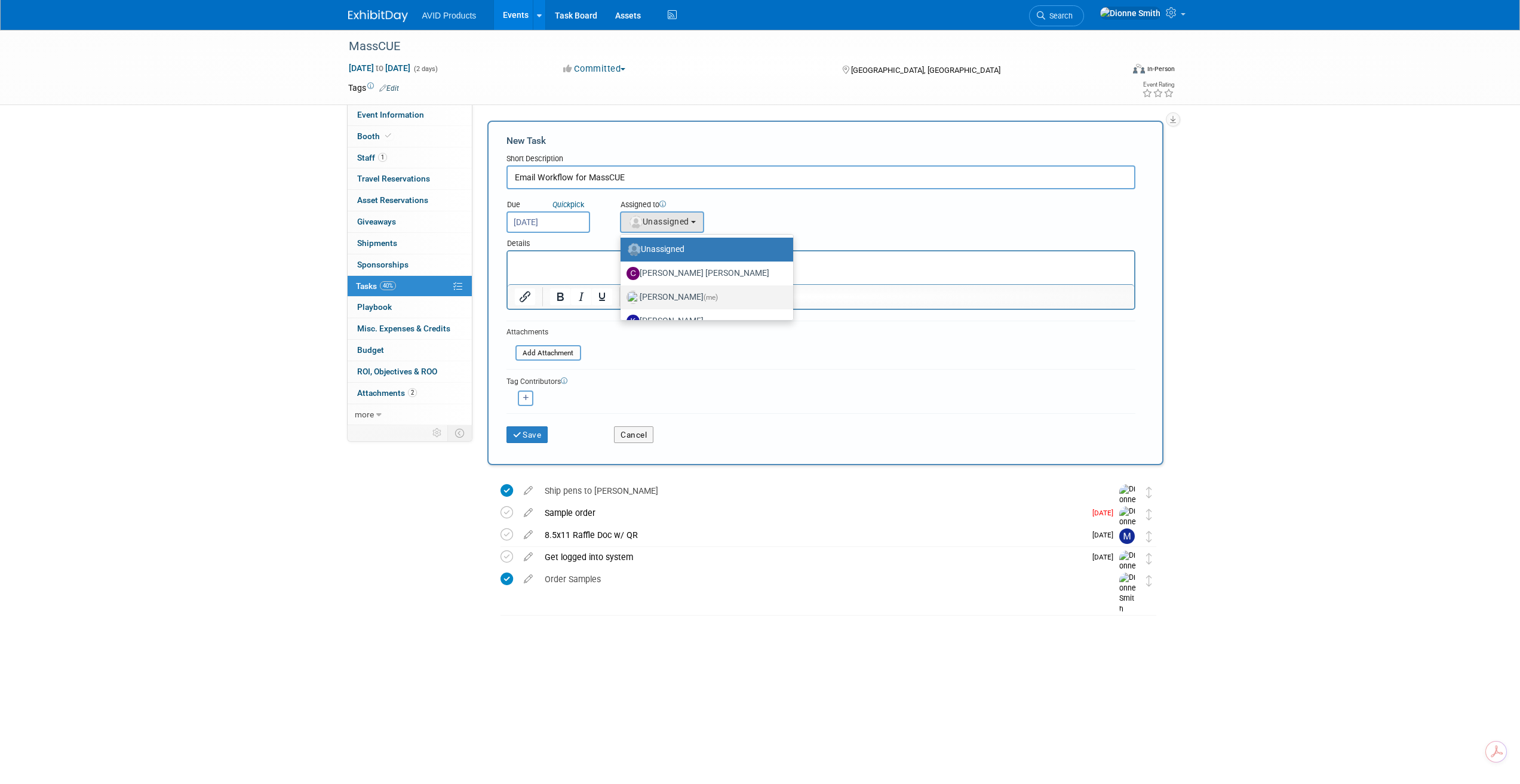
click at [688, 294] on label "Dionne Smith (me)" at bounding box center [704, 297] width 155 height 19
click at [623, 294] on input "Dionne Smith (me)" at bounding box center [618, 296] width 7 height 7
select select "3cb36690-44df-496c-adaa-869a7a0e6f02"
click at [532, 434] on button "Save" at bounding box center [527, 434] width 42 height 17
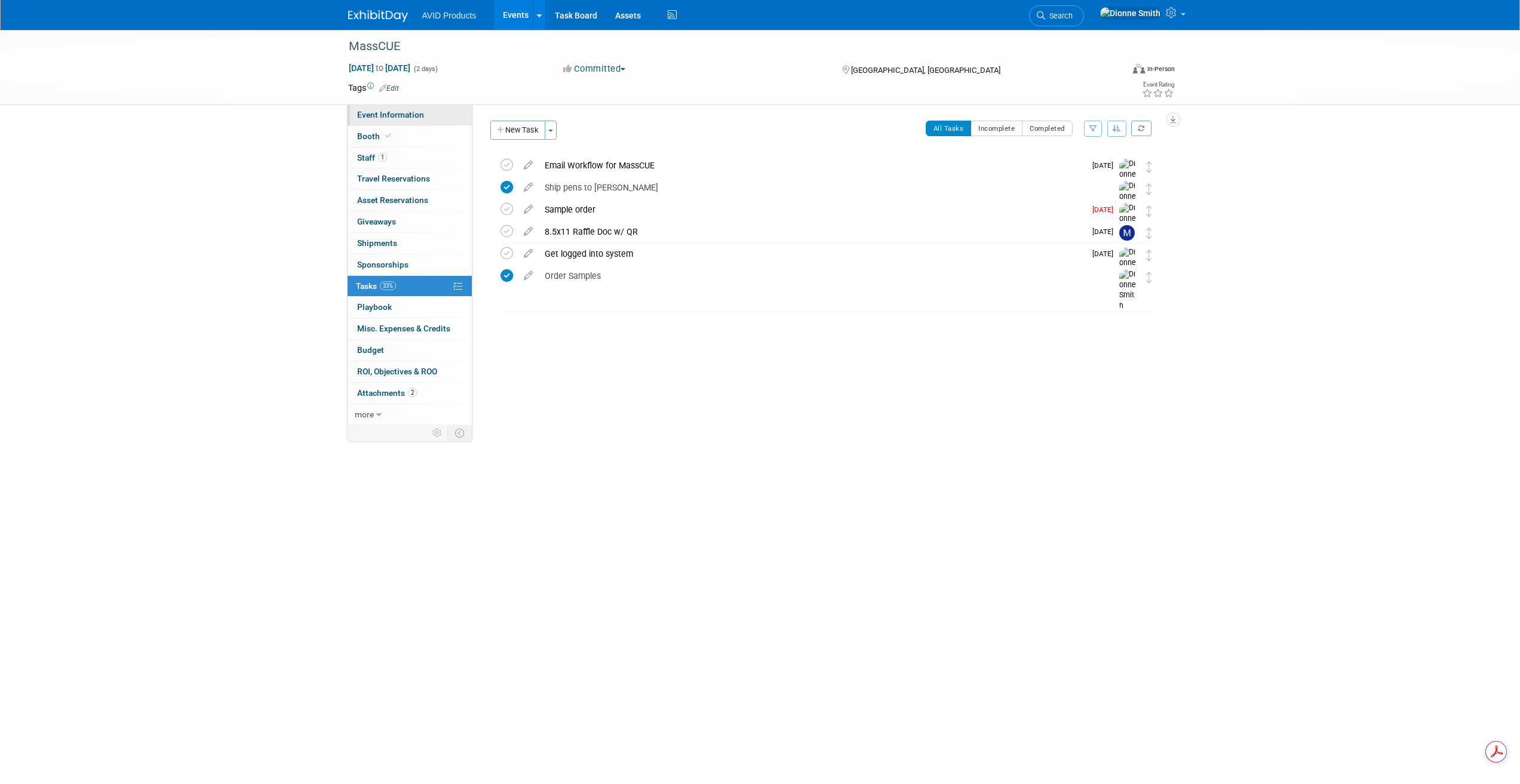
click at [358, 110] on link "Event Information" at bounding box center [410, 114] width 125 height 21
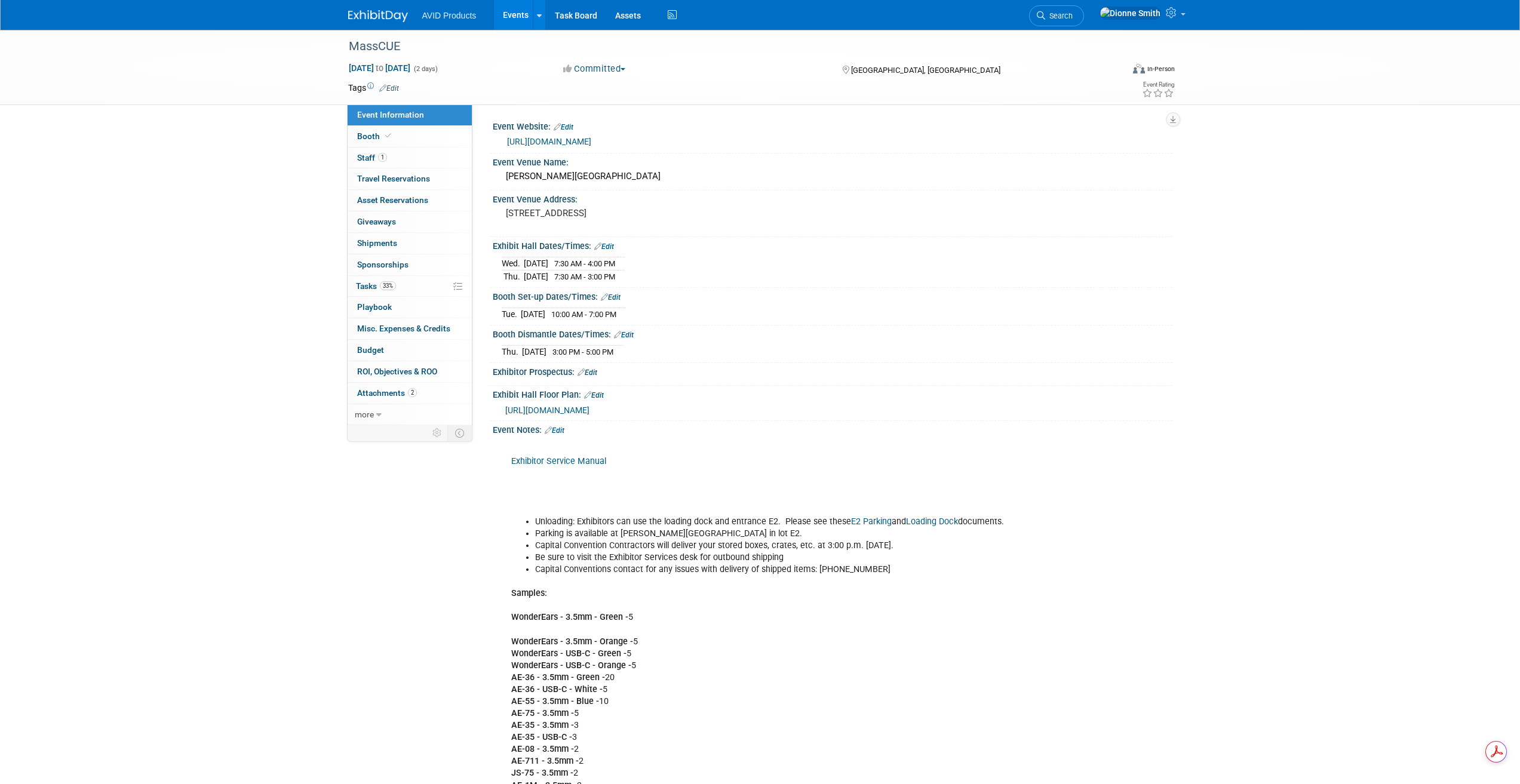
click at [561, 428] on link "Edit" at bounding box center [554, 430] width 20 height 8
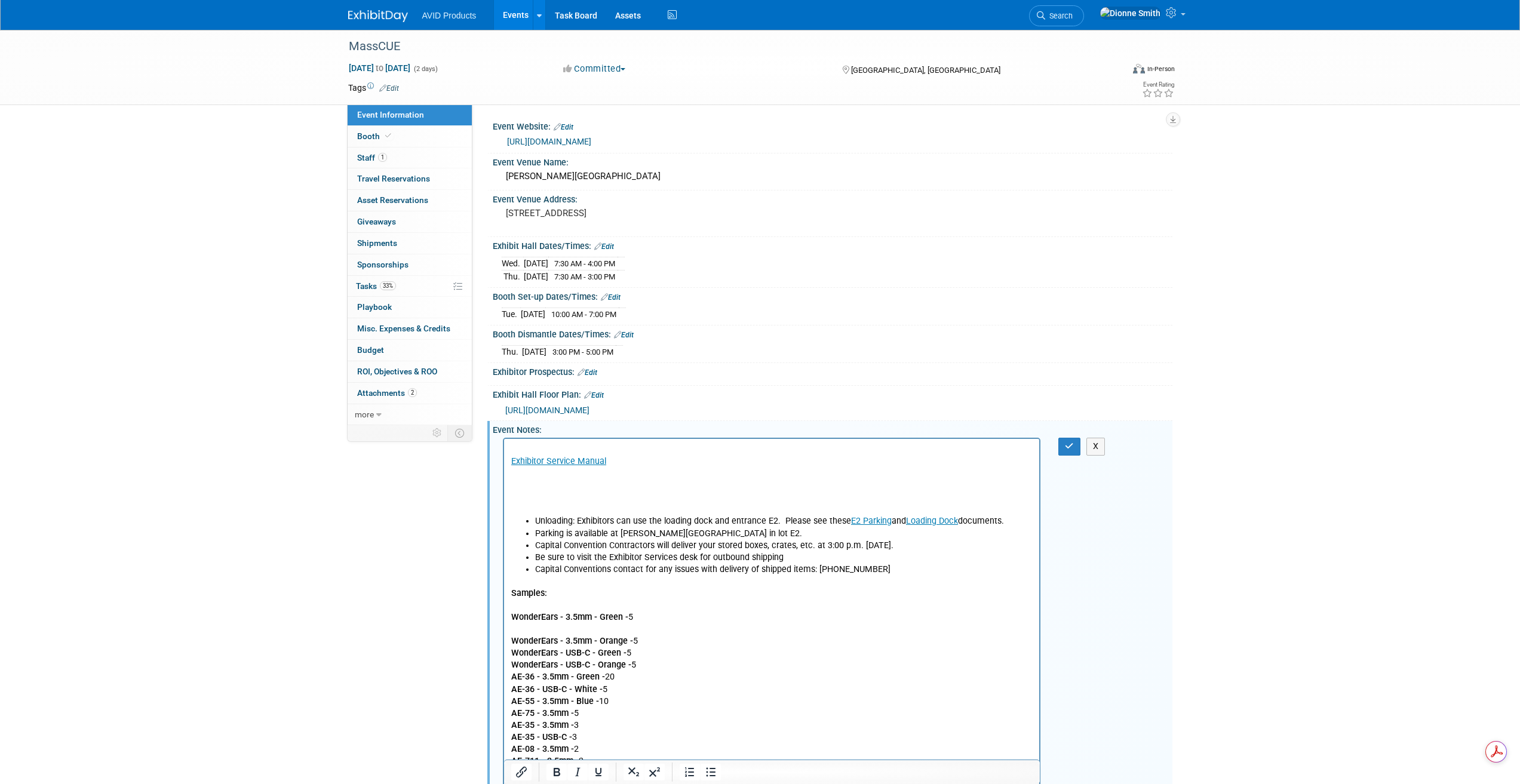
click at [540, 488] on p "Exhibitor Service Manual" at bounding box center [772, 480] width 522 height 72
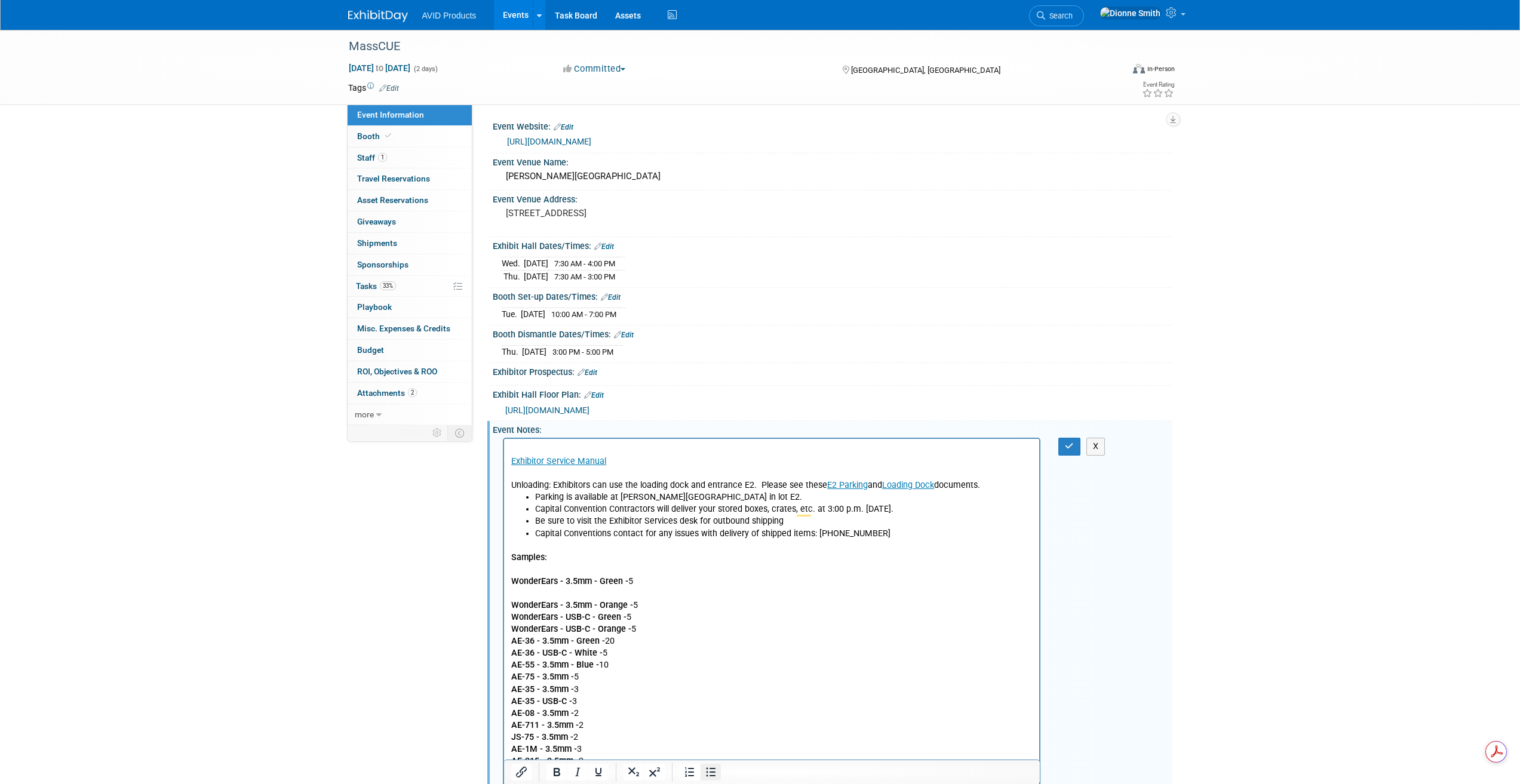
click at [716, 771] on icon "Bullet list" at bounding box center [711, 771] width 14 height 14
click at [556, 470] on li "To enrich screen reader interactions, please activate Accessibility in Grammarl…" at bounding box center [784, 474] width 498 height 12
click at [714, 771] on icon "Bullet list" at bounding box center [711, 772] width 9 height 9
click at [571, 446] on li "Exhibitor Service Manual" at bounding box center [784, 455] width 498 height 24
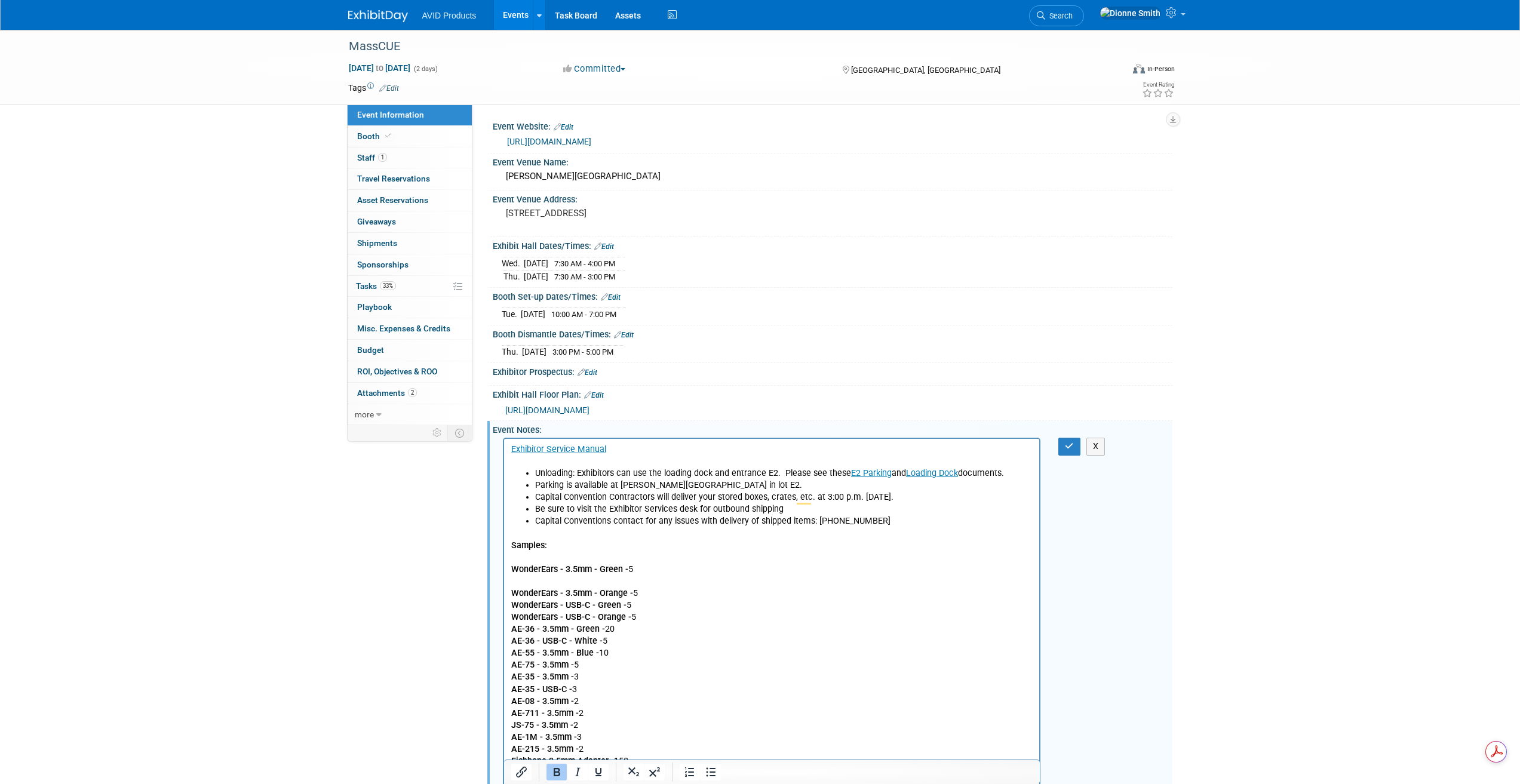
click at [511, 592] on b "WonderEars - 3.5mm - Orange -" at bounding box center [572, 593] width 122 height 10
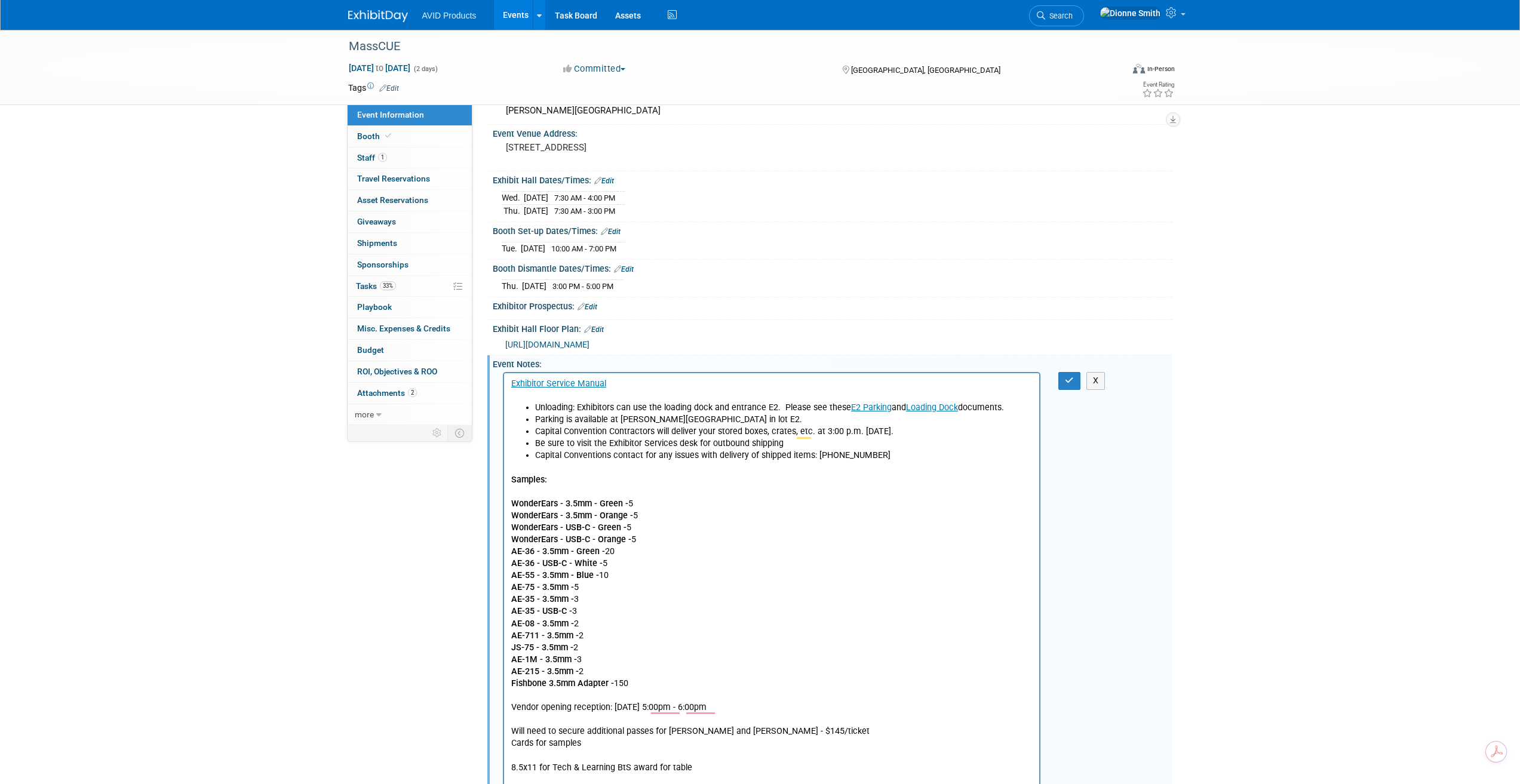
scroll to position [139, 0]
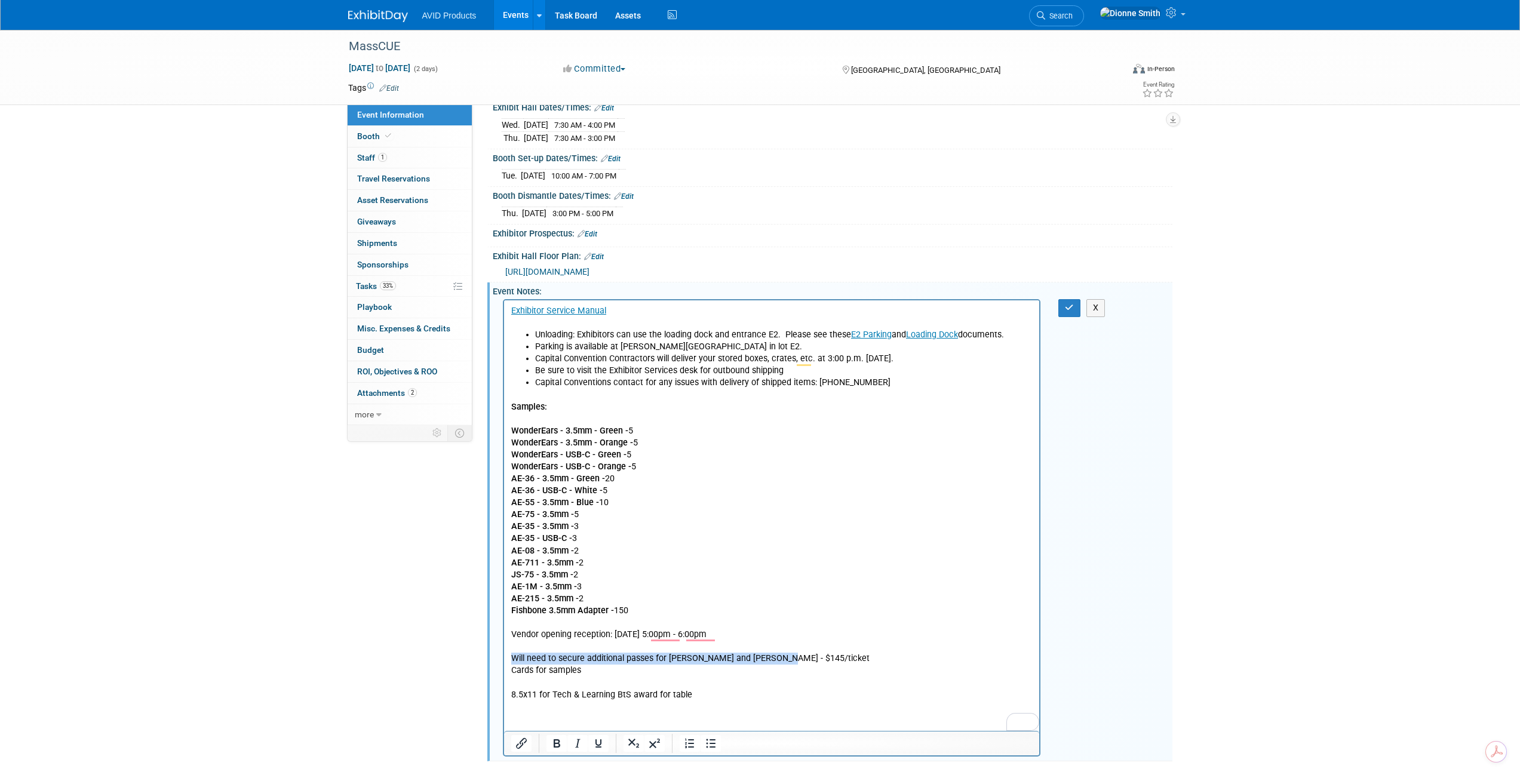
drag, startPoint x: 779, startPoint y: 657, endPoint x: 497, endPoint y: 654, distance: 282.0
click at [504, 654] on html "Exhibitor Service Manual Unloading: Exhibitors can use the loading dock and ent…" at bounding box center [772, 501] width 536 height 400
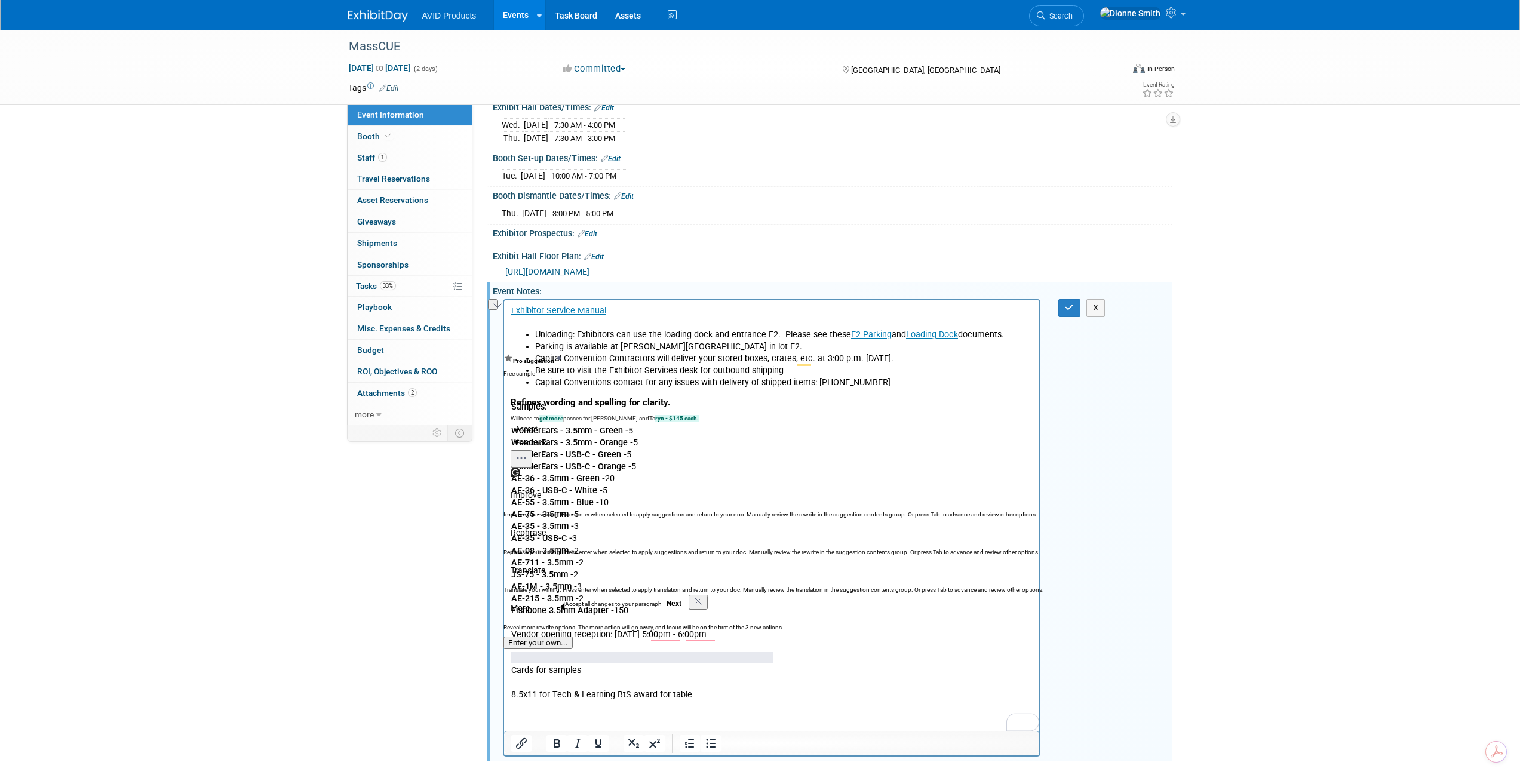
click at [813, 699] on p "Samples: WonderEars - 3.5mm - Green - 5 WonderEars - 3.5mm - Orange - 5 WonderE…" at bounding box center [772, 545] width 522 height 312
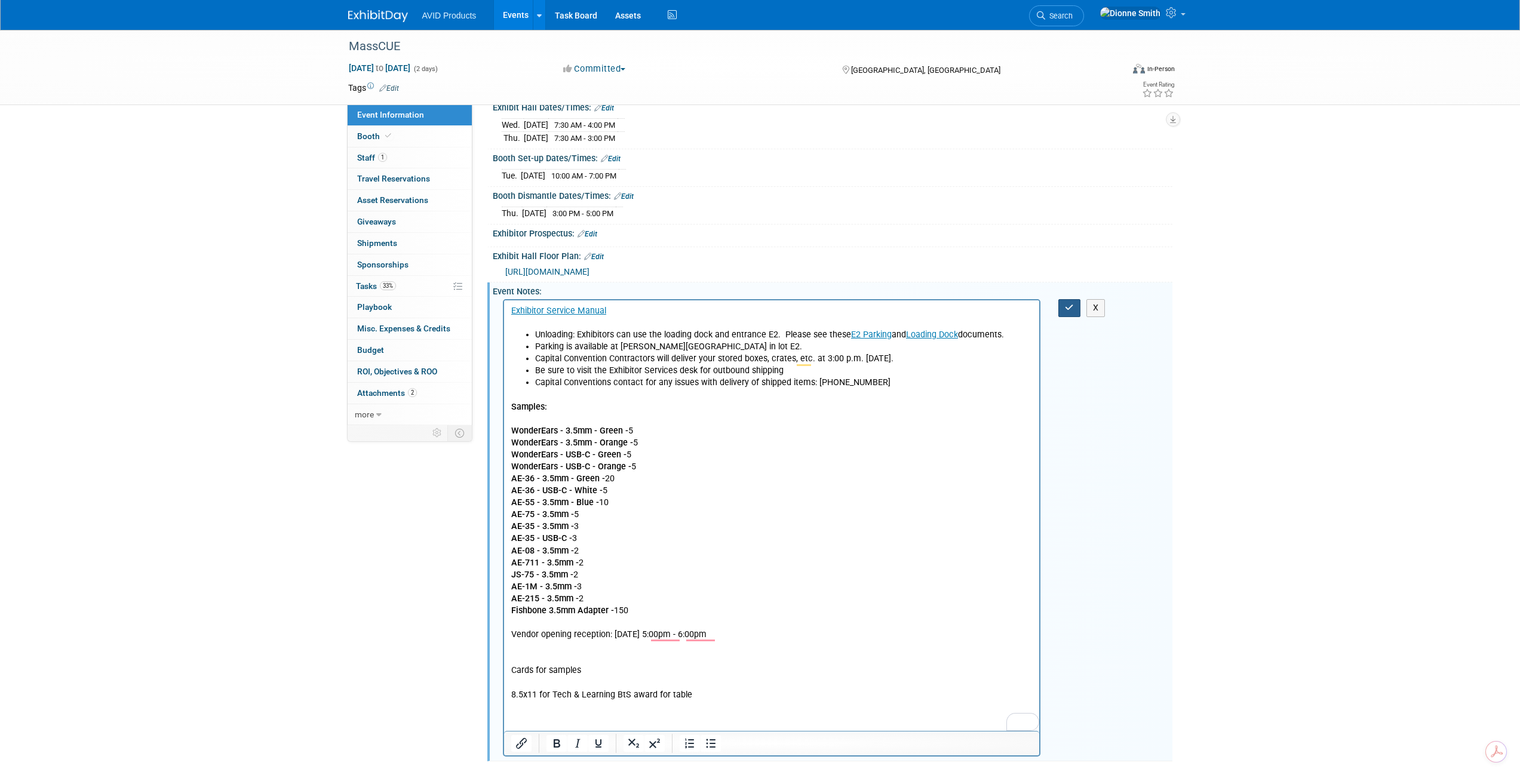
click at [1072, 303] on icon "button" at bounding box center [1069, 307] width 9 height 8
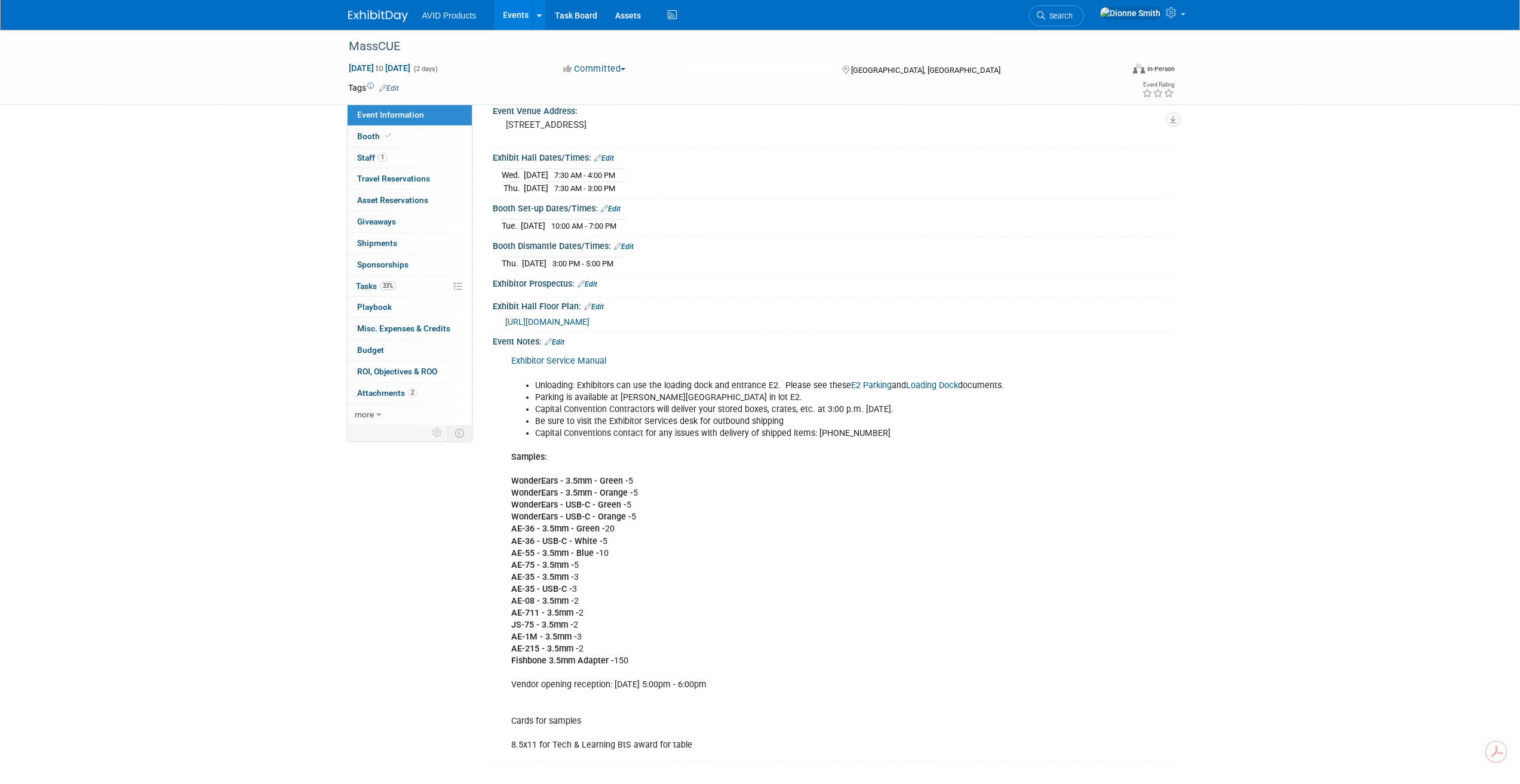
click at [564, 341] on link "Edit" at bounding box center [554, 342] width 20 height 8
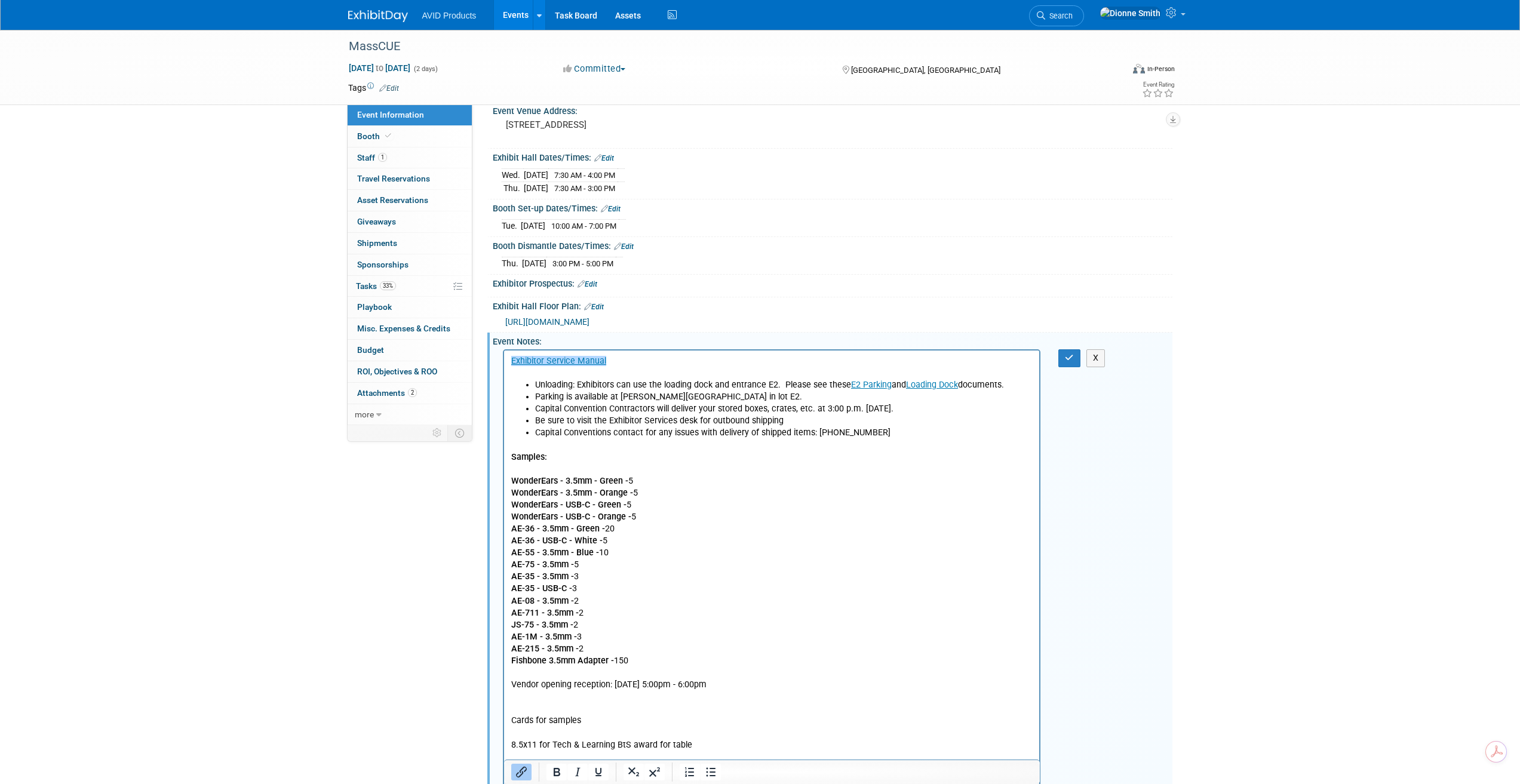
scroll to position [119, 0]
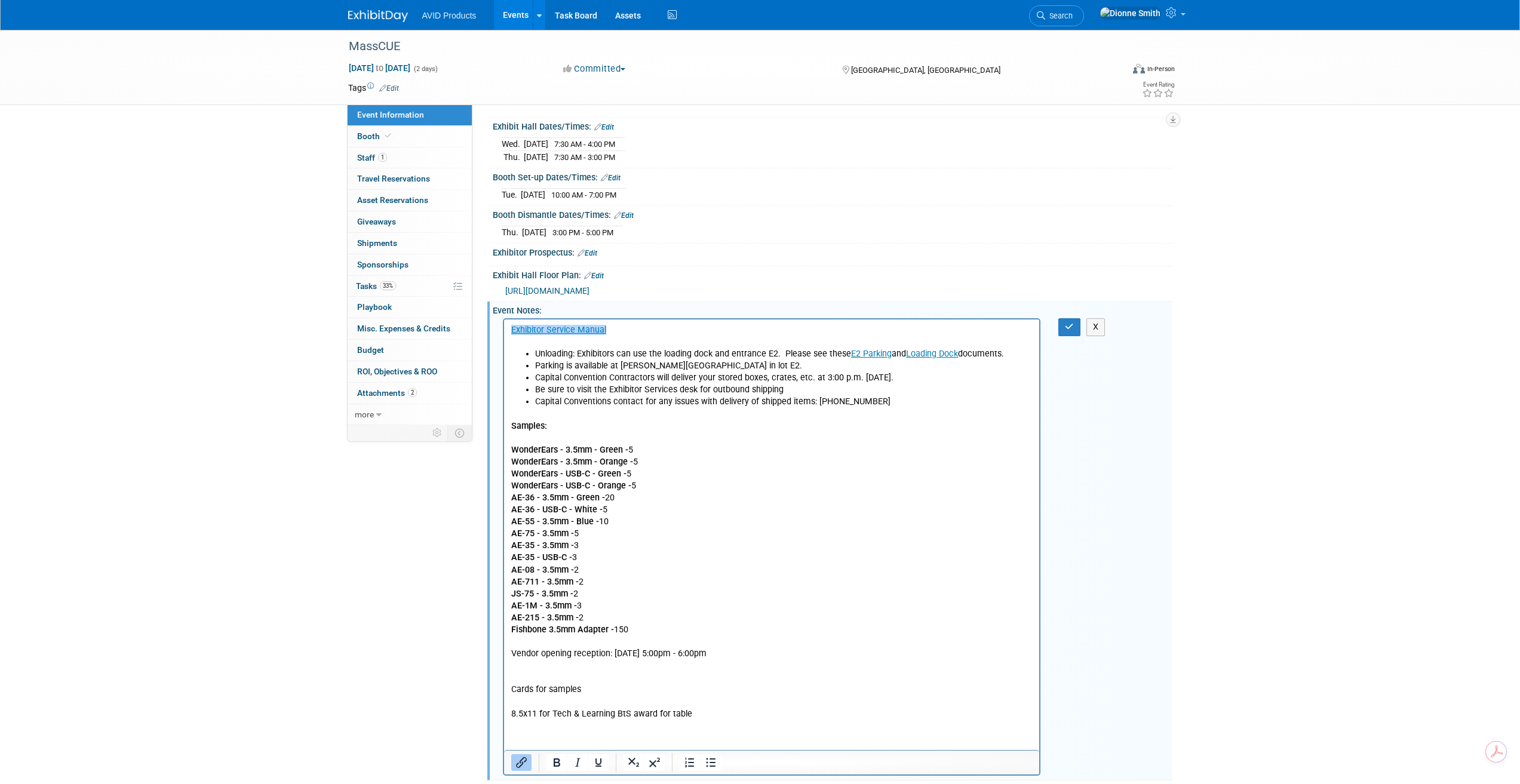
click at [648, 627] on p "Samples: WonderEars - 3.5mm - Green - 5 WonderEars - 3.5mm - Orange - 5 WonderE…" at bounding box center [772, 564] width 522 height 312
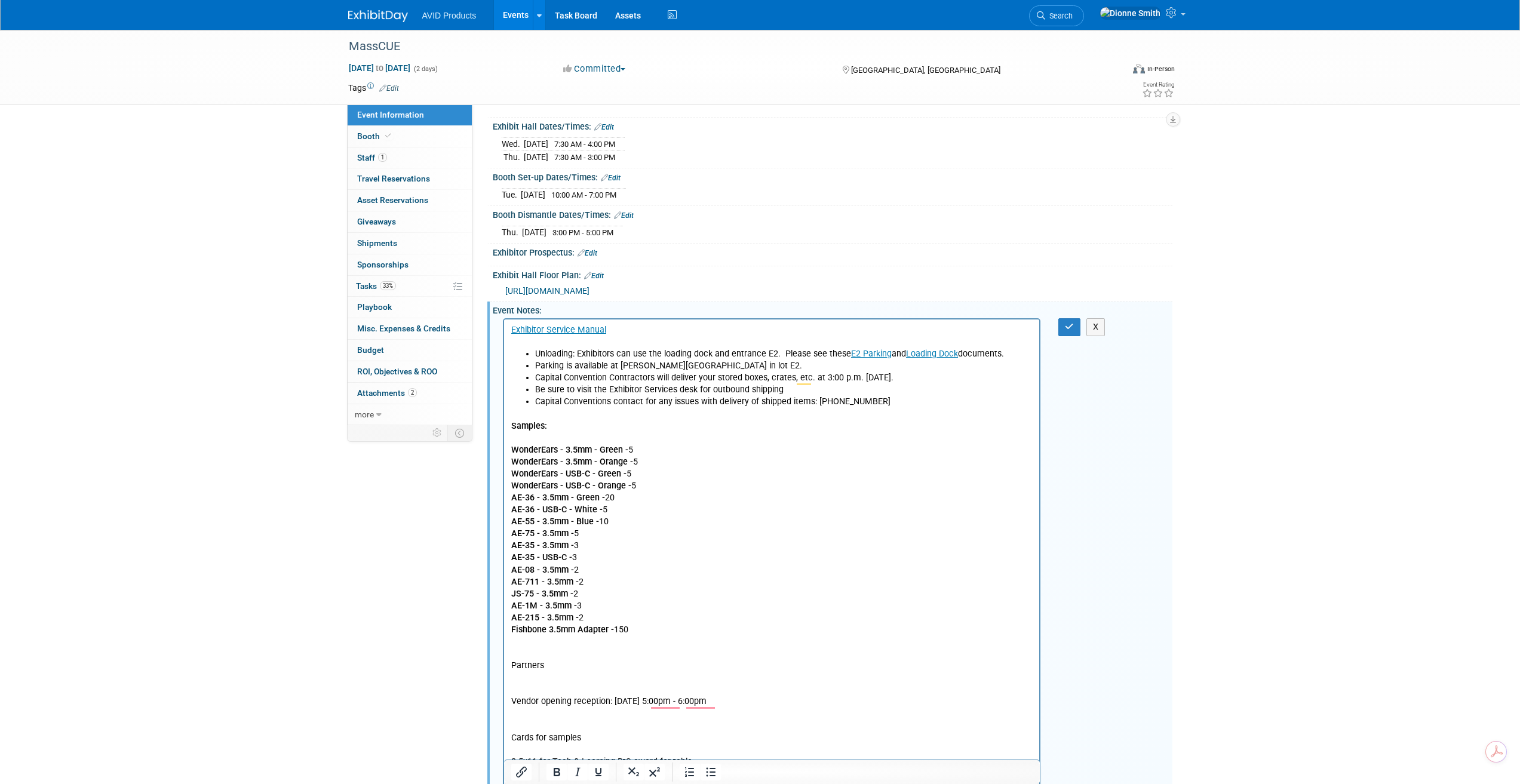
drag, startPoint x: 552, startPoint y: 666, endPoint x: 985, endPoint y: 983, distance: 536.6
click at [504, 665] on html "Exhibitor Service Manual Unloading: Exhibitors can use the loading dock and ent…" at bounding box center [772, 543] width 536 height 448
click at [556, 774] on icon "Bold" at bounding box center [556, 771] width 14 height 14
click at [542, 662] on b "Partners" at bounding box center [527, 665] width 33 height 10
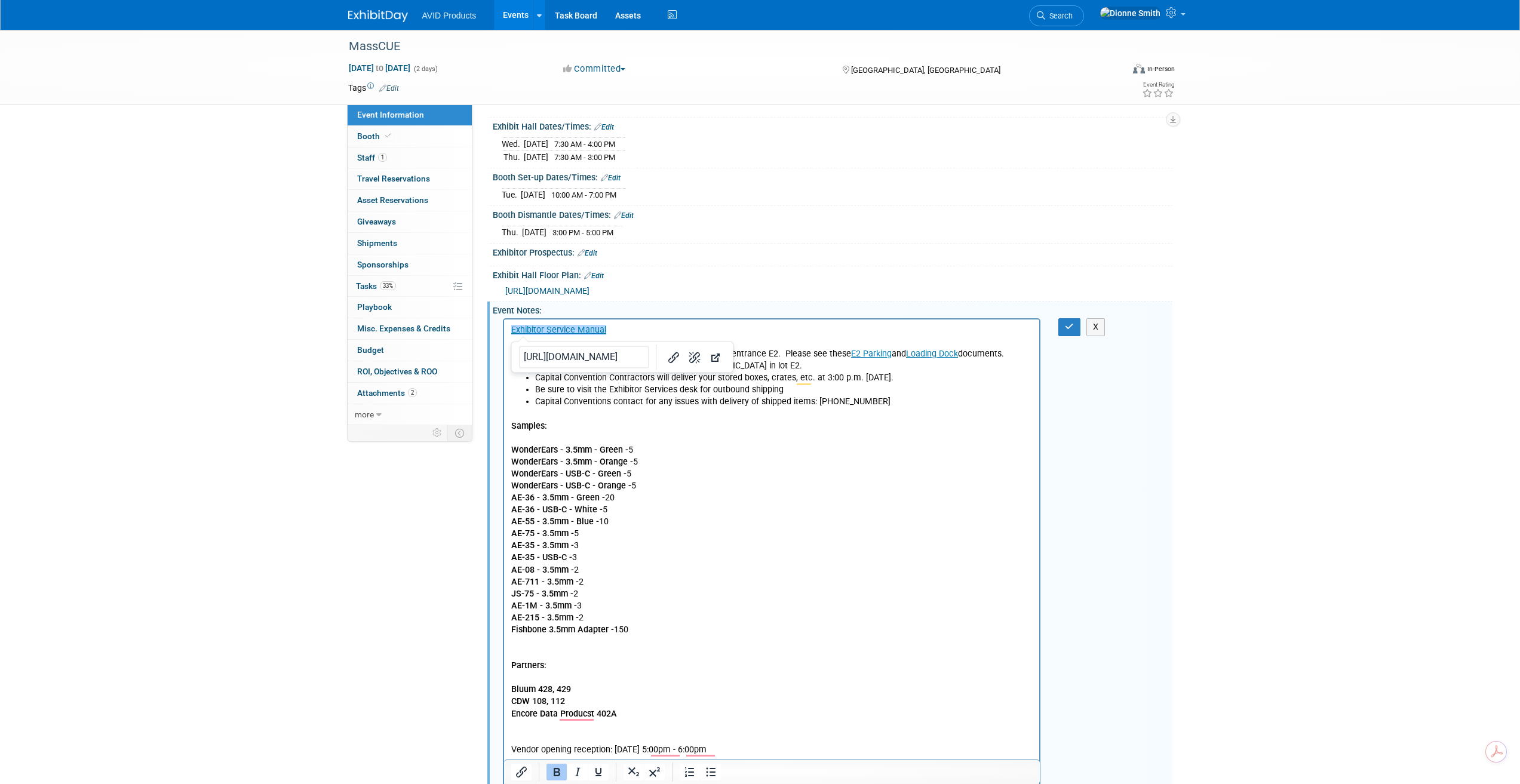
click at [512, 688] on b "Bluum 428, 429 CDW 108, 112 Encore Data Producst 402A" at bounding box center [564, 701] width 106 height 34
drag, startPoint x: 623, startPoint y: 720, endPoint x: 511, endPoint y: 691, distance: 115.7
click at [511, 691] on body "Exhibitor Service Manual Unloading: Exhibitors can use the loading dock and ent…" at bounding box center [772, 570] width 523 height 491
click at [556, 775] on icon "Bold" at bounding box center [557, 772] width 7 height 8
click at [643, 716] on p "Bluum 428, 429 CDW 108, 112 Encore Data Products 402A" at bounding box center [772, 701] width 522 height 36
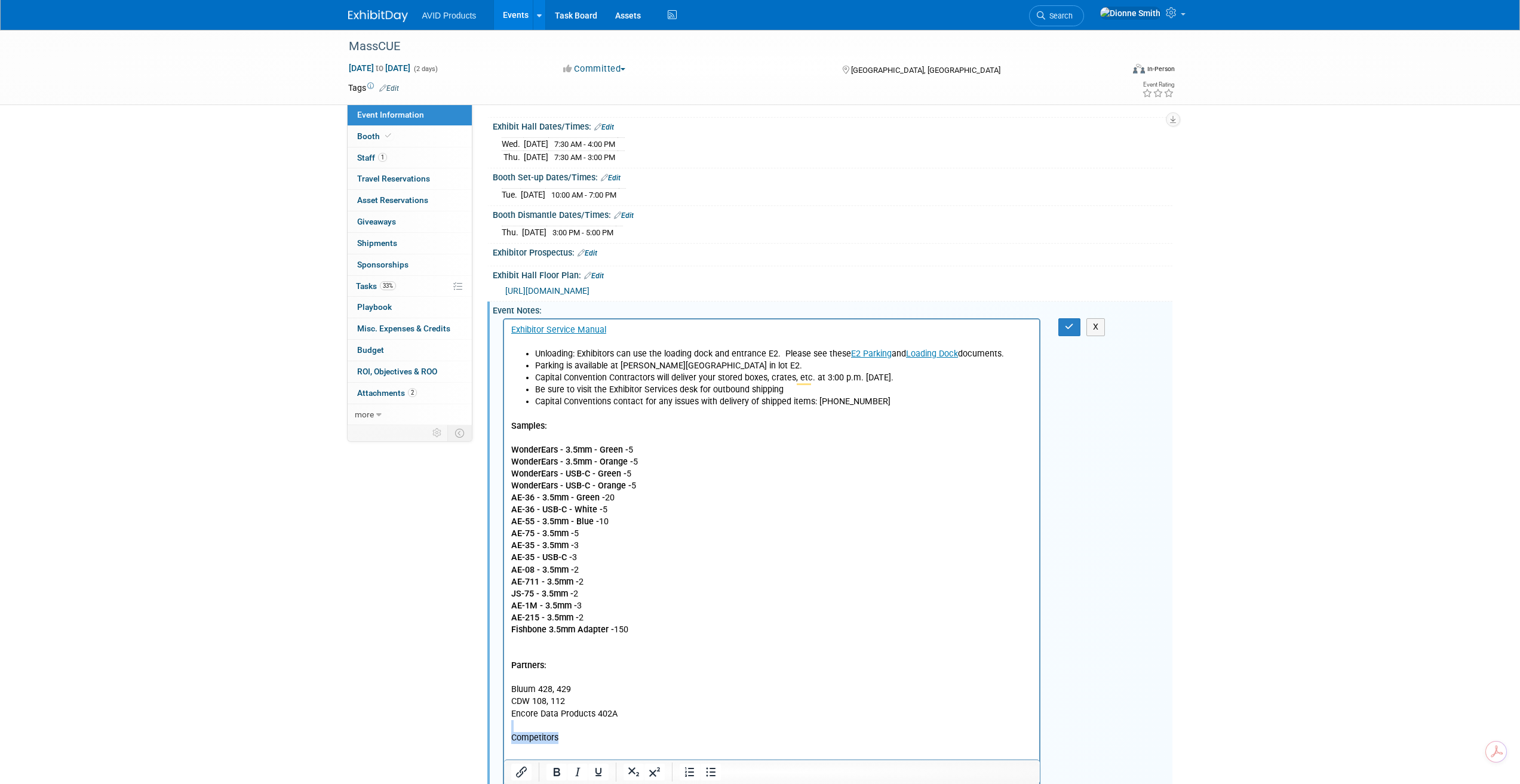
drag, startPoint x: 559, startPoint y: 734, endPoint x: 496, endPoint y: 730, distance: 63.1
click at [504, 730] on html "Exhibitor Service Manual Unloading: Exhibitors can use the loading dock and ent…" at bounding box center [772, 579] width 536 height 520
click at [558, 773] on icon "Bold" at bounding box center [557, 772] width 7 height 8
click at [565, 734] on p "Competitors" at bounding box center [772, 738] width 522 height 12
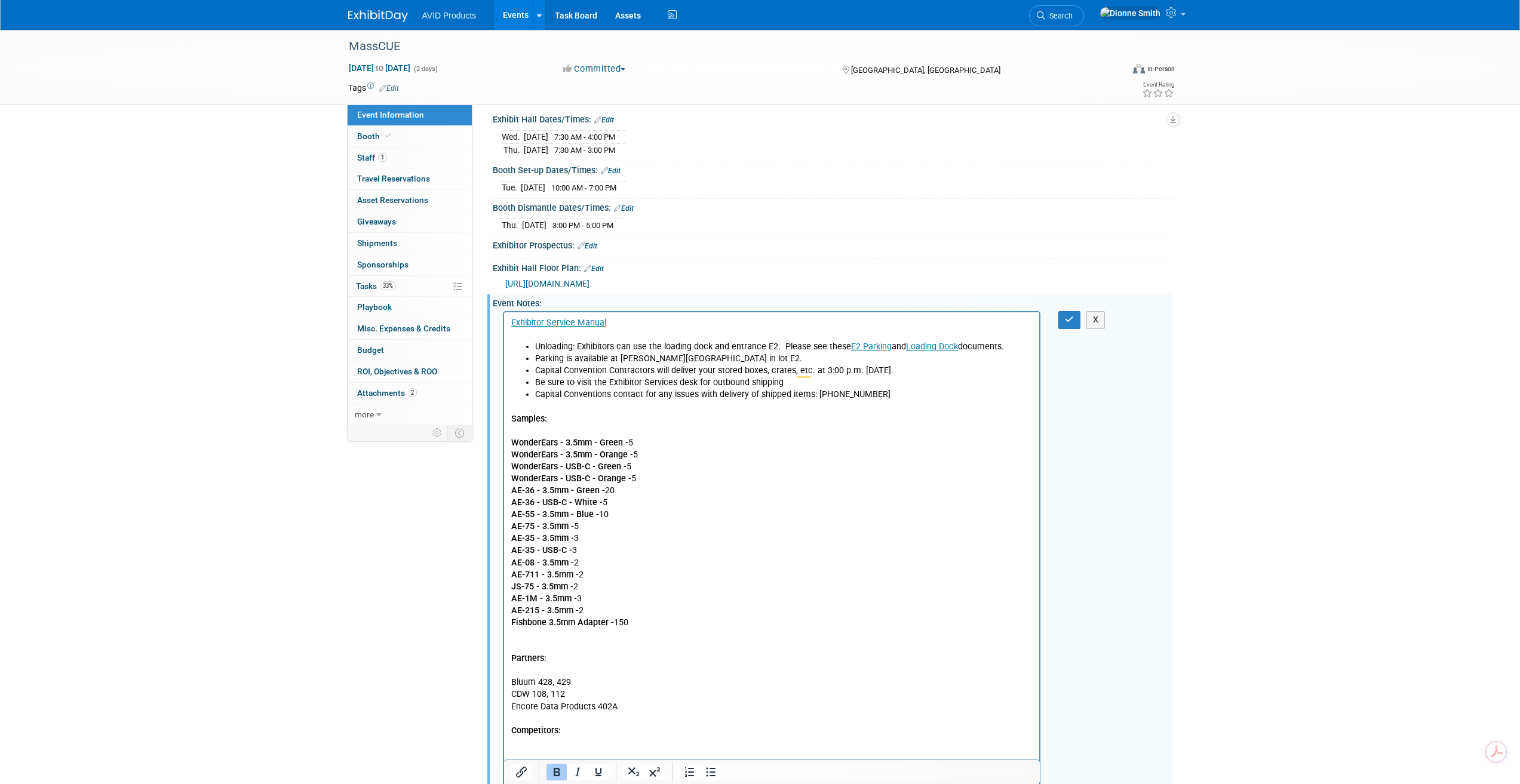
click at [585, 739] on p "To enrich screen reader interactions, please activate Accessibility in Grammarl…" at bounding box center [772, 743] width 522 height 12
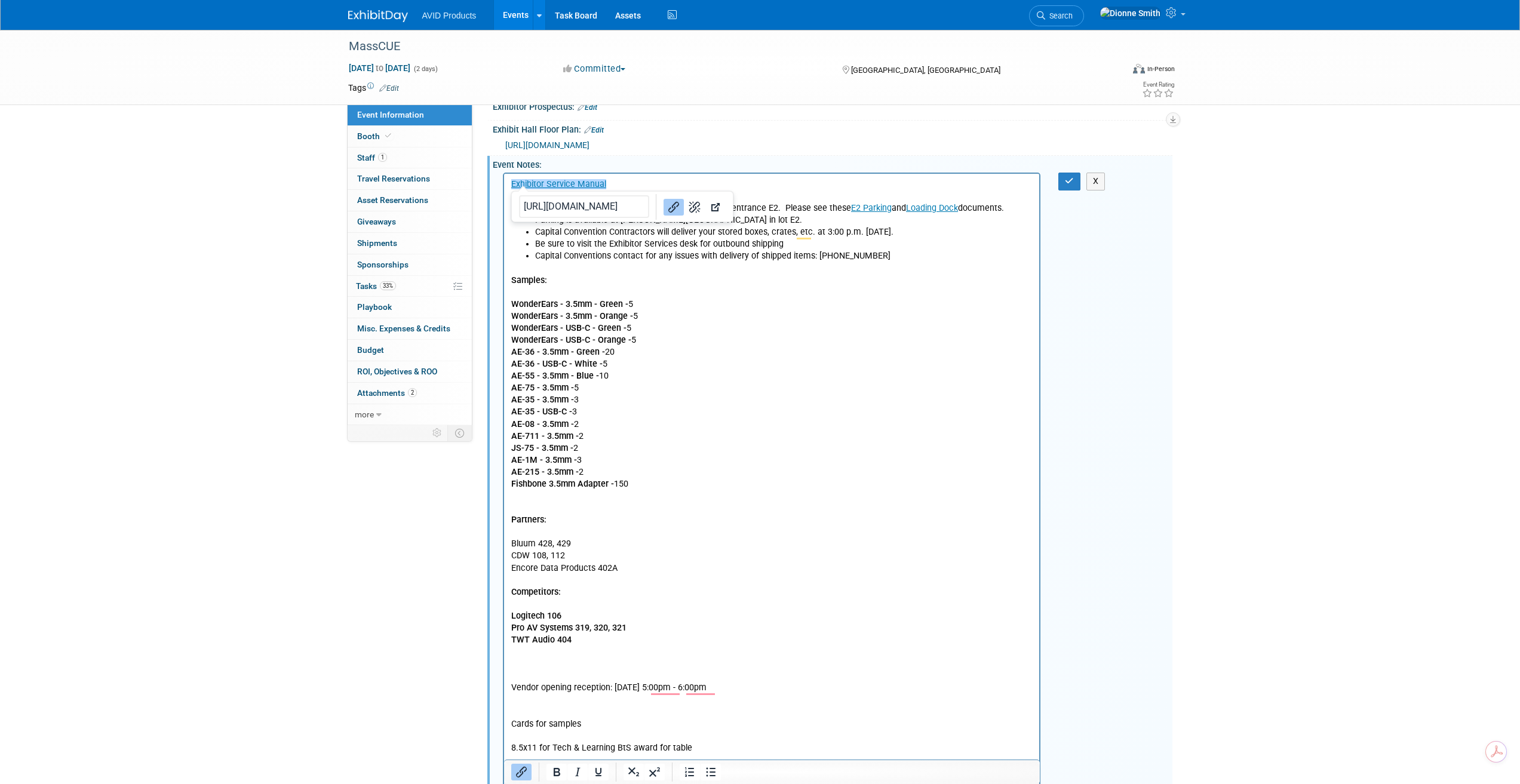
scroll to position [270, 0]
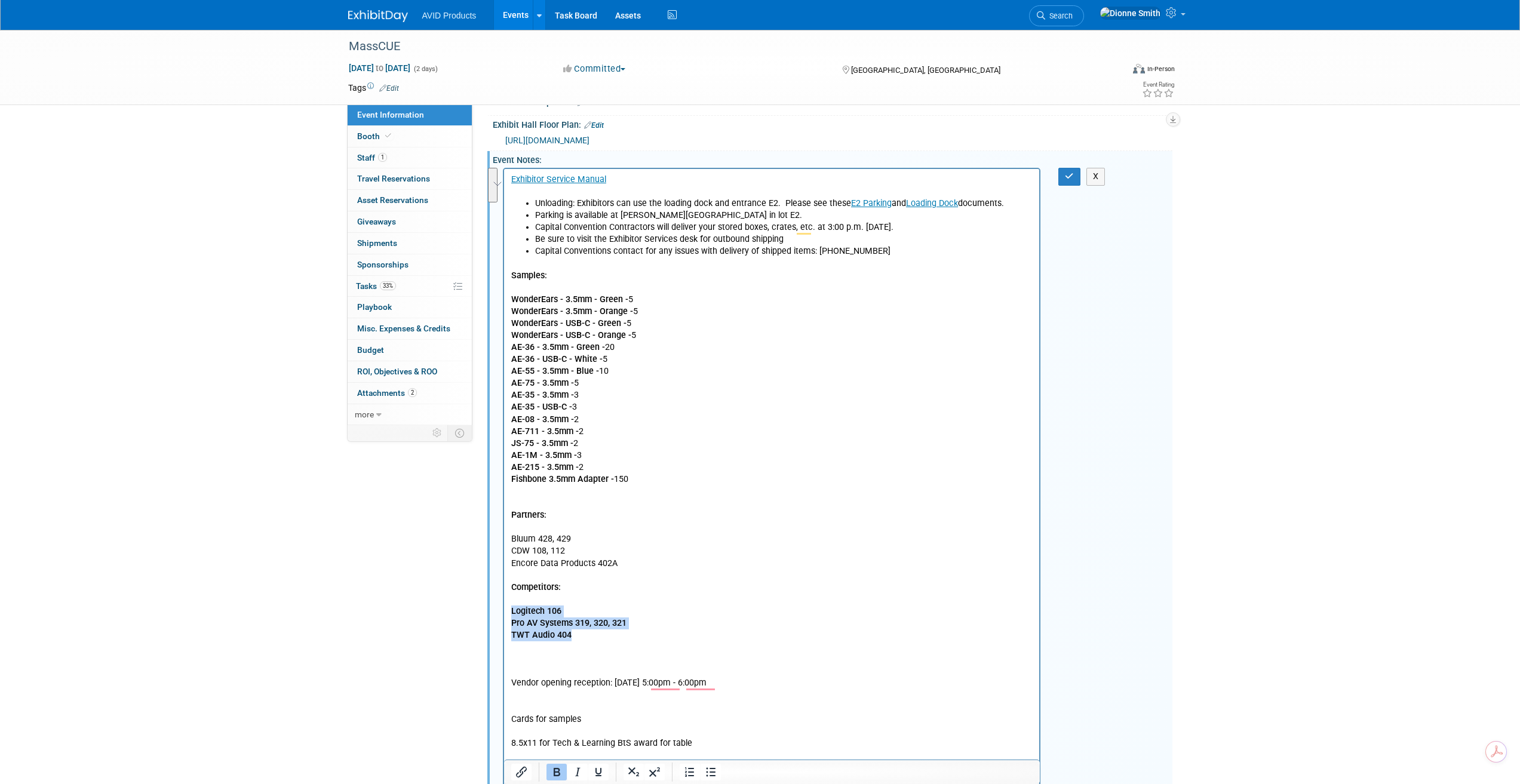
drag, startPoint x: 583, startPoint y: 641, endPoint x: 499, endPoint y: 611, distance: 89.2
click at [504, 611] on html "Exhibitor Service Manual Unloading: Exhibitors can use the loading dock and ent…" at bounding box center [772, 459] width 536 height 580
click at [558, 774] on icon "Bold" at bounding box center [556, 771] width 14 height 14
click at [740, 478] on p "Samples: WonderEars - 3.5mm - Green - 5 WonderEars - 3.5mm - Orange - 5 WonderE…" at bounding box center [772, 371] width 522 height 227
click at [800, 236] on li "Be sure to visit the Exhibitor Services desk for outbound shipping" at bounding box center [784, 239] width 498 height 12
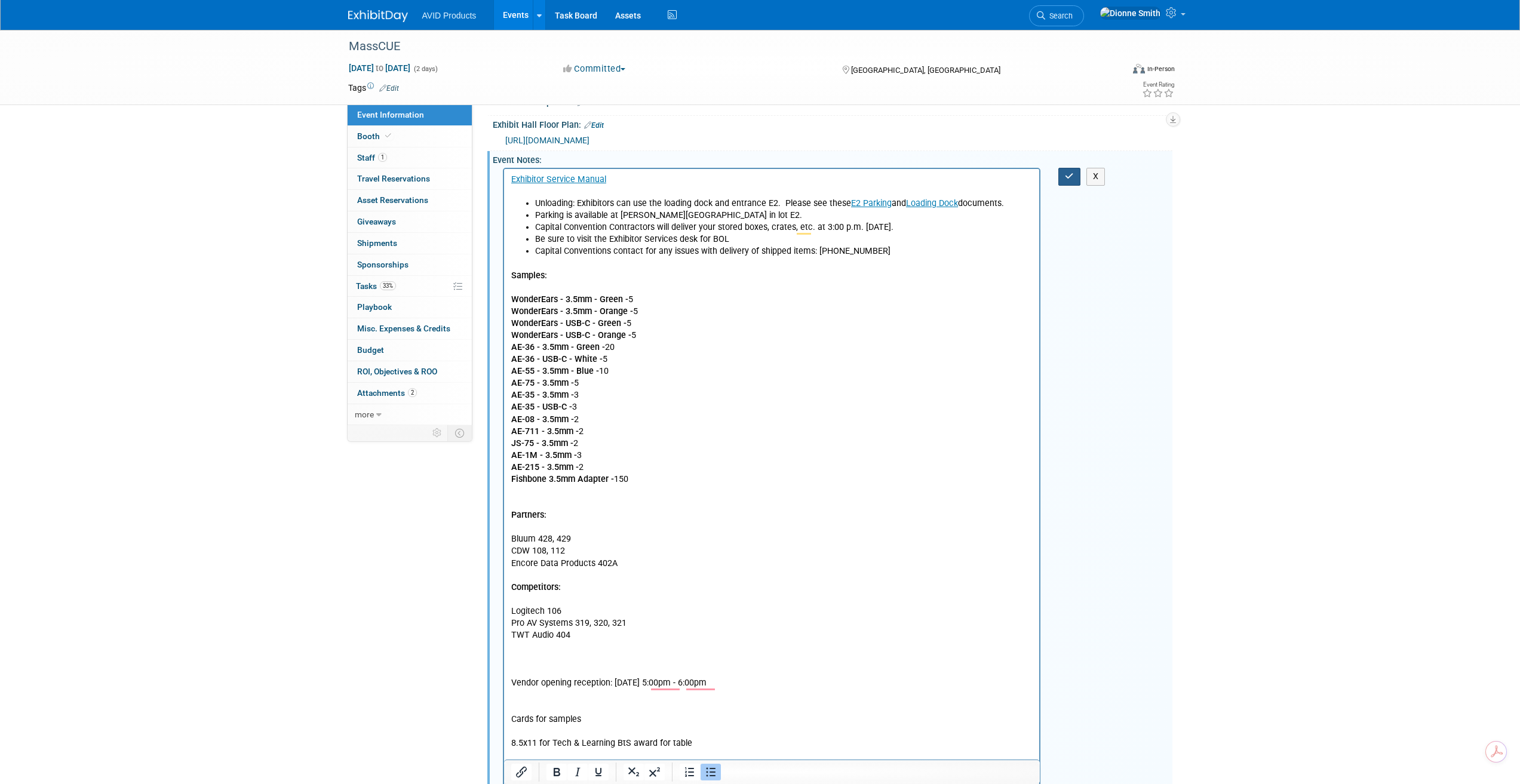
click at [1061, 168] on button "button" at bounding box center [1069, 177] width 22 height 18
